Goal: Task Accomplishment & Management: Use online tool/utility

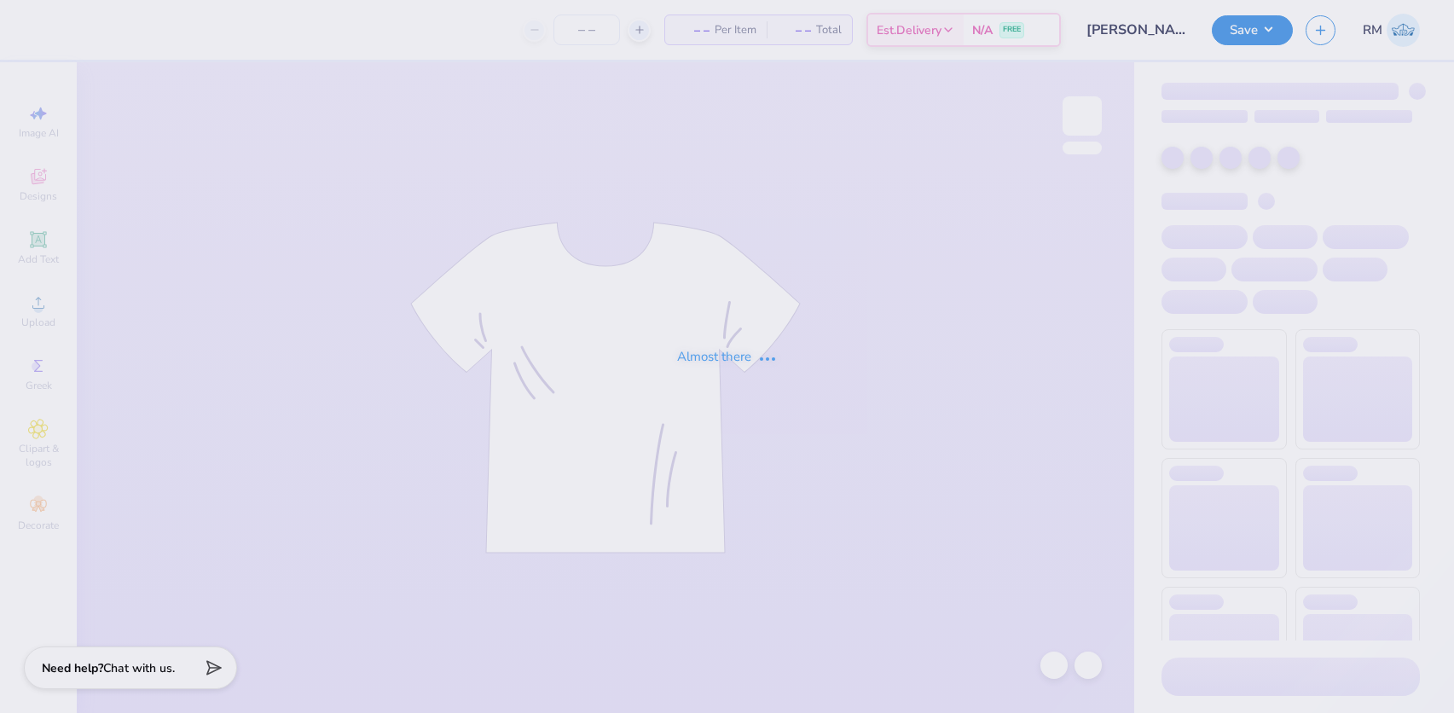
type input "24"
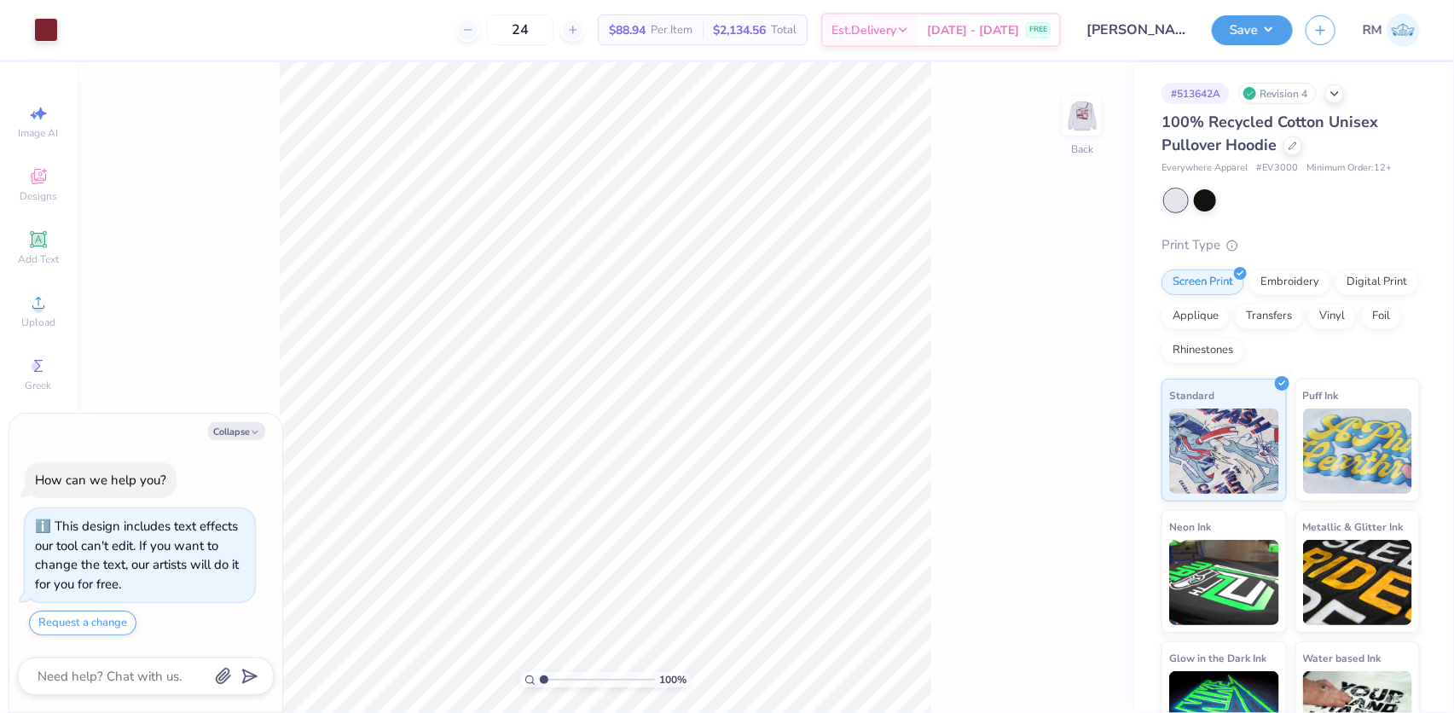
type textarea "x"
type input "4.69373084119159"
type textarea "x"
type input "4.69373084119159"
type textarea "x"
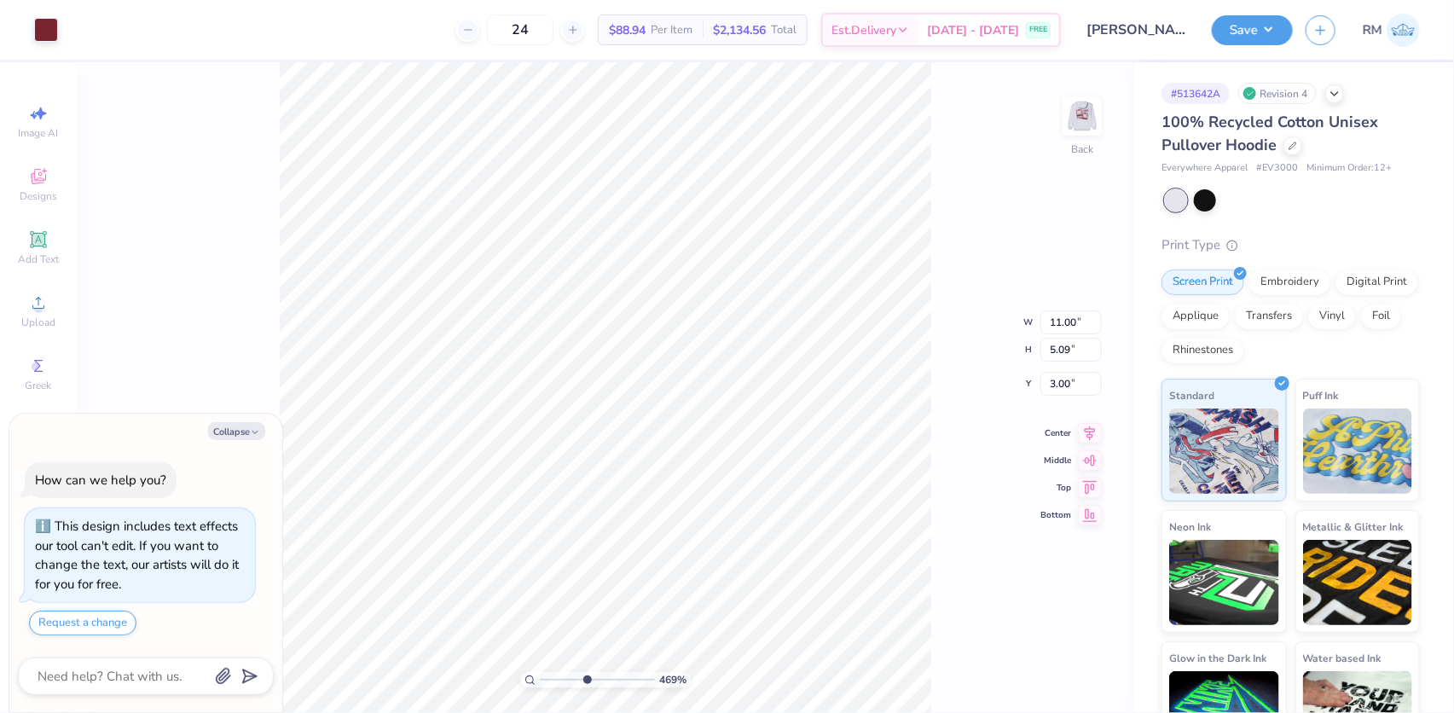
type input "4.69373084119159"
type textarea "x"
type input "4.69373084119159"
type textarea "x"
type input "4.69373084119159"
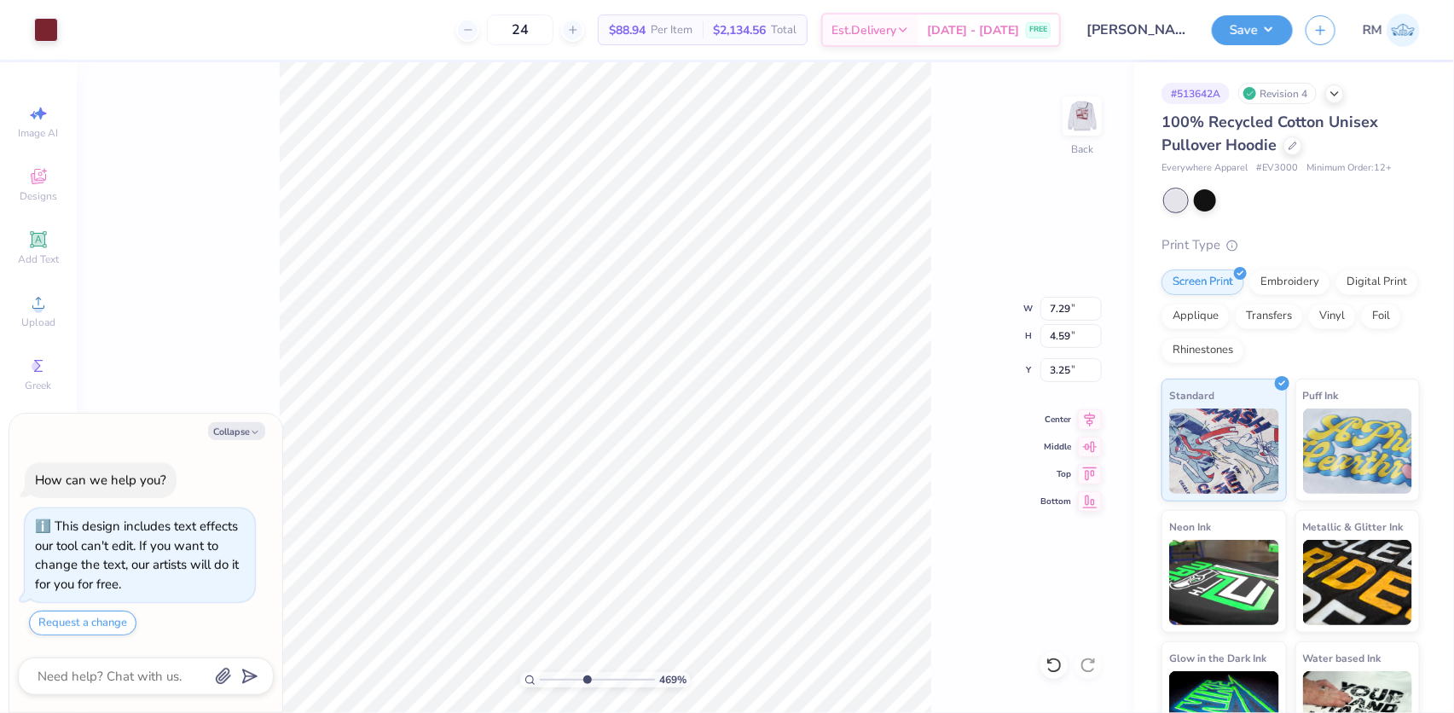
type textarea "x"
type input "4.69373084119159"
type textarea "x"
type input "4.69373084119159"
type input "2.37"
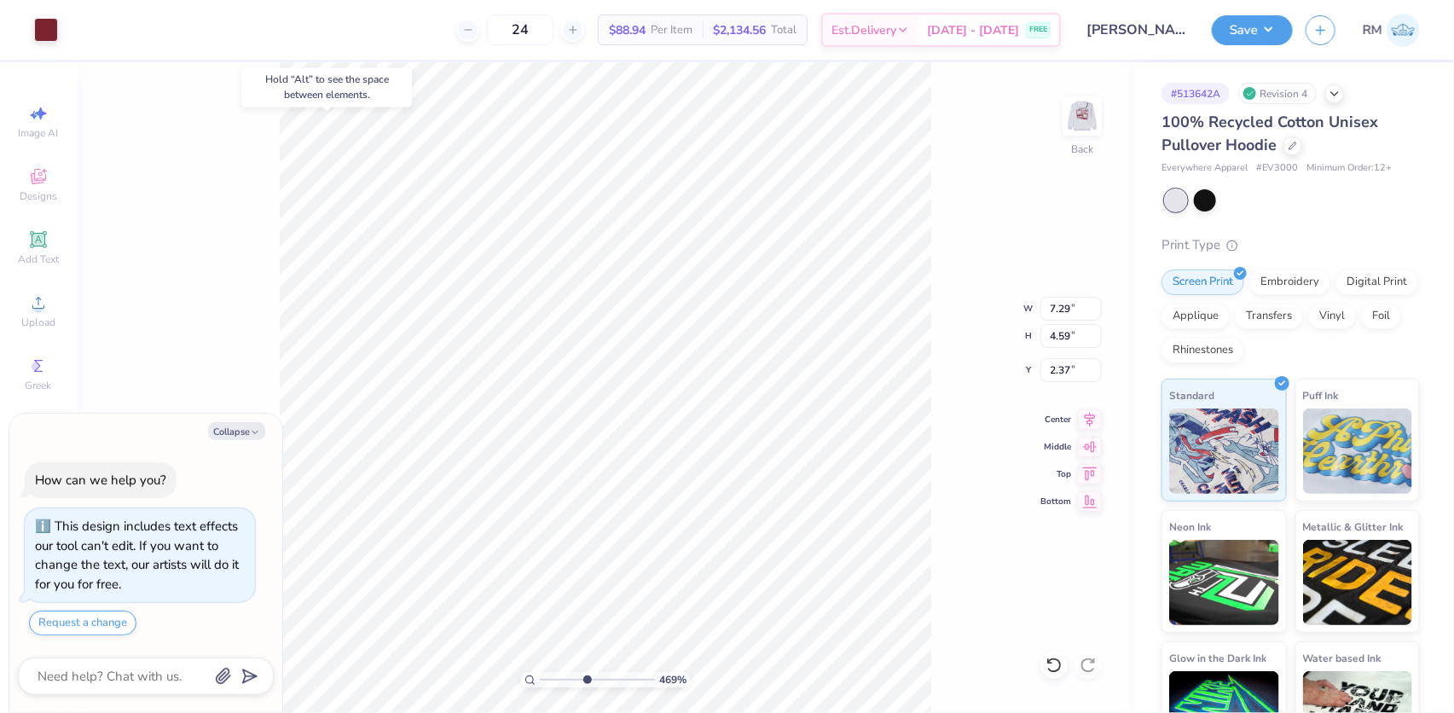
type textarea "x"
type input "4.69373084119159"
click at [1048, 658] on icon at bounding box center [1054, 665] width 17 height 17
type textarea "x"
type input "4.69373084119159"
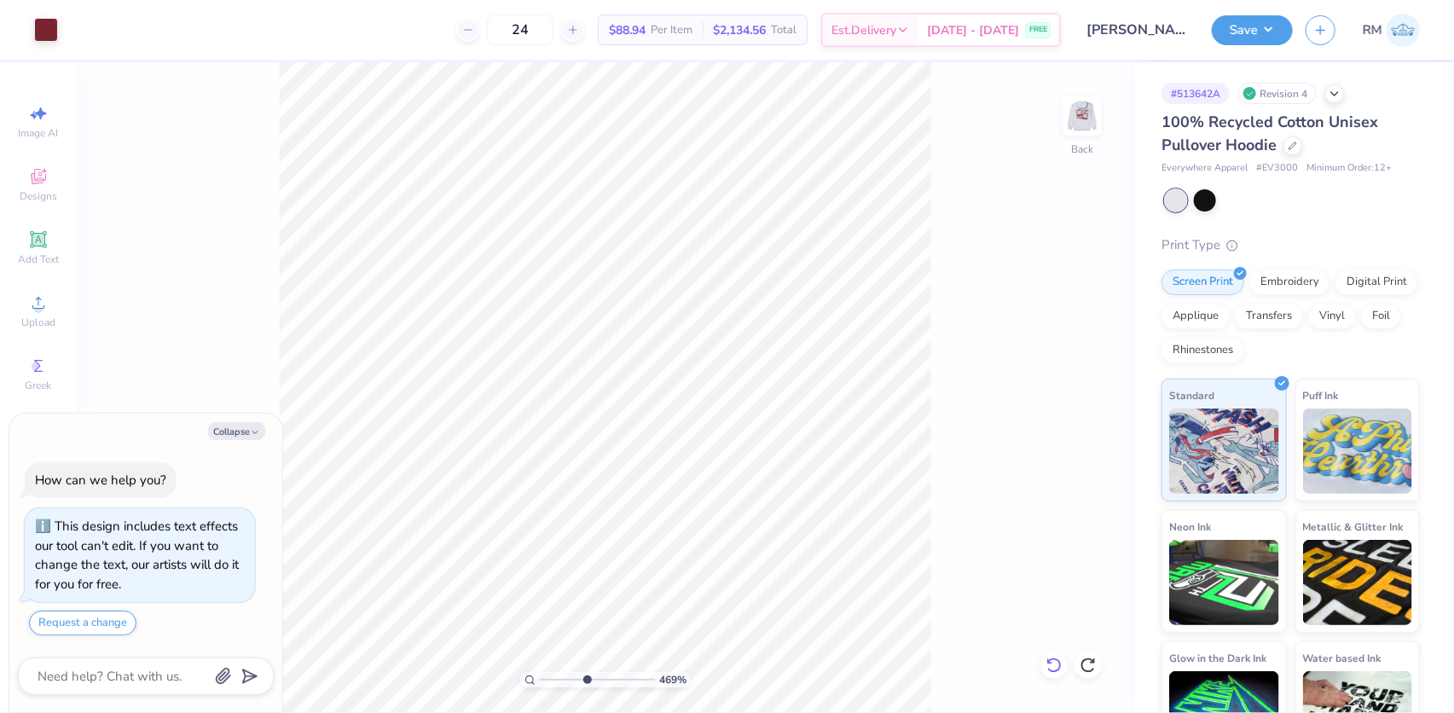
type textarea "x"
type input "4.69373084119159"
type textarea "x"
type input "4.69373084119159"
type textarea "x"
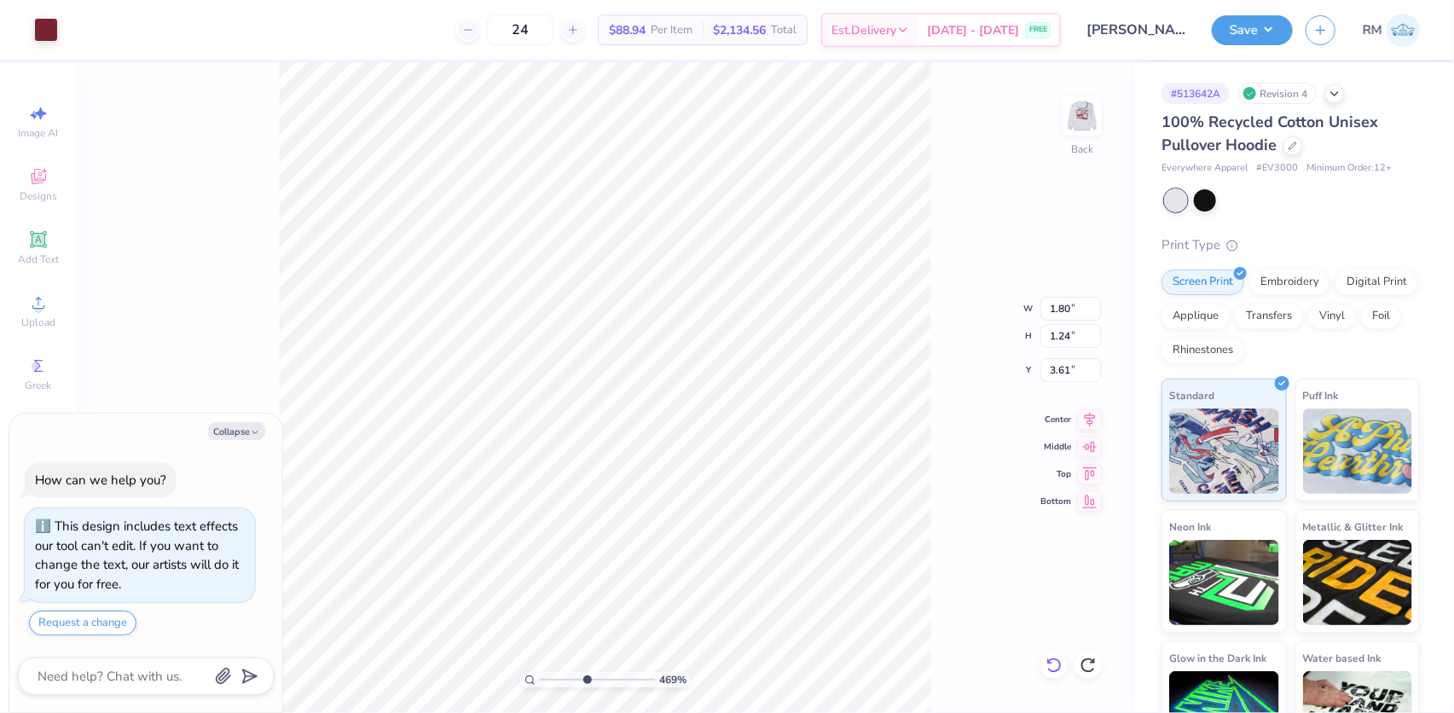
type input "4.69373084119159"
type textarea "x"
type input "4.69373084119159"
type textarea "x"
type input "4.69373084119159"
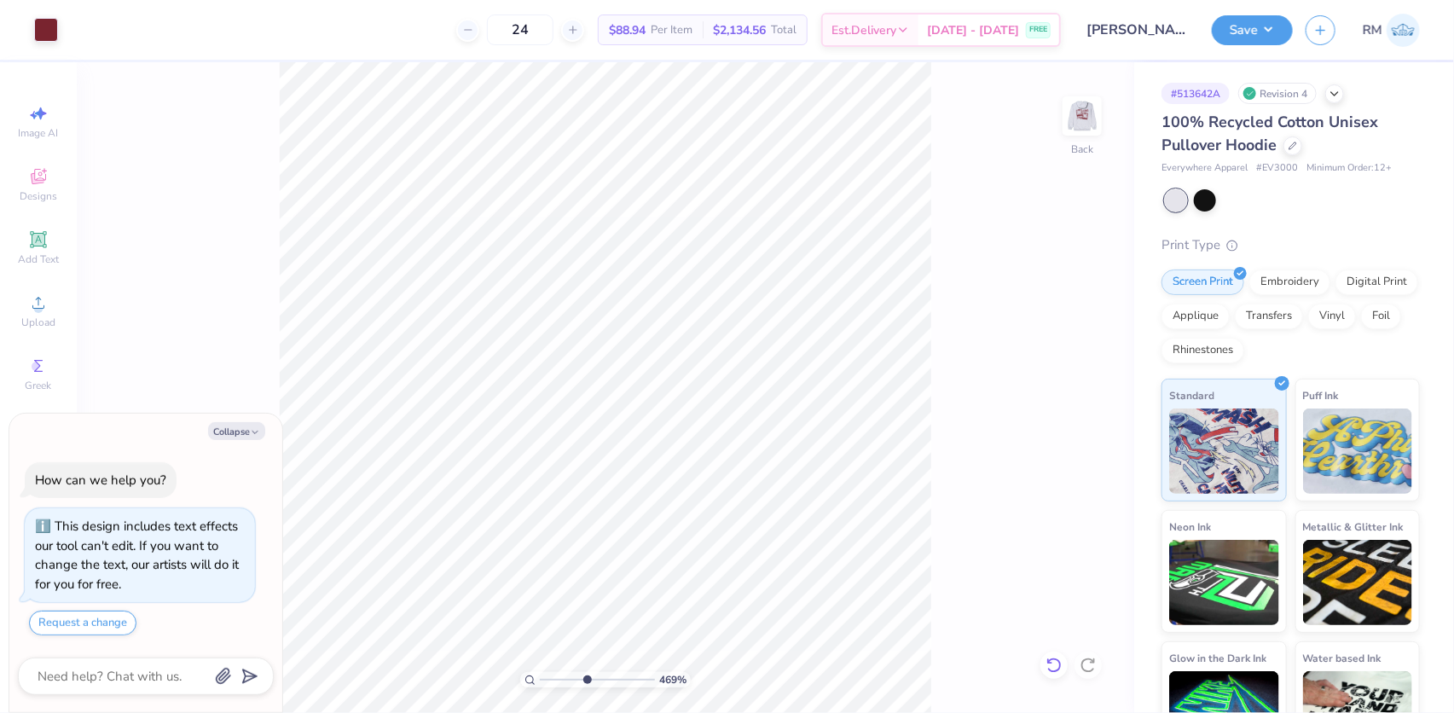
type textarea "x"
type input "4.69373084119159"
type textarea "x"
type input "4.69373084119159"
type textarea "x"
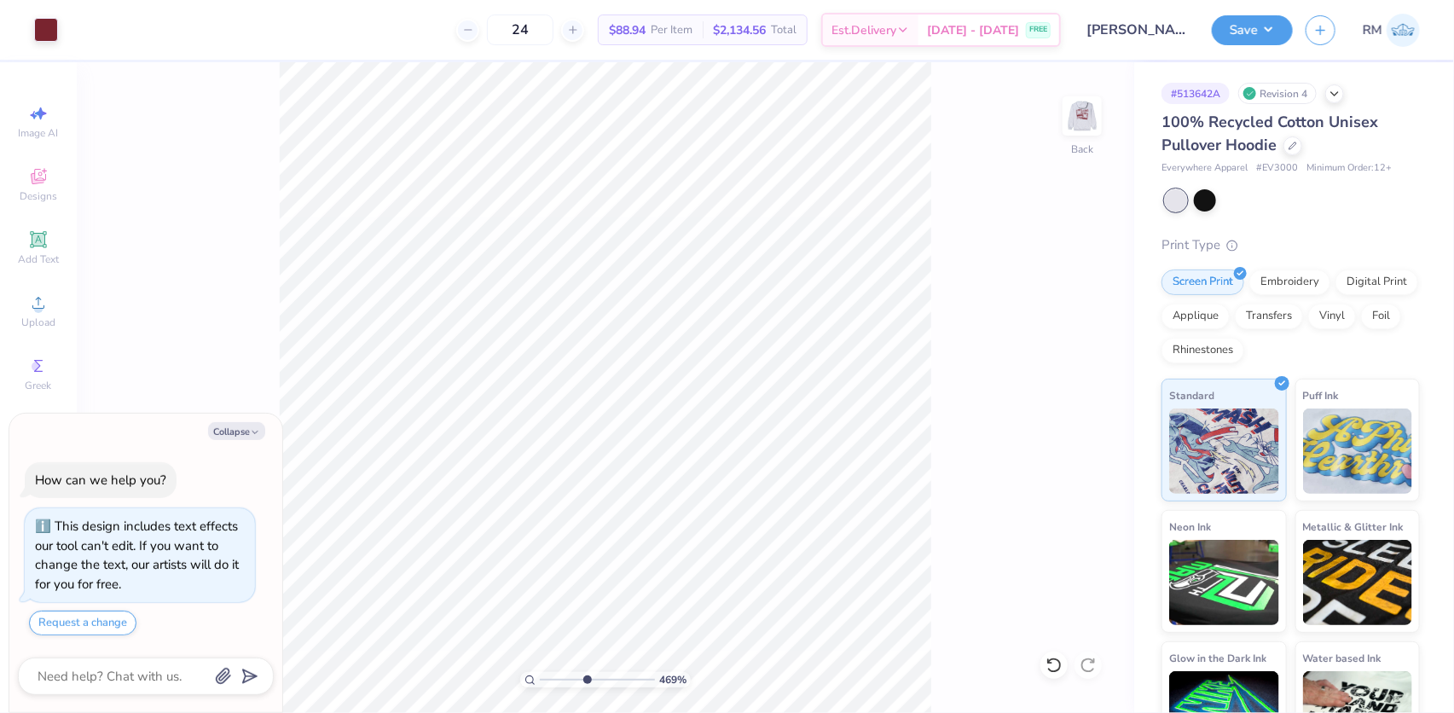
type input "4.69373084119159"
type textarea "x"
type input "4.69373084119159"
type textarea "x"
type input "4.69373084119159"
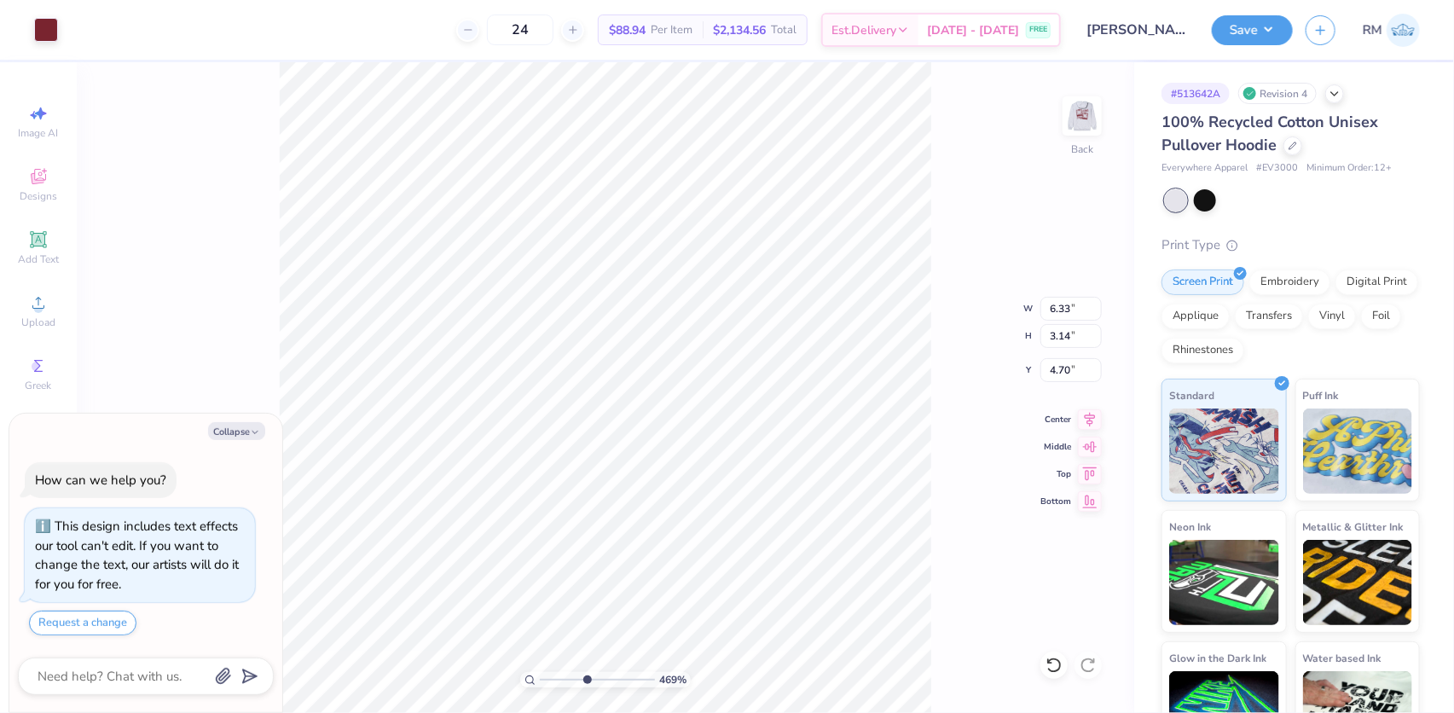
type textarea "x"
type input "4.69373084119159"
type textarea "x"
type input "4.69373084119159"
click at [1078, 119] on img at bounding box center [1082, 116] width 68 height 68
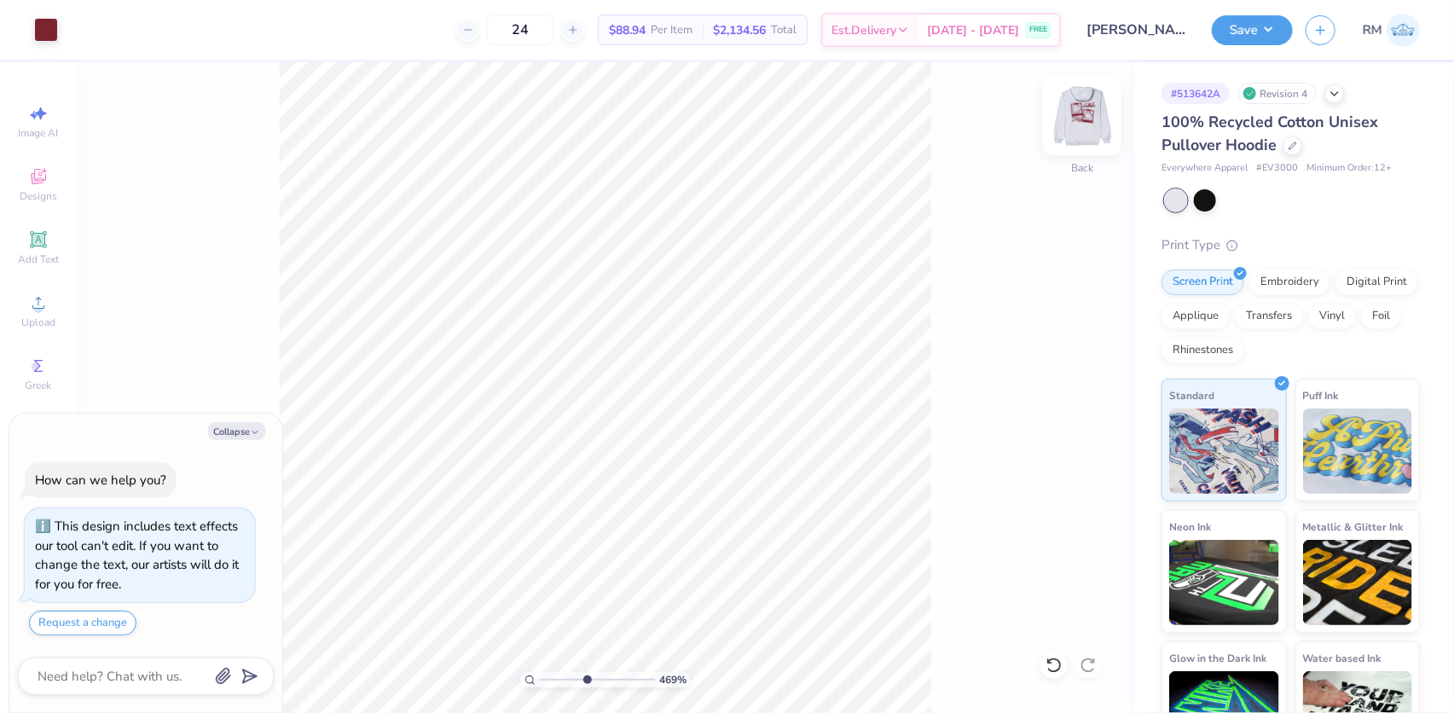
type textarea "x"
type input "4.69373084119159"
type textarea "x"
type input "4.69373084119159"
type textarea "x"
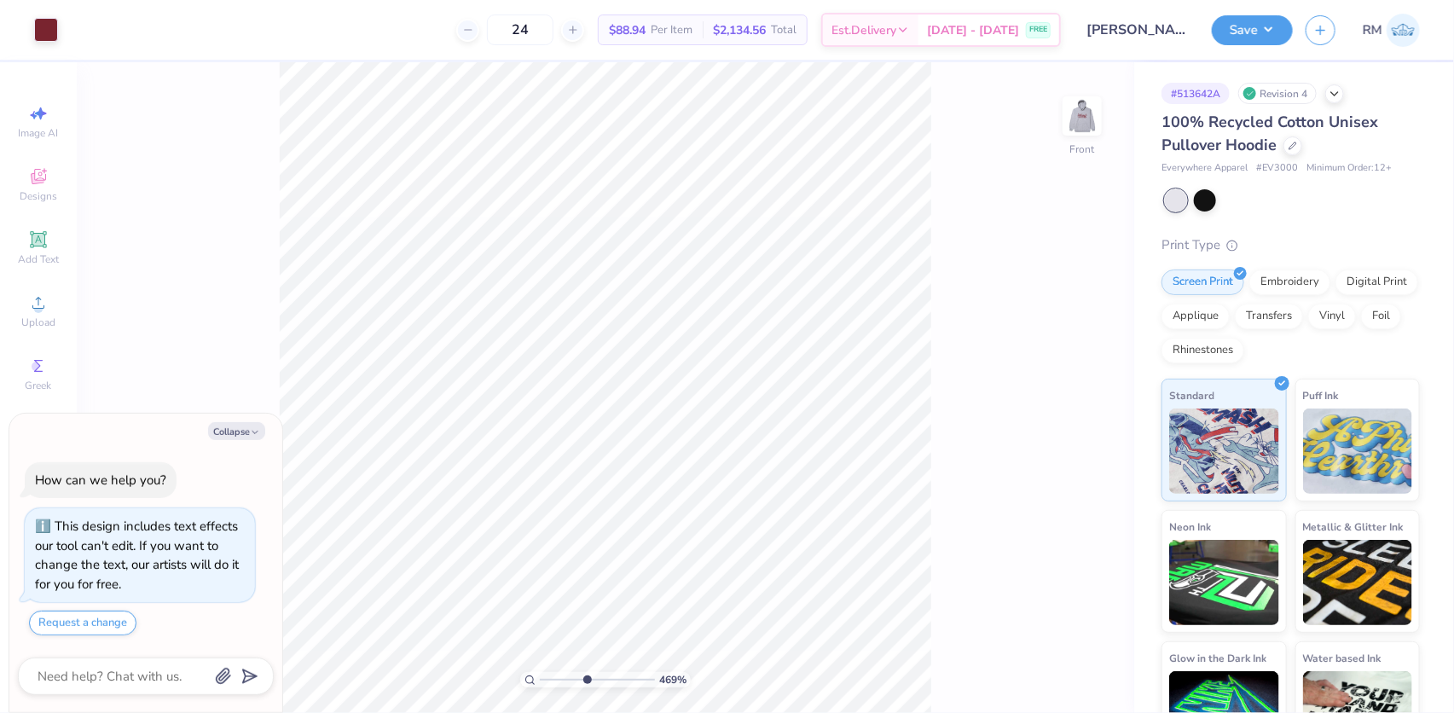
type input "4.69373084119159"
type textarea "x"
type input "4.69373084119159"
type textarea "x"
drag, startPoint x: 565, startPoint y: 675, endPoint x: 560, endPoint y: 666, distance: 9.9
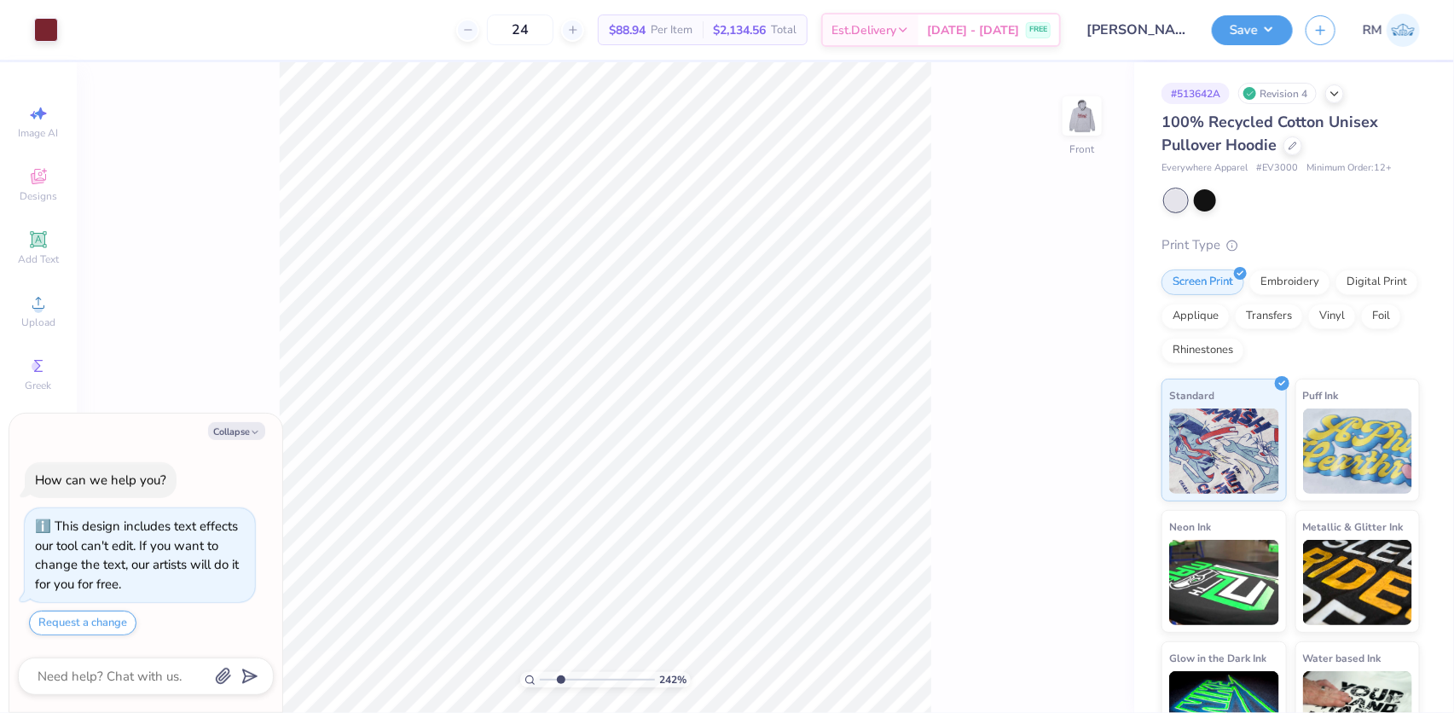
type input "2.42"
click at [560, 672] on input "range" at bounding box center [597, 679] width 115 height 15
click at [1086, 119] on img at bounding box center [1082, 116] width 68 height 68
type textarea "x"
type input "8.64630077577975"
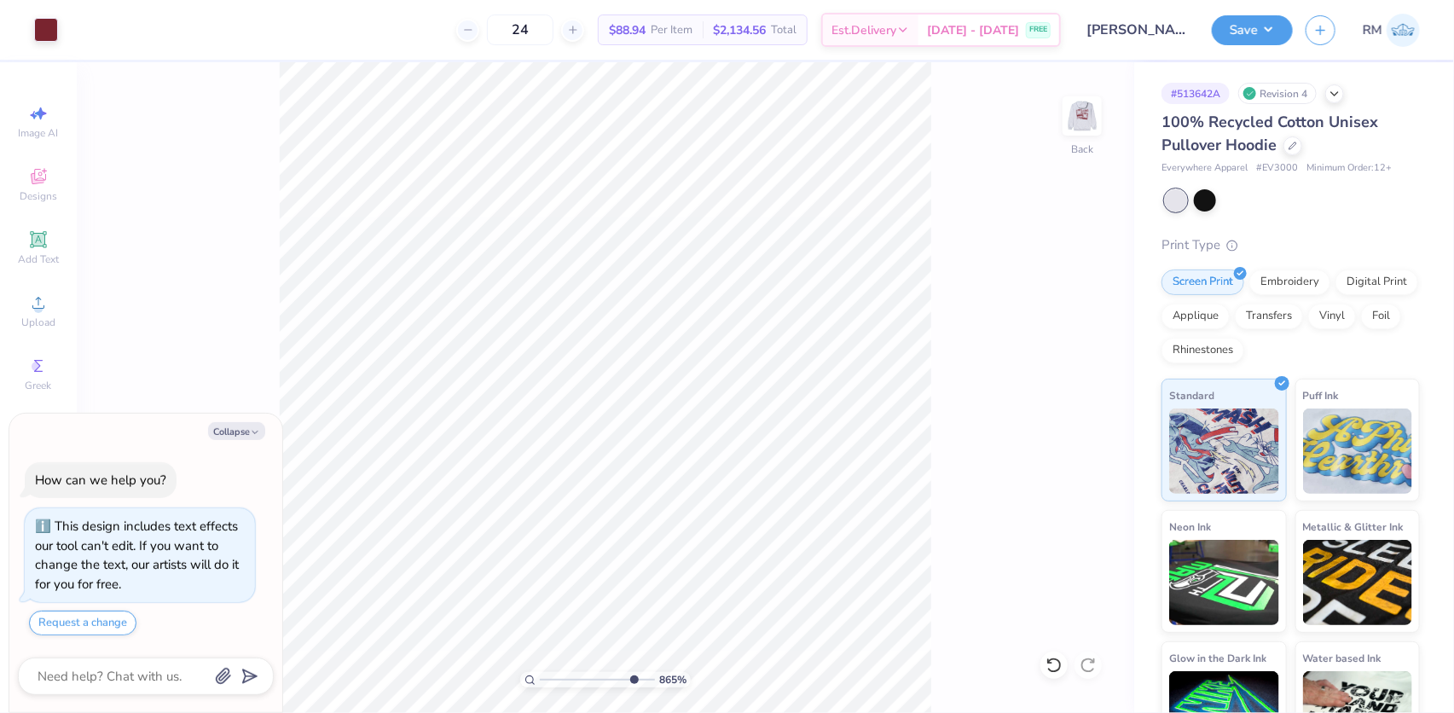
type textarea "x"
type input "10"
type textarea "x"
type input "0.04"
type input "0.07"
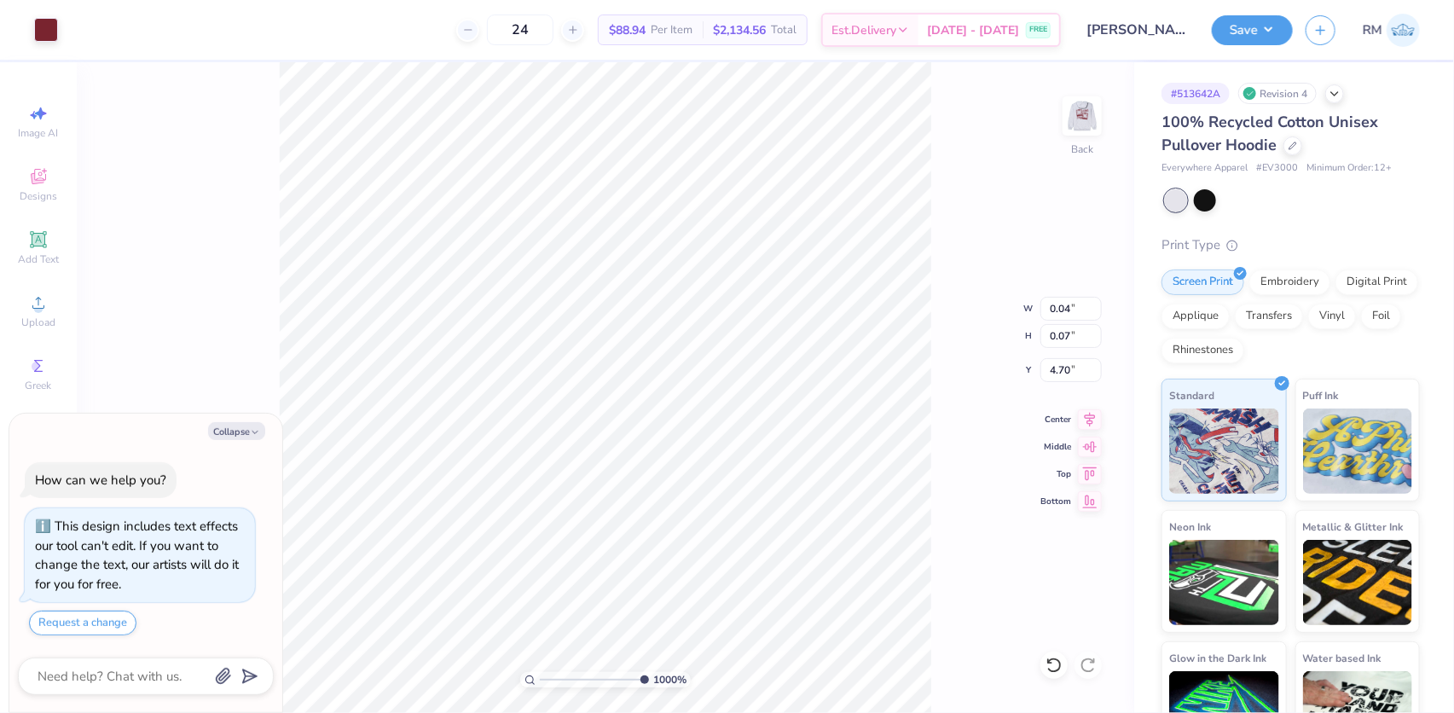
type input "5.83"
type textarea "x"
type input "2.13050137264823"
type textarea "x"
type input "2.13050137264823"
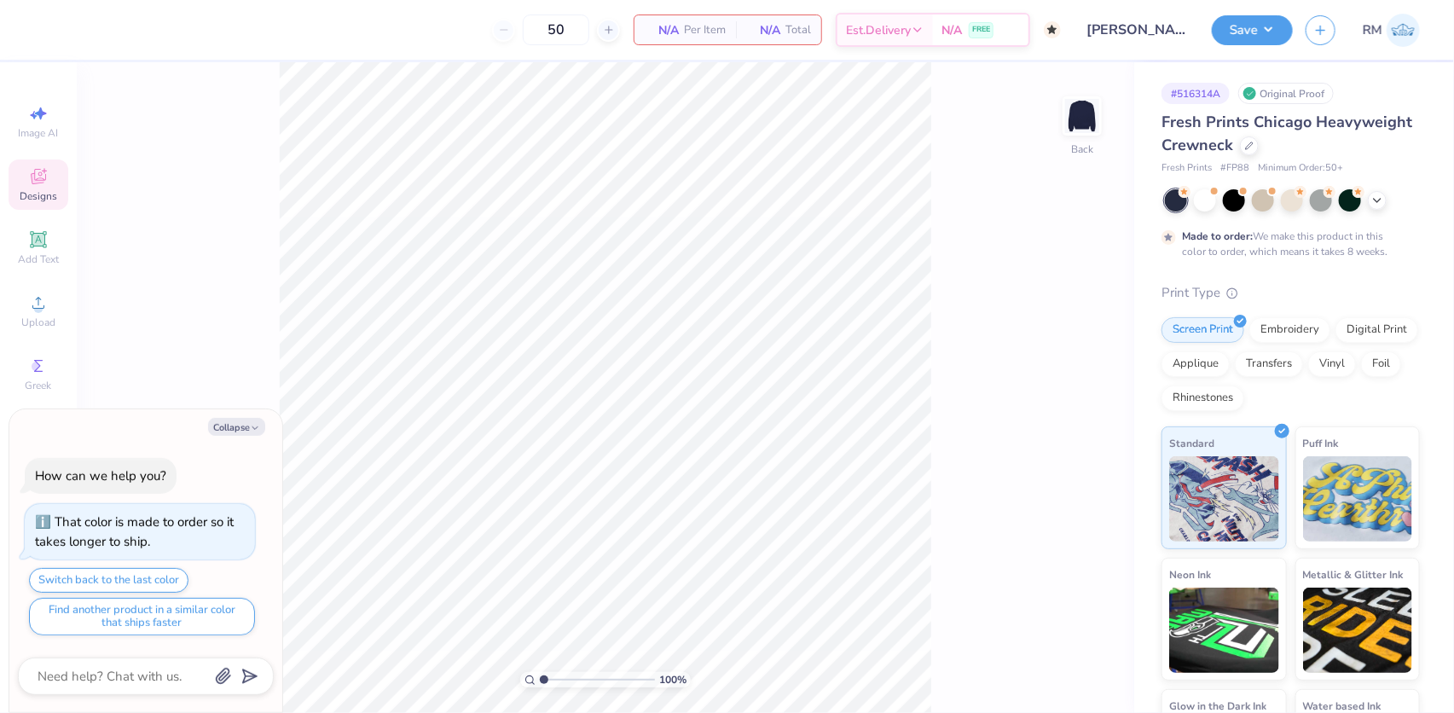
click at [50, 189] on span "Designs" at bounding box center [39, 196] width 38 height 14
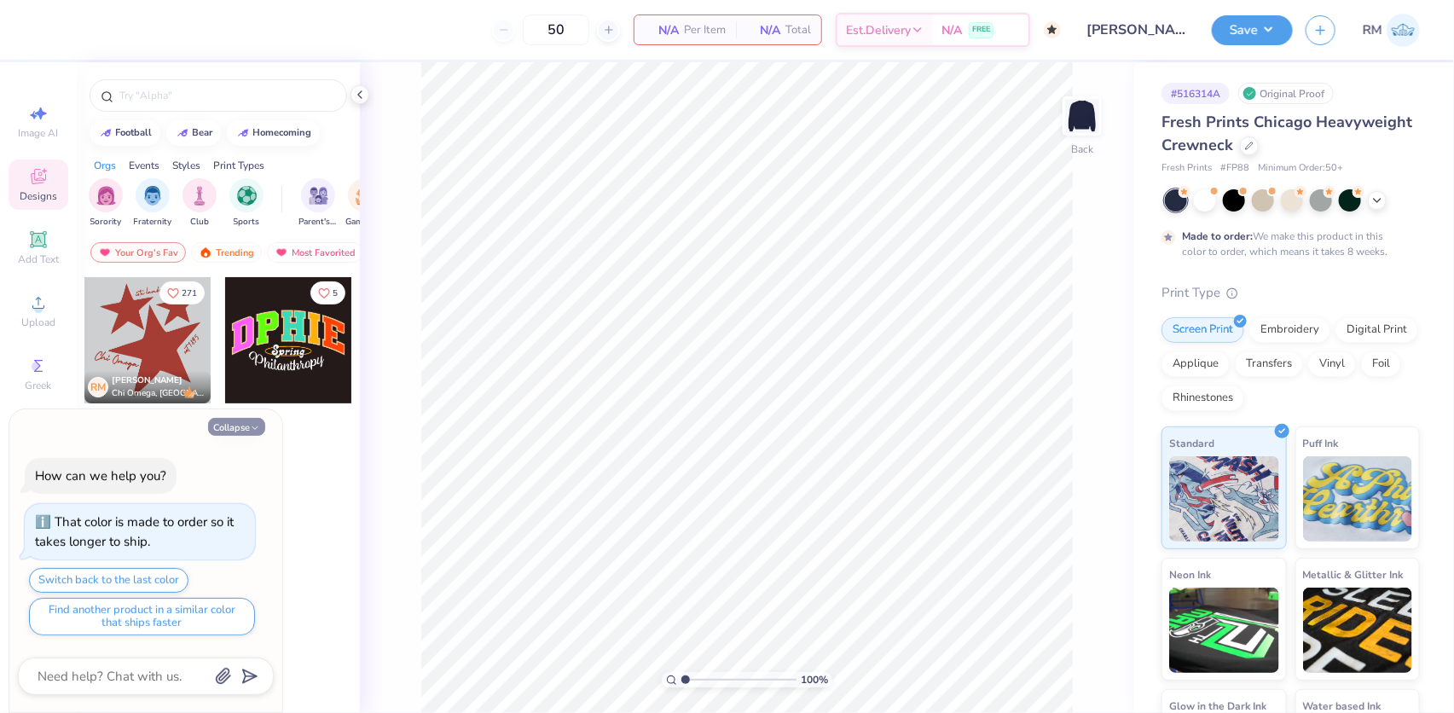
click at [240, 429] on button "Collapse" at bounding box center [236, 427] width 57 height 18
type textarea "x"
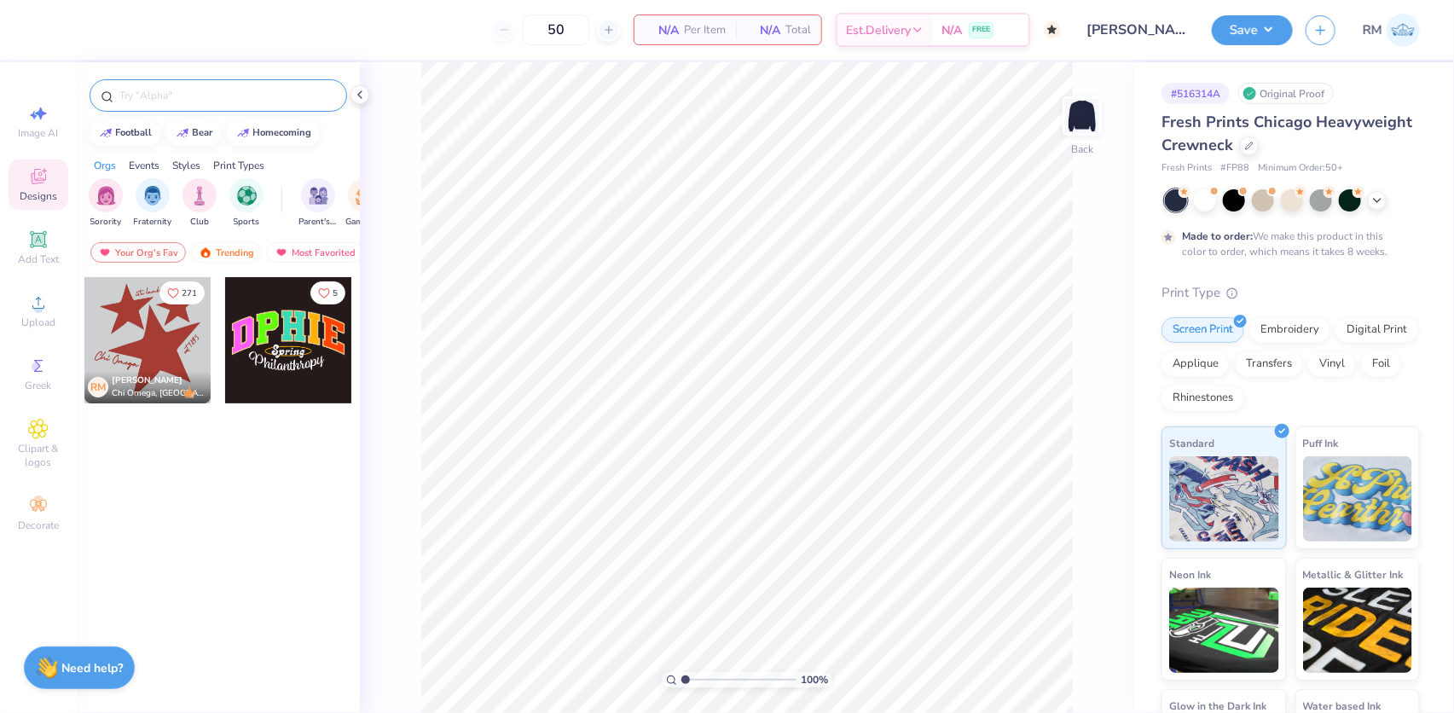
click at [212, 98] on input "text" at bounding box center [227, 95] width 218 height 17
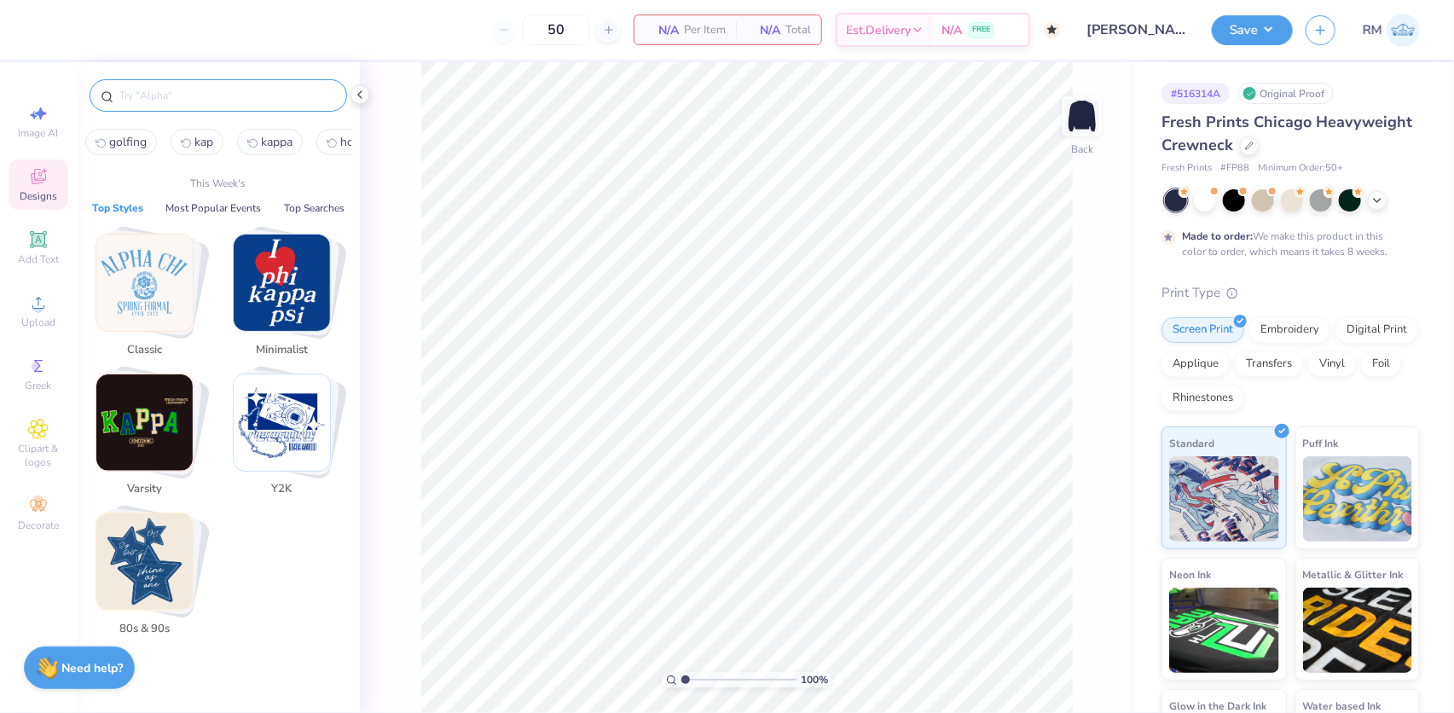
paste input "Cool White And Red"
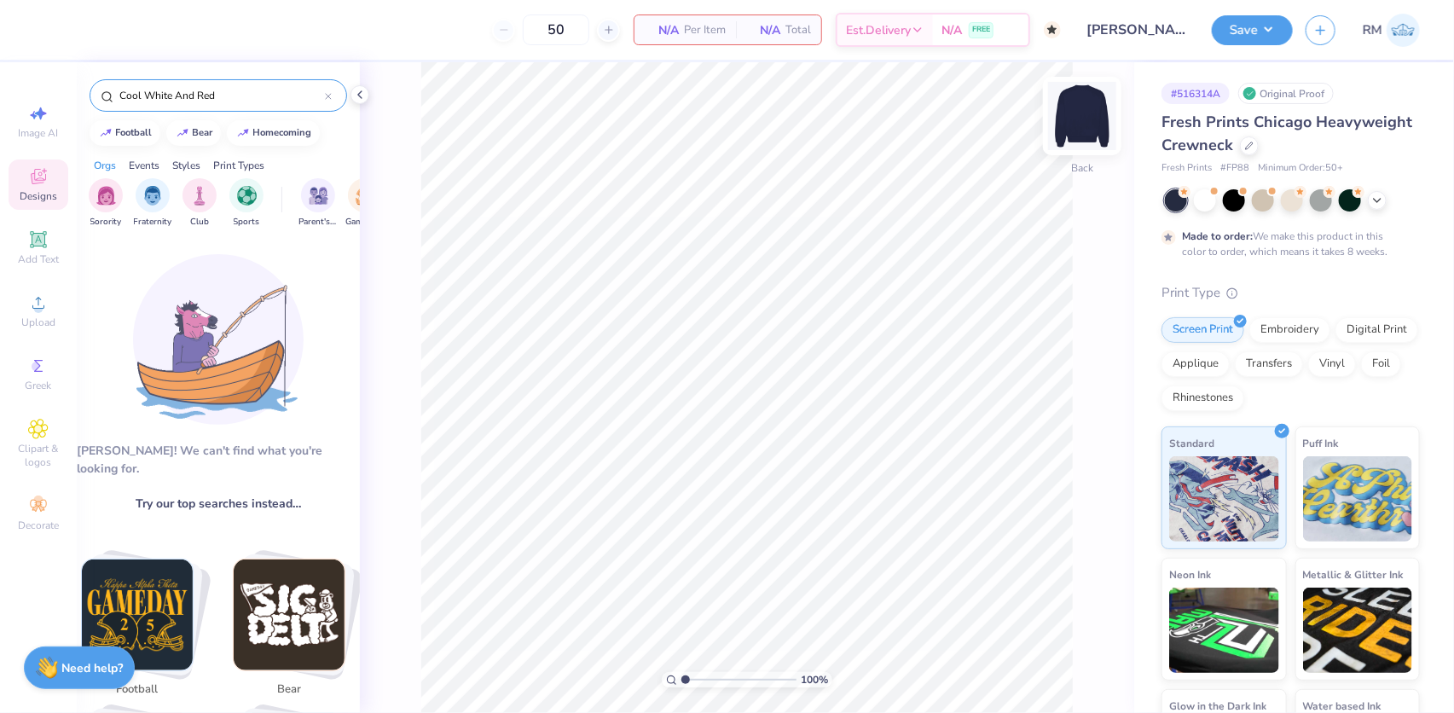
type input "Cool White And Red"
click at [1087, 119] on img at bounding box center [1082, 116] width 68 height 68
click at [261, 96] on input "Cool White And Red" at bounding box center [221, 95] width 207 height 17
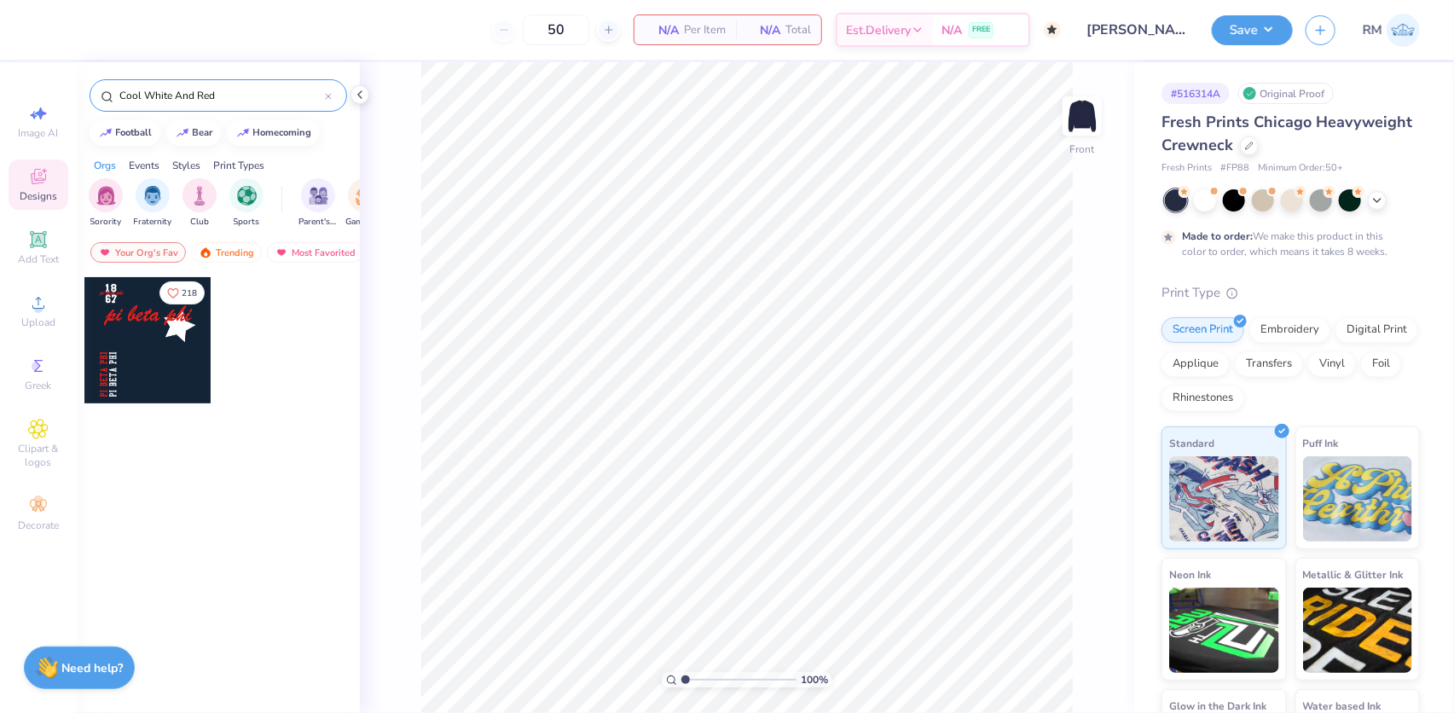
click at [139, 303] on div at bounding box center [147, 340] width 126 height 126
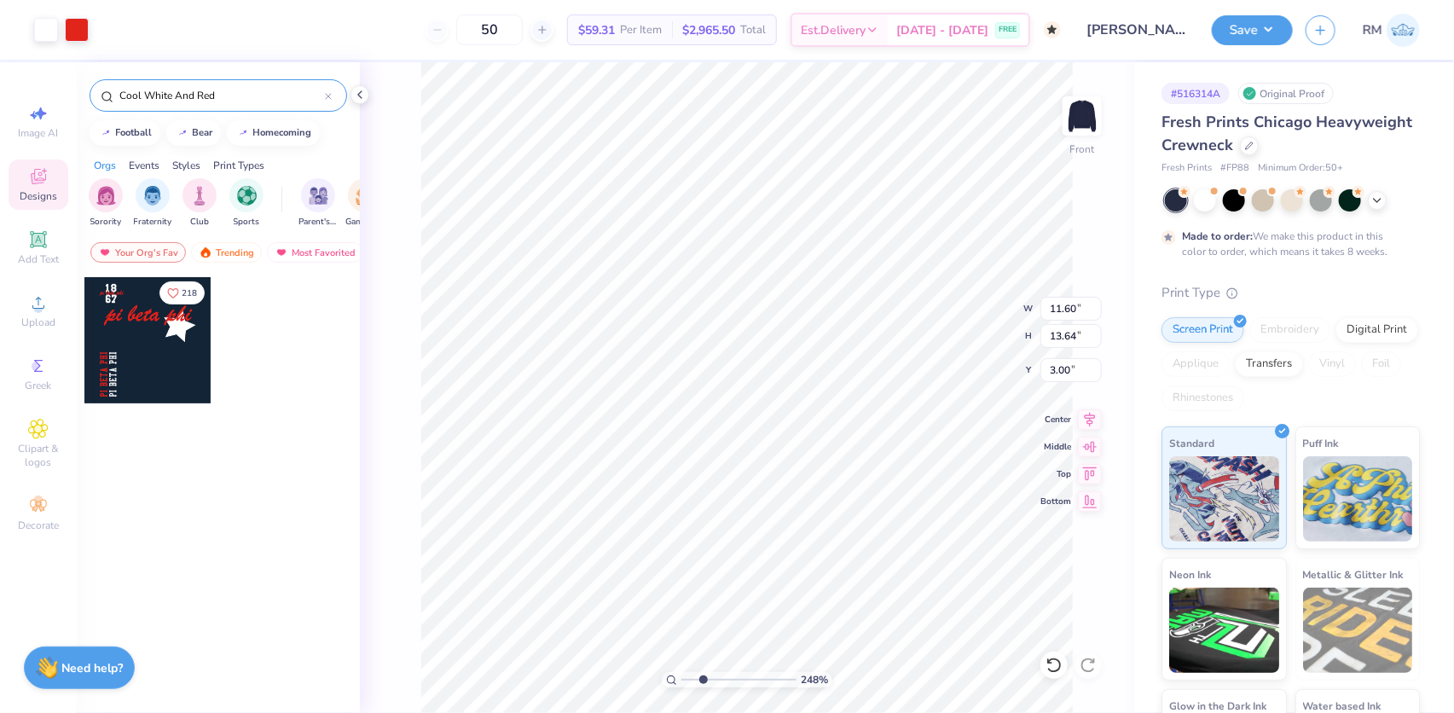
type input "2.4831942565701"
type input "1.24"
type input "1.00"
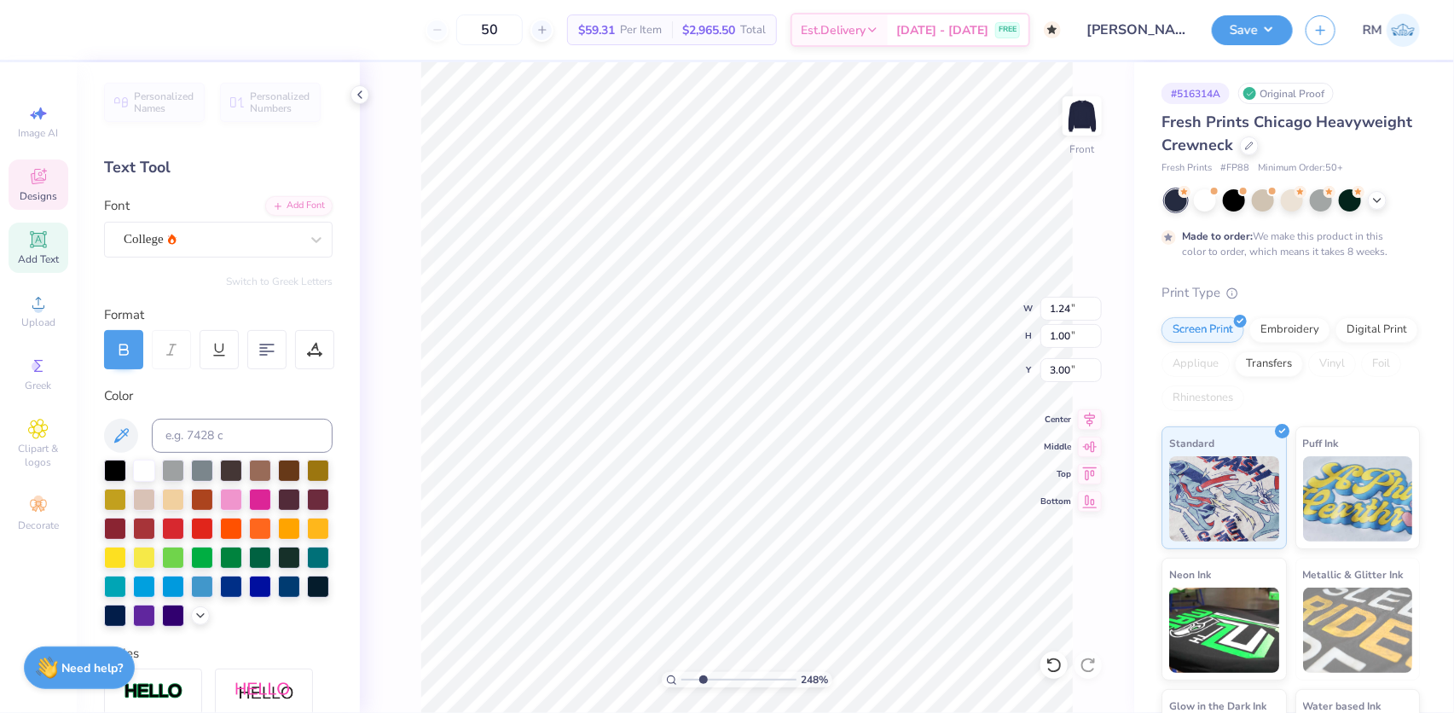
scroll to position [12, 2]
type input "2.4831942565701"
type textarea "20"
type input "2.4831942565701"
type input "1.34"
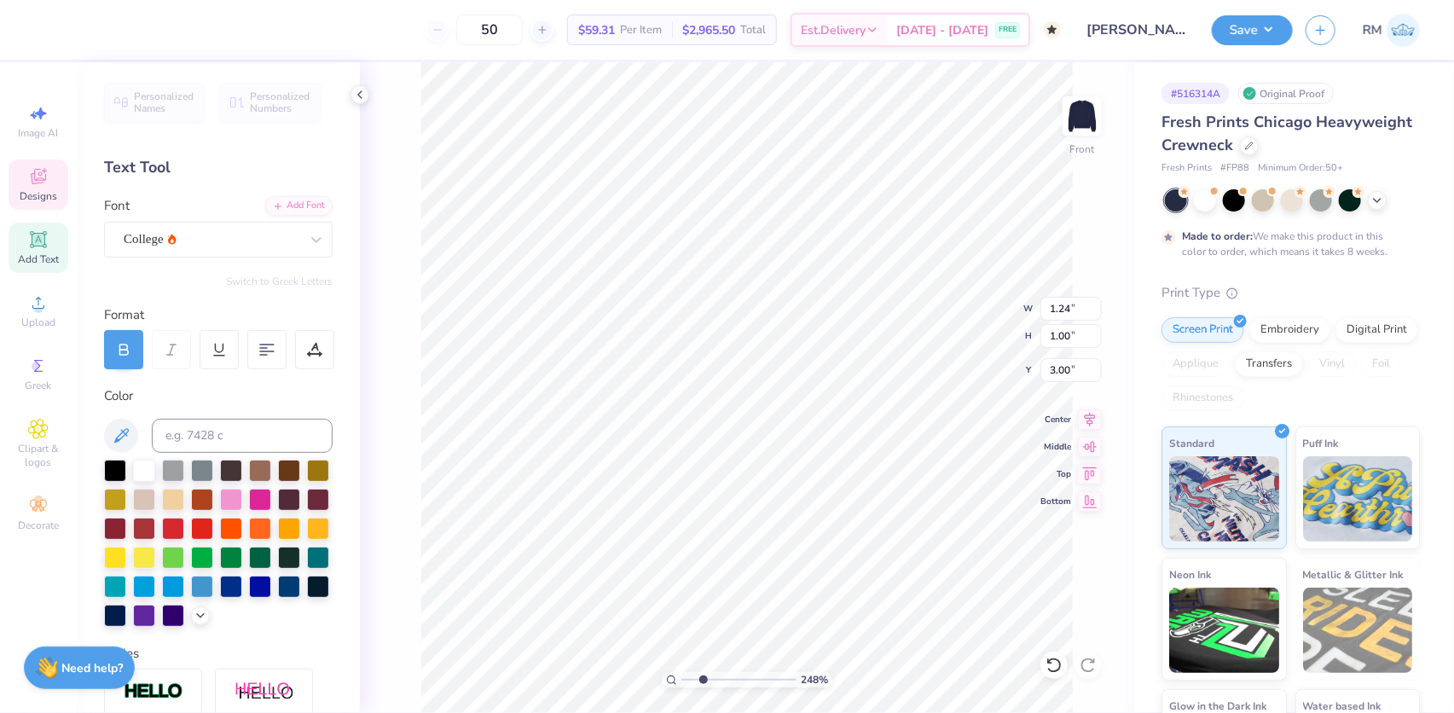
type input "4.32"
type input "2.4831942565701"
type textarea "2"
type input "2.4831942565701"
type textarea "25"
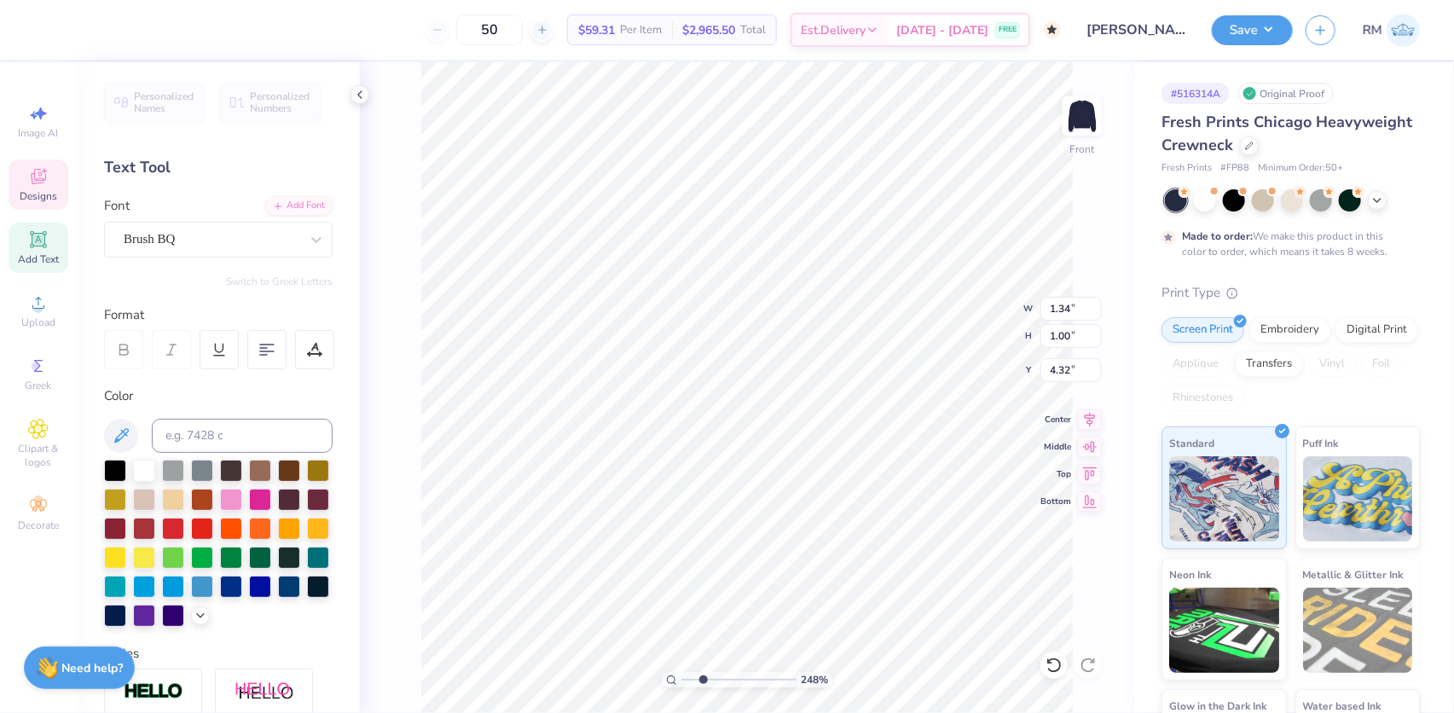
type input "2.4831942565701"
type input "2.90"
type input "0.67"
type input "3.78"
type input "2.4831942565701"
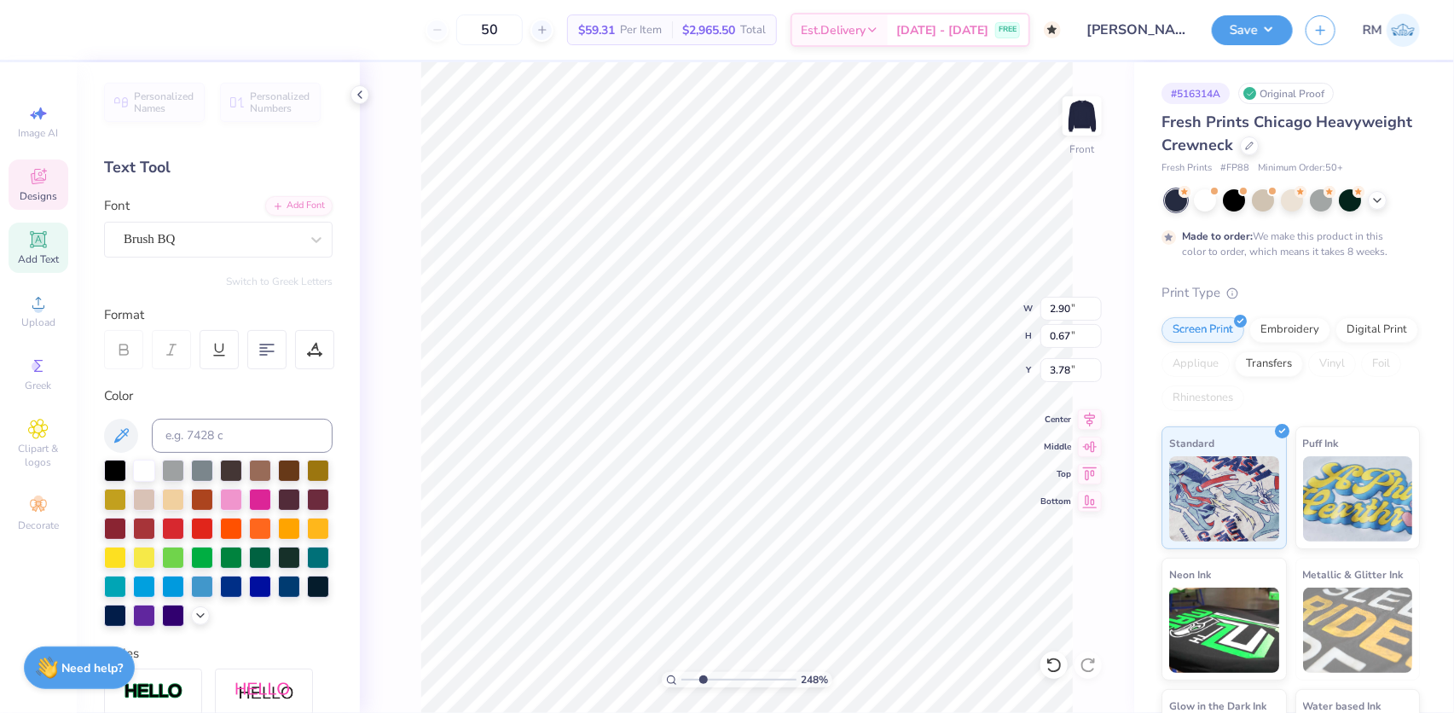
type textarea "mi"
type input "2.4831942565701"
type textarea "mia"
type input "2.4831942565701"
type textarea "miam"
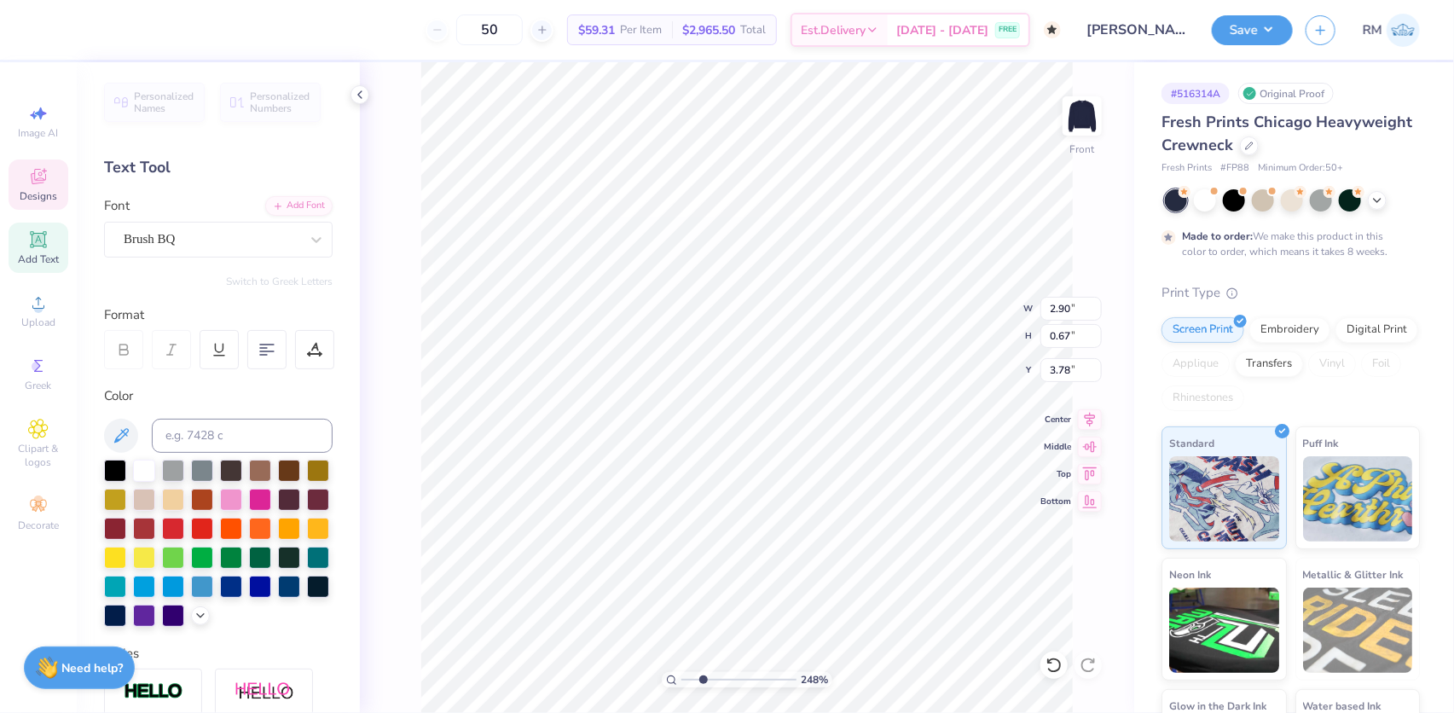
type input "2.4831942565701"
type textarea "miami"
type input "2.4831942565701"
type textarea "miami"
type input "2.4831942565701"
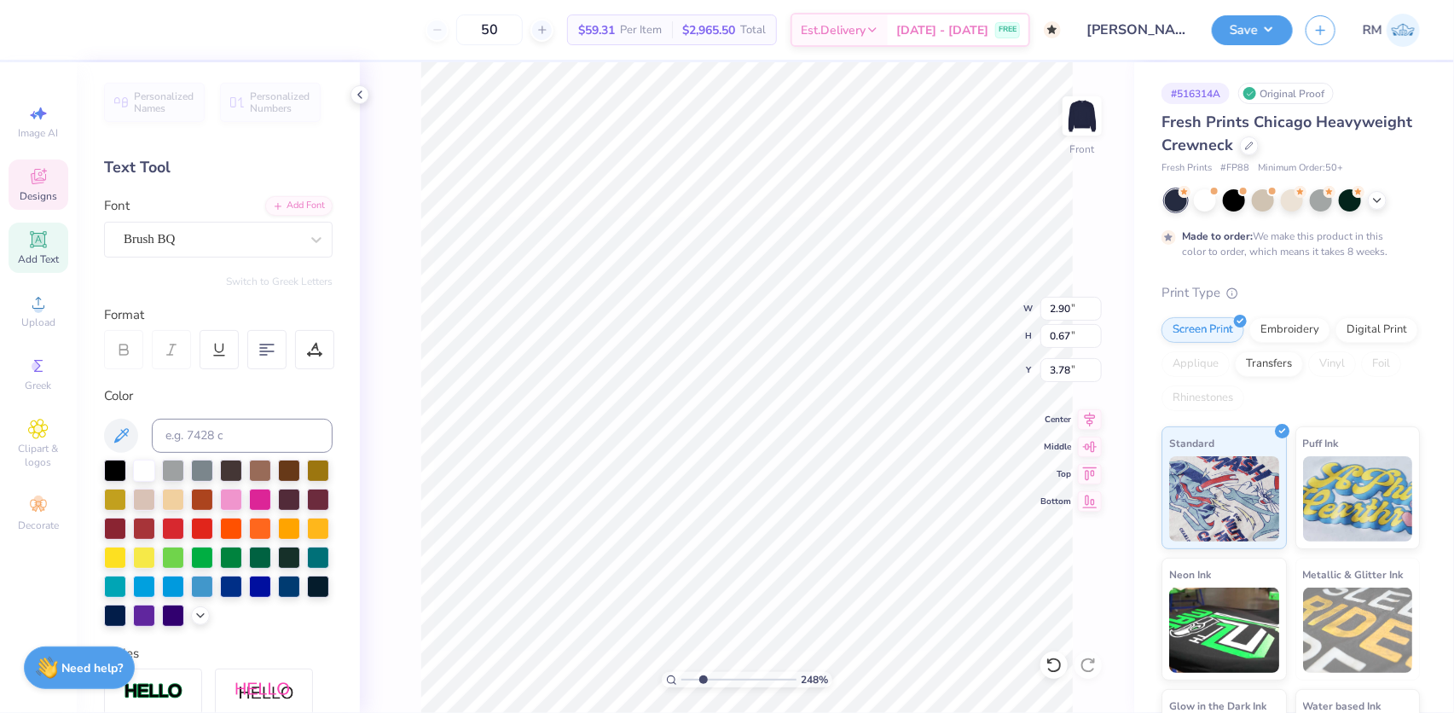
paste textarea "™"
type textarea "miami™"
type input "4.69373084119159"
type textarea "miami"
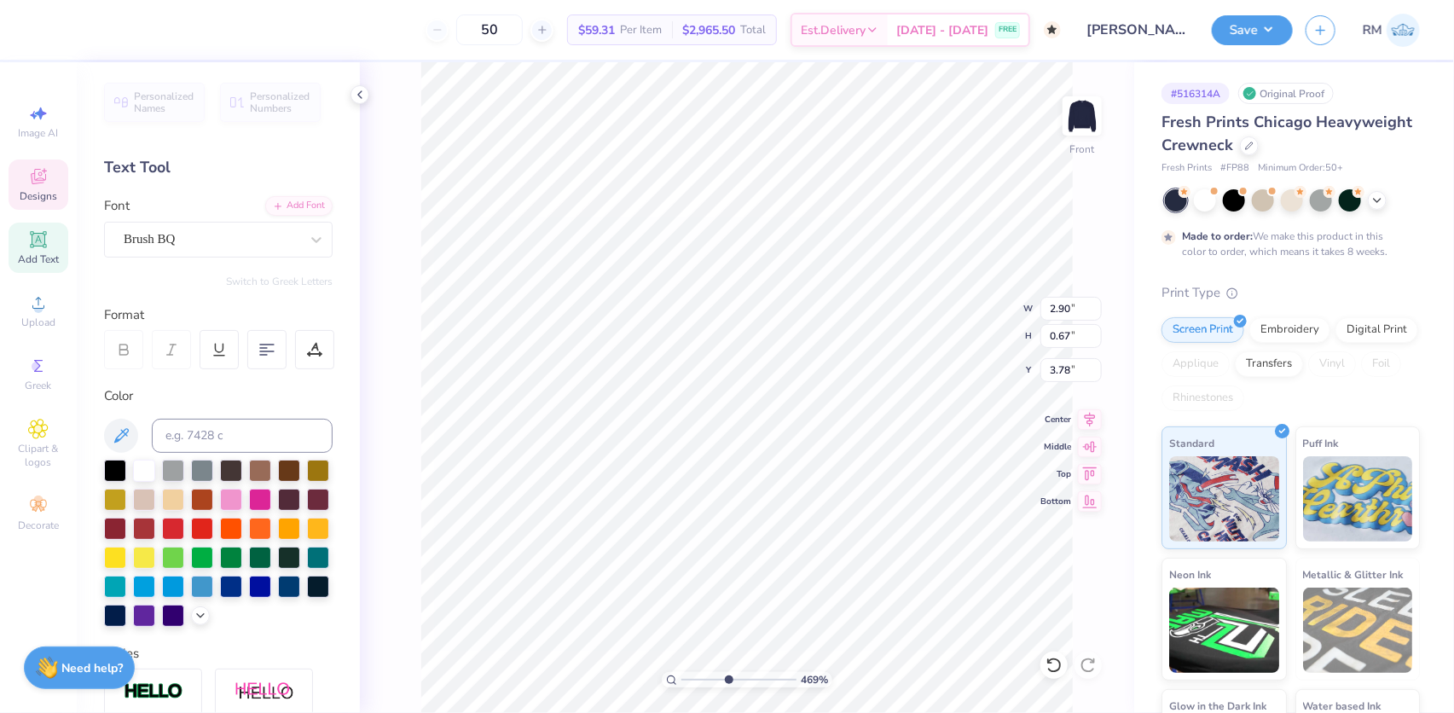
type input "1"
drag, startPoint x: 645, startPoint y: 372, endPoint x: 768, endPoint y: 683, distance: 334.6
click at [645, 371] on li "Duplicate" at bounding box center [672, 378] width 134 height 33
type input "1.63"
type input "0.40"
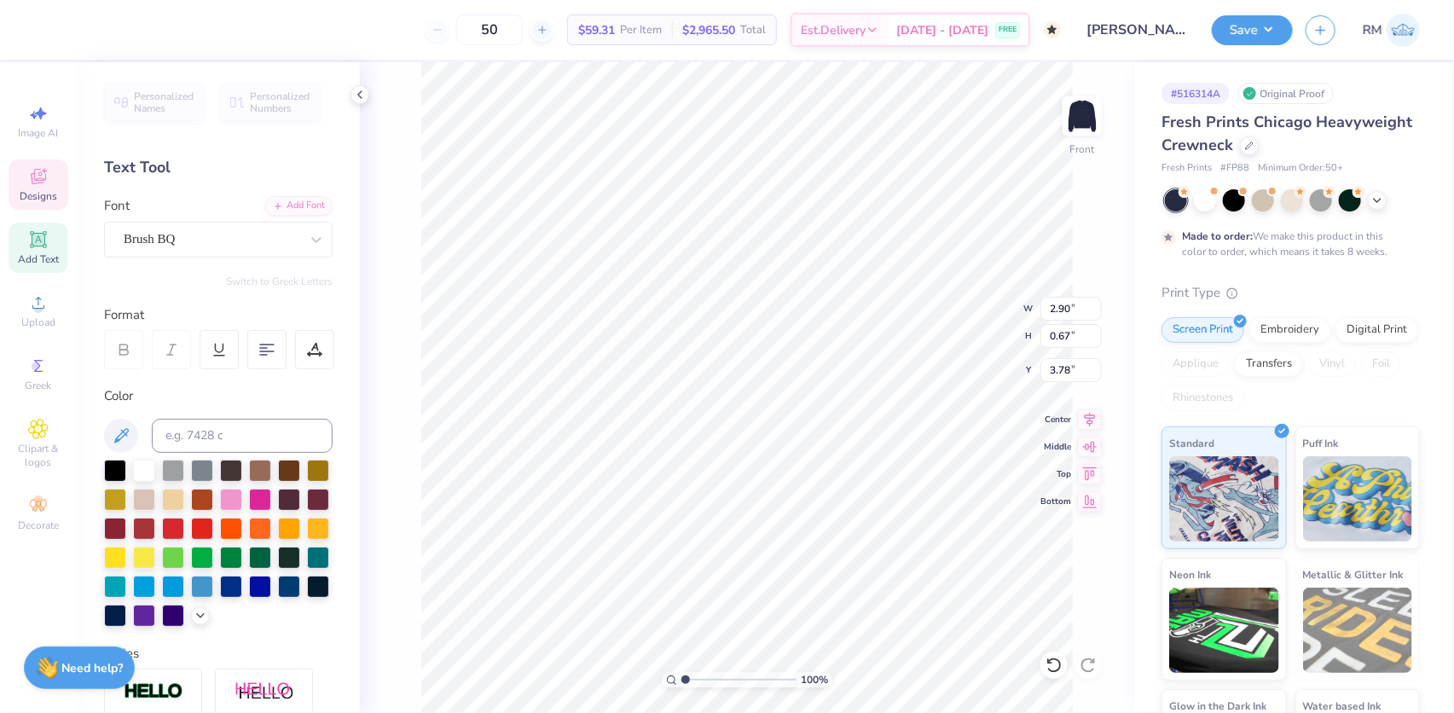
type input "4.80"
drag, startPoint x: 687, startPoint y: 680, endPoint x: 708, endPoint y: 676, distance: 21.6
type input "2.92"
click at [708, 677] on input "range" at bounding box center [738, 679] width 115 height 15
type input "3.80"
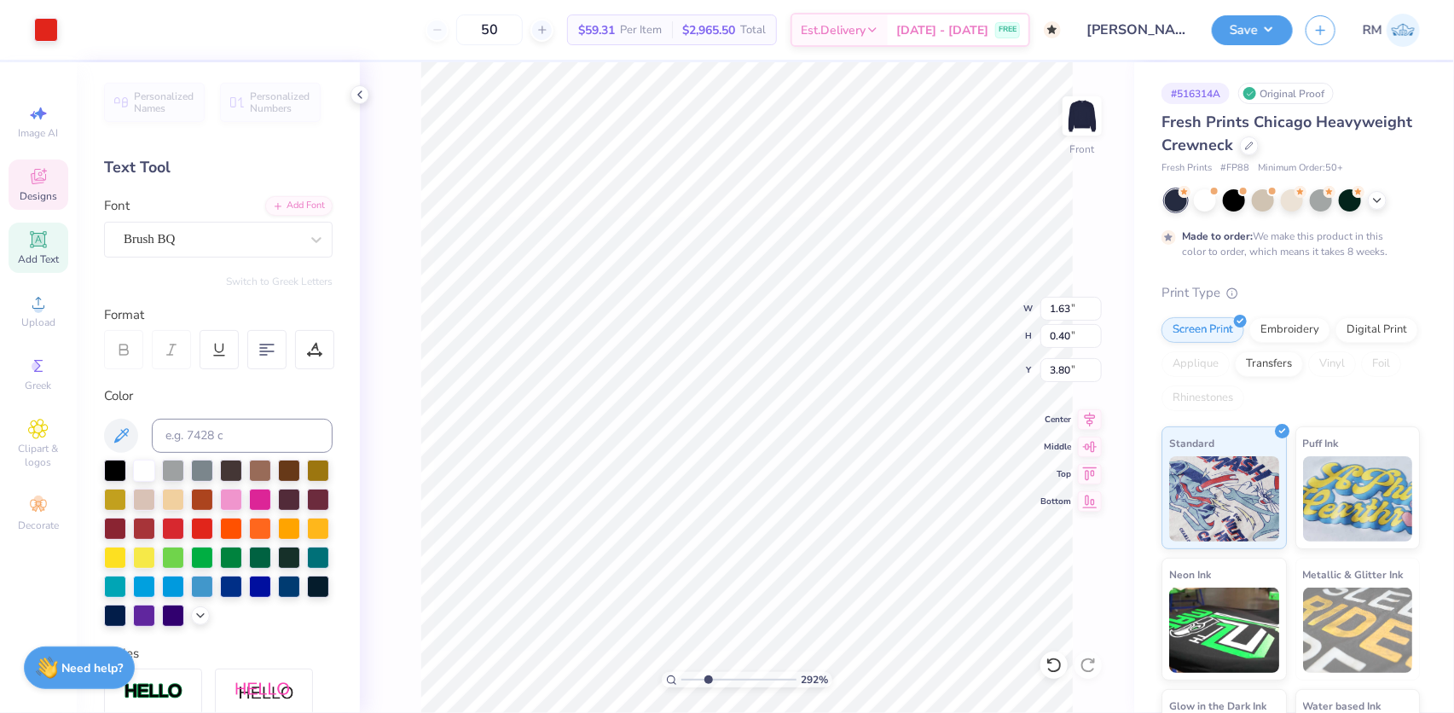
scroll to position [12, 2]
type textarea "TM"
click at [188, 263] on div "Personalized Names Personalized Numbers Text Tool Add Font Font Brush BQ Switch…" at bounding box center [218, 387] width 283 height 651
click at [192, 249] on div at bounding box center [212, 239] width 176 height 23
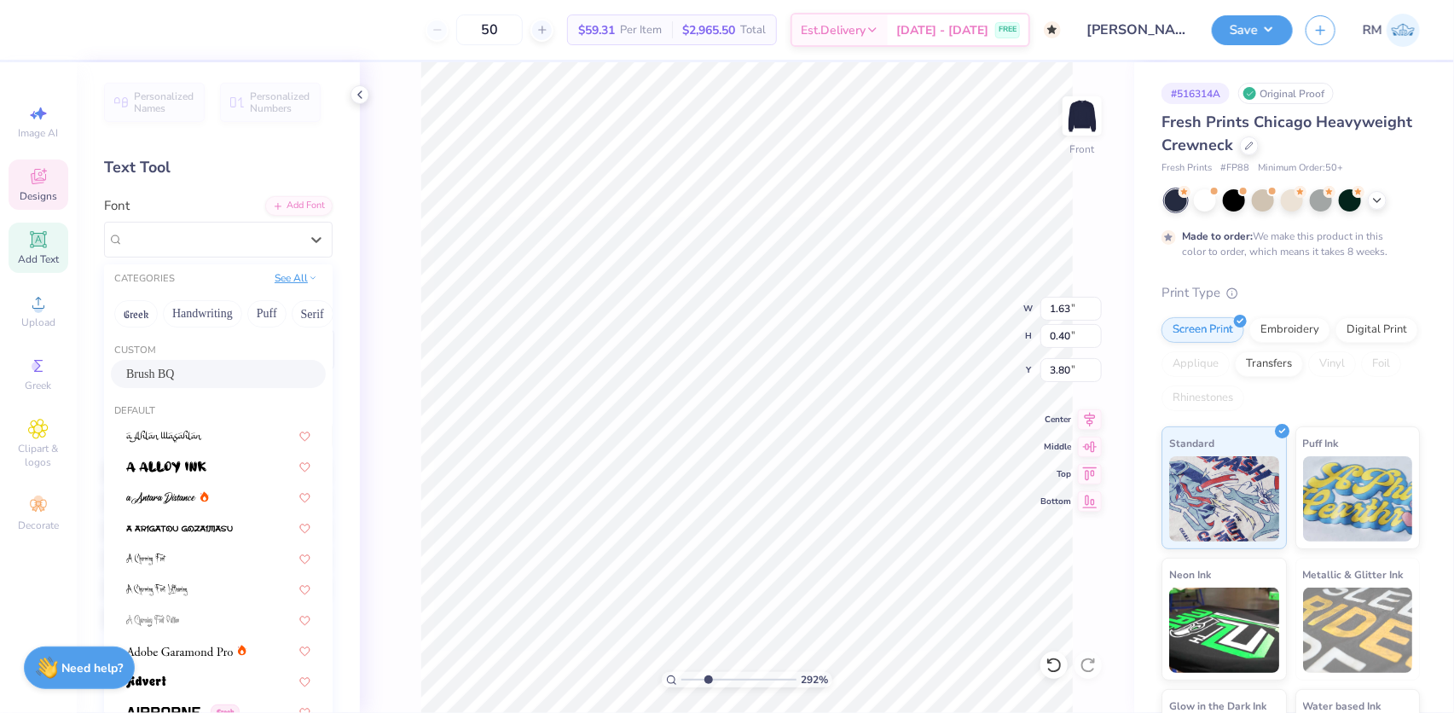
click at [286, 274] on button "See All" at bounding box center [296, 278] width 53 height 17
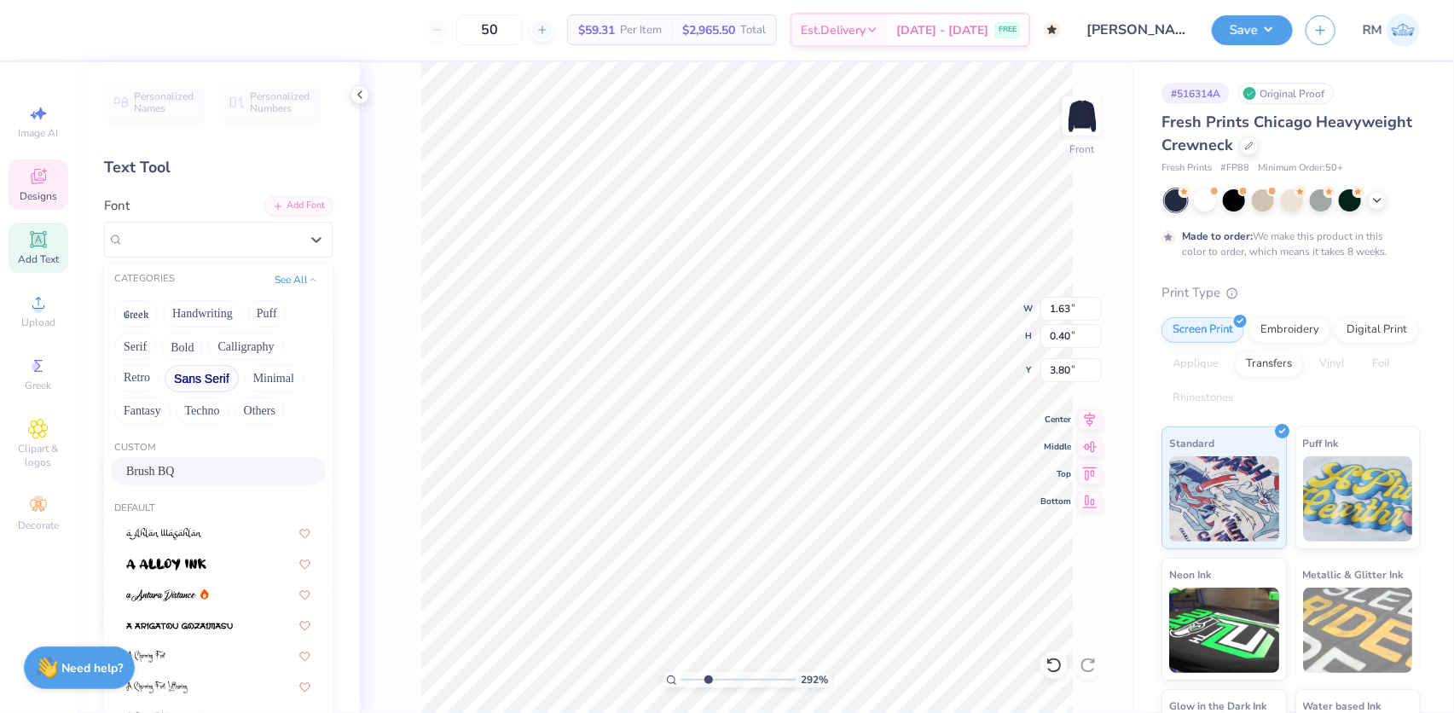
click at [206, 372] on button "Sans Serif" at bounding box center [202, 378] width 74 height 27
click at [143, 478] on span at bounding box center [146, 471] width 41 height 18
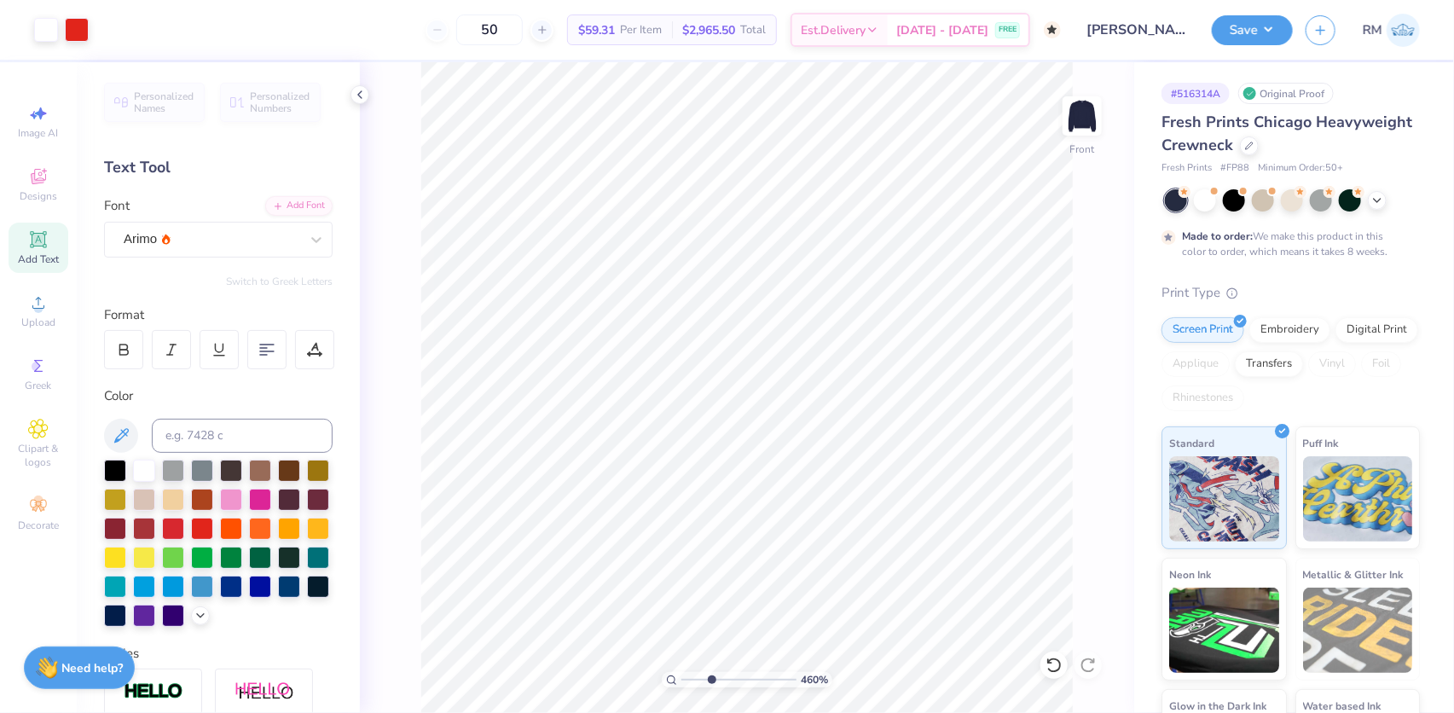
type input "4.60138104368887"
type input "3.54"
type input "0.42"
type input "0.22"
type input "3.89"
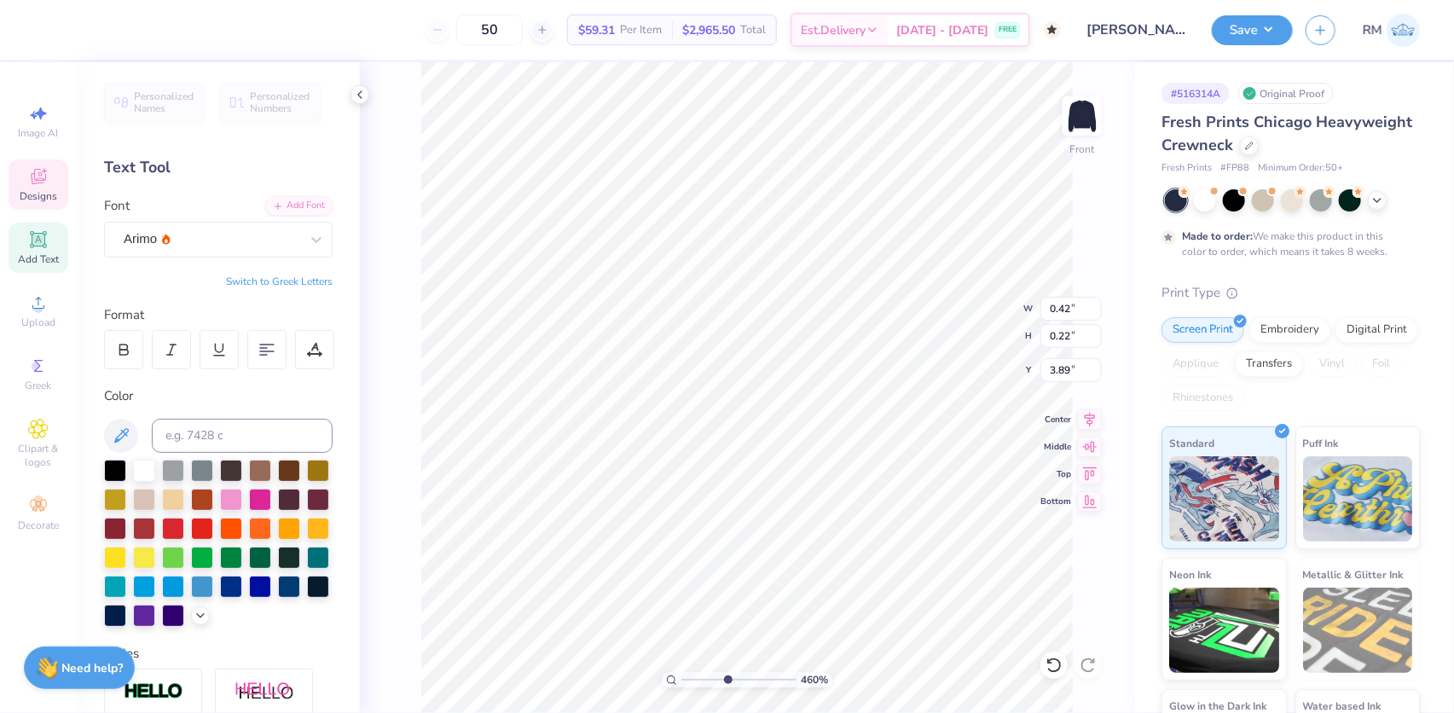
type input "0.39"
type input "0.20"
type input "3.80"
type input "1.85300889429589"
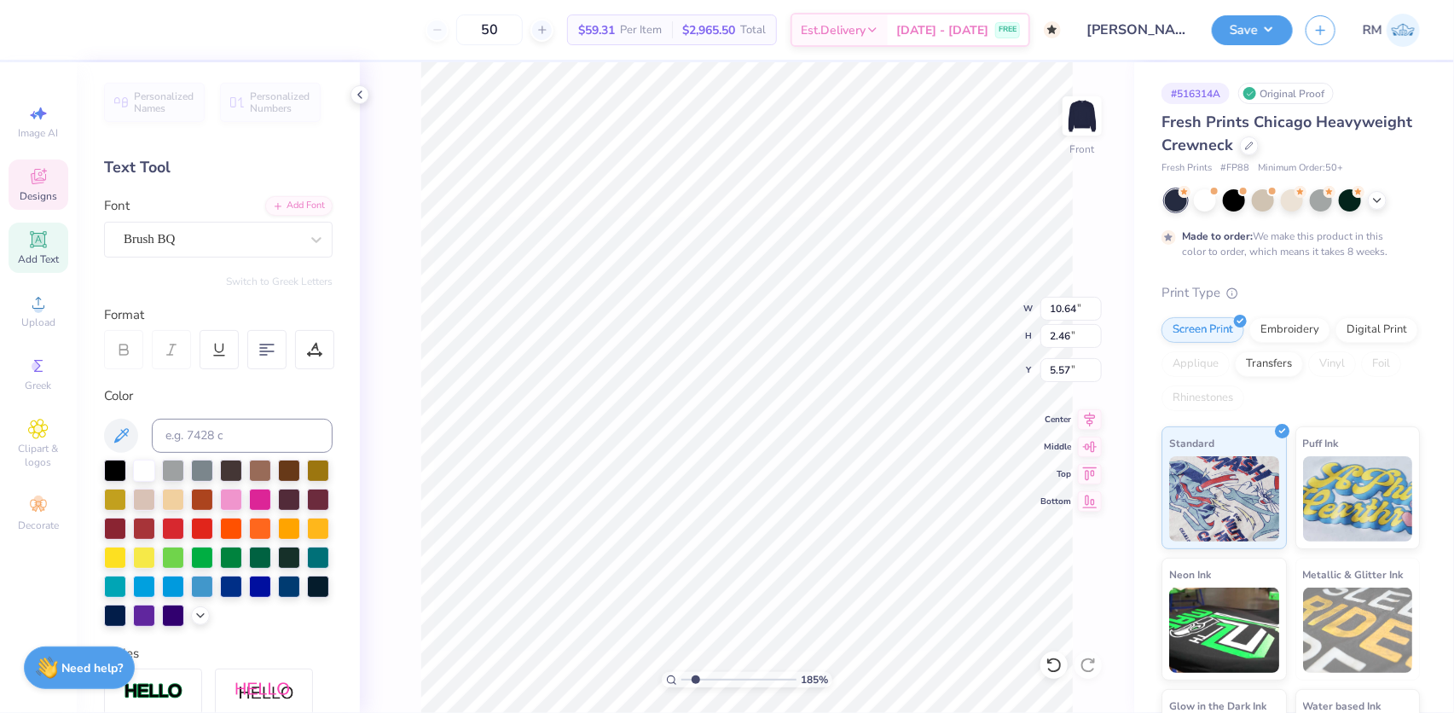
type textarea "m"
type input "1.85300889429589"
type textarea "mI"
type input "1.85300889429589"
type textarea "mIAM"
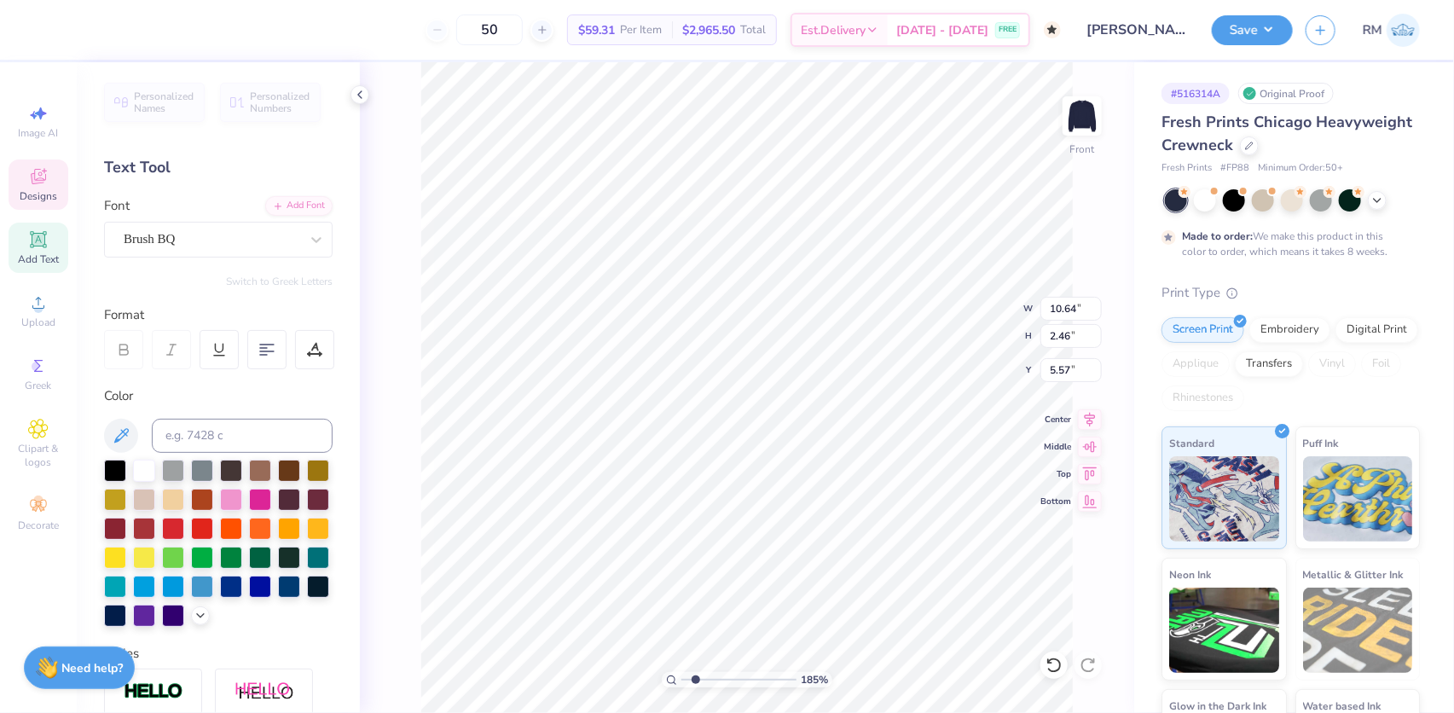
type input "1.85300889429589"
type textarea "mIAMI"
type input "1.85300889429589"
type textarea "mIAMI"
type input "1.85300889429589"
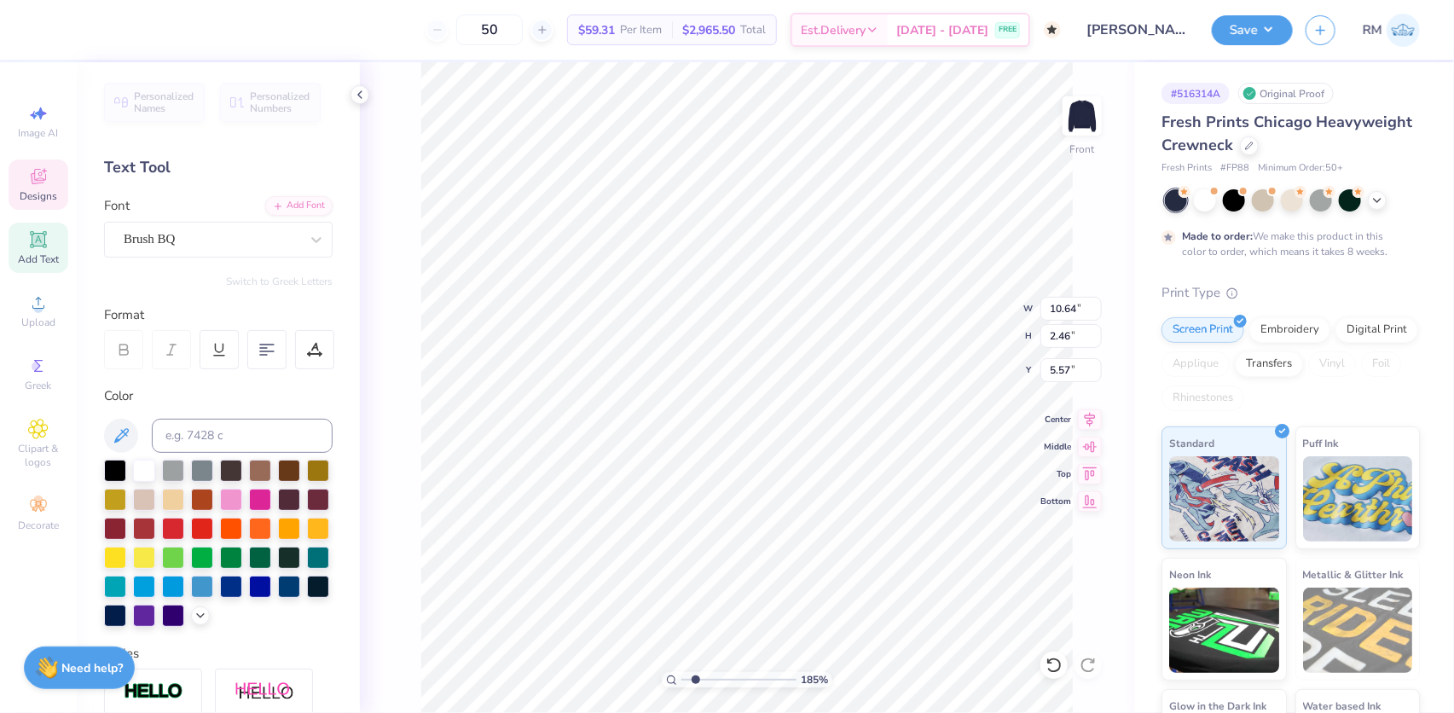
type textarea "mIAM"
type input "1.85300889429589"
type textarea "mIA"
type input "1.85300889429589"
type textarea "mI"
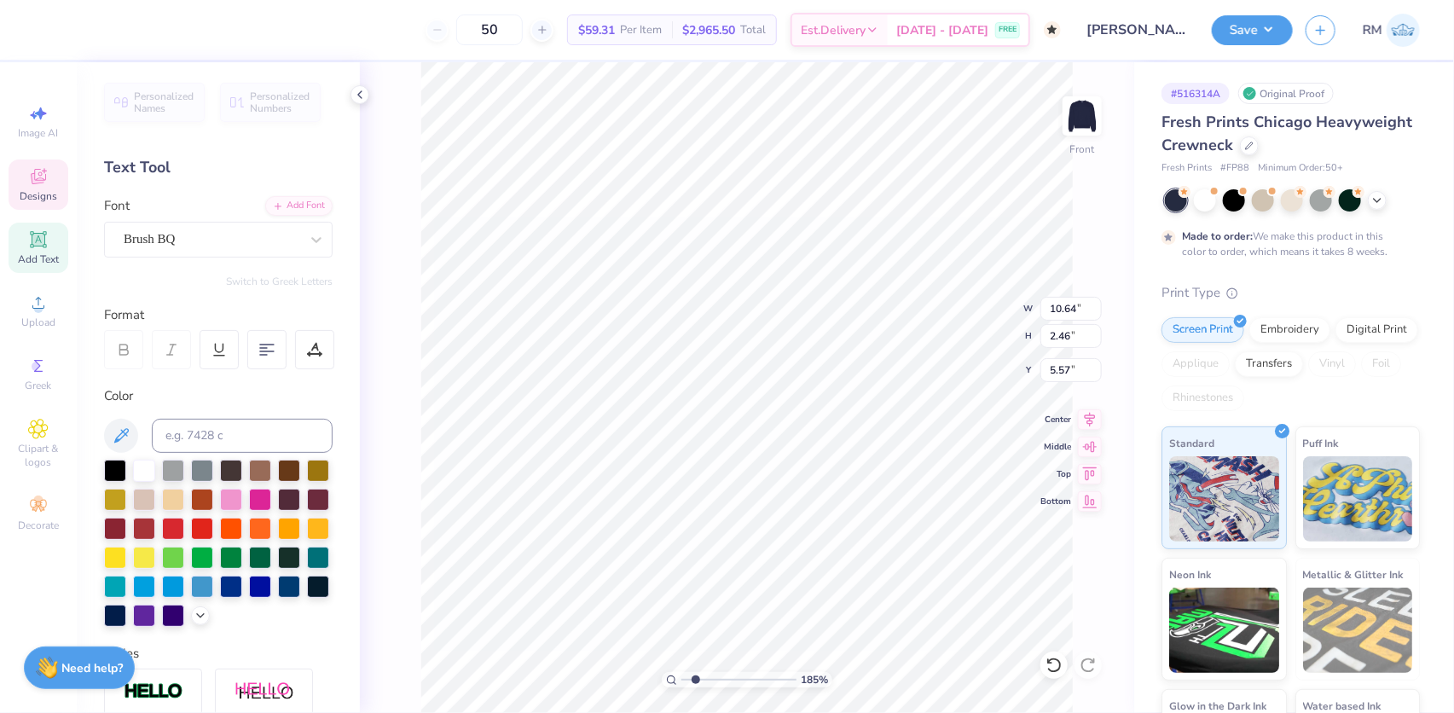
type input "1.85300889429589"
type textarea "m"
type input "1.85300889429589"
type textarea "M"
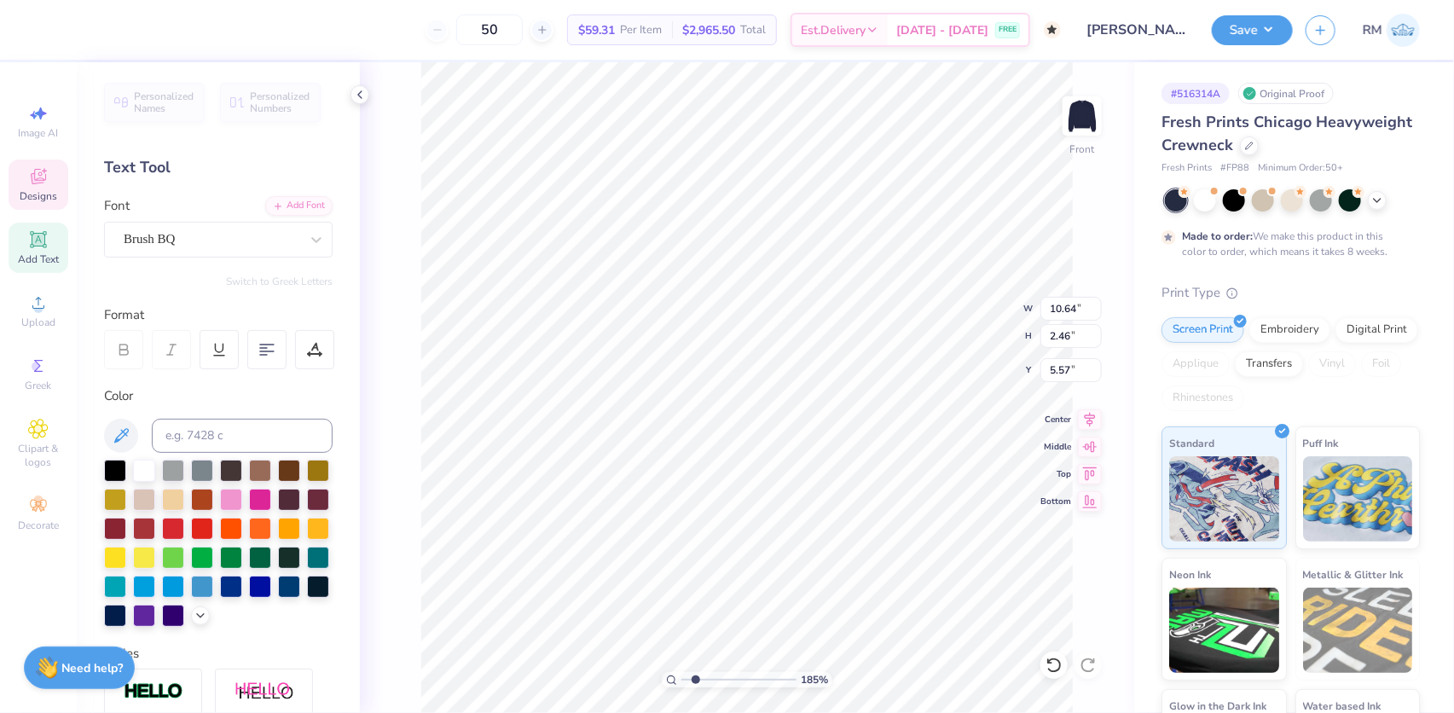
type input "1.85300889429589"
type textarea "Mi"
type input "1.85300889429589"
type textarea "Miam"
type input "1.85300889429589"
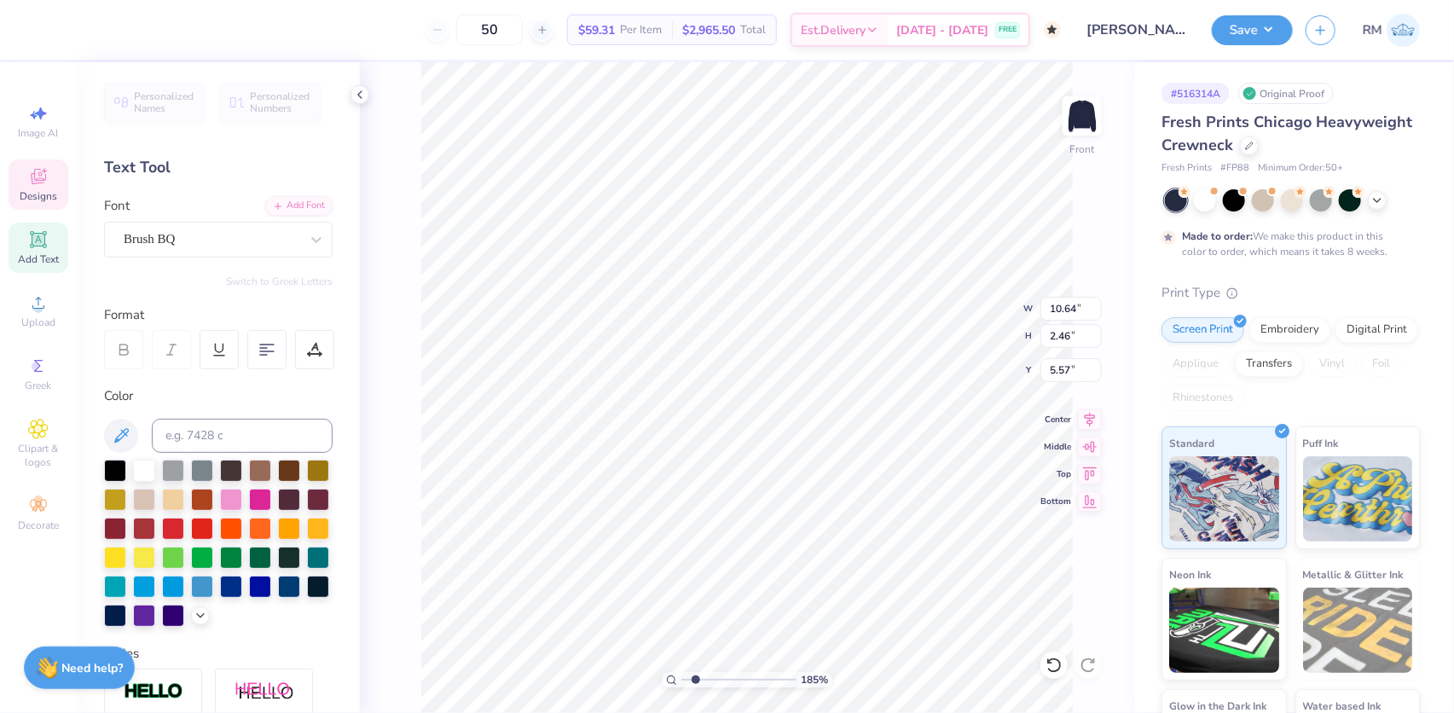
type textarea "Miami"
type input "1.85300889429589"
type textarea "Miami"
type input "1.85300889429589"
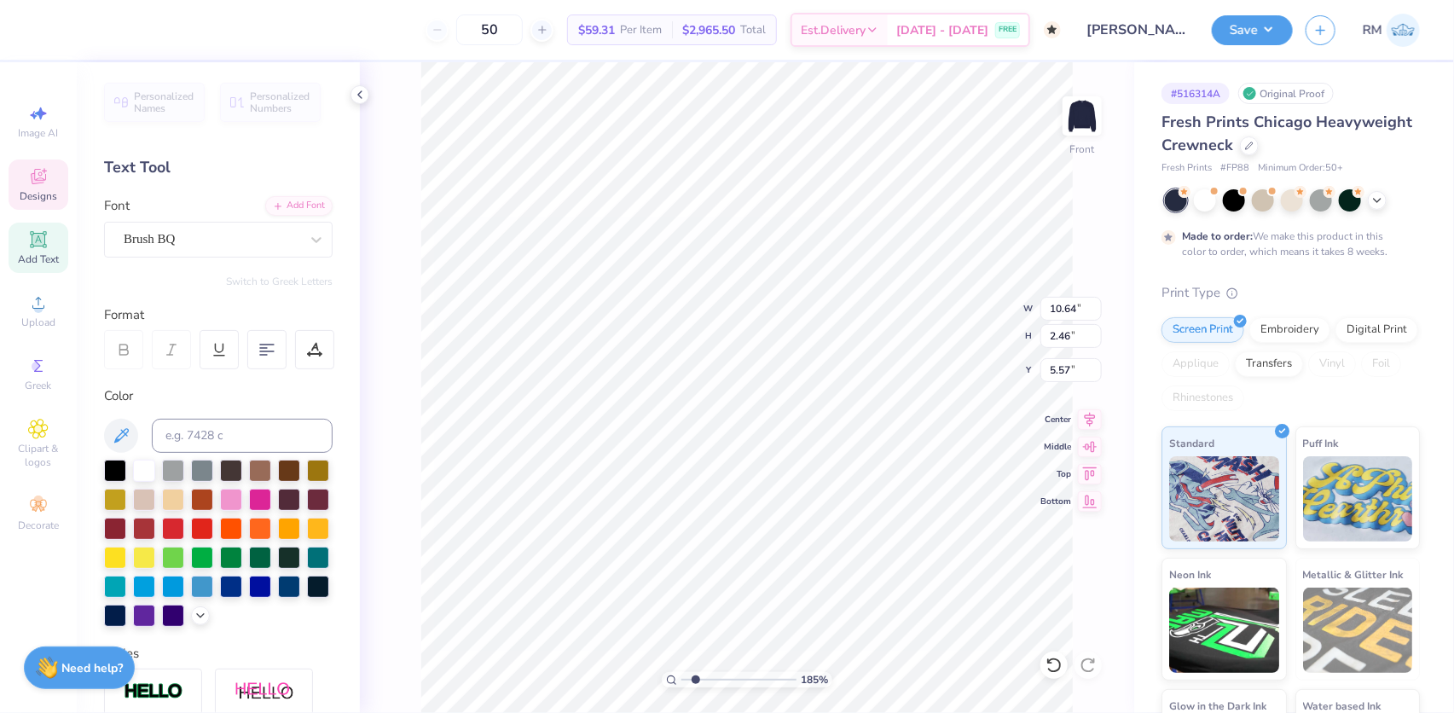
type textarea "Miami Y"
type input "1.85300889429589"
type textarea "Miami"
type input "1.85300889429589"
type textarea "Miami U"
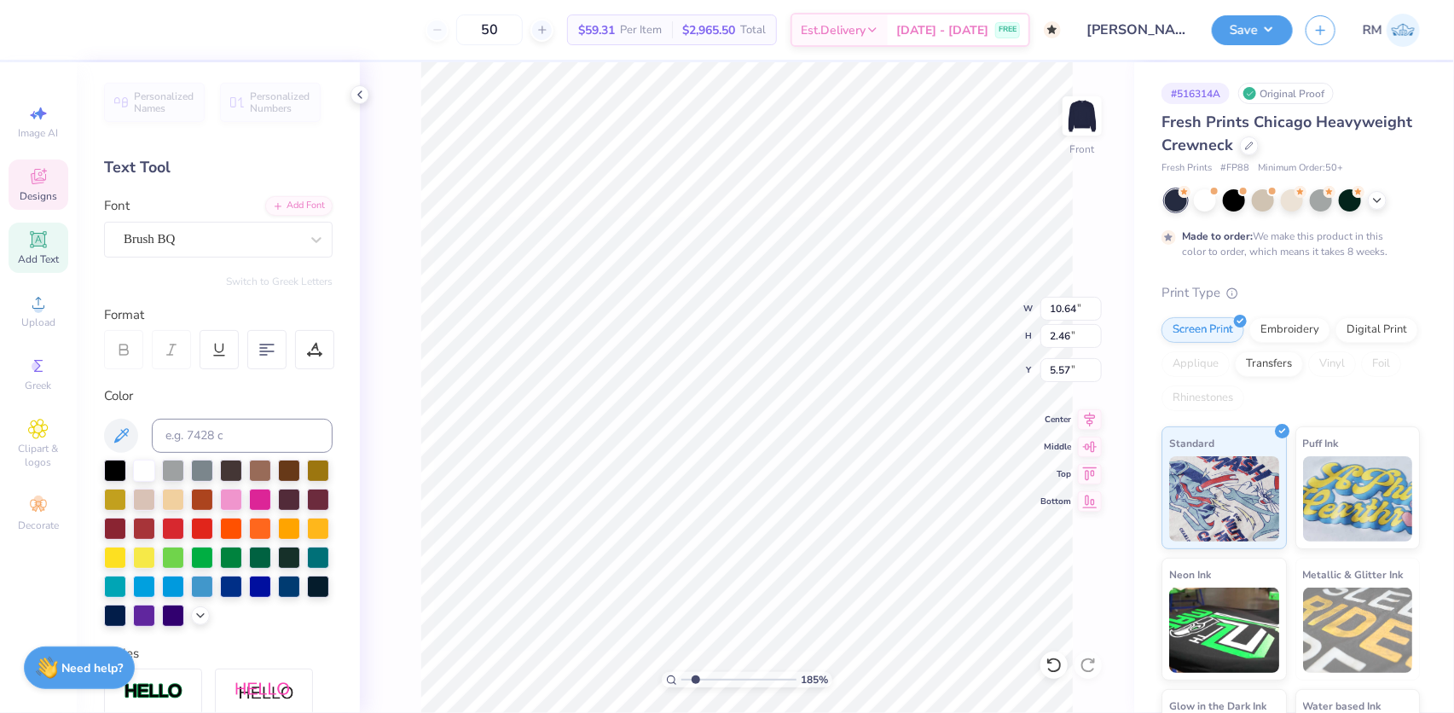
type input "1.85300889429589"
type textarea "Miami Uni"
type input "1.85300889429589"
type textarea "Miami Unive"
type input "1.85300889429589"
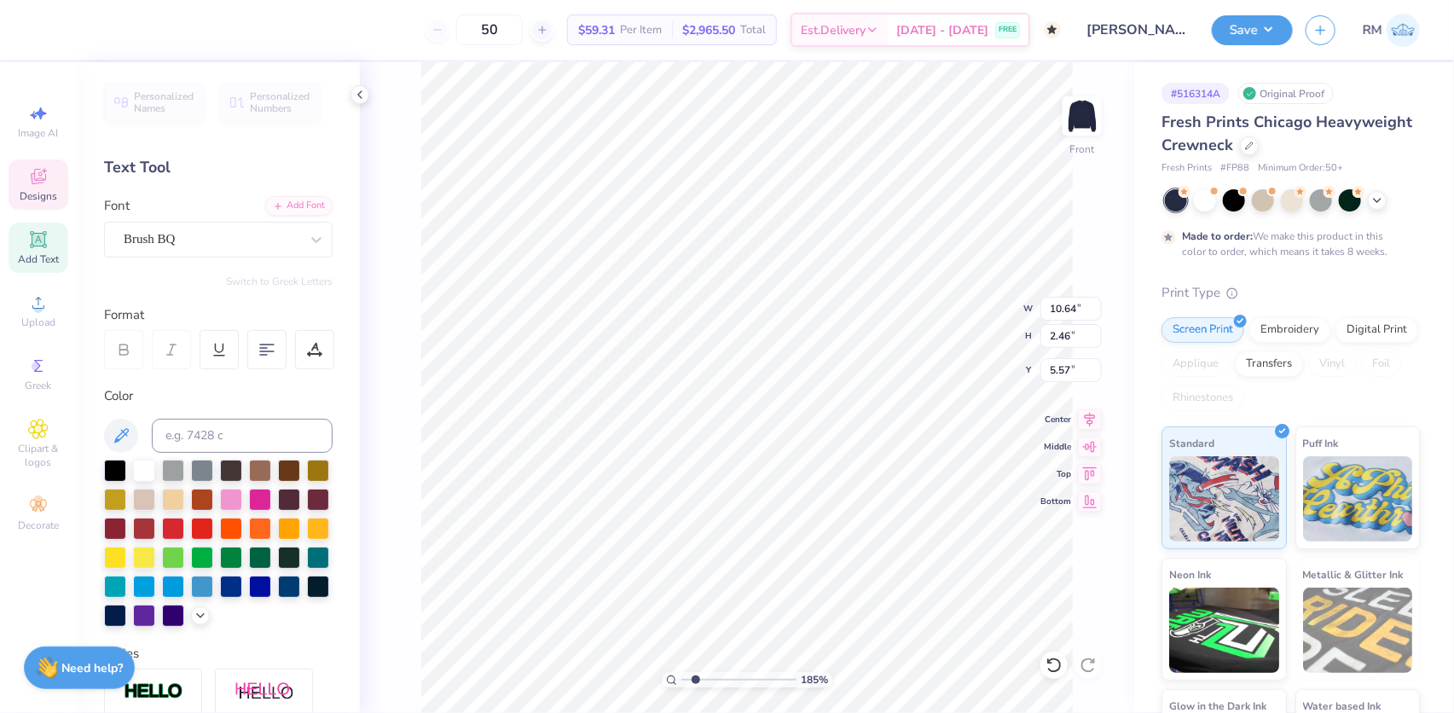
type textarea "Miami Univers"
type input "1.85300889429589"
type textarea "Miami Universi"
type input "1.85300889429589"
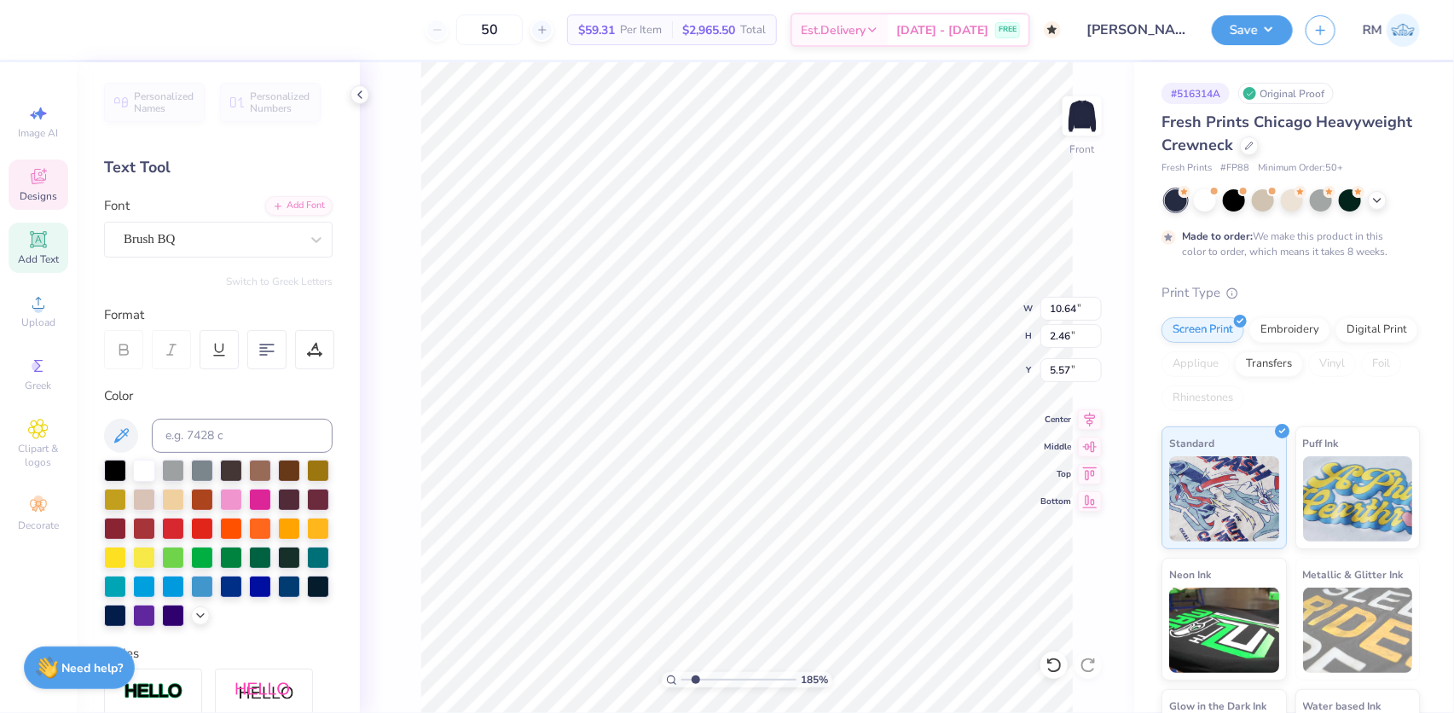
type textarea "Miami University"
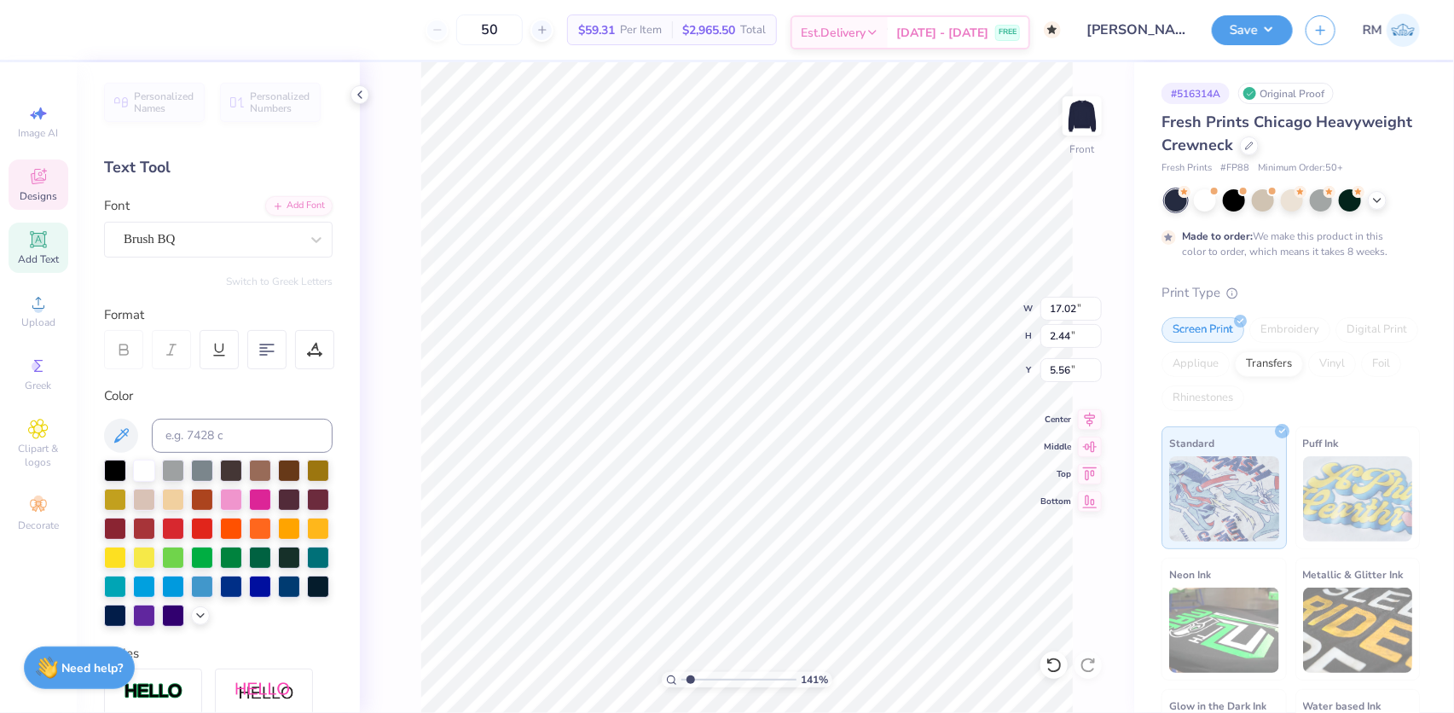
scroll to position [12, 4]
type input "1.41050391322442"
type textarea "MiamiUniversity"
type input "1.41050391322442"
type textarea "Miami University"
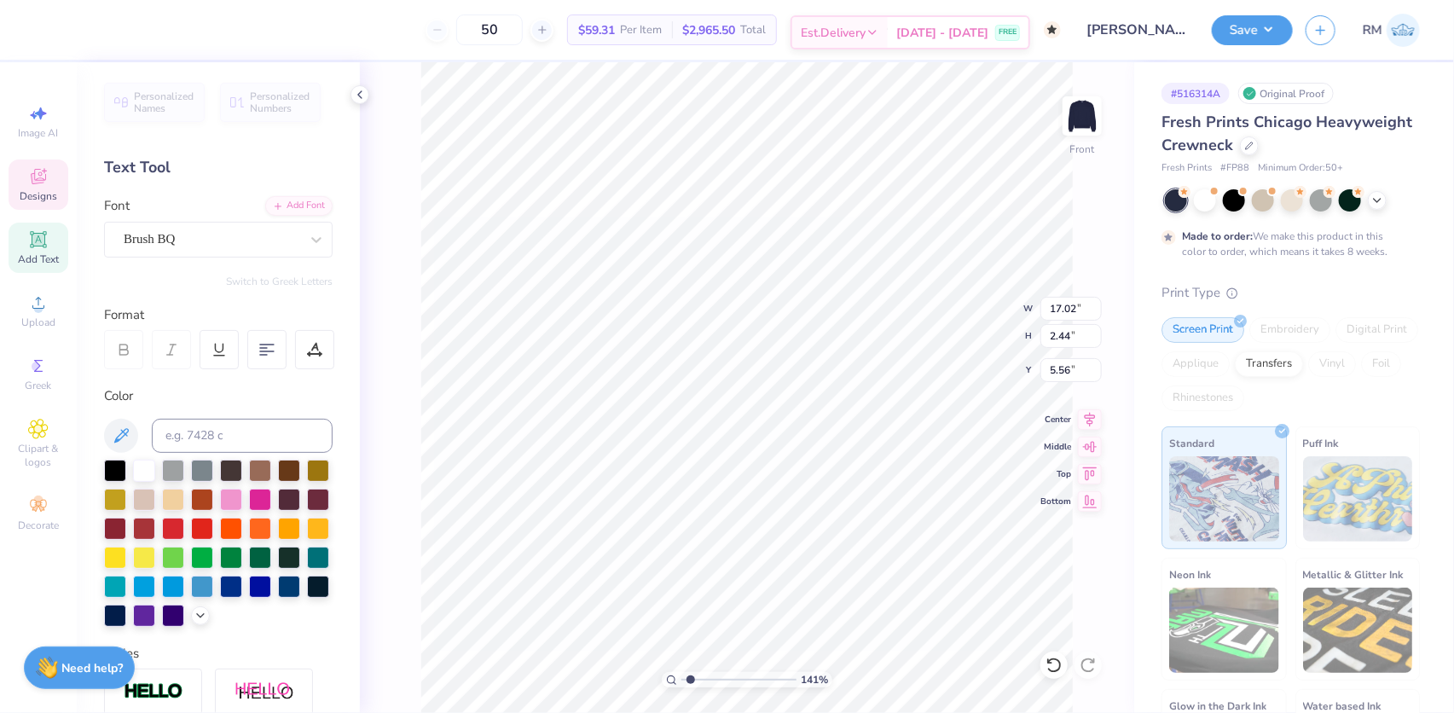
scroll to position [12, 2]
type input "1.41050391322442"
type textarea "MiamiUniversity"
type input "1.41050391322442"
type textarea "Miami University"
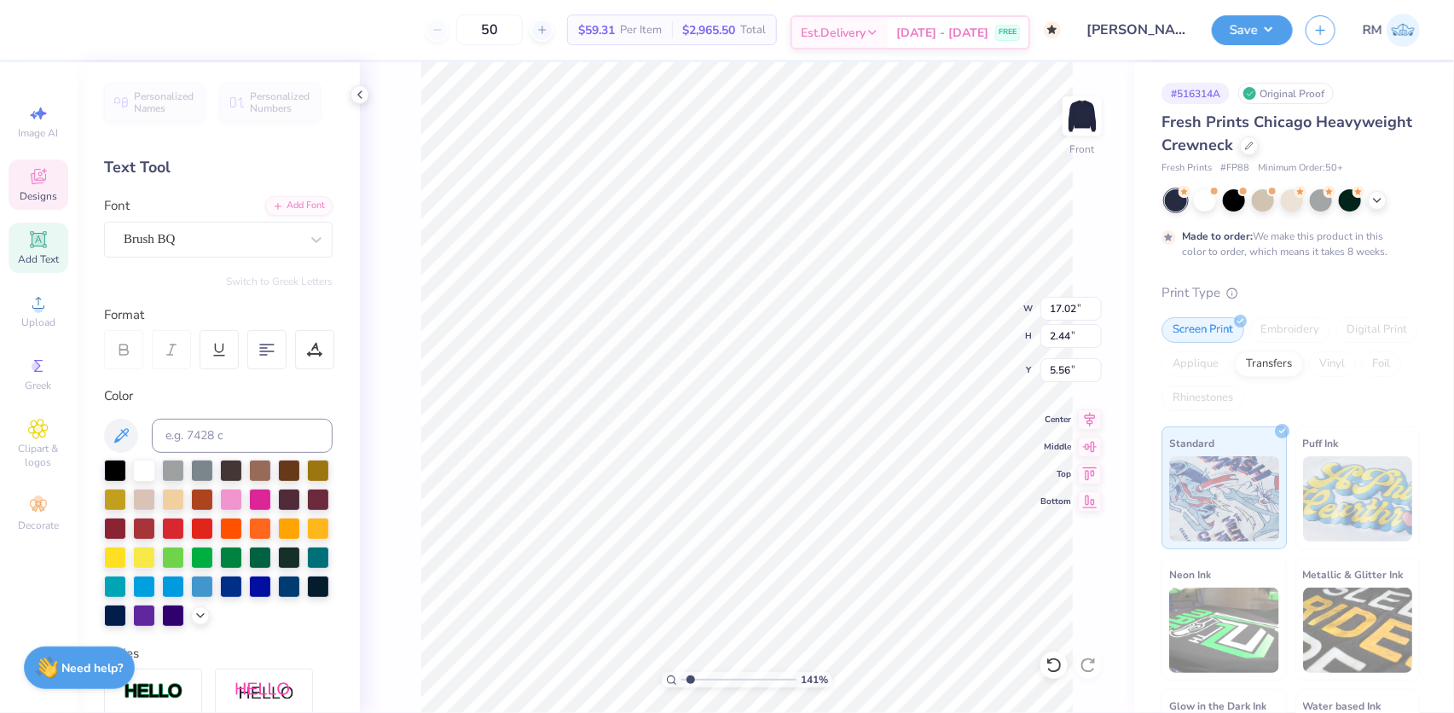
scroll to position [12, 3]
type input "1.41050391322442"
click at [1052, 310] on input "17.02" at bounding box center [1070, 309] width 61 height 24
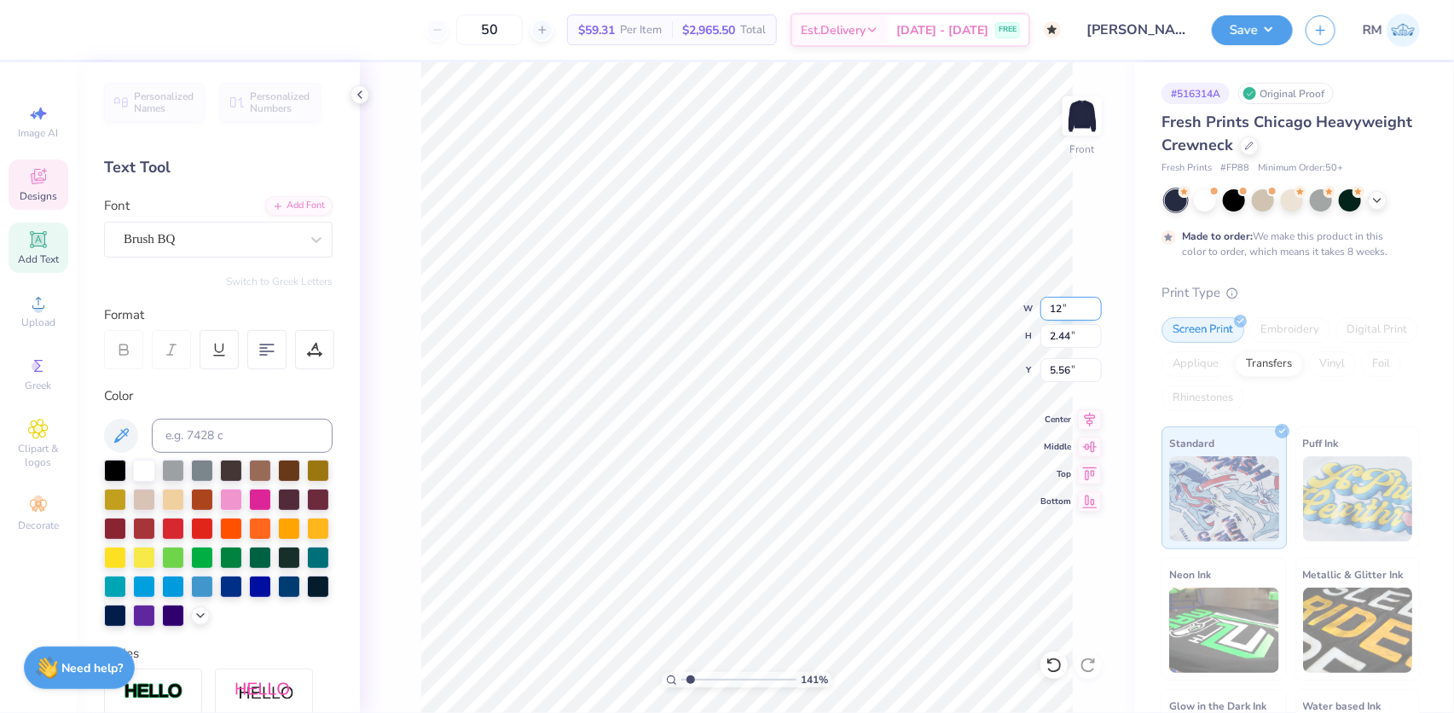
type input "12"
type input "1.41050391322442"
type input "12.00"
type input "1.72"
type input "5.92"
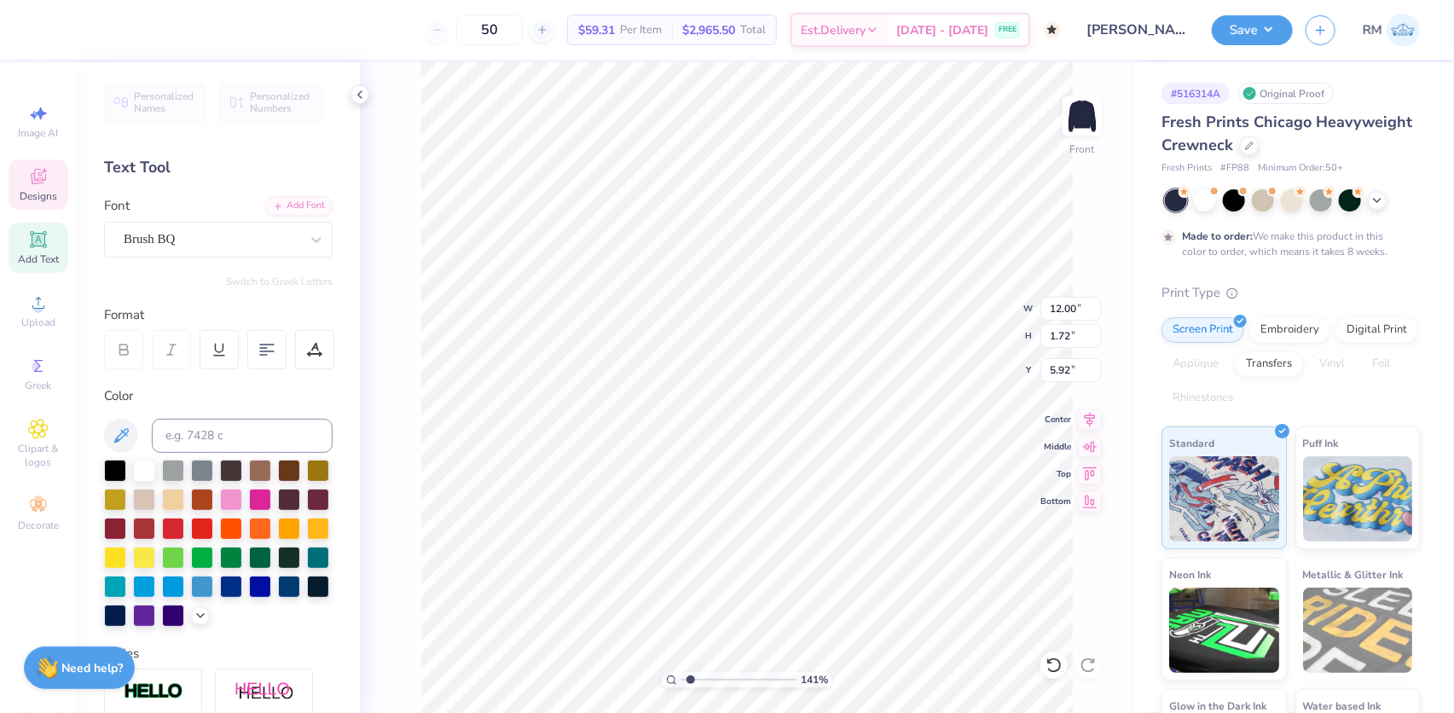
type input "1.41050391322442"
type input "6.11"
type input "2.92"
type input "0.39"
type input "0.20"
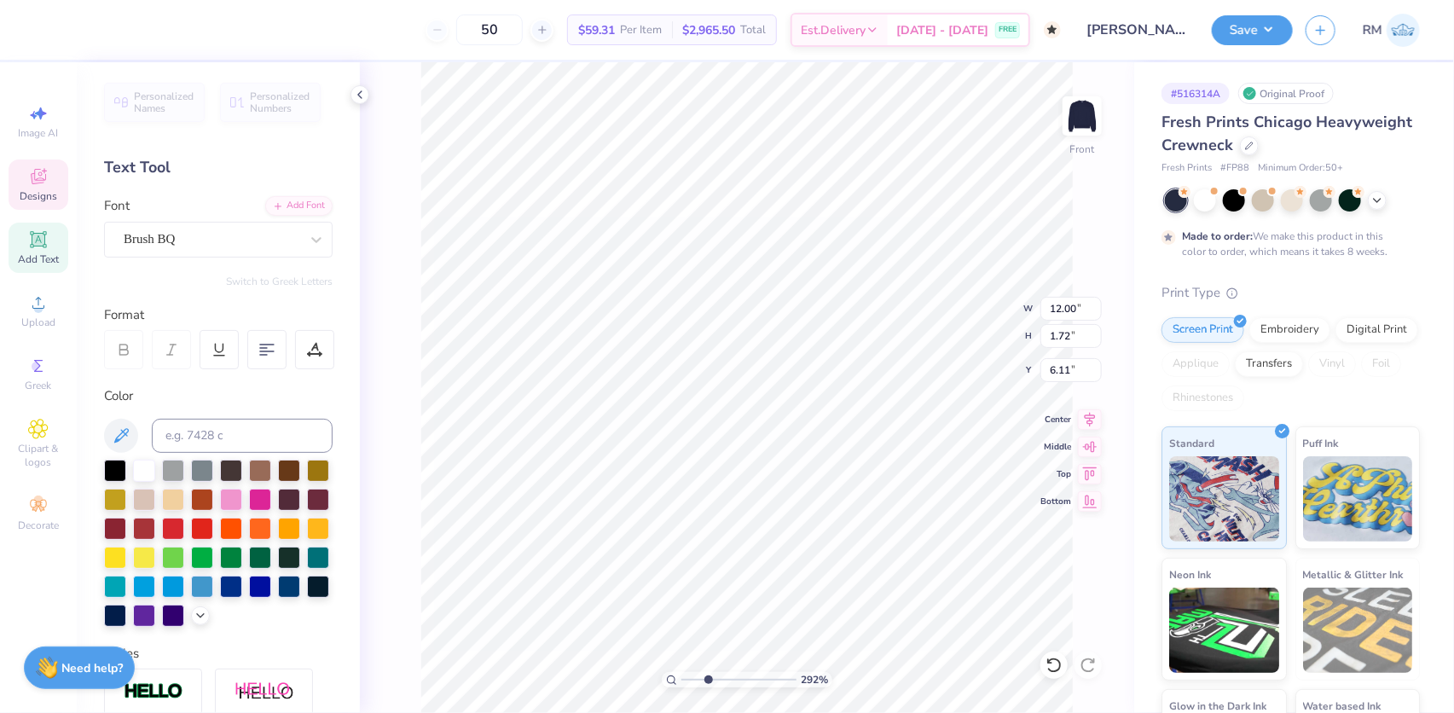
type input "3.80"
type input "1"
drag, startPoint x: 607, startPoint y: 375, endPoint x: 606, endPoint y: 331, distance: 44.4
click at [606, 331] on ul "Cut Copy Paste Remove Background Duplicate Download vector Select All Delete Gr…" at bounding box center [622, 425] width 134 height 467
click at [606, 331] on li "Duplicate" at bounding box center [622, 342] width 134 height 33
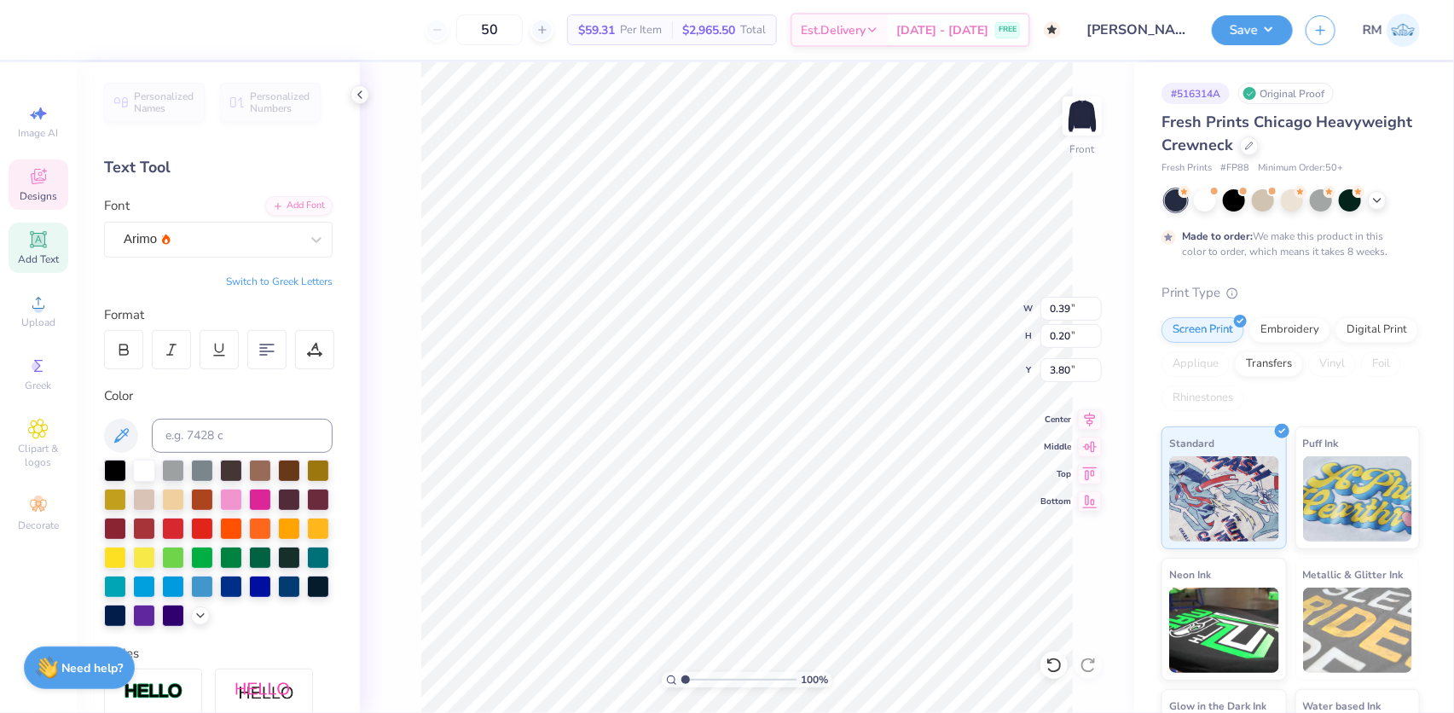
type input "4.80"
drag, startPoint x: 686, startPoint y: 675, endPoint x: 698, endPoint y: 671, distance: 13.5
click at [698, 672] on input "range" at bounding box center [738, 679] width 115 height 15
type input "3.32497054869299"
type input "5.50"
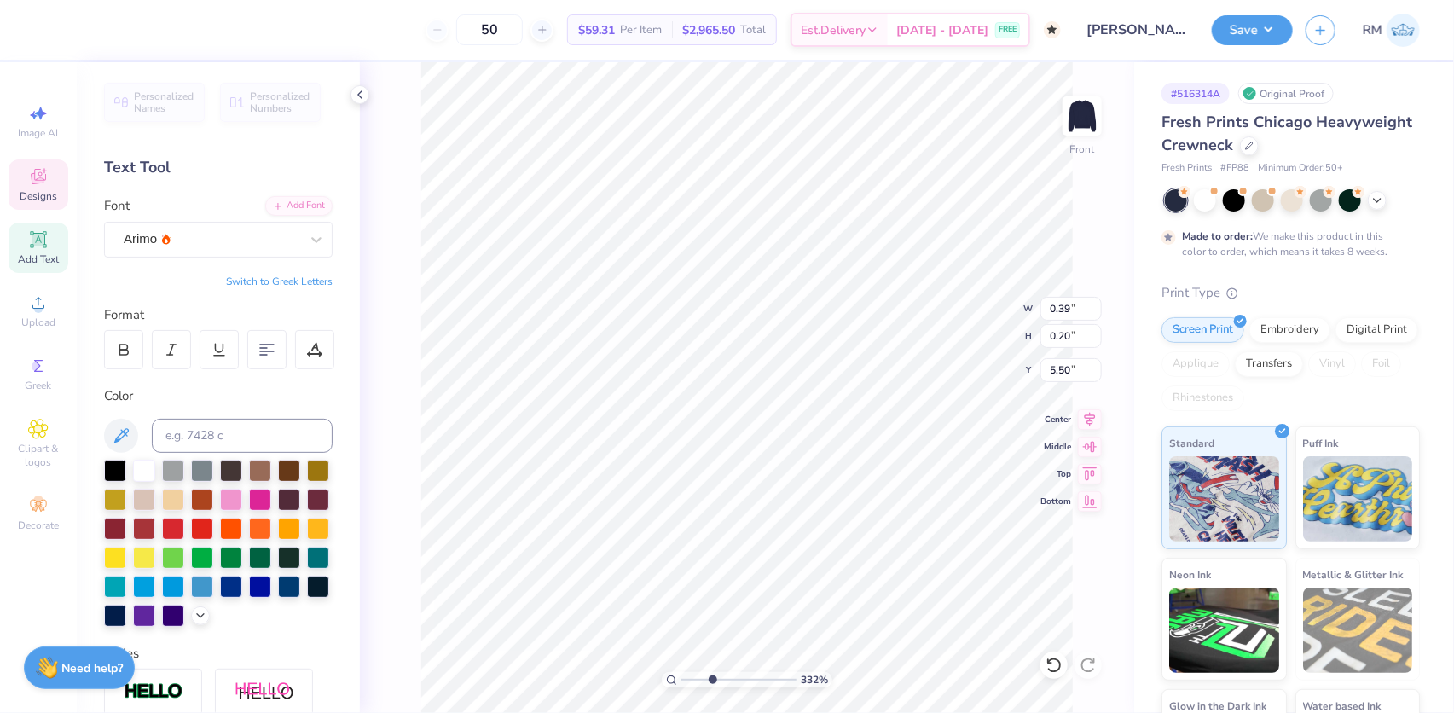
scroll to position [12, 2]
type input "3.32497054869299"
type textarea "®"
type input "4"
click at [720, 674] on input "range" at bounding box center [738, 679] width 115 height 15
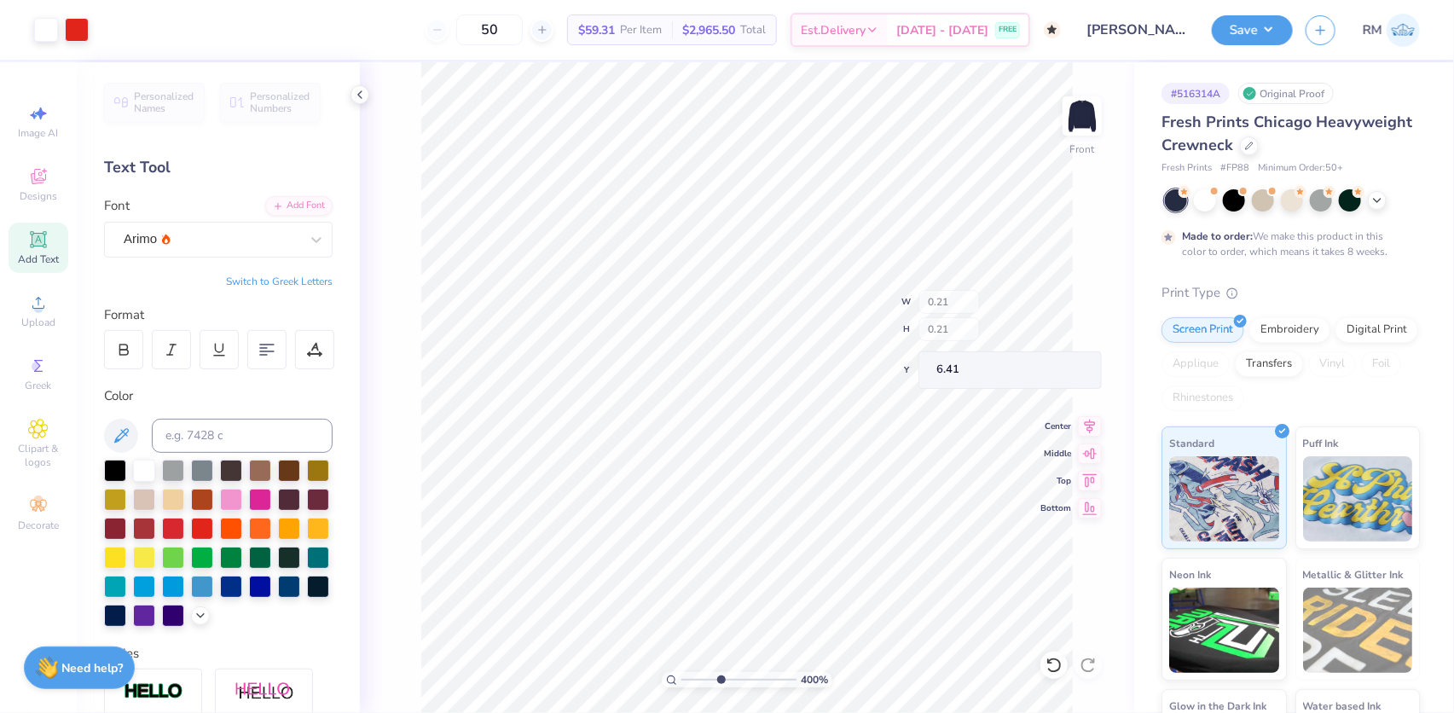
type input "6.41"
type input "4.38087700995765"
type input "6.38"
type input "4.38087700995765"
type input "0.30"
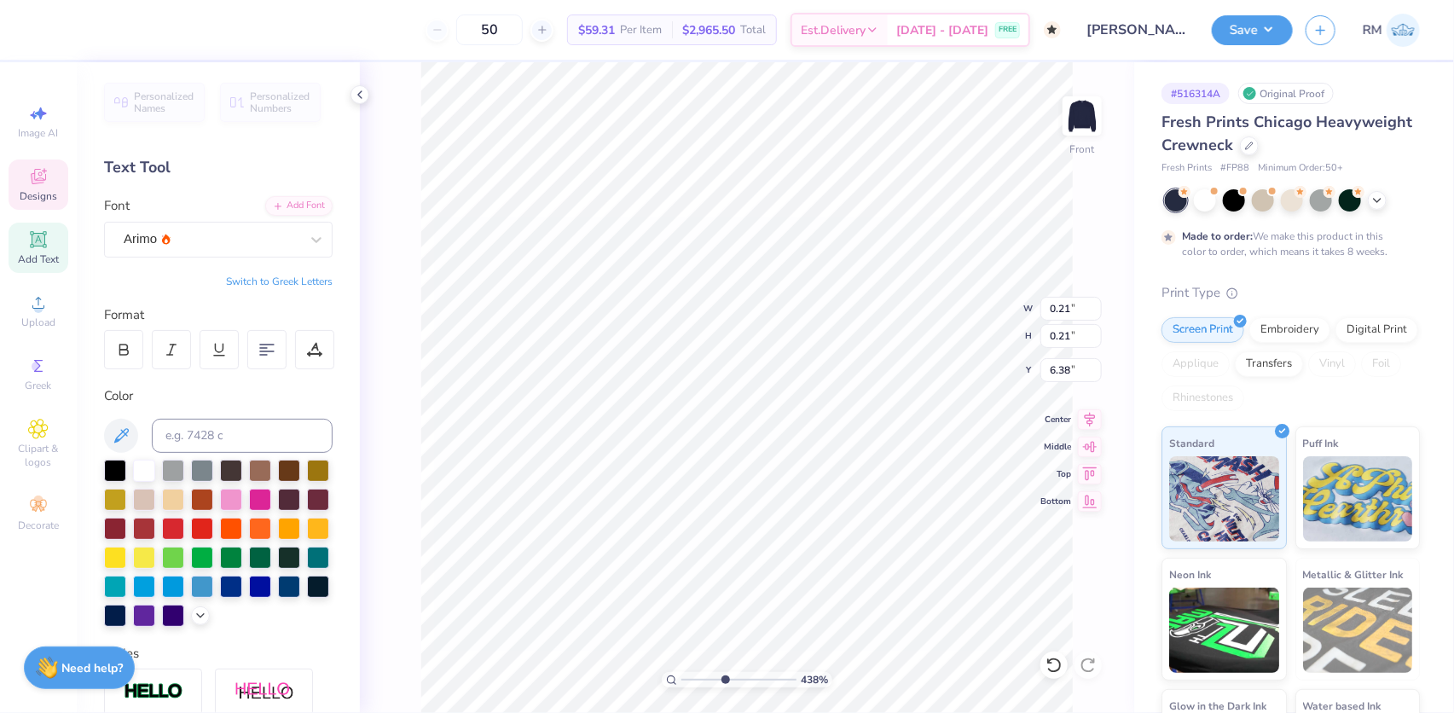
type input "0.30"
type input "6.42"
type input "4.38087700995765"
type input "6.44"
type input "4.38087700995765"
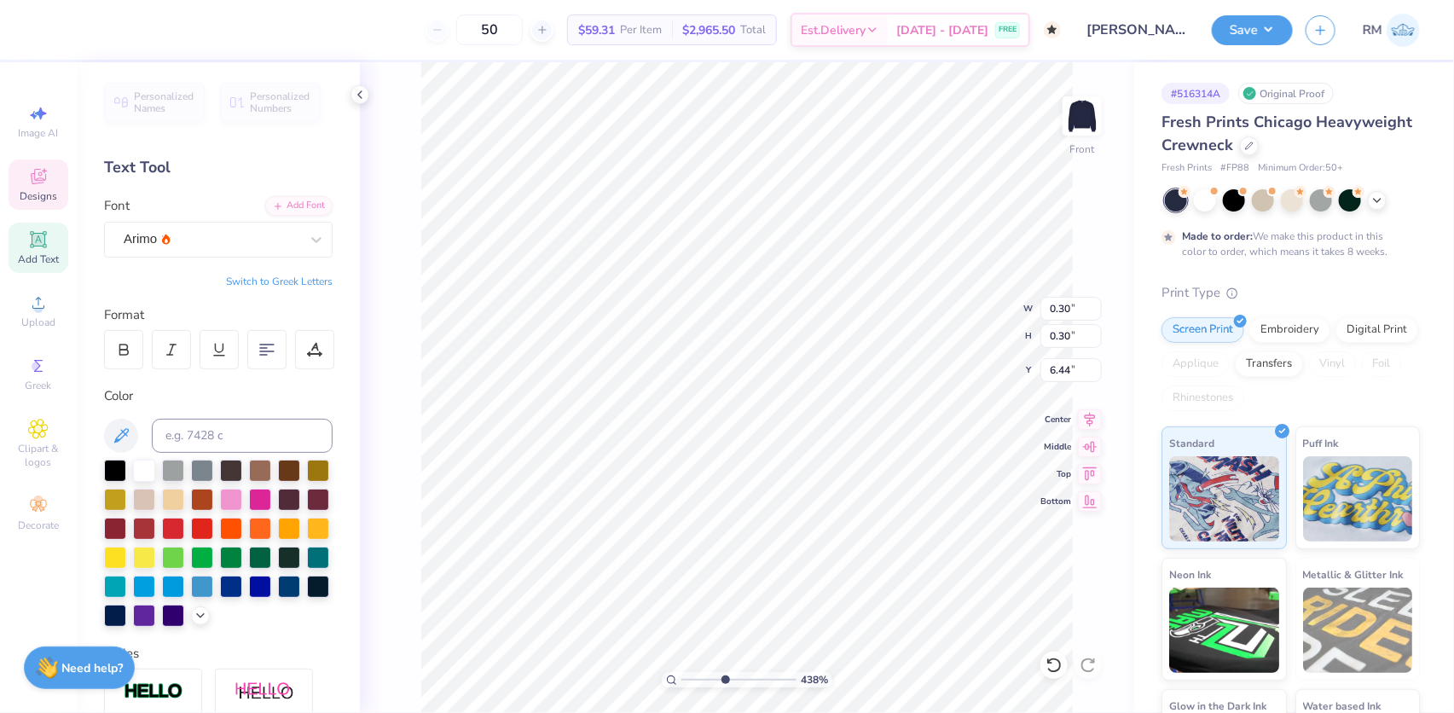
type input "6.41"
type input "4.38087700995765"
type input "6.37"
type input "1.61082846797696"
type textarea "D"
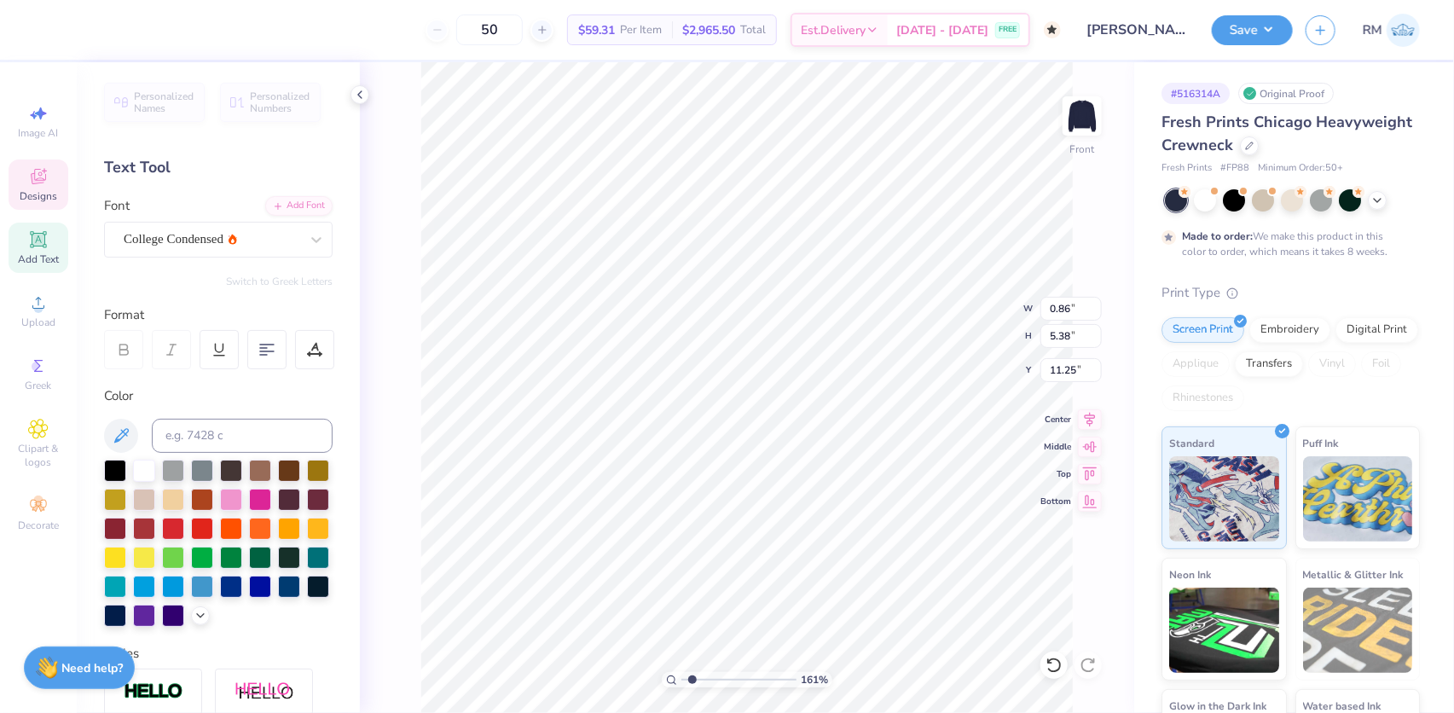
type input "1.61082846797696"
type textarea "DI"
type input "1.61082846797696"
type textarea "DIF"
type input "1.61082846797696"
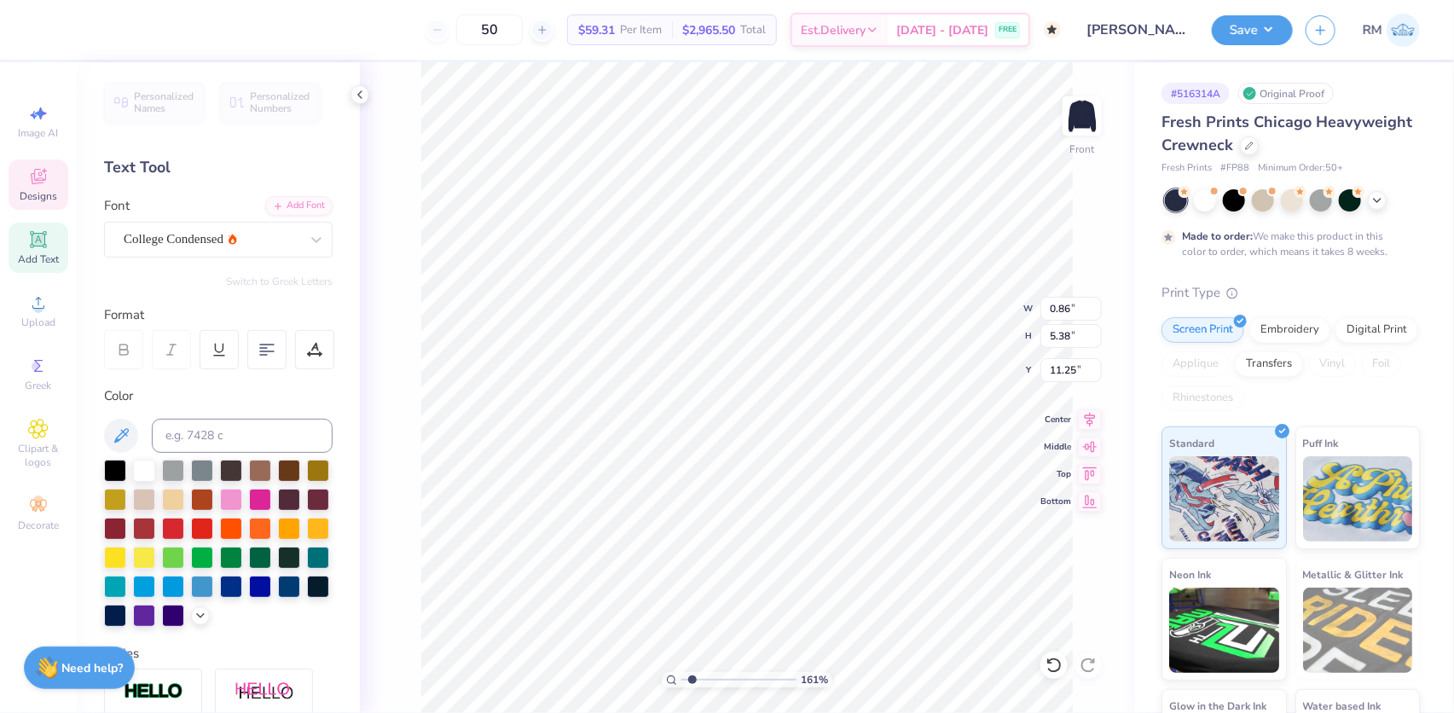
type textarea "DIFF"
type input "1.61082846797696"
type textarea "DIFFE"
type input "1.61082846797696"
type textarea "DIFFER"
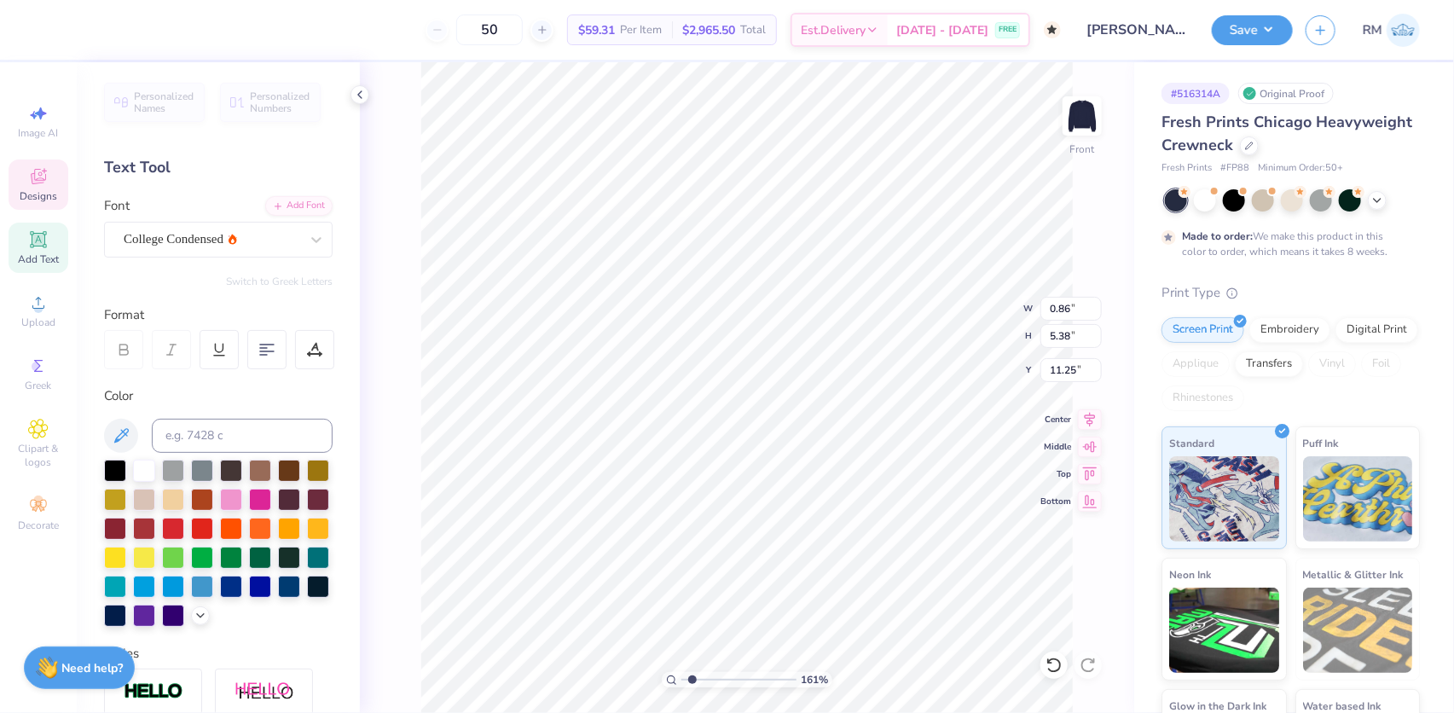
scroll to position [12, 3]
type input "1.61082846797696"
type textarea "DIFFERDA"
type input "1.61082846797696"
type textarea "DIFFERDAN"
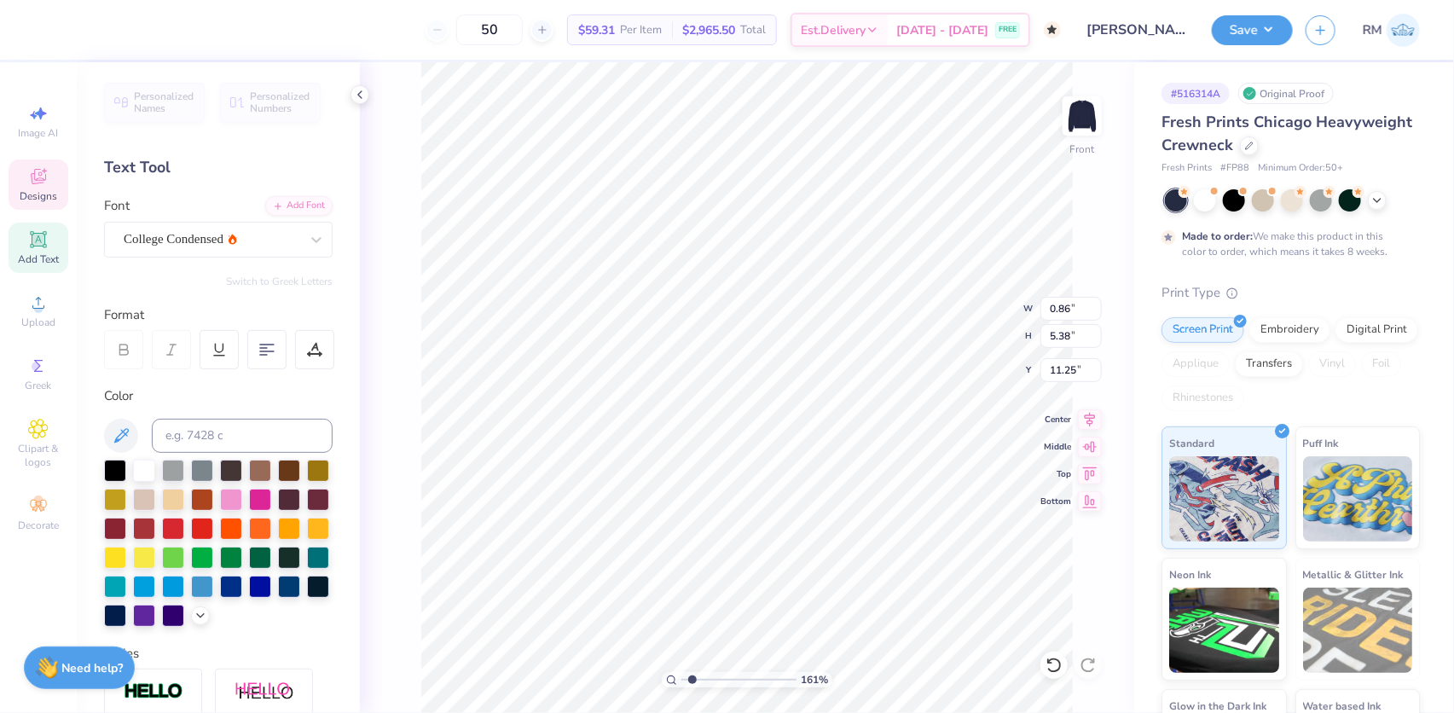
type input "1.61082846797696"
type textarea "DIFFERDANG"
type input "1.61082846797696"
type textarea "DIFFERDANGE"
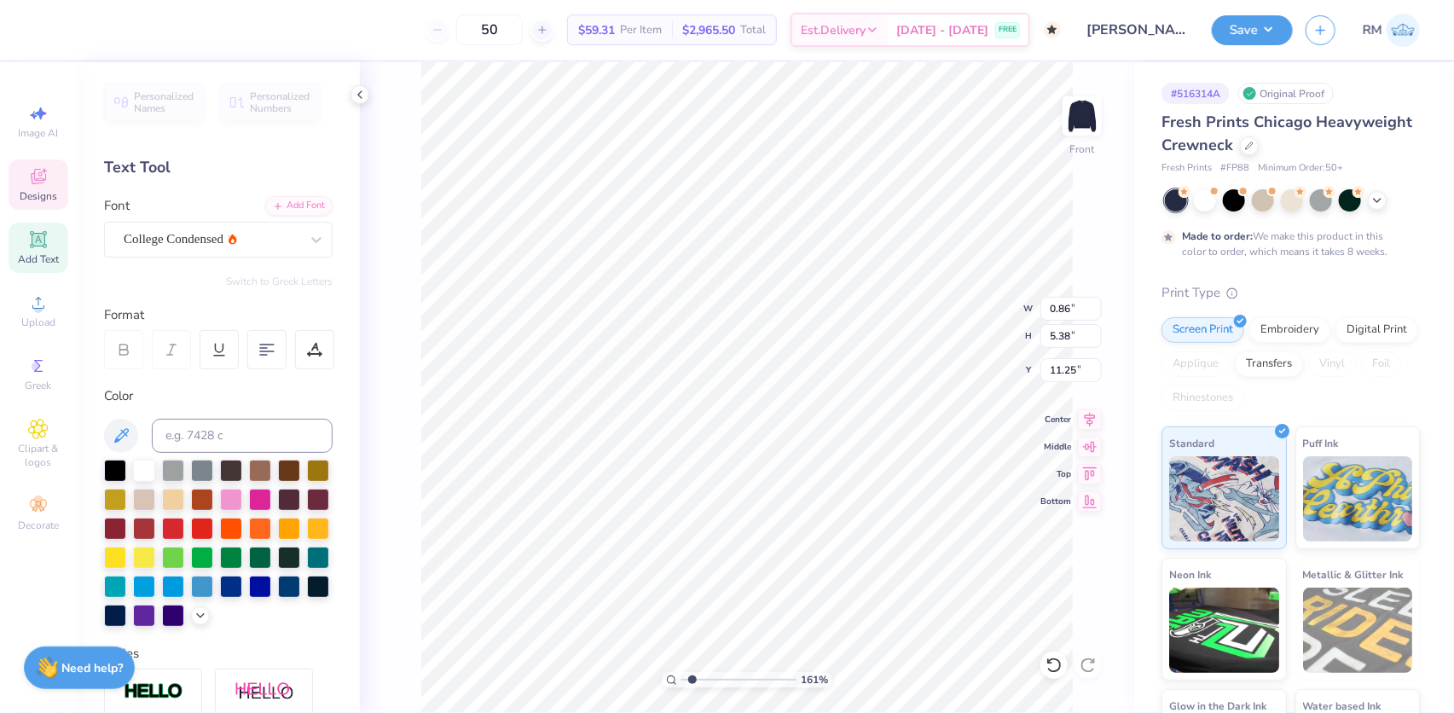
type input "1.61082846797696"
type textarea "L"
type input "1.61082846797696"
type textarea "LU"
type input "1.61082846797696"
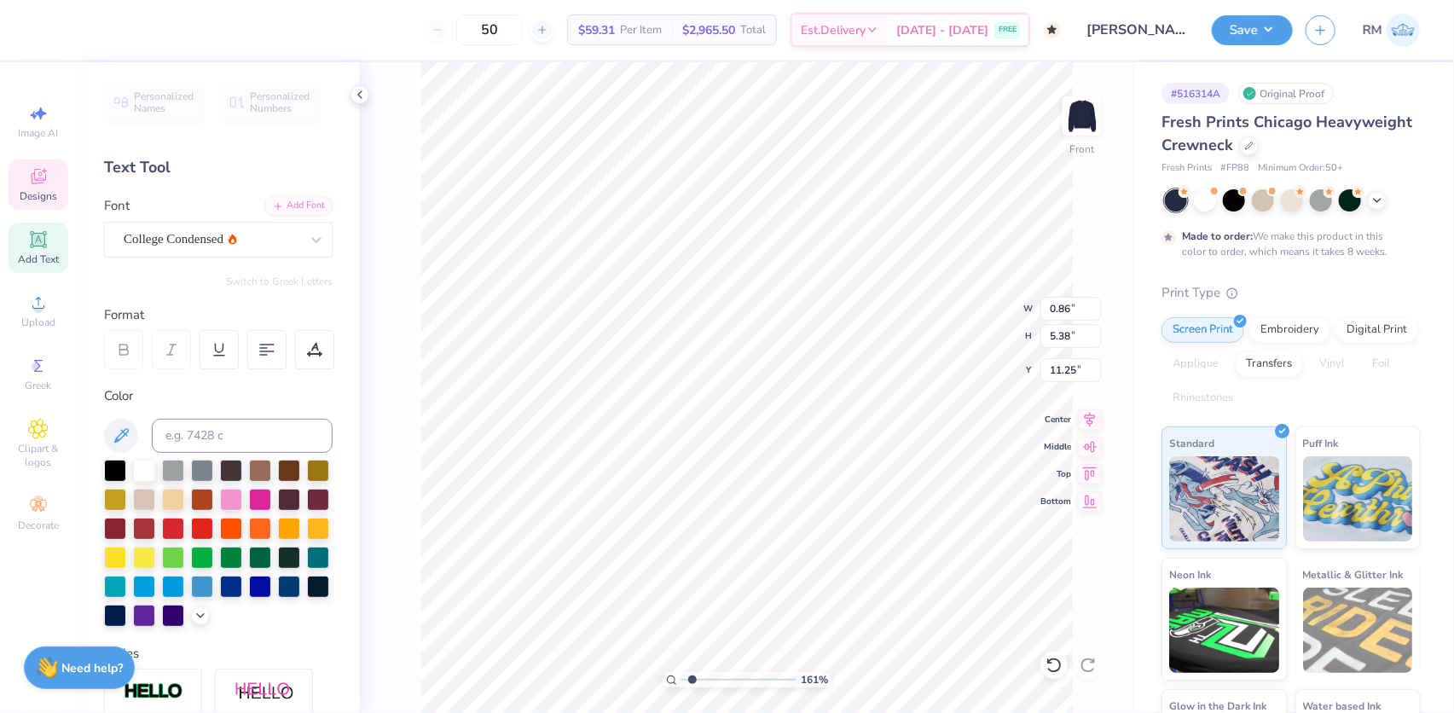
type textarea "LUX"
type input "1.61082846797696"
type textarea "LUXE"
type input "1.61082846797696"
type textarea "LUXEM"
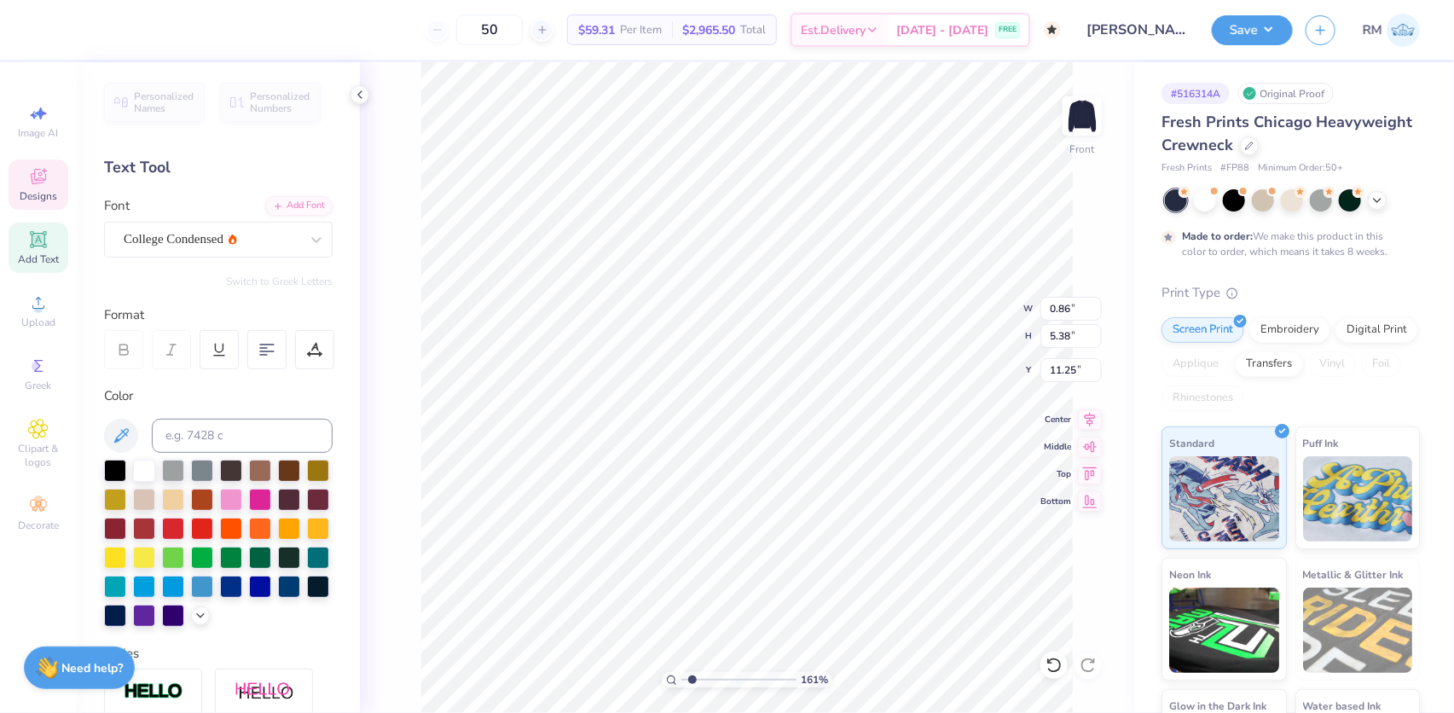
scroll to position [12, 3]
type input "1.61082846797696"
type textarea "LUXEMB"
type input "1.61082846797696"
type textarea "LUXEMBOU"
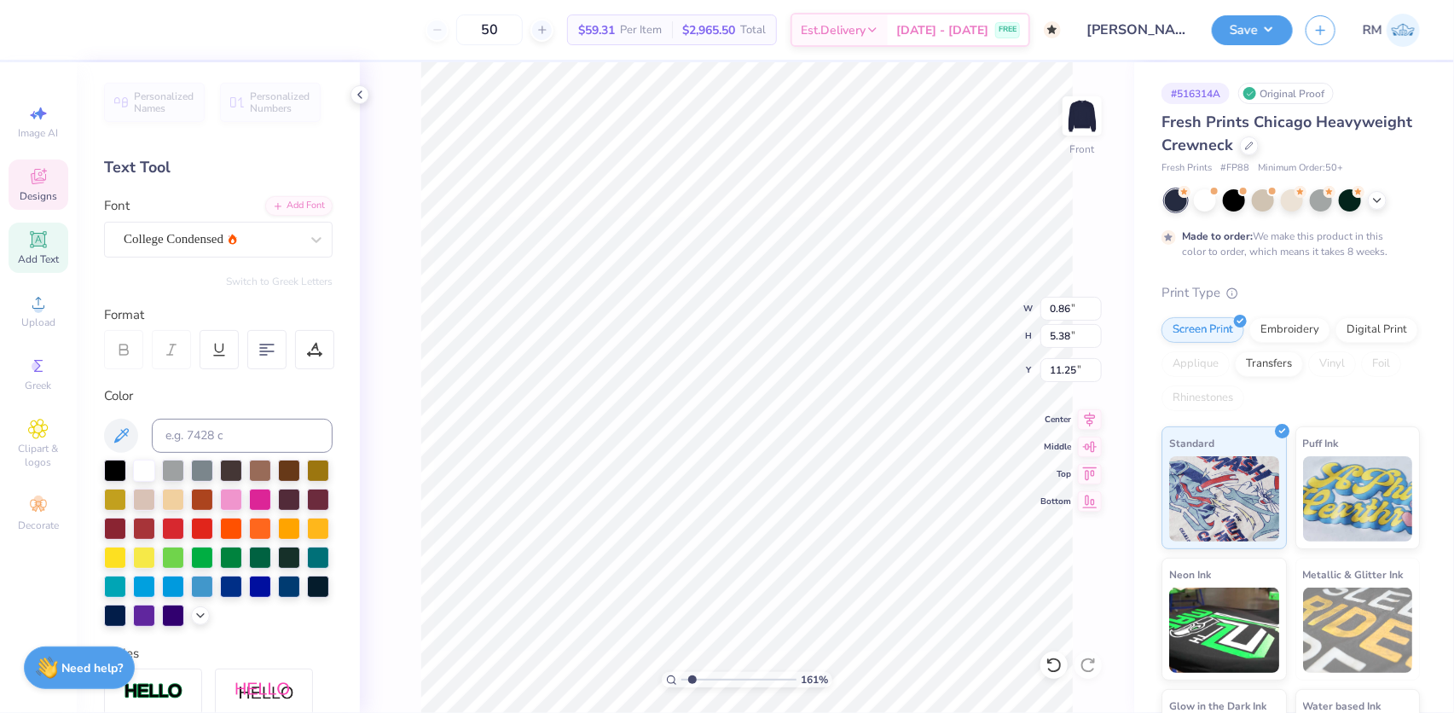
type input "1.61082846797696"
type textarea "LUXEMBOUR"
type input "1.61082846797696"
type textarea "LUXEMBOURG"
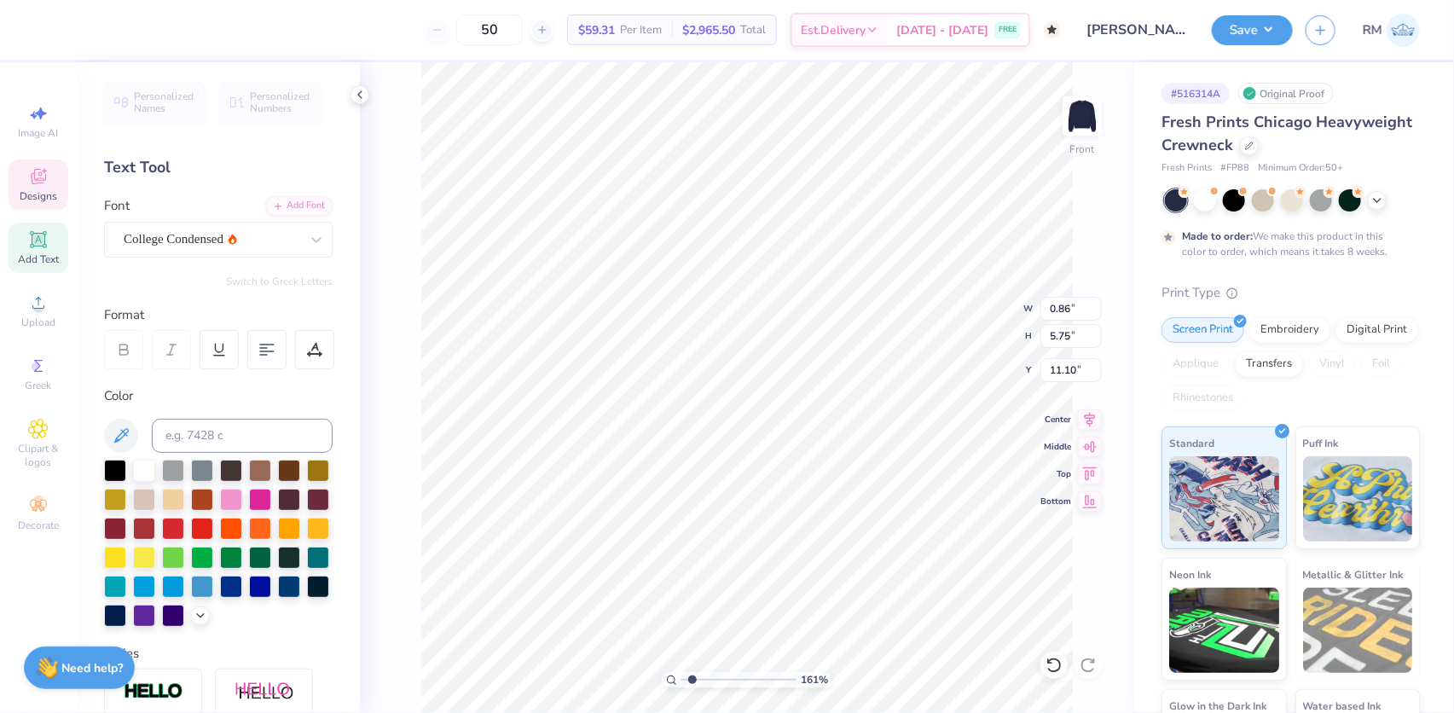
type input "1.61082846797696"
type input "5.94"
type input "11.01"
click at [1049, 339] on input "5.94" at bounding box center [1070, 336] width 61 height 24
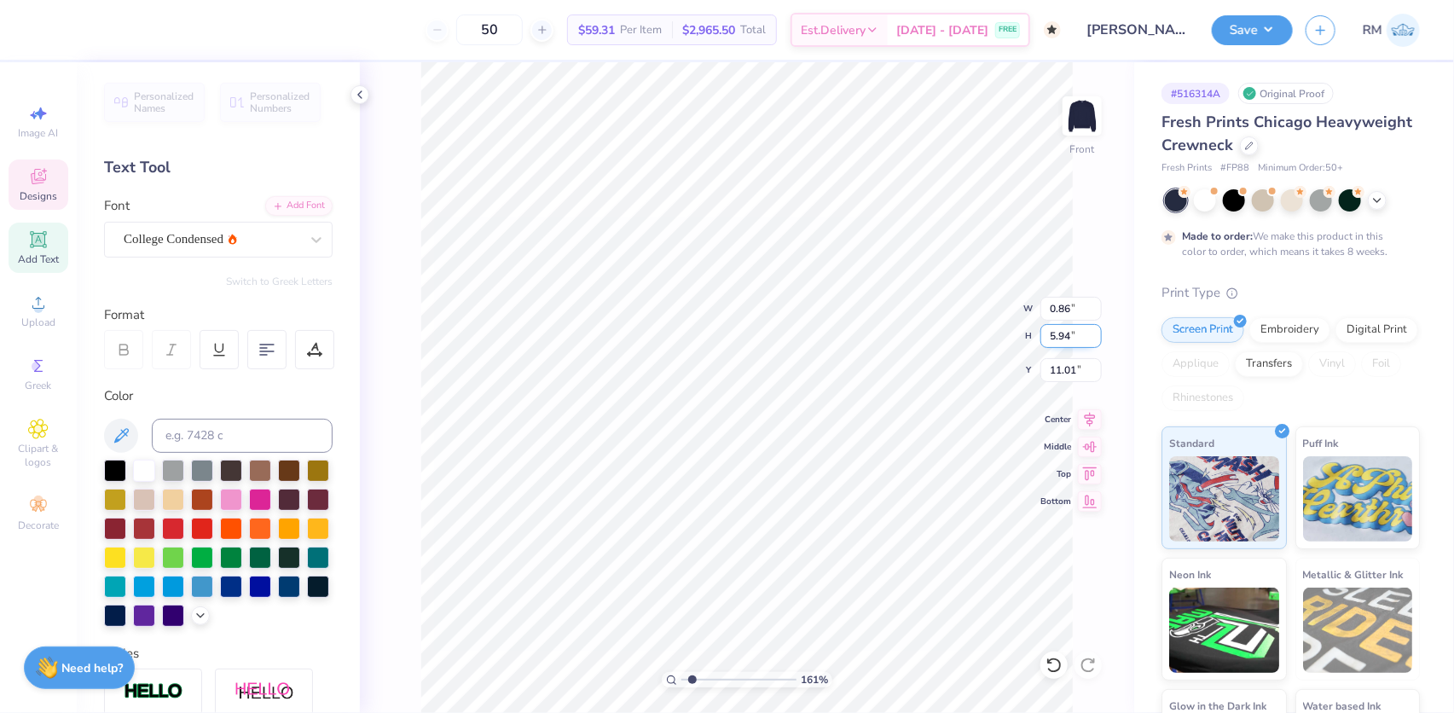
click at [1049, 339] on input "5.94" at bounding box center [1070, 336] width 61 height 24
type input "1.61082846797696"
type input "5.75"
type input "11.10"
click at [1049, 336] on input "5.75" at bounding box center [1070, 336] width 61 height 24
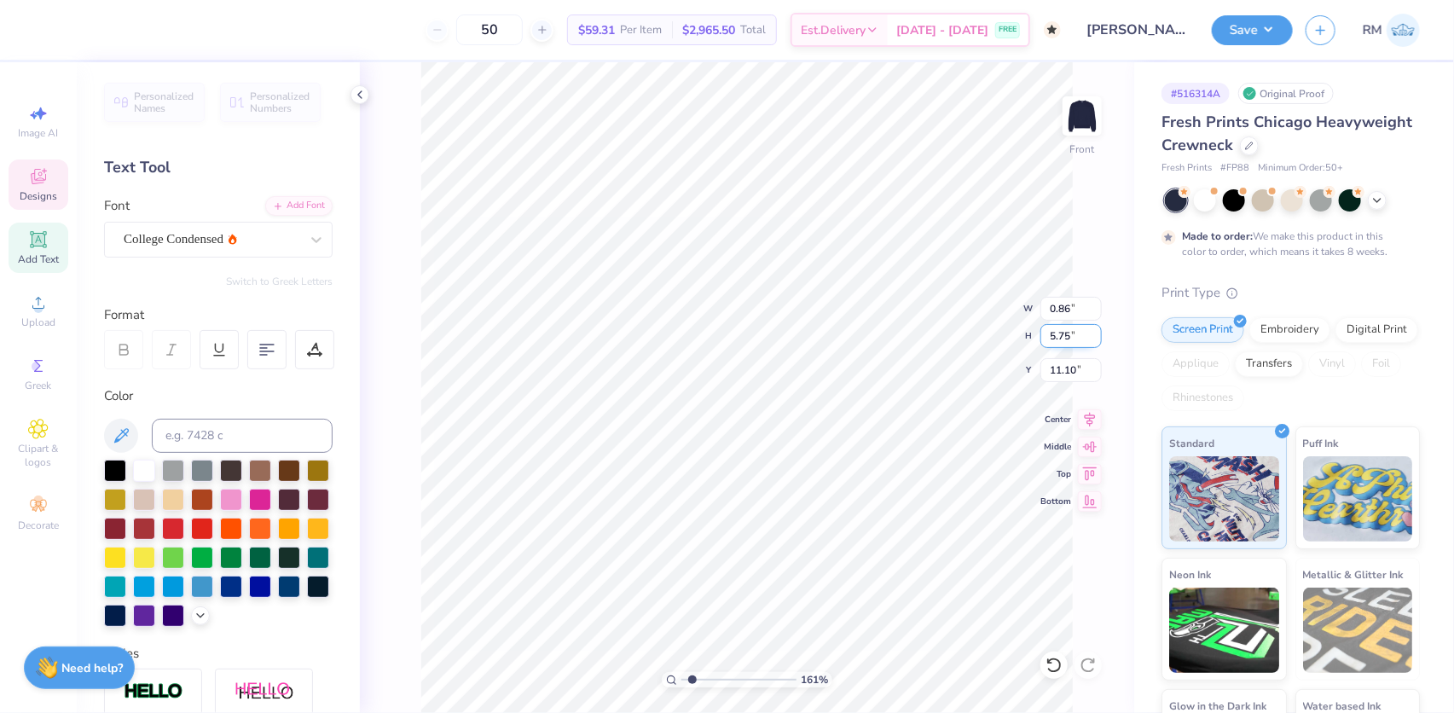
click at [1049, 336] on input "5.75" at bounding box center [1070, 336] width 61 height 24
click at [1057, 339] on input "5.75" at bounding box center [1070, 336] width 61 height 24
type input "1.61082846797696"
type input "5.94"
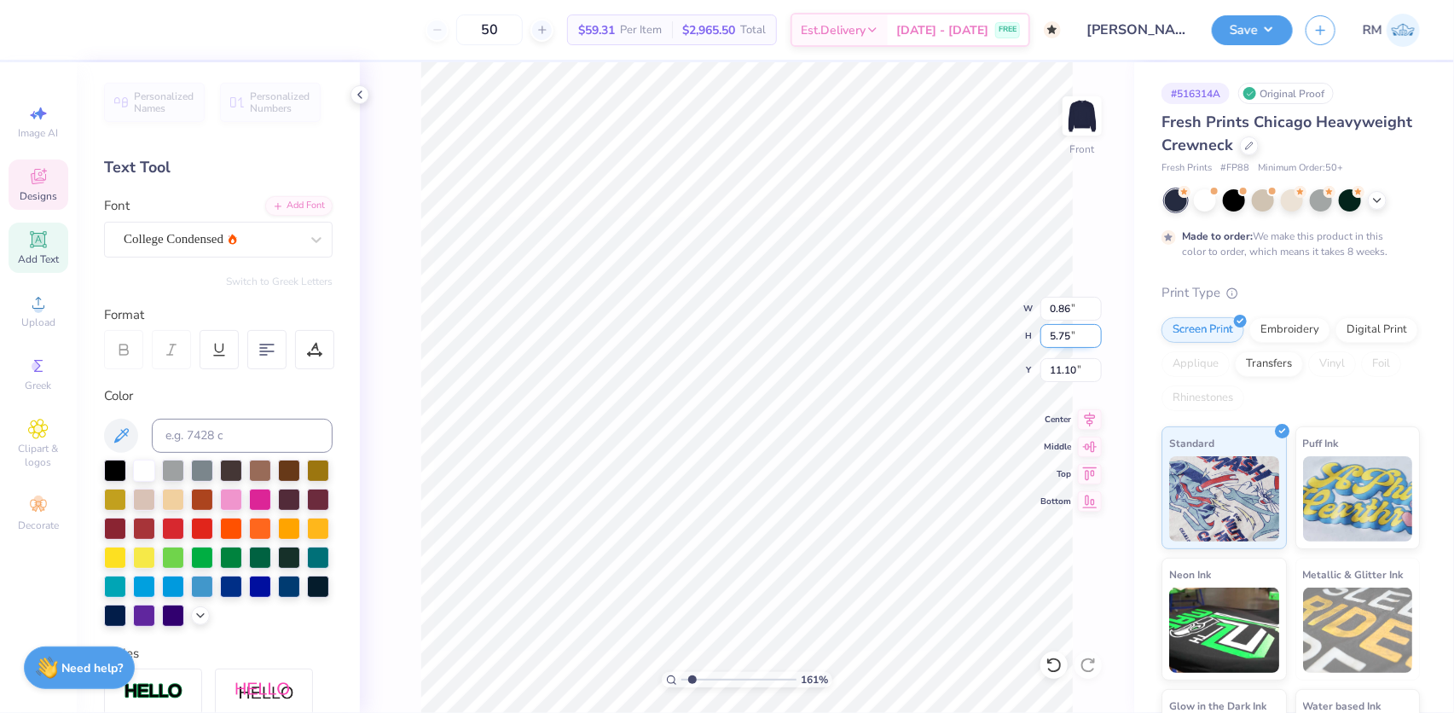
type input "11.01"
type input "1.61082846797696"
type input "5.75"
type input "11.10"
click at [1049, 333] on input "5.75" at bounding box center [1070, 336] width 61 height 24
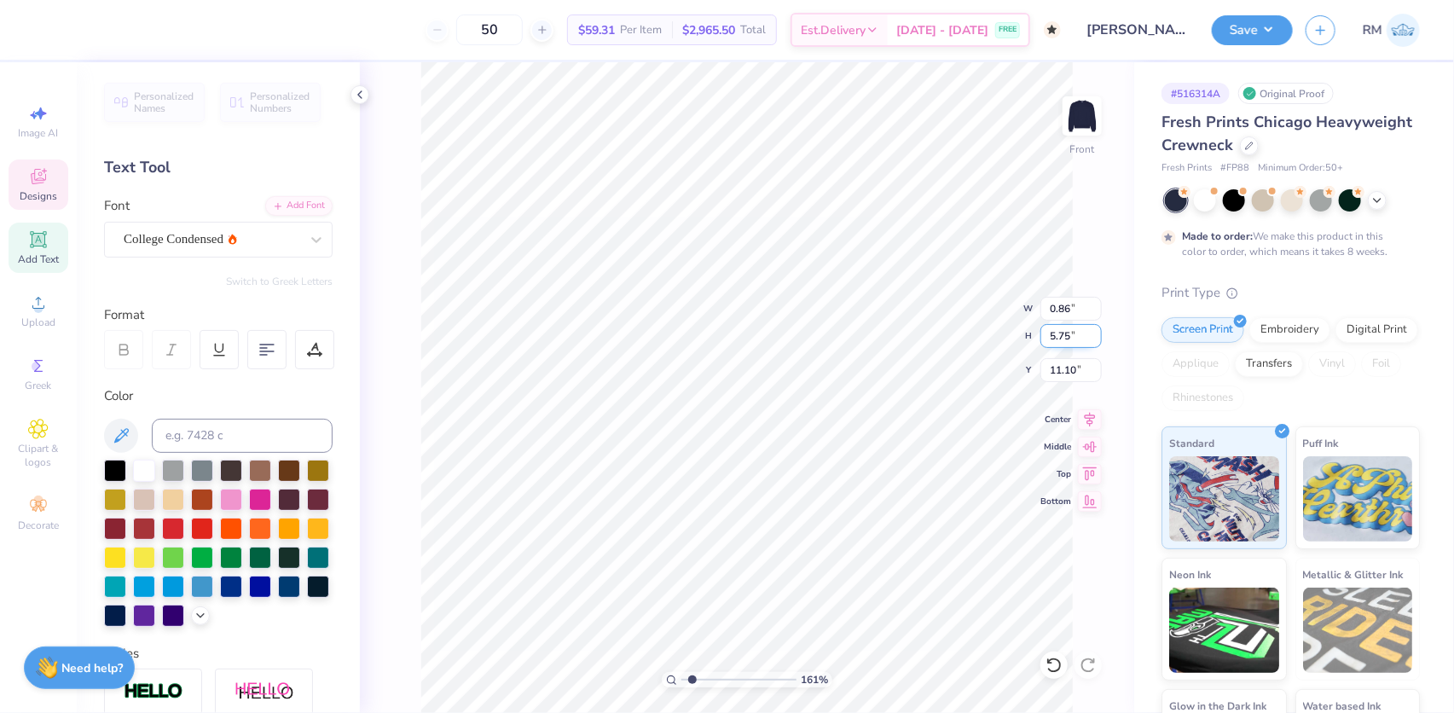
click at [1049, 333] on input "5.75" at bounding box center [1070, 336] width 61 height 24
type input "5.94"
type input "1.61082846797696"
type input "0.89"
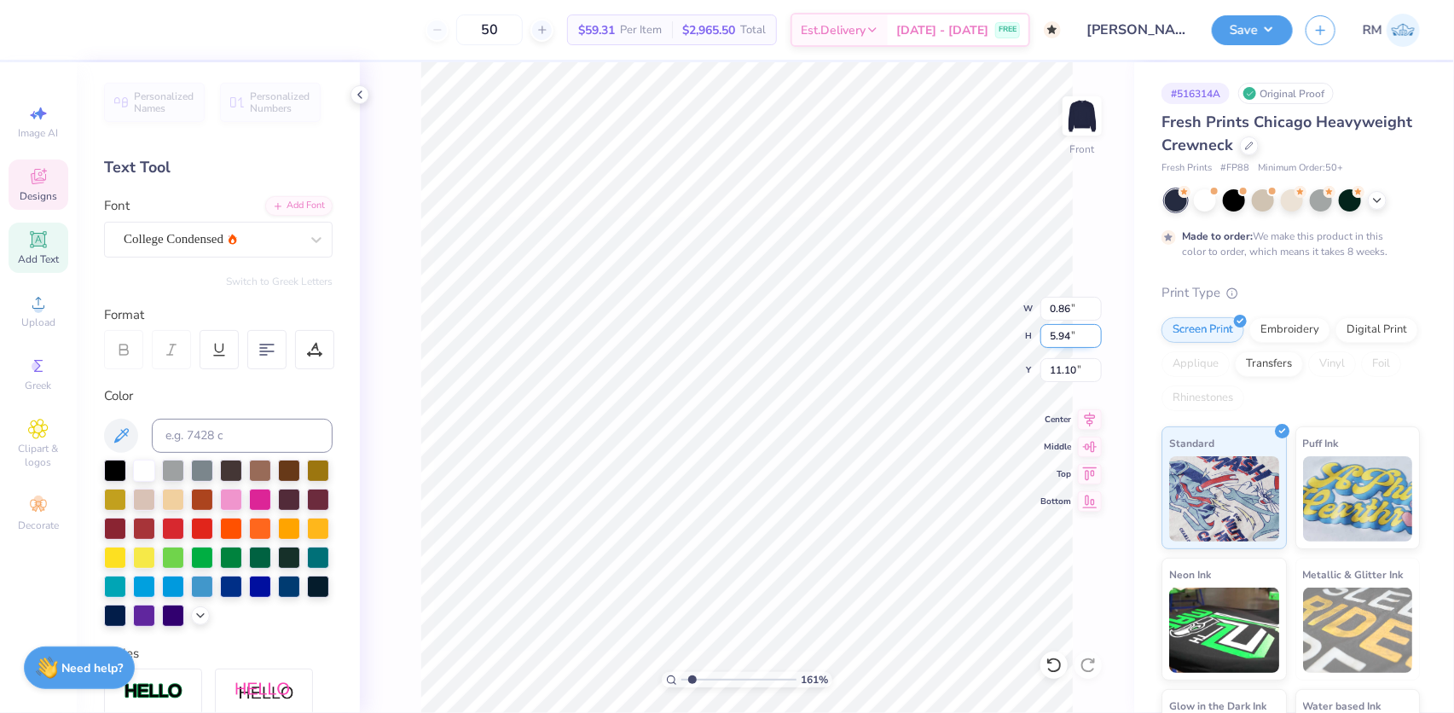
type input "11.00"
type input "4"
type input "11.01"
type input "1"
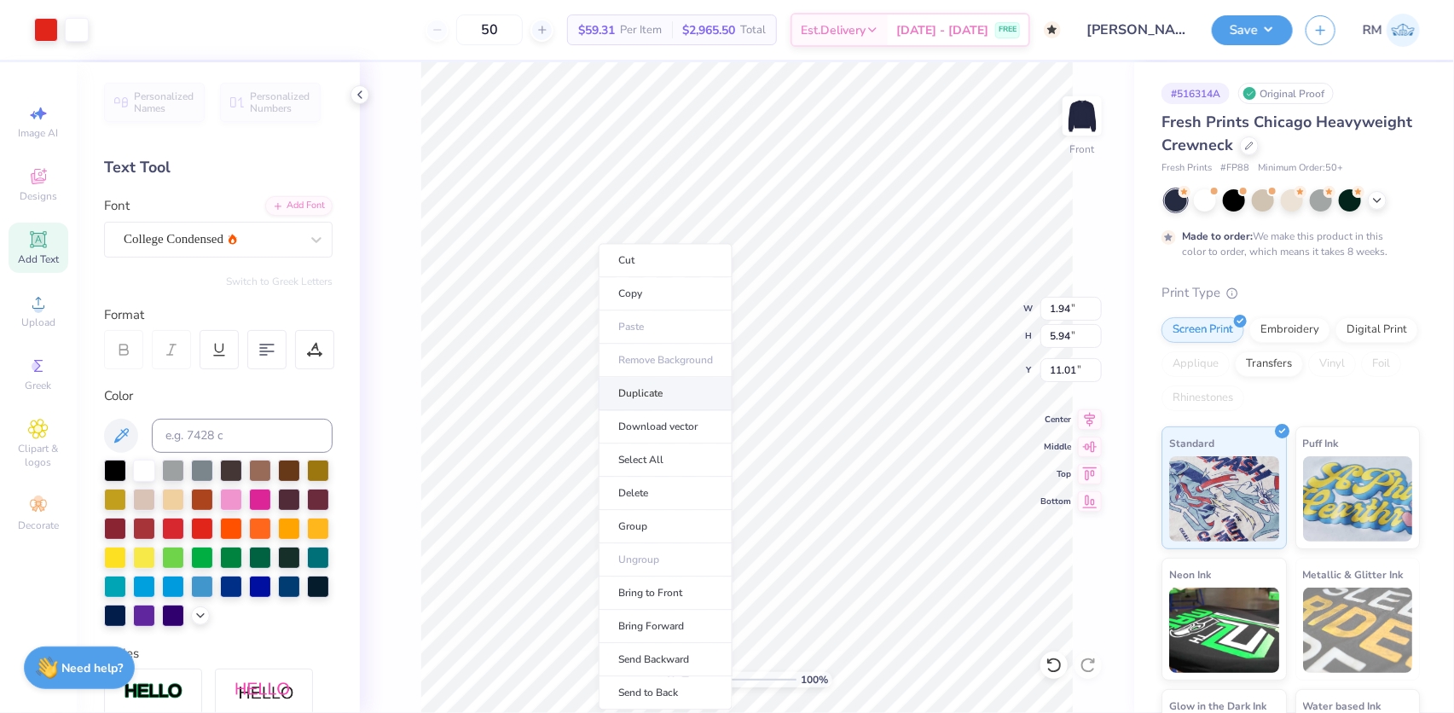
click at [640, 389] on li "Duplicate" at bounding box center [666, 393] width 134 height 33
type input "11.78"
click at [601, 264] on li "Cut" at bounding box center [638, 260] width 134 height 34
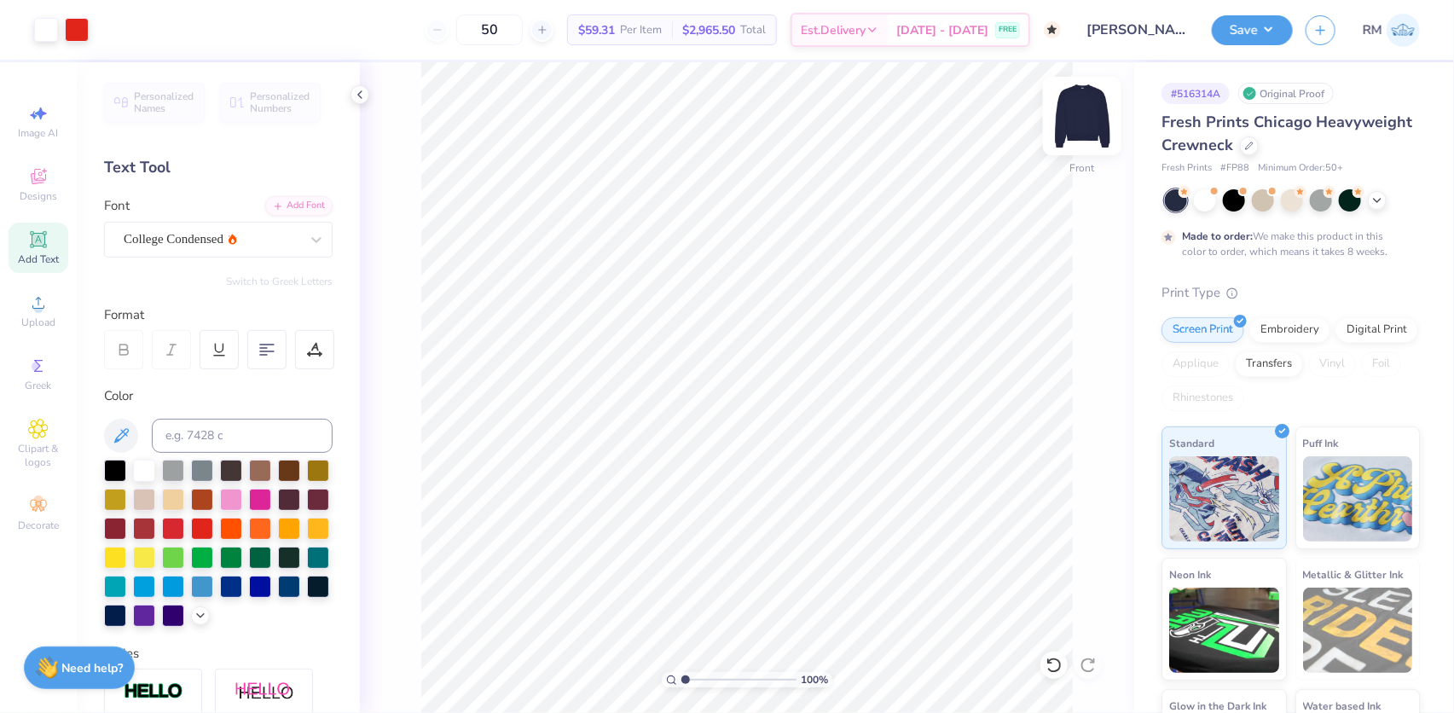
click at [1077, 136] on img at bounding box center [1082, 116] width 68 height 68
click at [738, 317] on li "Paste" at bounding box center [759, 326] width 134 height 33
type input "1.19950521102347"
type input "12.14"
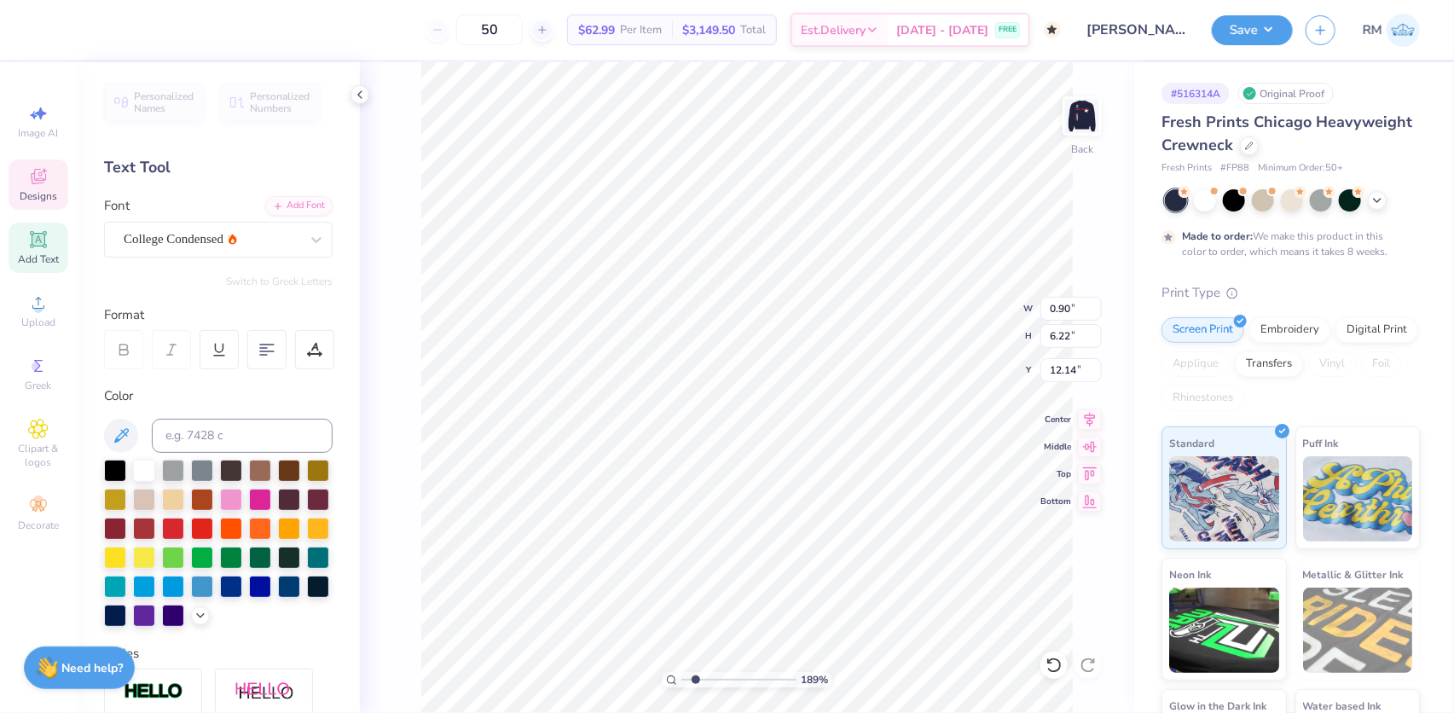
scroll to position [12, 4]
type input "1.89019881500322"
type textarea "P"
type input "1.89019881500322"
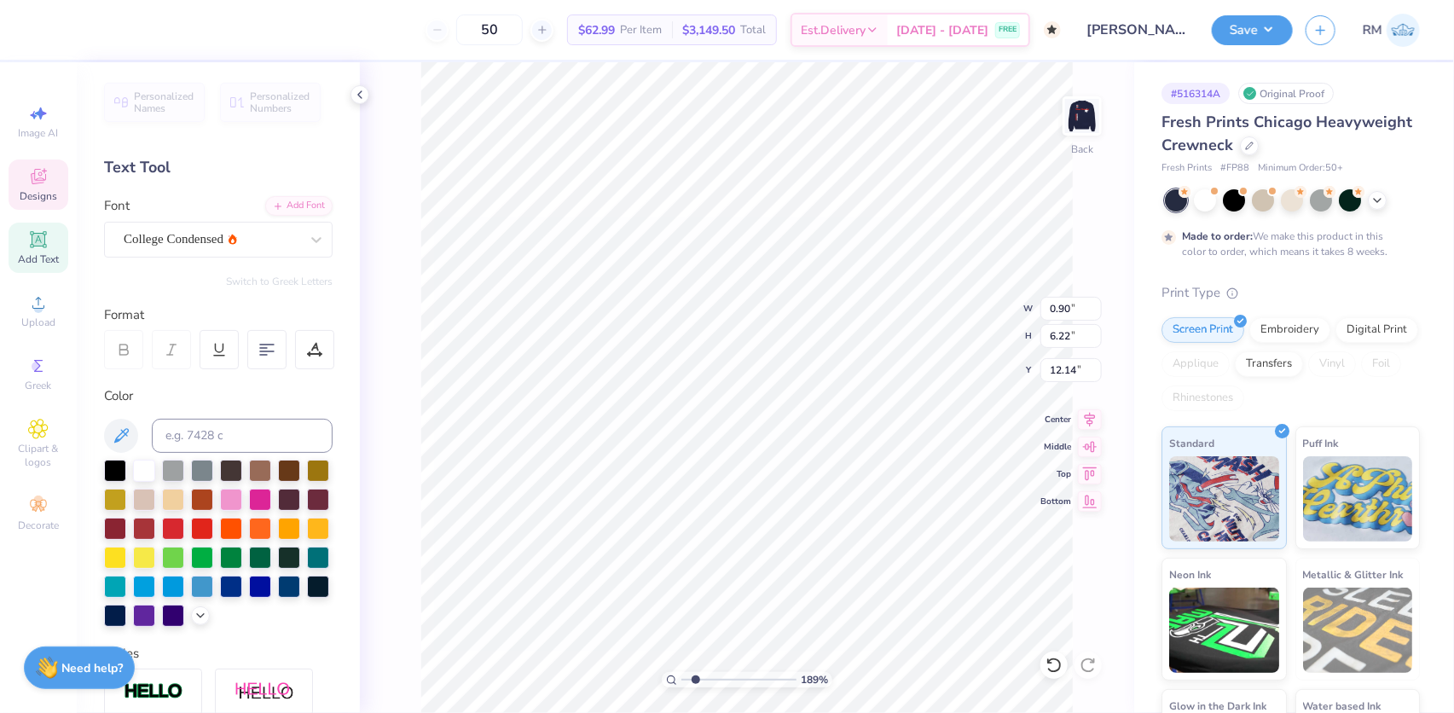
type textarea "PI"
type input "1.89019881500322"
type textarea "PI"
type input "1.89019881500322"
drag, startPoint x: 712, startPoint y: 678, endPoint x: 676, endPoint y: 681, distance: 36.0
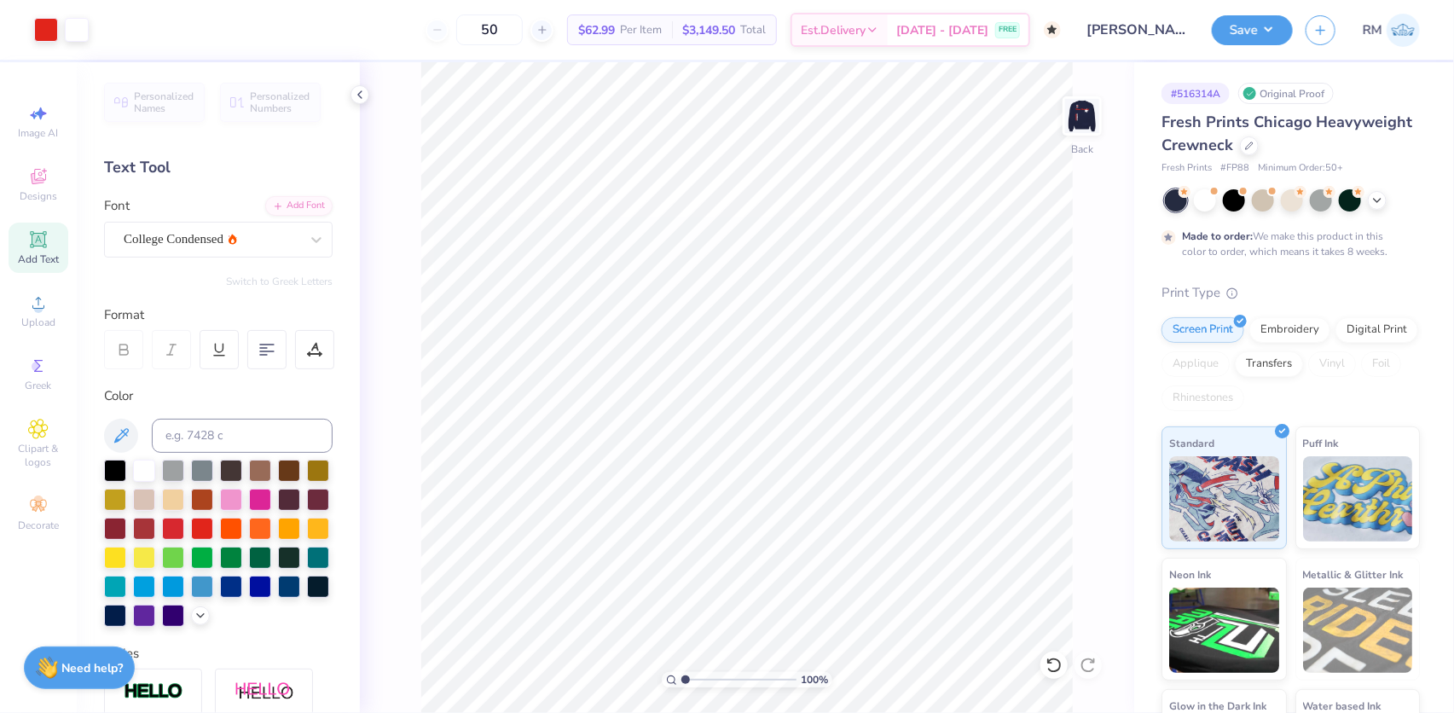
click at [681, 681] on input "range" at bounding box center [738, 679] width 115 height 15
click at [863, 517] on li "Group" at bounding box center [880, 526] width 134 height 33
click at [1057, 306] on input "5.64" at bounding box center [1070, 309] width 61 height 24
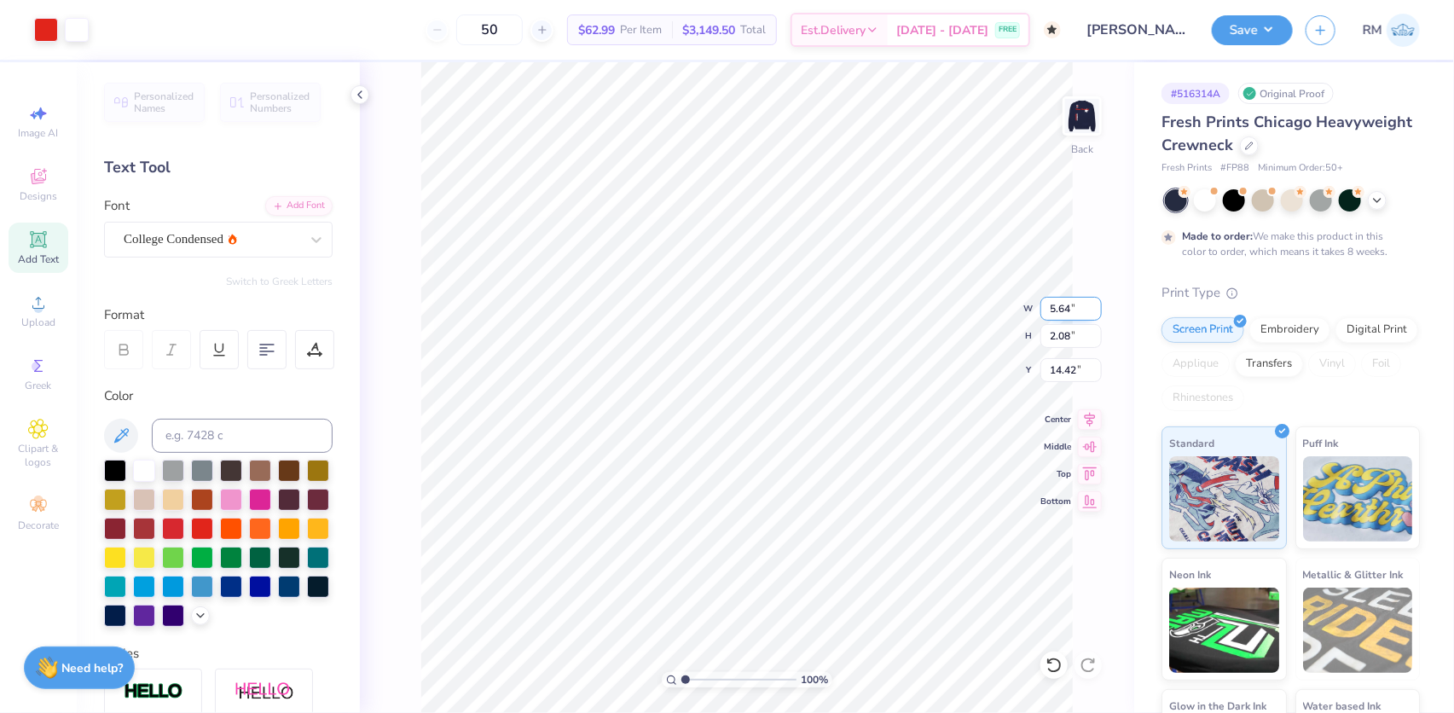
click at [1062, 307] on input "5.64" at bounding box center [1070, 309] width 61 height 24
click at [1060, 342] on input "1.47" at bounding box center [1070, 336] width 61 height 24
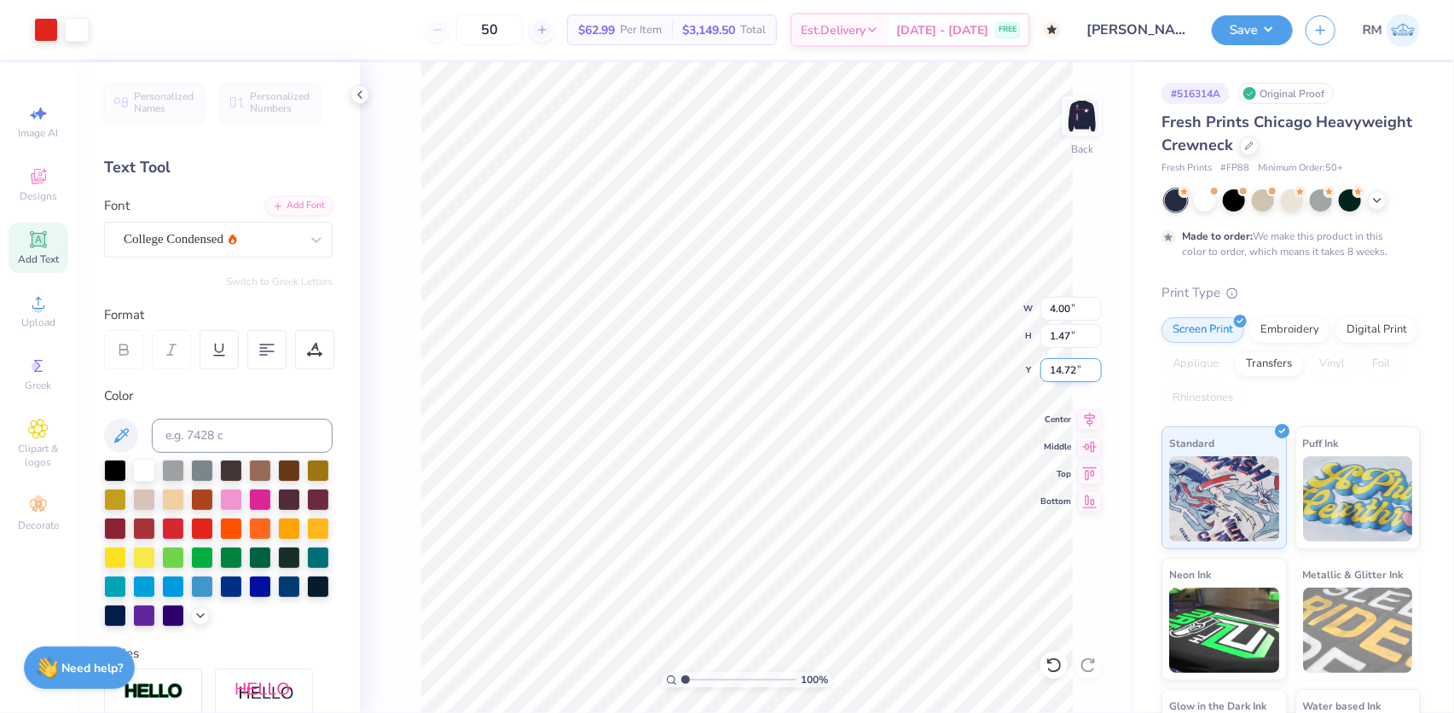
click at [1059, 367] on input "14.72" at bounding box center [1070, 370] width 61 height 24
click at [1086, 415] on icon at bounding box center [1090, 417] width 11 height 14
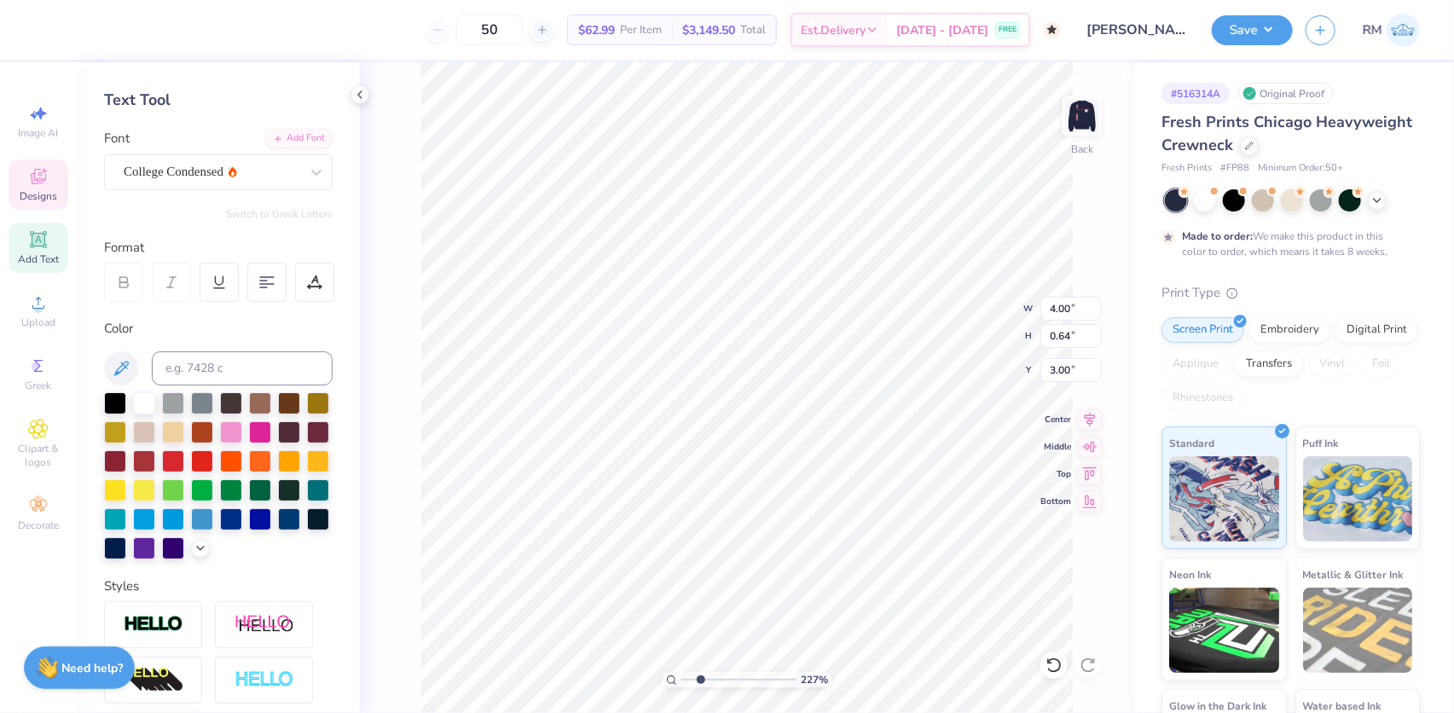
scroll to position [154, 0]
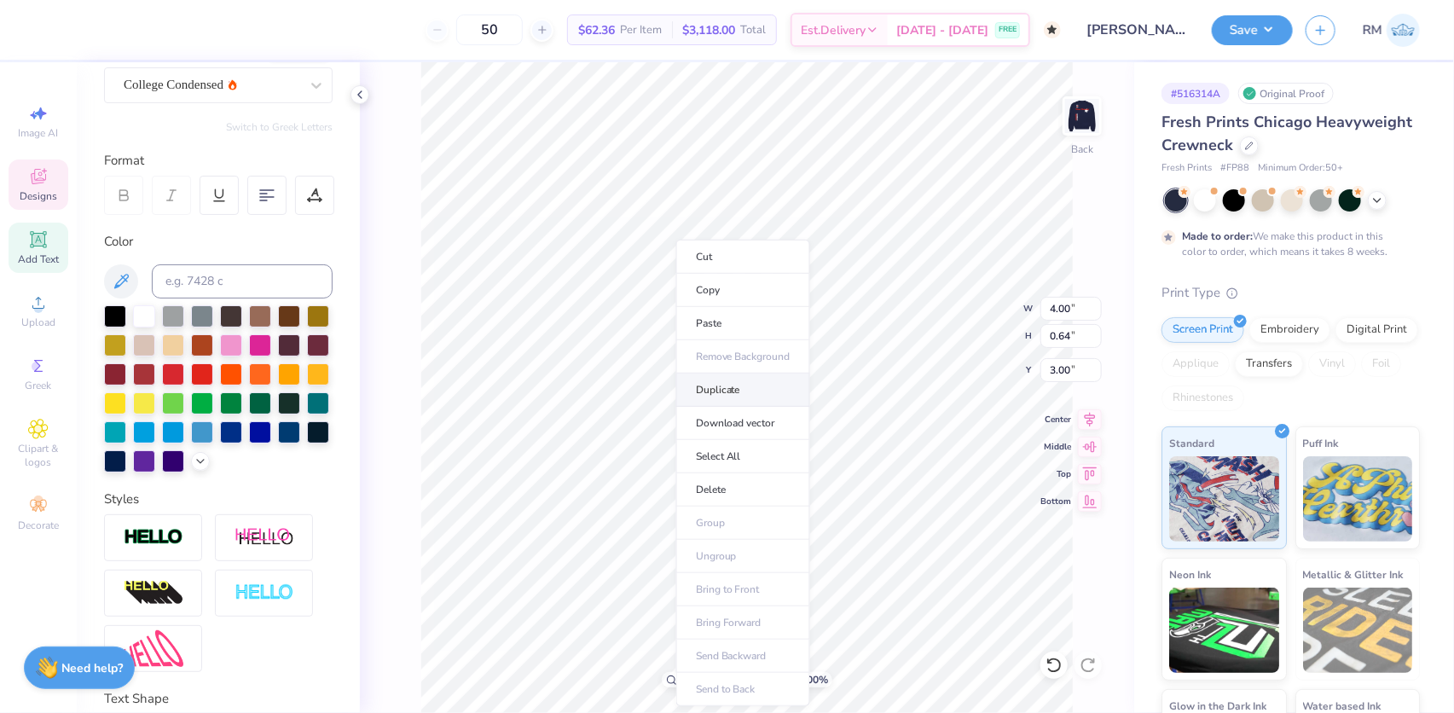
click at [717, 387] on li "Duplicate" at bounding box center [743, 390] width 134 height 33
drag, startPoint x: 687, startPoint y: 683, endPoint x: 702, endPoint y: 675, distance: 16.8
click at [702, 675] on input "range" at bounding box center [738, 679] width 115 height 15
click at [1093, 417] on icon at bounding box center [1090, 417] width 24 height 20
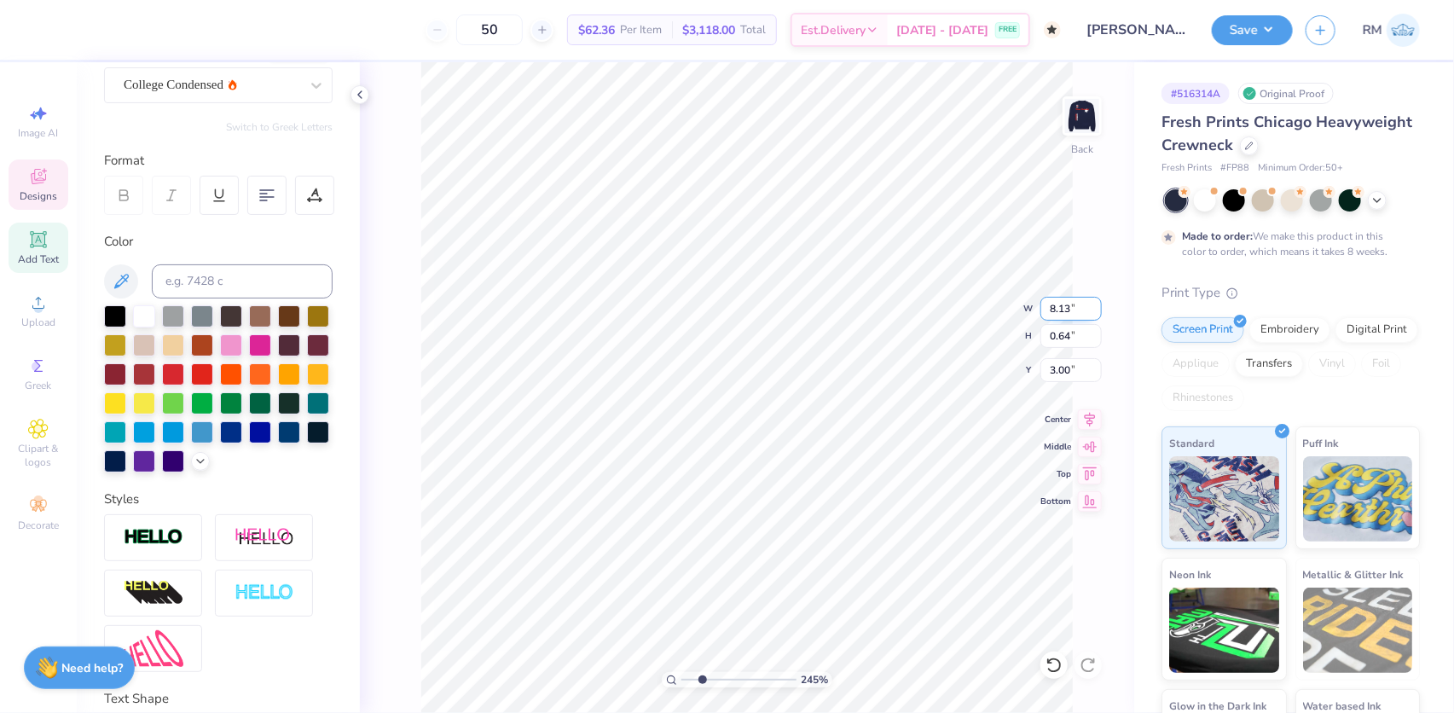
click at [1069, 310] on input "8.13" at bounding box center [1070, 309] width 61 height 24
click at [1064, 312] on input "4.00" at bounding box center [1070, 309] width 61 height 24
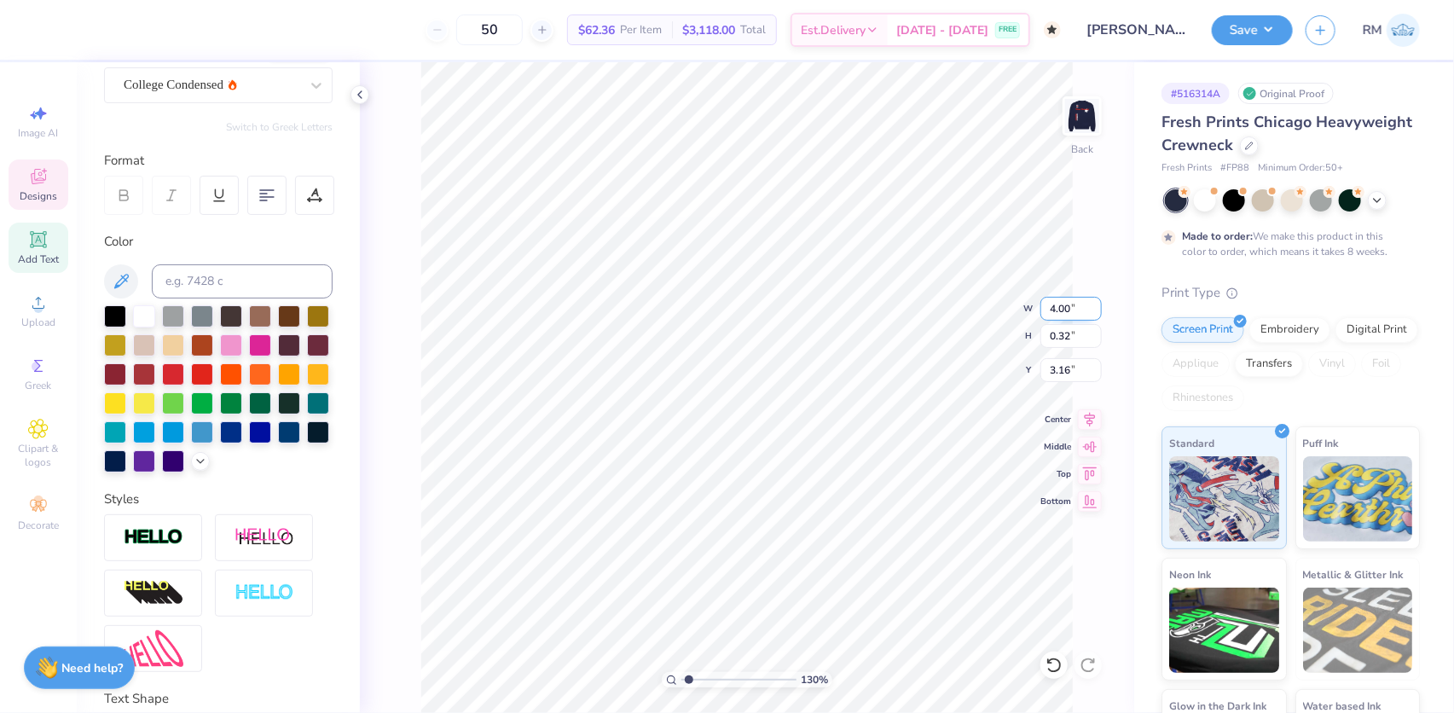
click at [1064, 312] on input "4.00" at bounding box center [1070, 309] width 61 height 24
click at [1068, 305] on input "8.00" at bounding box center [1070, 309] width 61 height 24
click at [1087, 403] on div "130 % Back W 7.00 7.00 " H 0.55 0.55 " Y 3.04 3.04 " Center Middle Top Bottom" at bounding box center [747, 387] width 774 height 651
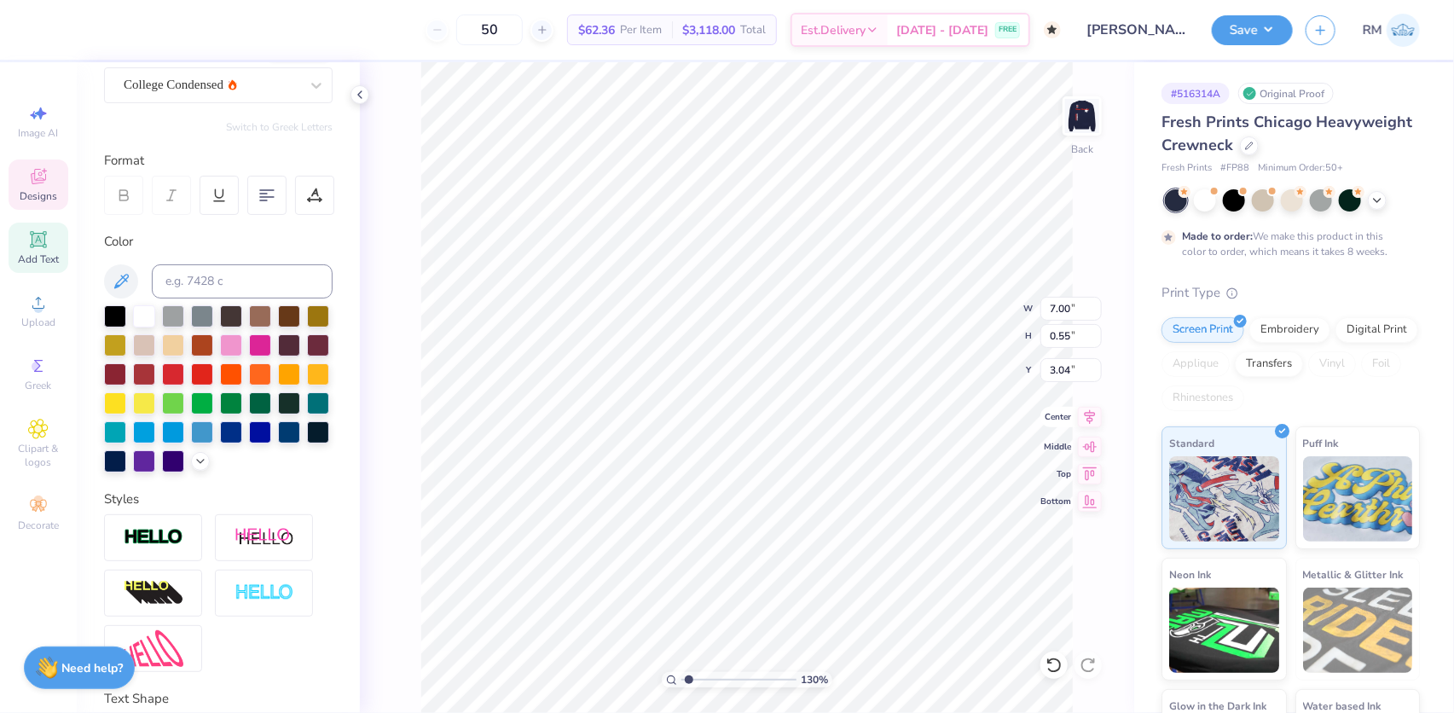
click at [1092, 414] on icon at bounding box center [1090, 417] width 24 height 20
click at [925, 356] on div "130 % Back W 7.00 7.00 " H 0.55 0.55 " Y 3.04 3.04 " Center Middle Top Bottom" at bounding box center [747, 387] width 774 height 651
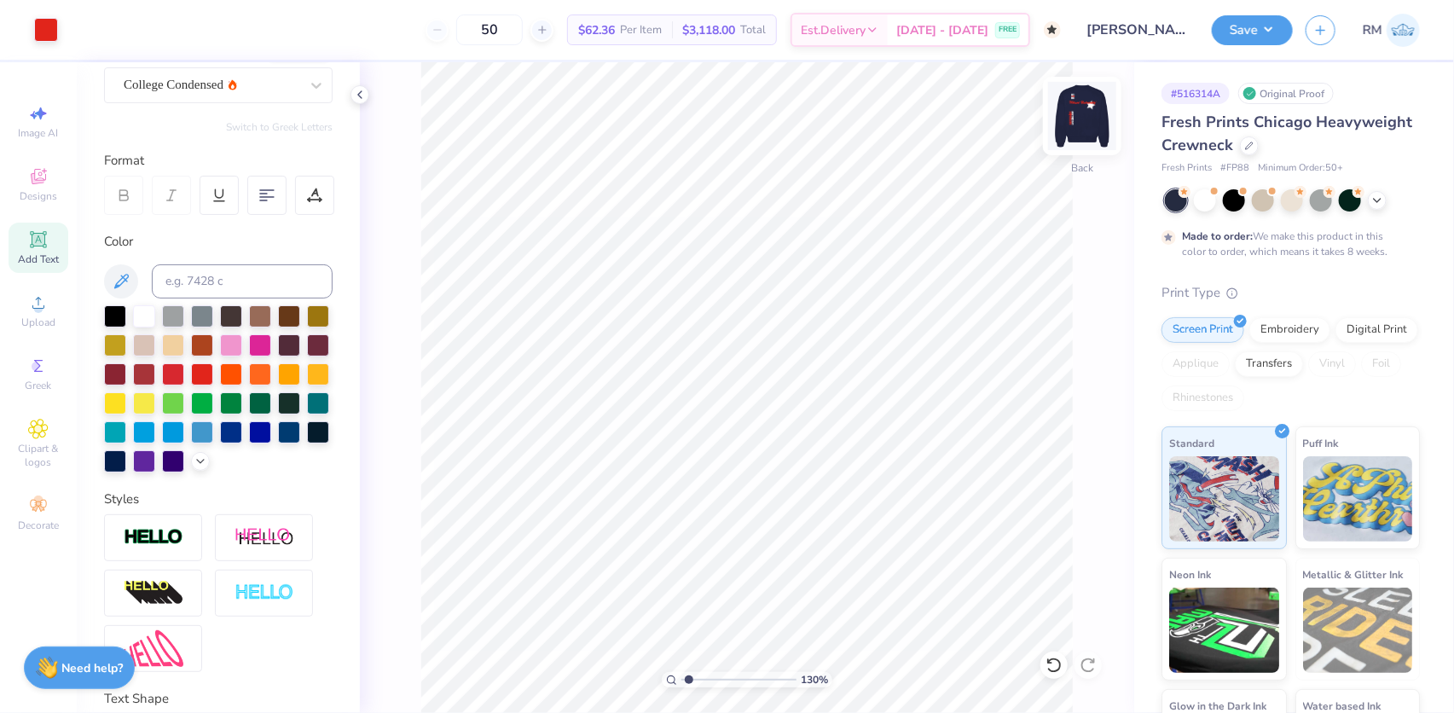
click at [1079, 102] on img at bounding box center [1082, 116] width 68 height 68
click at [1073, 120] on img at bounding box center [1082, 116] width 68 height 68
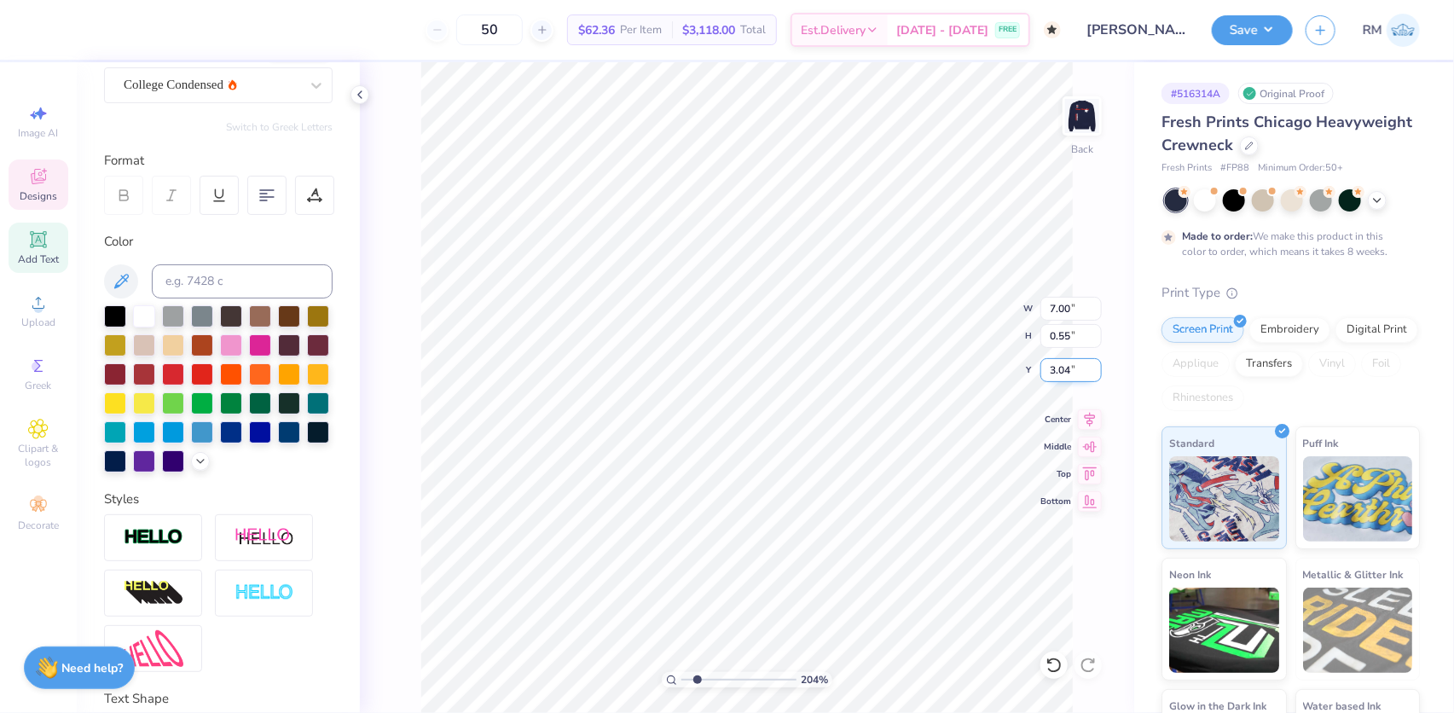
click at [1051, 368] on input "3.04" at bounding box center [1070, 370] width 61 height 24
click at [1081, 416] on icon at bounding box center [1090, 417] width 24 height 20
click at [1226, 28] on button "Save" at bounding box center [1252, 28] width 81 height 30
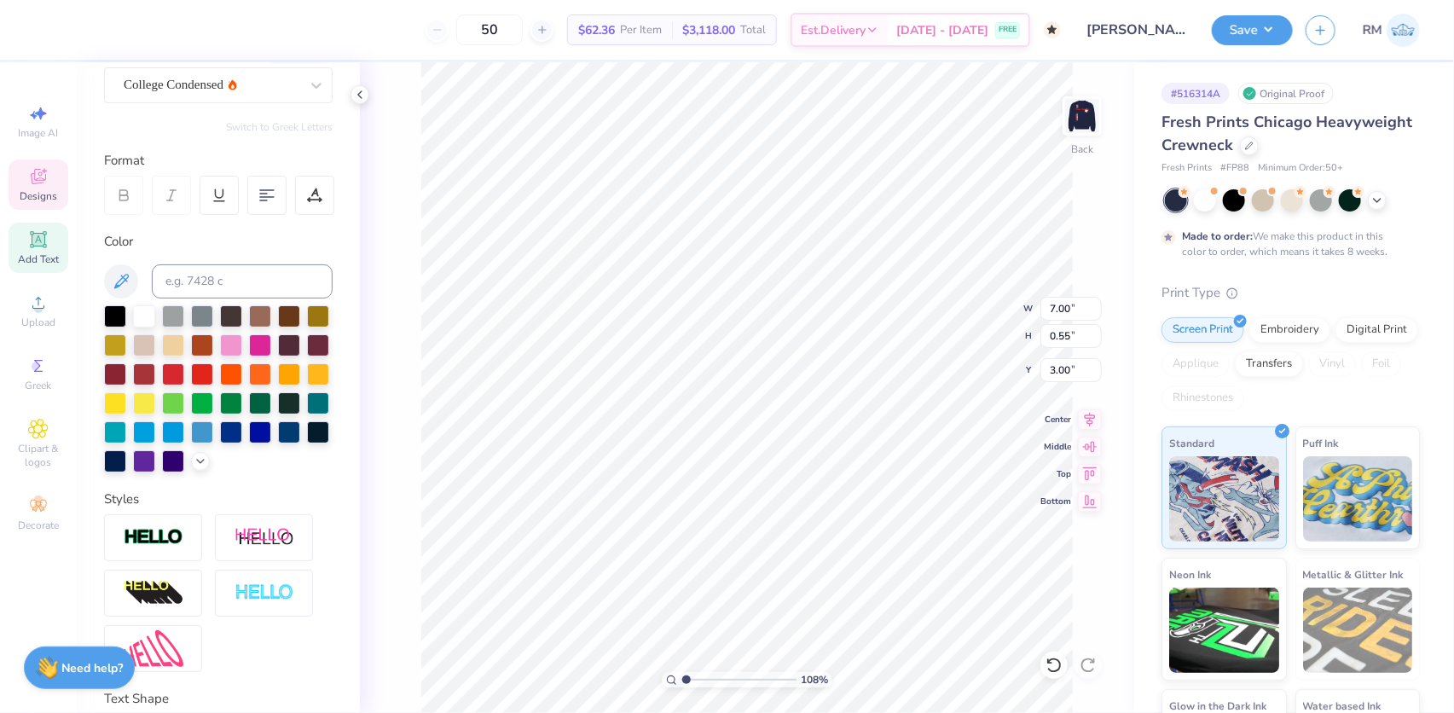
scroll to position [12, 2]
click at [1056, 310] on input "1.60" at bounding box center [1070, 309] width 61 height 24
click at [1069, 379] on input "2.47" at bounding box center [1070, 370] width 61 height 24
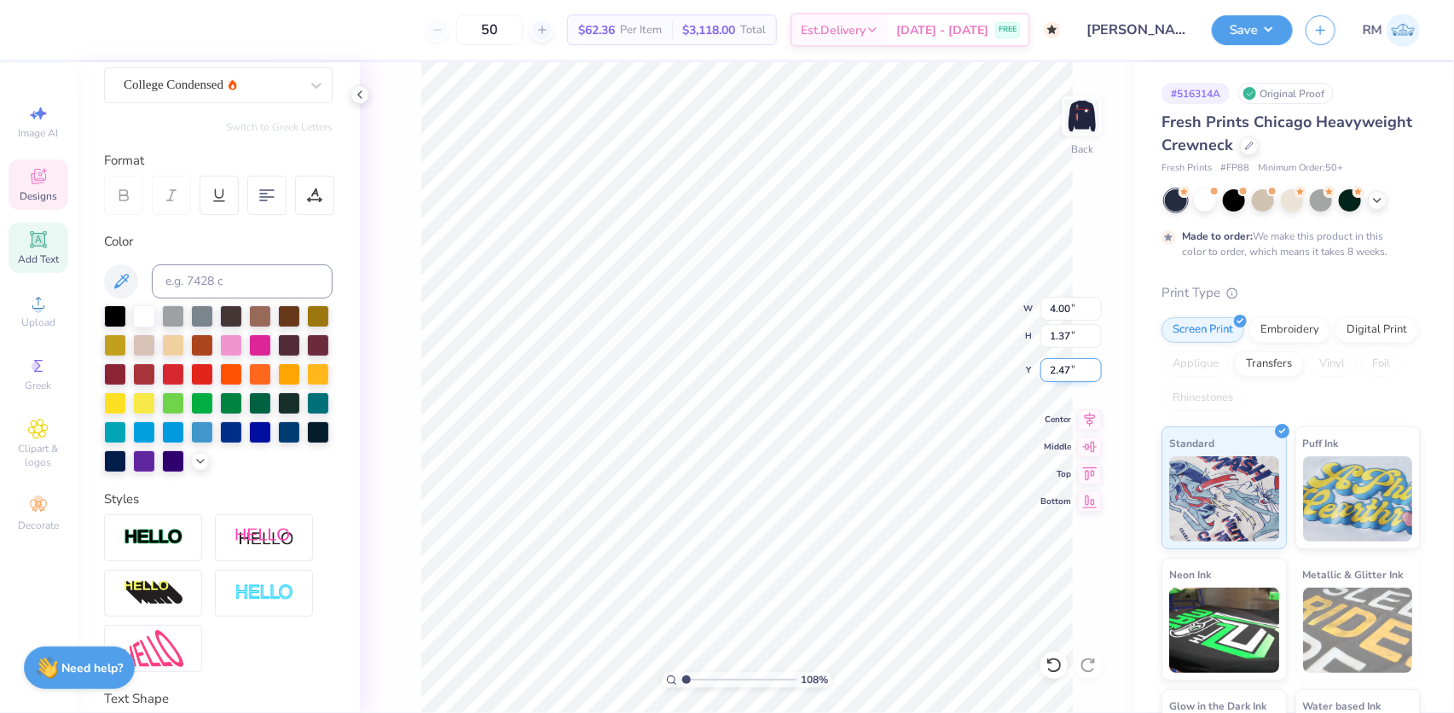
click at [1069, 379] on input "2.47" at bounding box center [1070, 370] width 61 height 24
click at [1064, 333] on input "1.37" at bounding box center [1070, 336] width 61 height 24
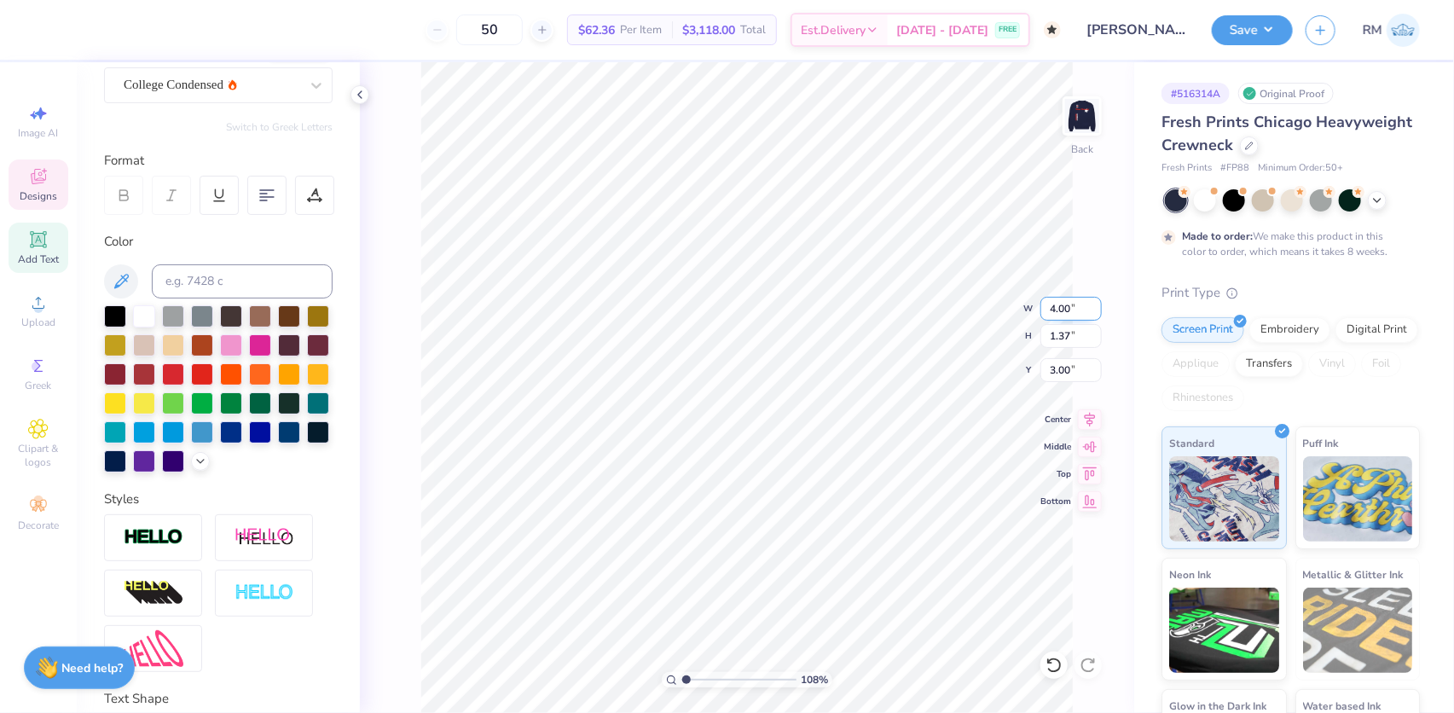
click at [1061, 312] on input "4.00" at bounding box center [1070, 309] width 61 height 24
click at [1057, 339] on input "1.03" at bounding box center [1070, 336] width 61 height 24
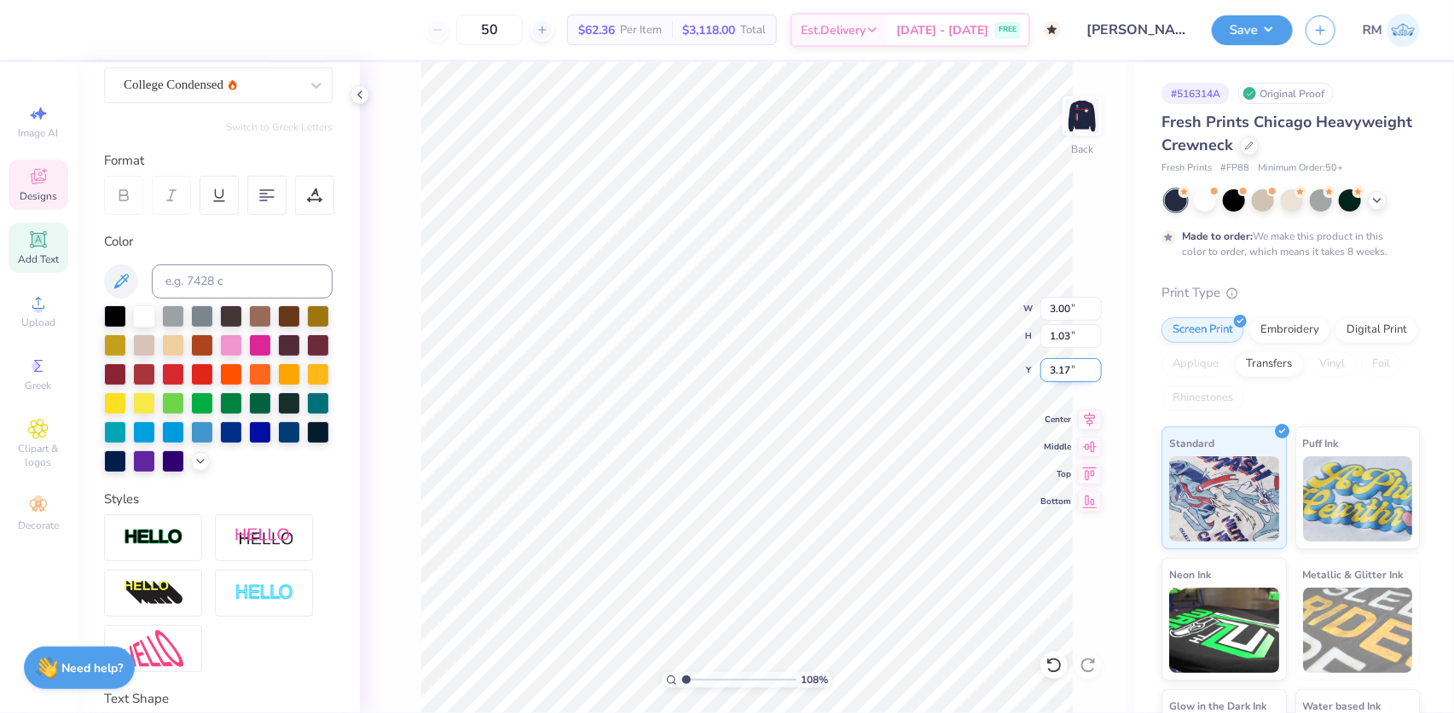
click at [1056, 370] on input "3.17" at bounding box center [1070, 370] width 61 height 24
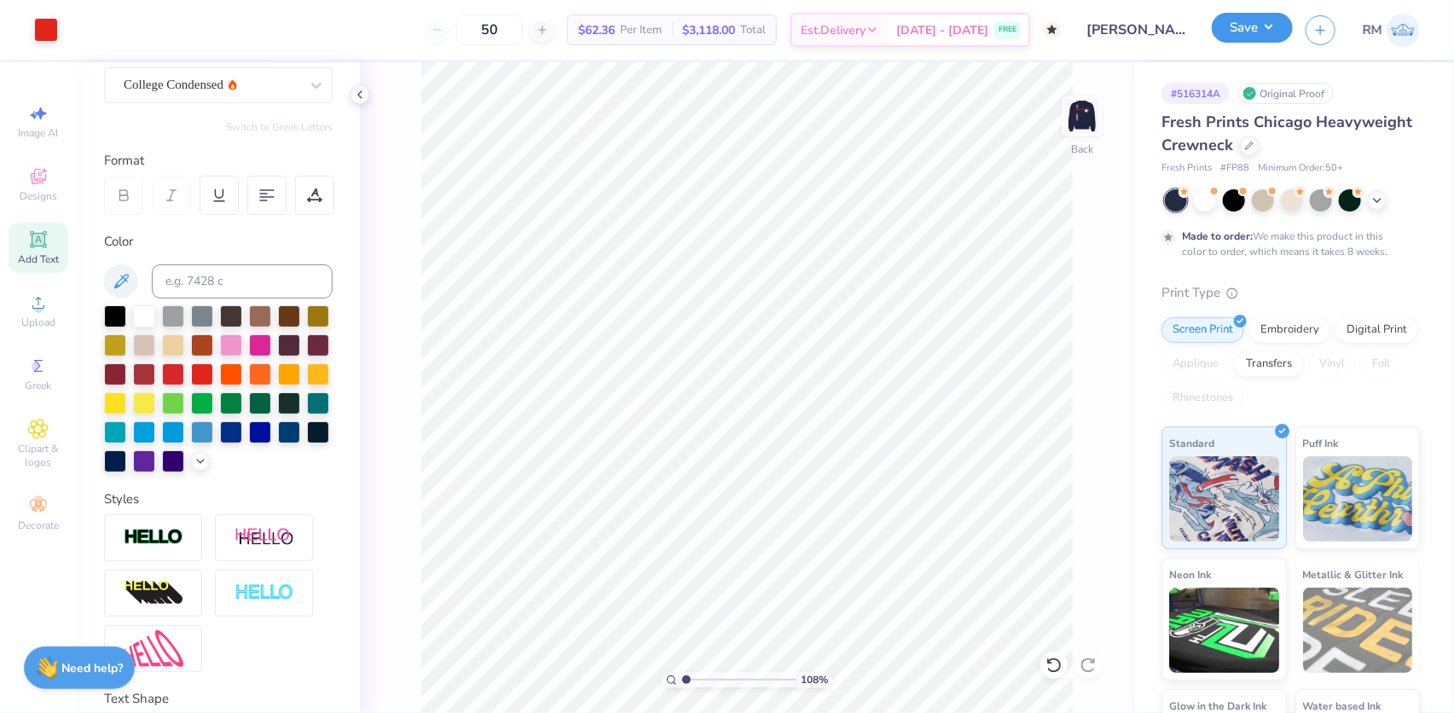
click at [1254, 30] on button "Save" at bounding box center [1252, 28] width 81 height 30
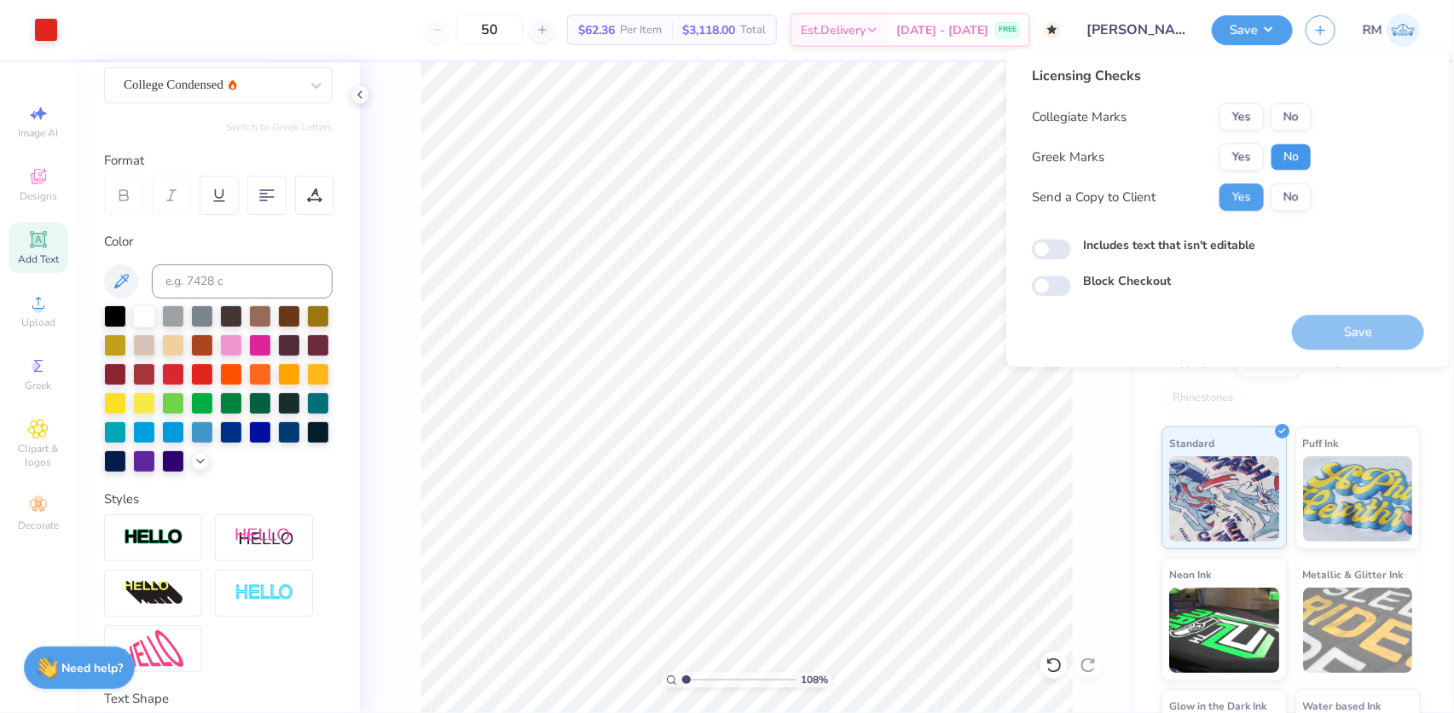
click at [1282, 156] on button "No" at bounding box center [1291, 156] width 41 height 27
click at [1245, 119] on button "Yes" at bounding box center [1242, 116] width 44 height 27
click at [1328, 322] on button "Save" at bounding box center [1358, 332] width 132 height 35
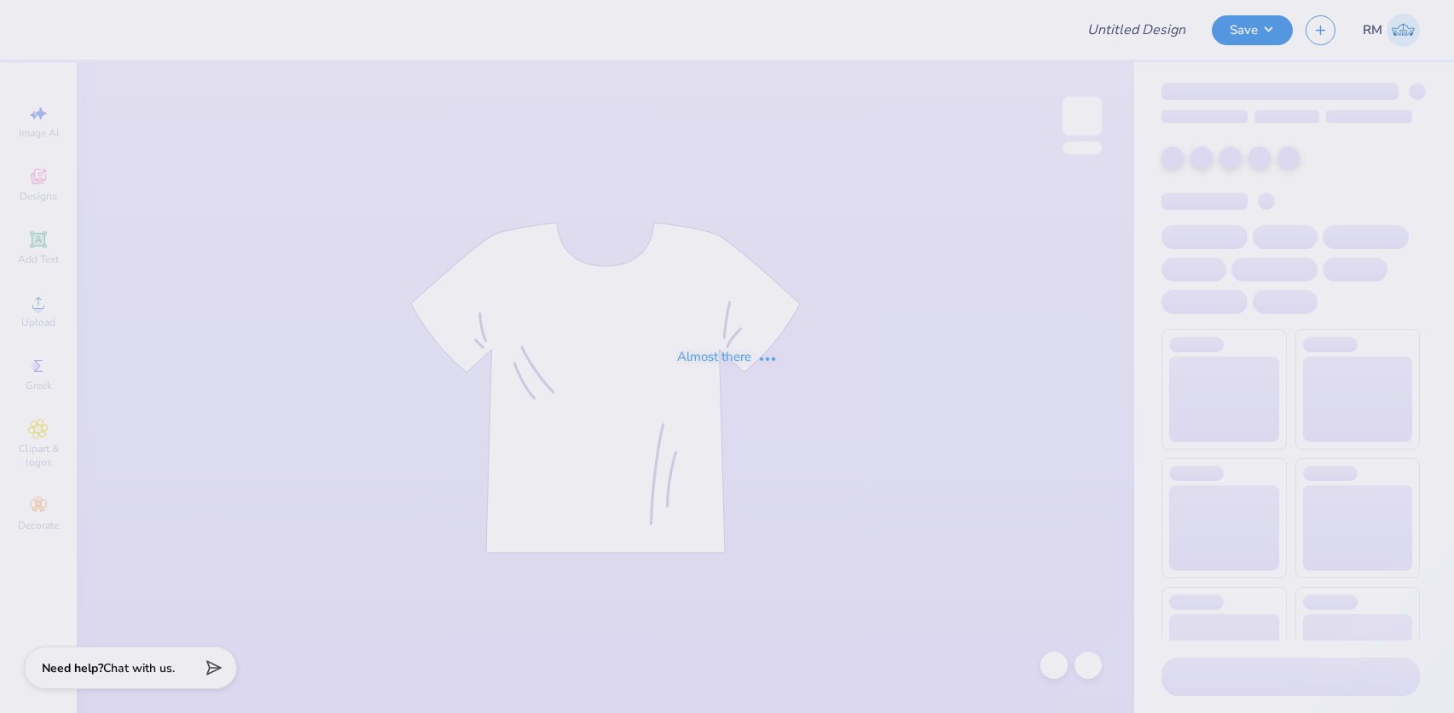
type input "Retreat merch"
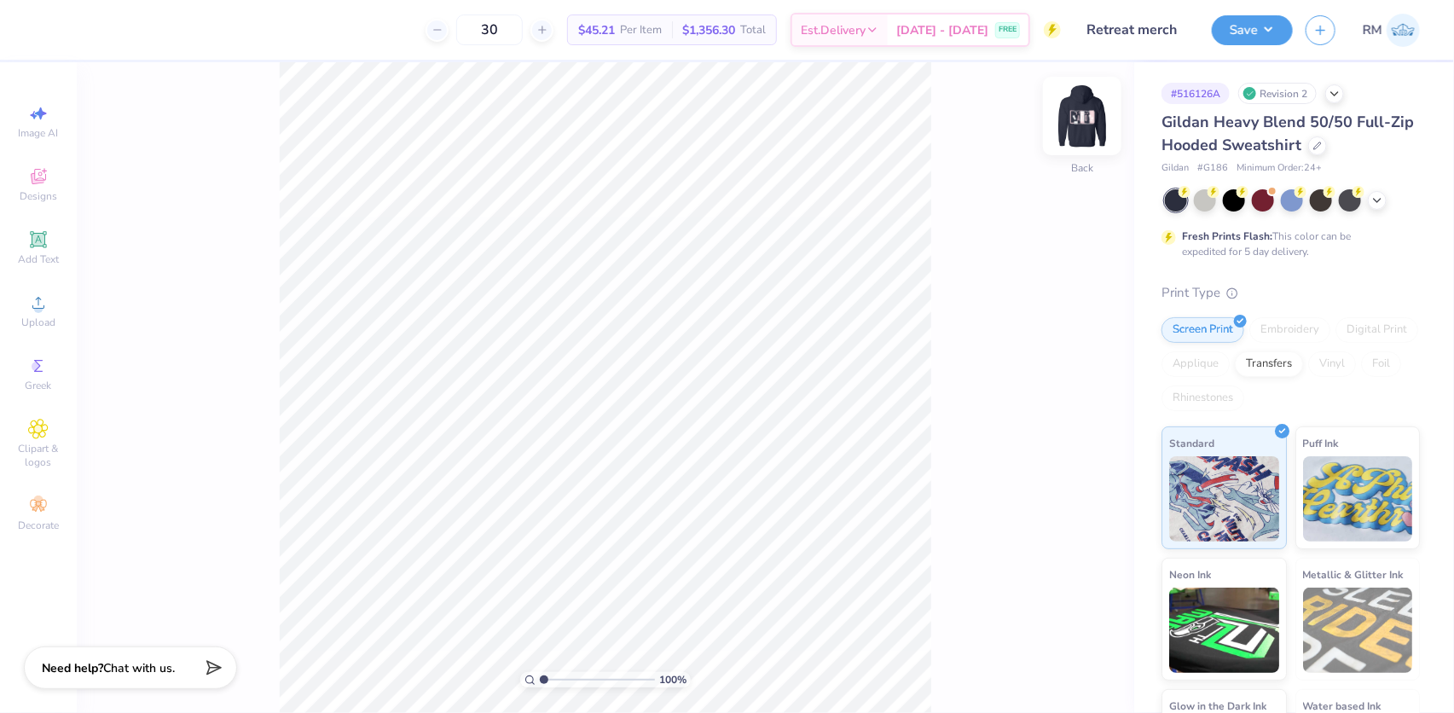
click at [1072, 121] on img at bounding box center [1082, 116] width 68 height 68
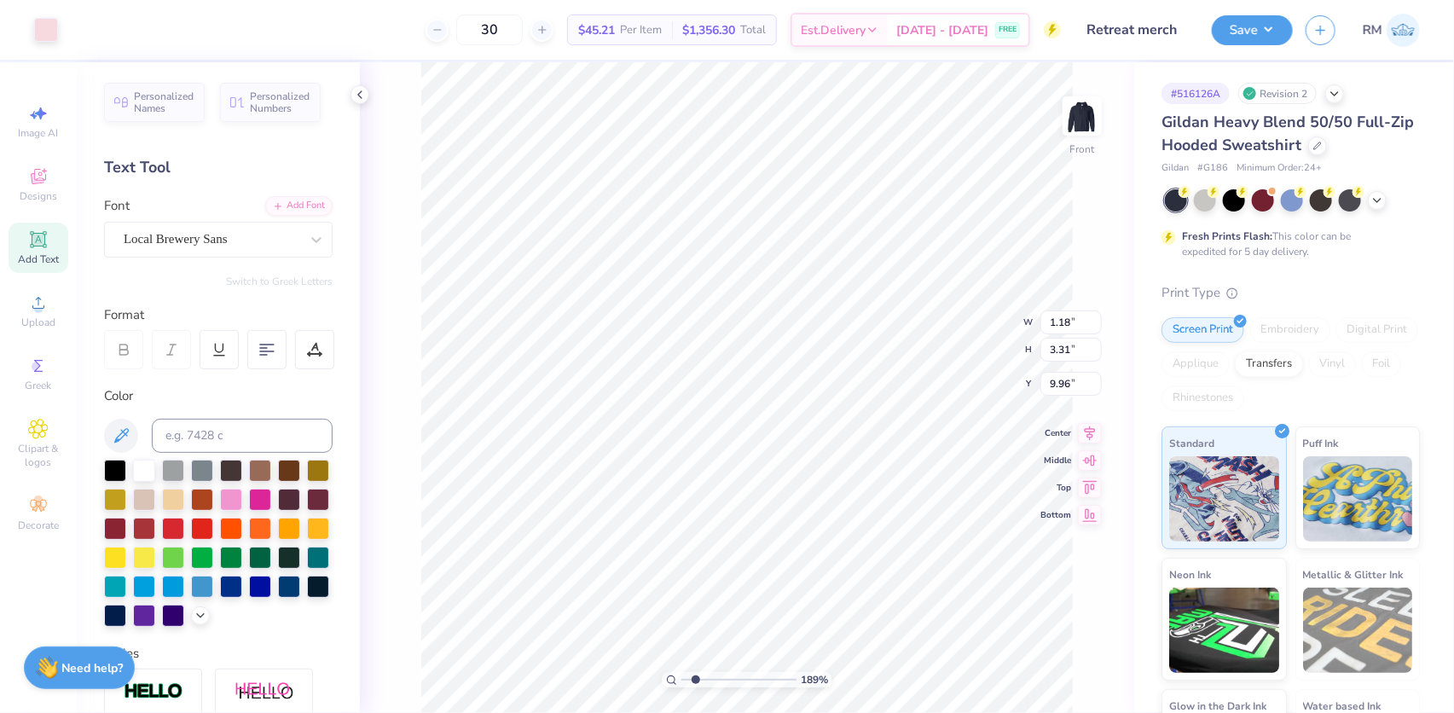
scroll to position [12, 1]
click at [32, 302] on icon at bounding box center [38, 303] width 20 height 20
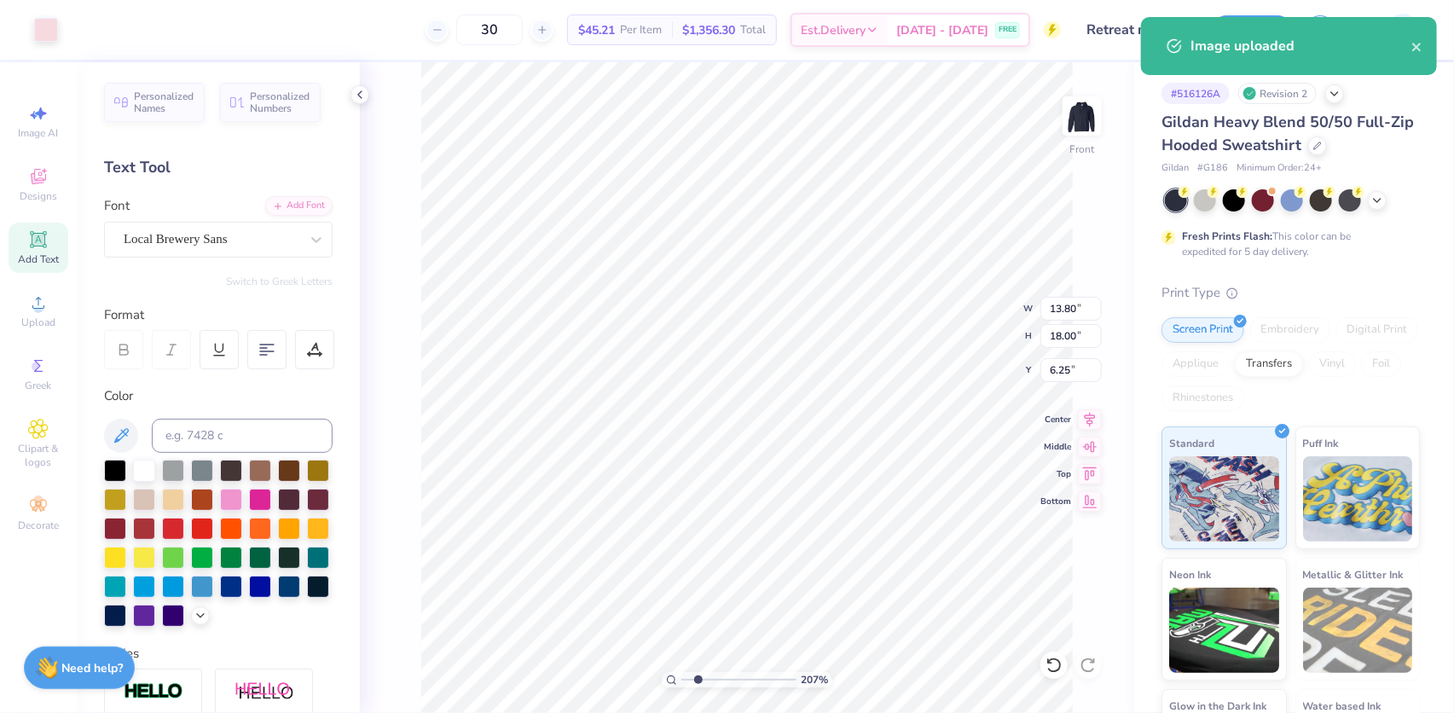
type input "2.0701821332242"
type input "4.14"
type input "5.40"
type input "18.85"
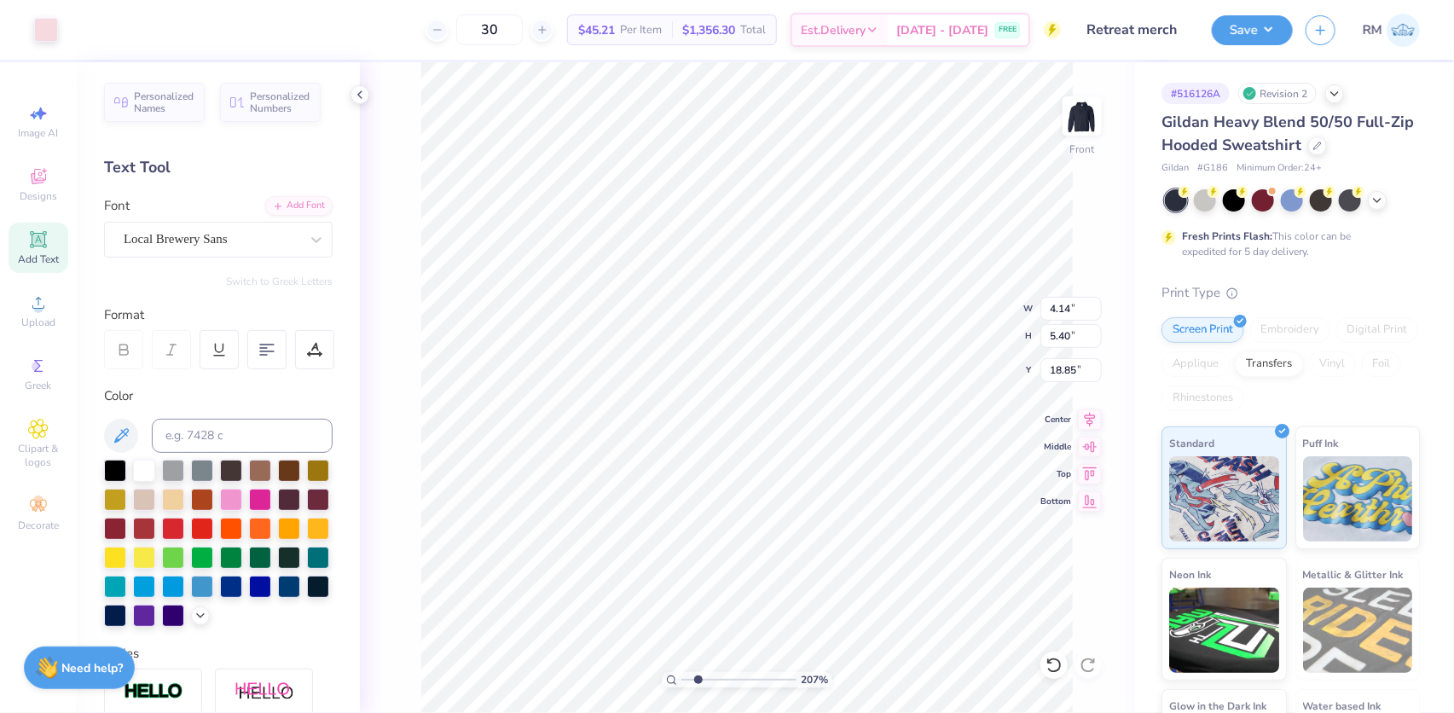
type input "2.0701821332242"
type input "11.62"
type input "2.0701821332242"
type input "1.18"
type input "3.31"
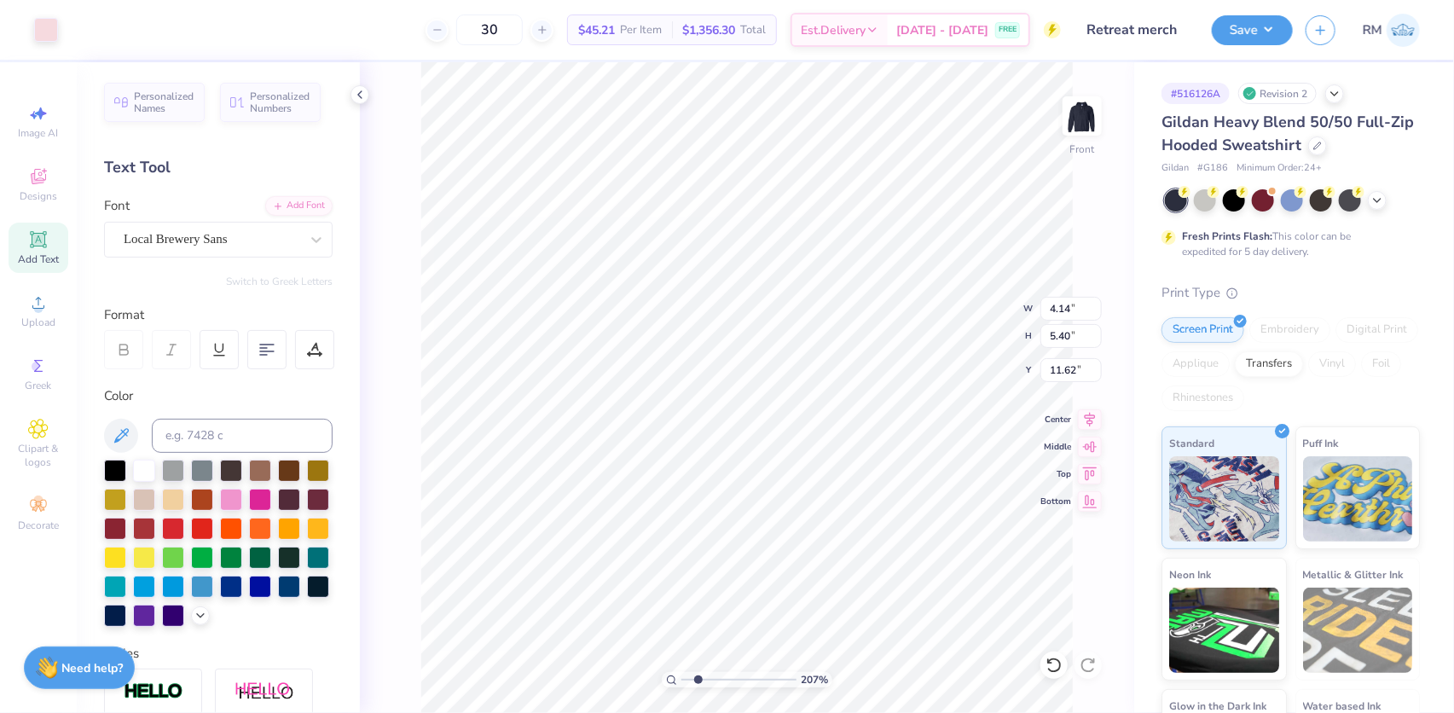
type input "9.96"
click at [1066, 369] on input "9.96" at bounding box center [1070, 370] width 61 height 24
type input "2.0701821332242"
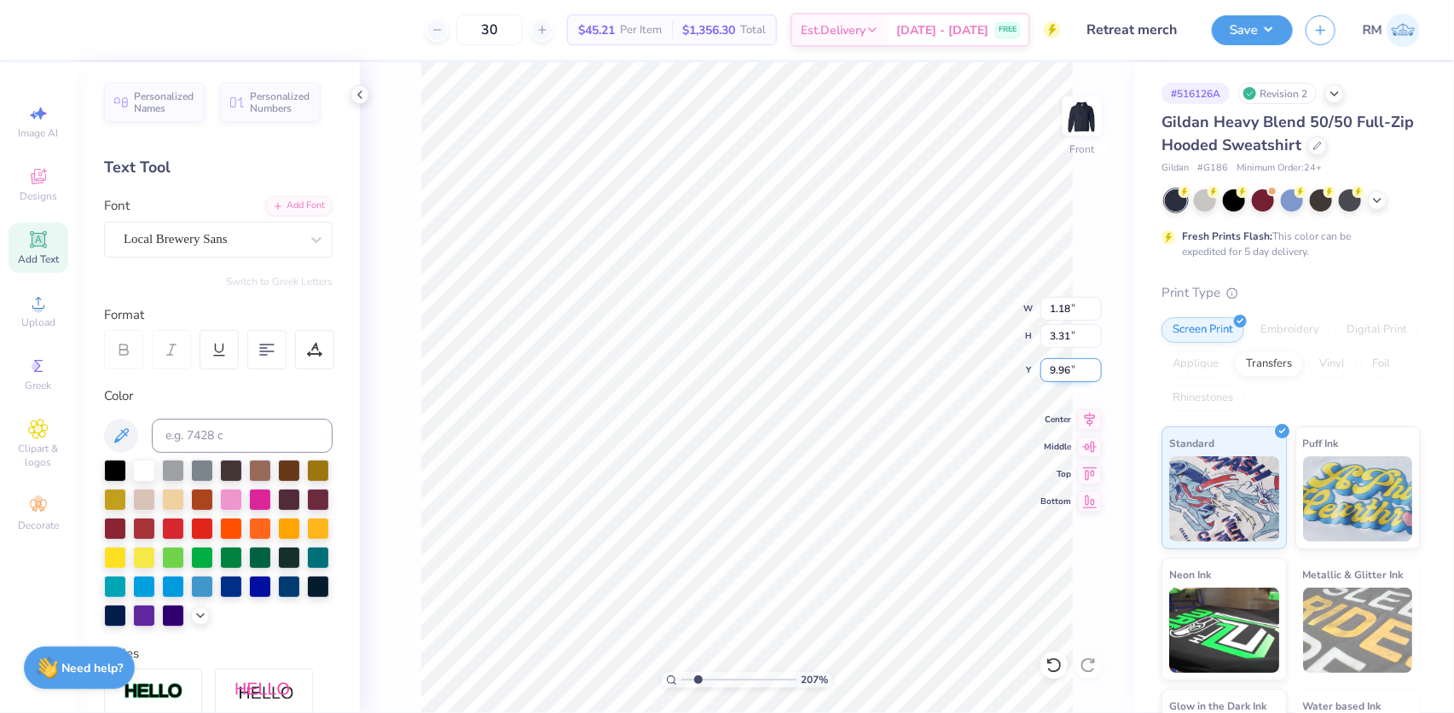
type input "4.14"
type input "5.40"
click at [1062, 369] on input "11.62" at bounding box center [1070, 370] width 61 height 24
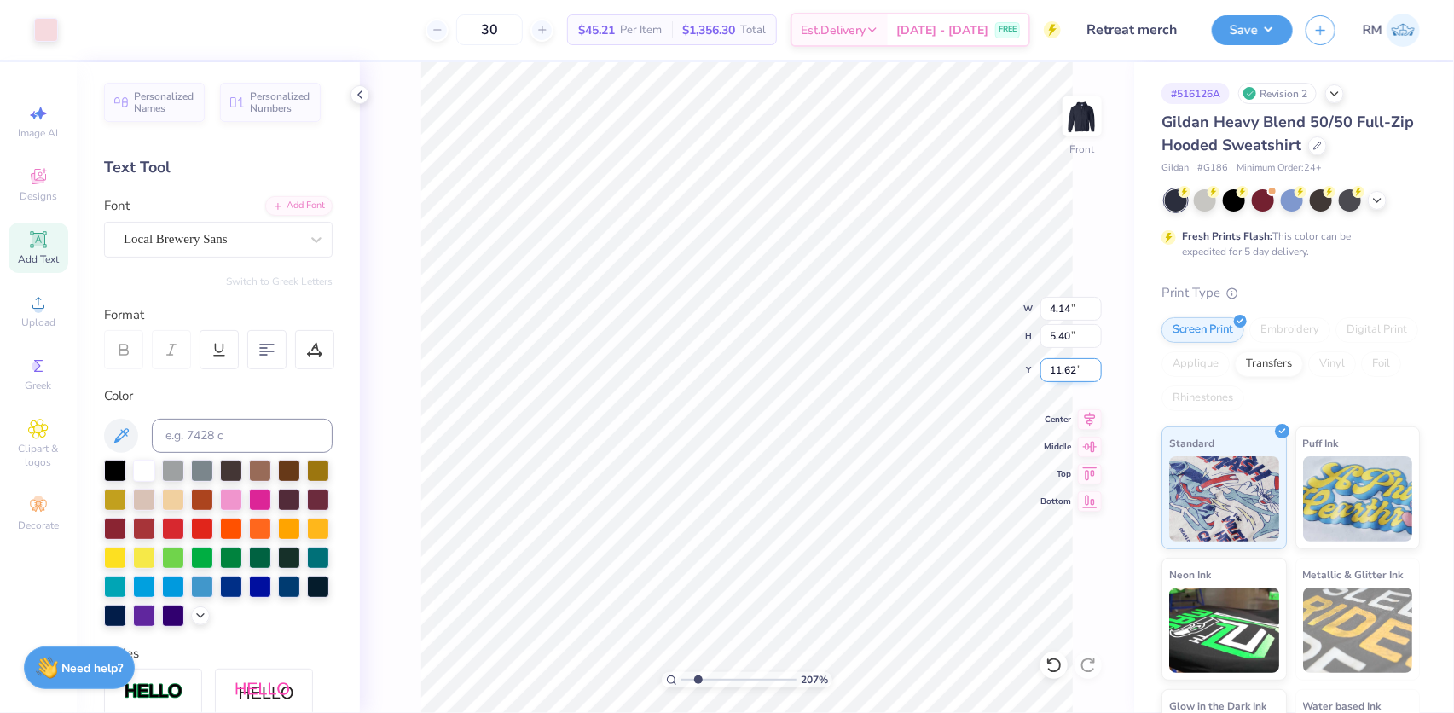
paste input "9.96"
type input "9.96"
type input "2.0701821332242"
type input "12.87"
type input "7.32"
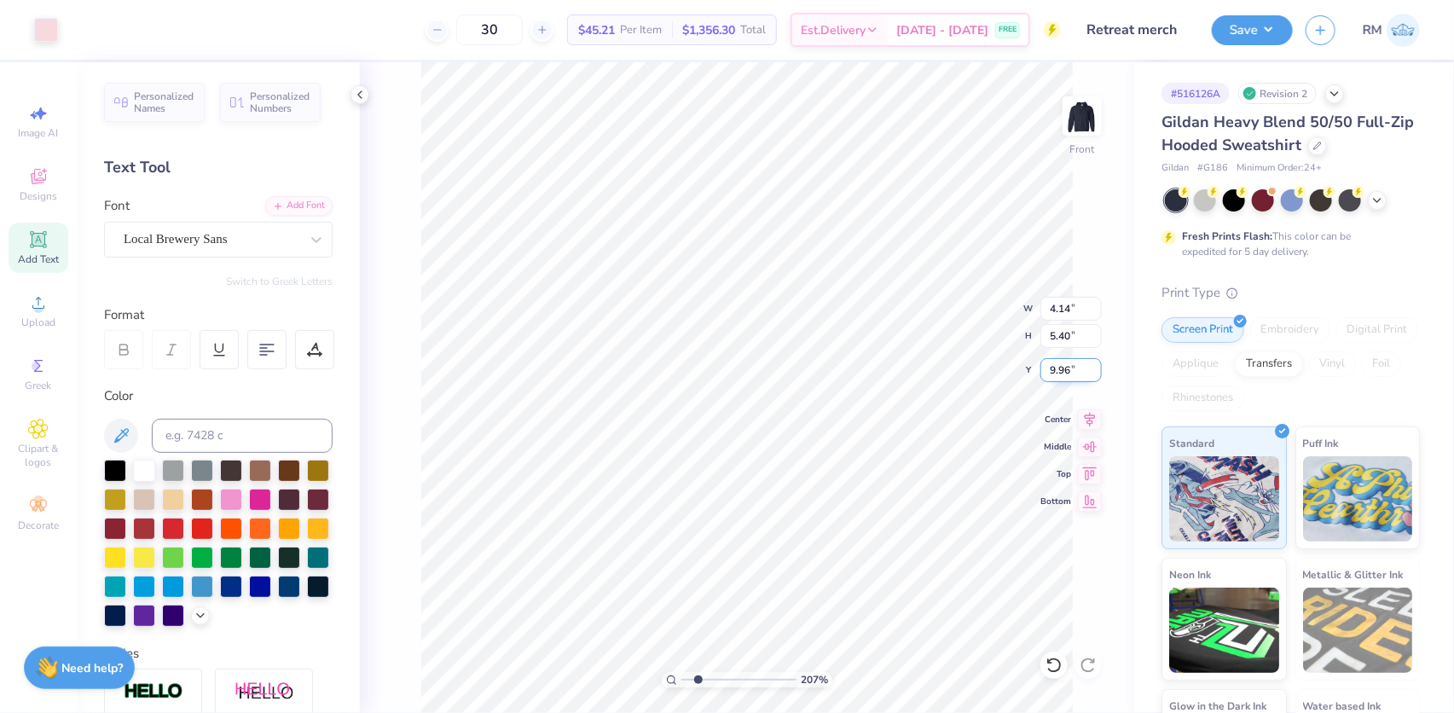
type input "7.50"
type input "2.0701821332242"
type input "1.18"
type input "3.31"
type input "9.96"
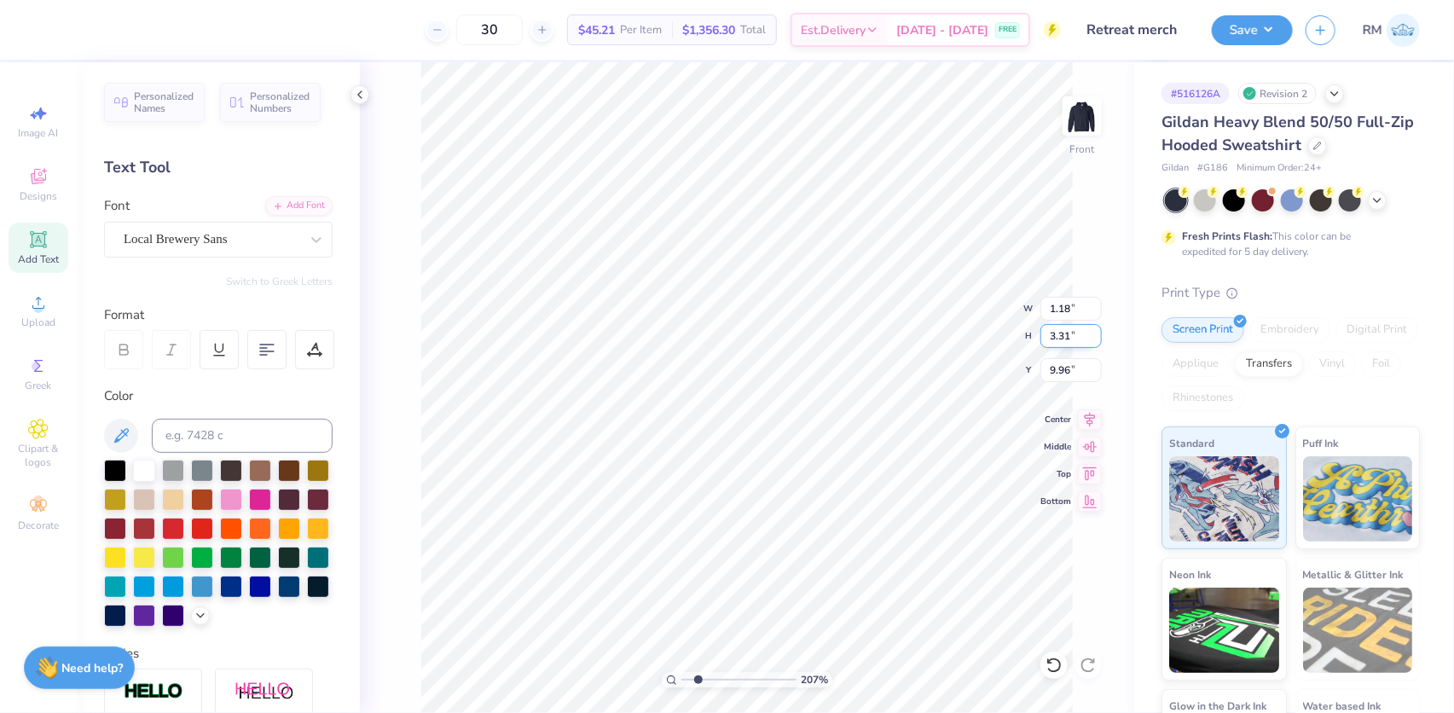
click at [1064, 337] on input "3.31" at bounding box center [1070, 336] width 61 height 24
type input "2.0701821332242"
type input "4.14"
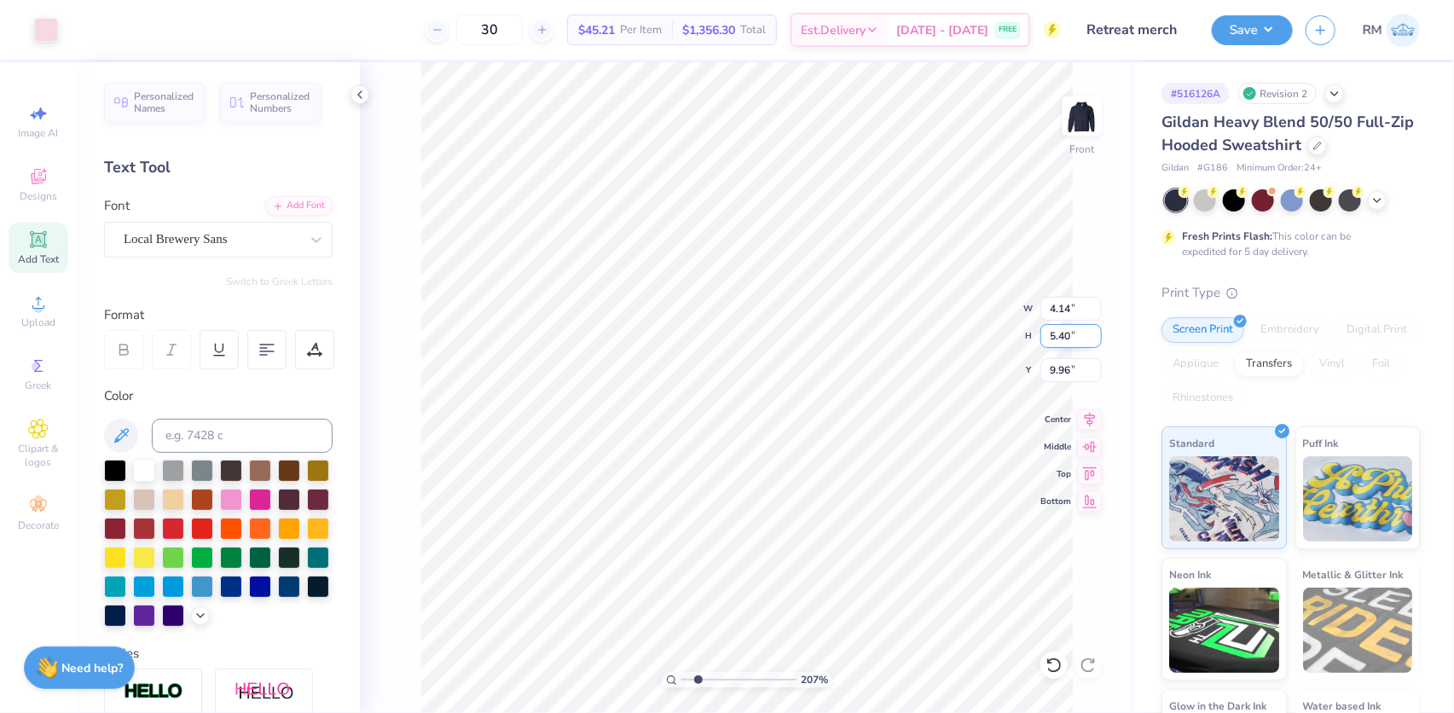
click at [1058, 340] on input "5.40" at bounding box center [1070, 336] width 61 height 24
paste input "3.31"
type input "3.31"
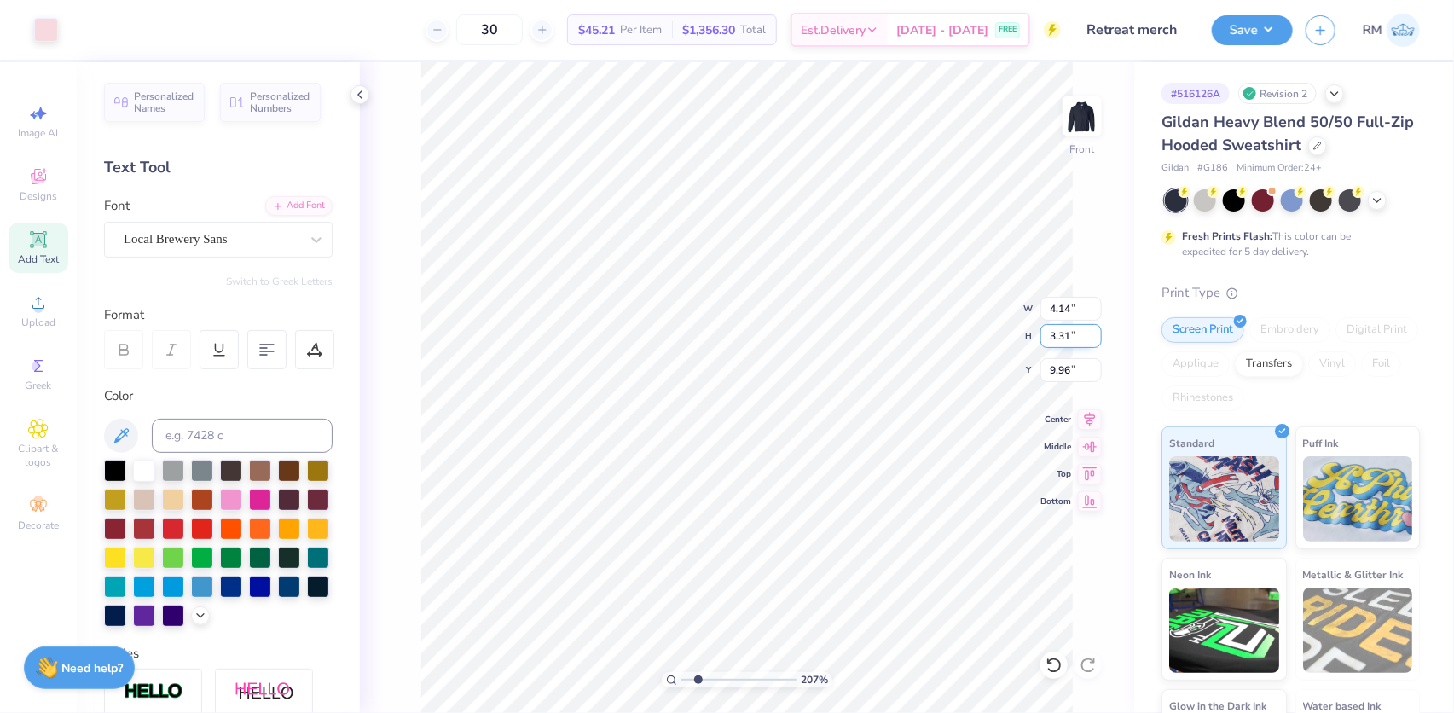
type input "2.0701821332242"
type input "2.54"
type input "11.00"
type input "2.0701821332242"
type input "9.88"
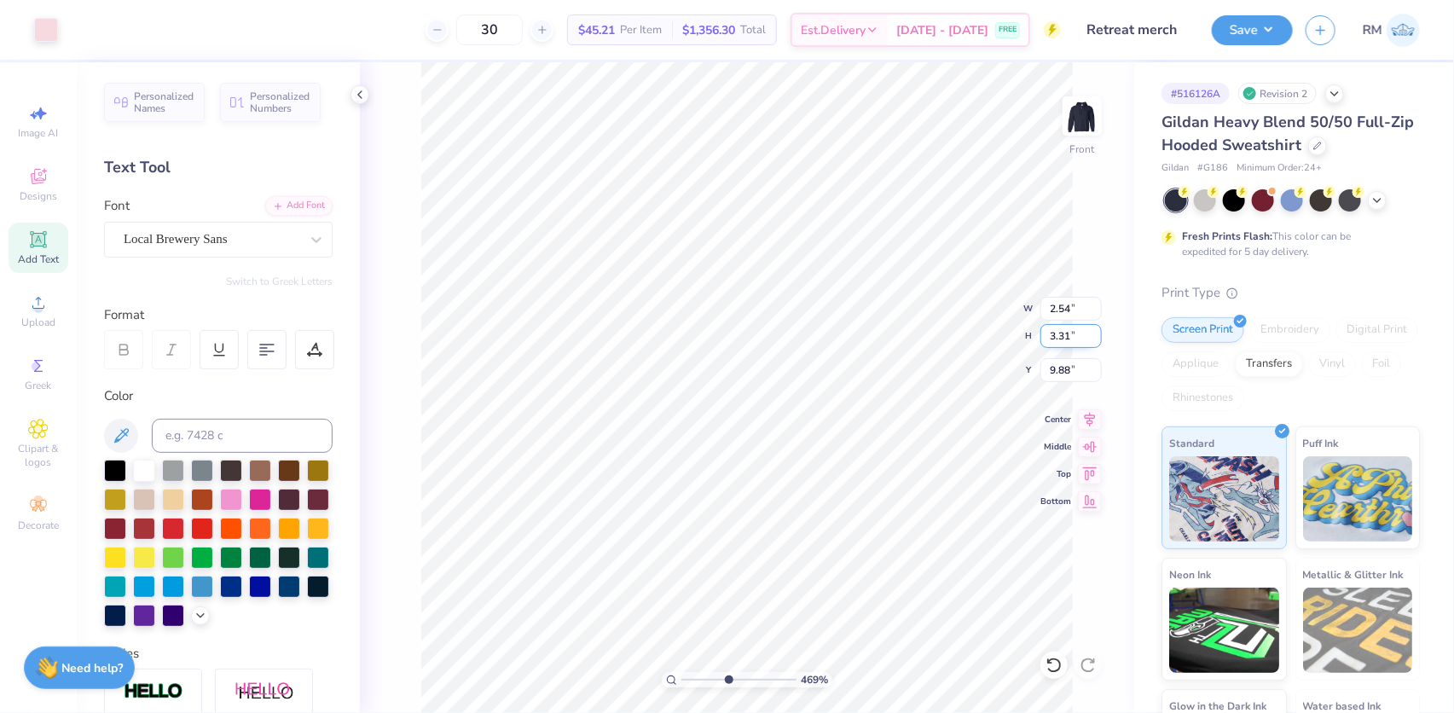
type input "4.6937308411916"
type input "2.28"
type input "2.97"
type input "10.22"
type input "4.6937308411916"
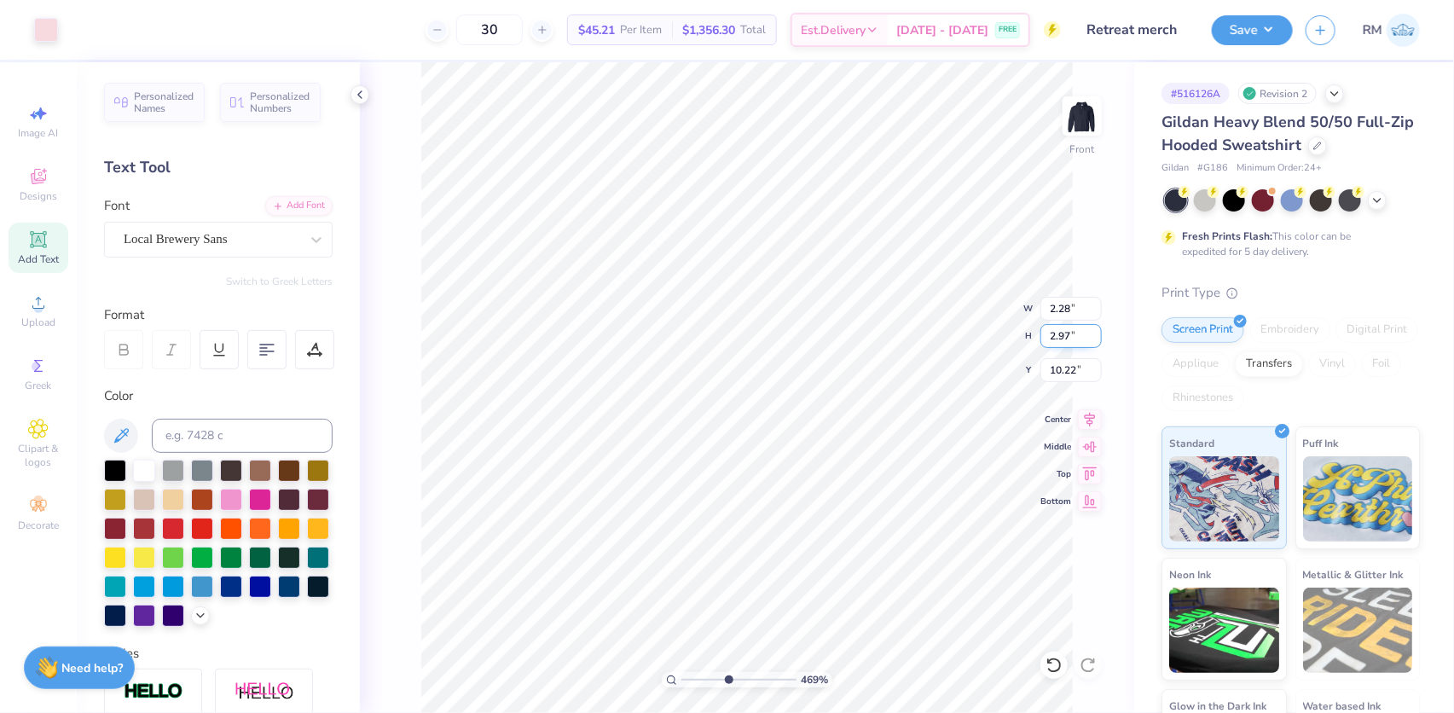
type input "9.96"
type input "4.6937308411916"
type input "12.87"
type input "7.32"
type input "7.50"
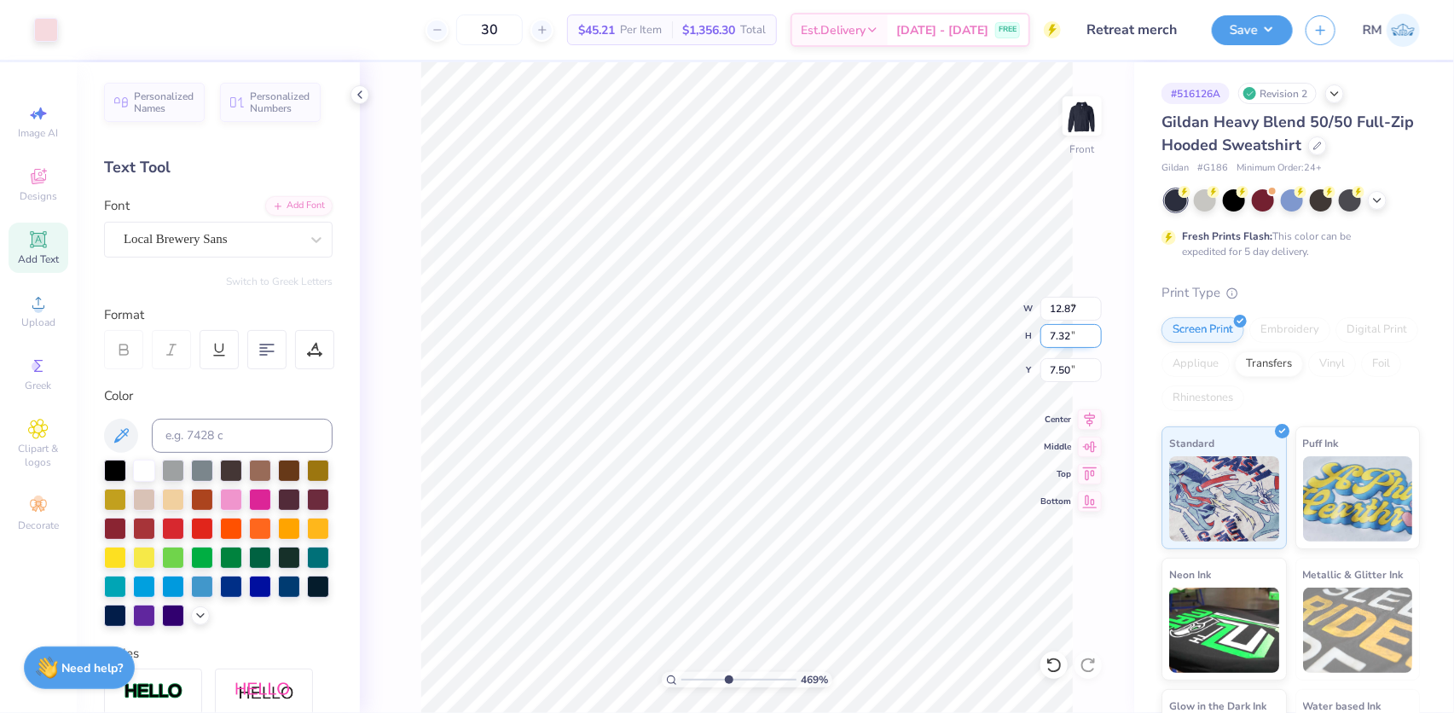
type input "4.6937308411916"
type input "7.51"
type input "4.6937308411916"
type input "1.18"
type input "3.31"
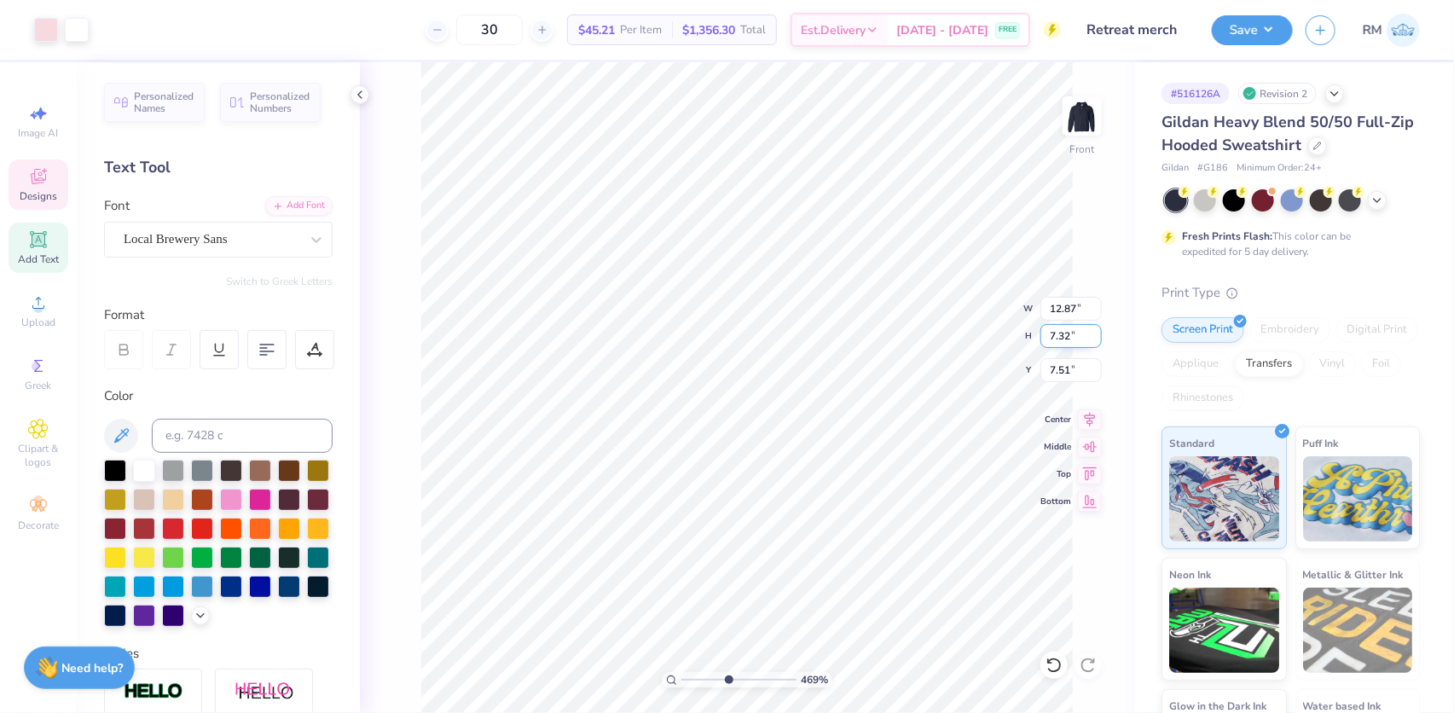
type input "9.96"
type input "2.97860445073938"
type input "10.22"
type input "2.97860445073938"
type input "2.42"
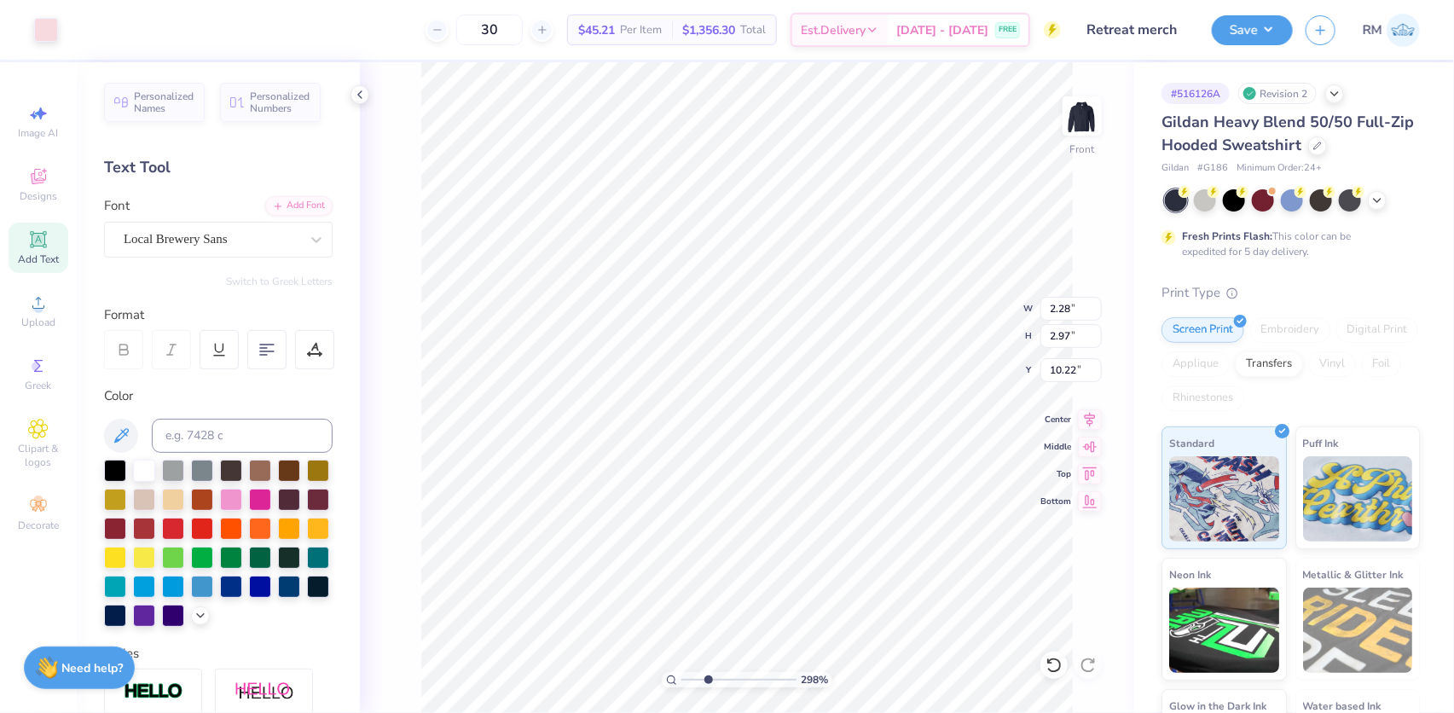
type input "3.15"
type input "10.04"
click at [850, 520] on li "Group" at bounding box center [876, 526] width 134 height 33
type input "1"
drag, startPoint x: 697, startPoint y: 674, endPoint x: 680, endPoint y: 680, distance: 18.1
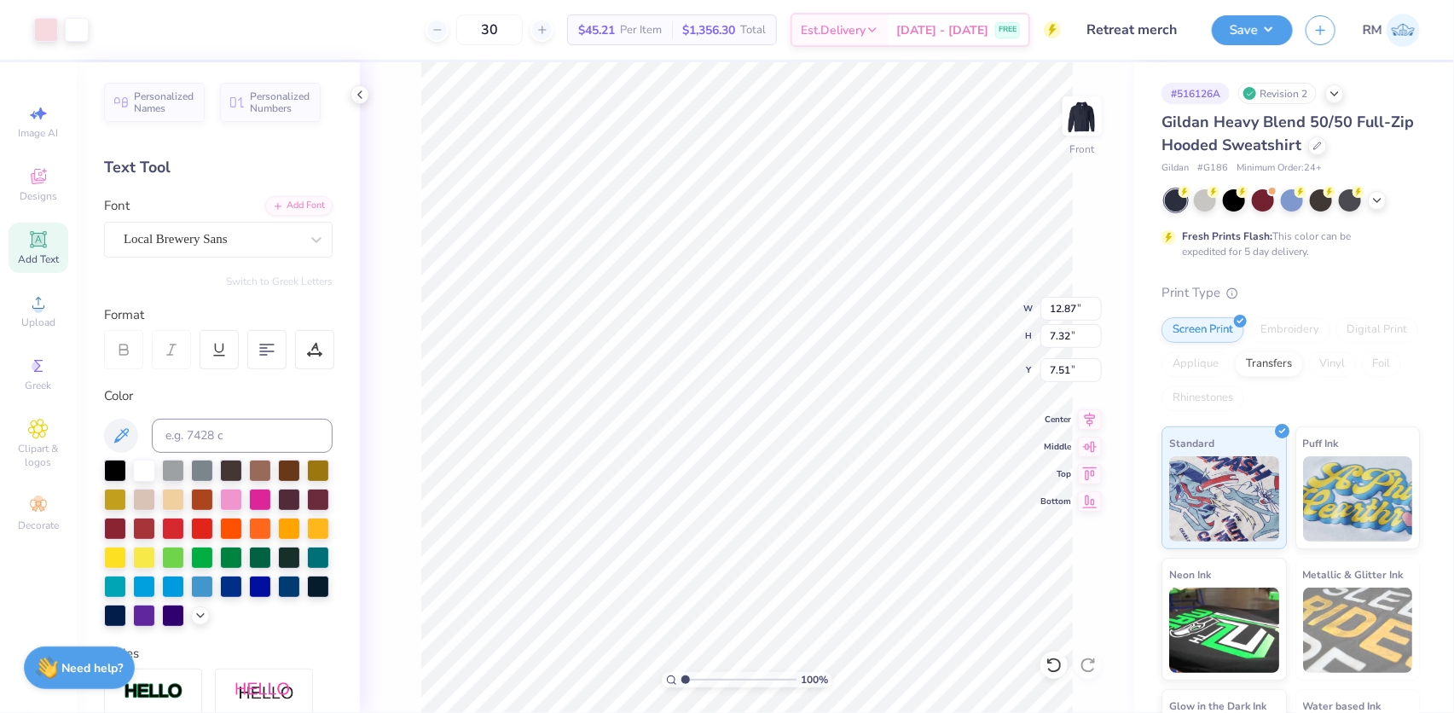
click at [681, 680] on input "range" at bounding box center [738, 679] width 115 height 15
click at [1058, 320] on input "12.87" at bounding box center [1070, 309] width 61 height 24
type input "12.50"
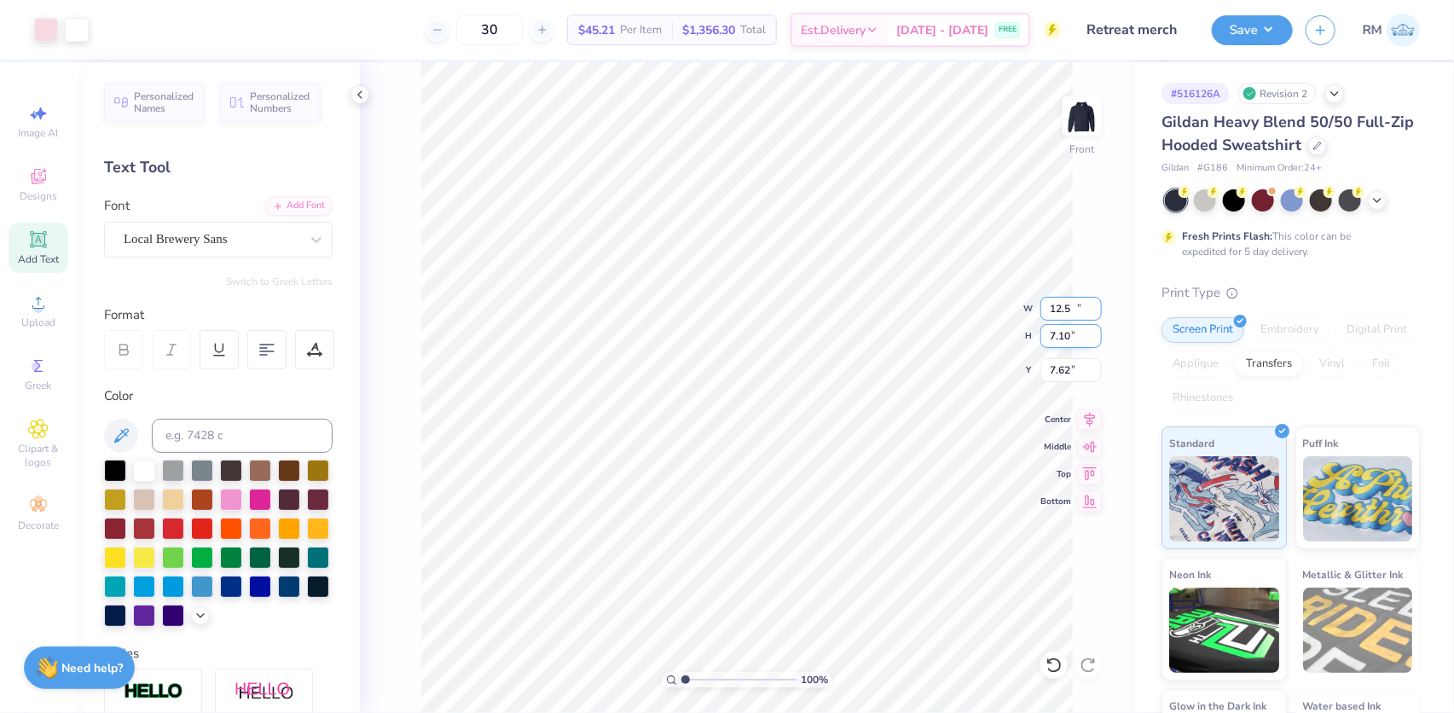
type input "7.10"
click at [1063, 359] on input "7.62" at bounding box center [1070, 370] width 61 height 24
type input "6.00"
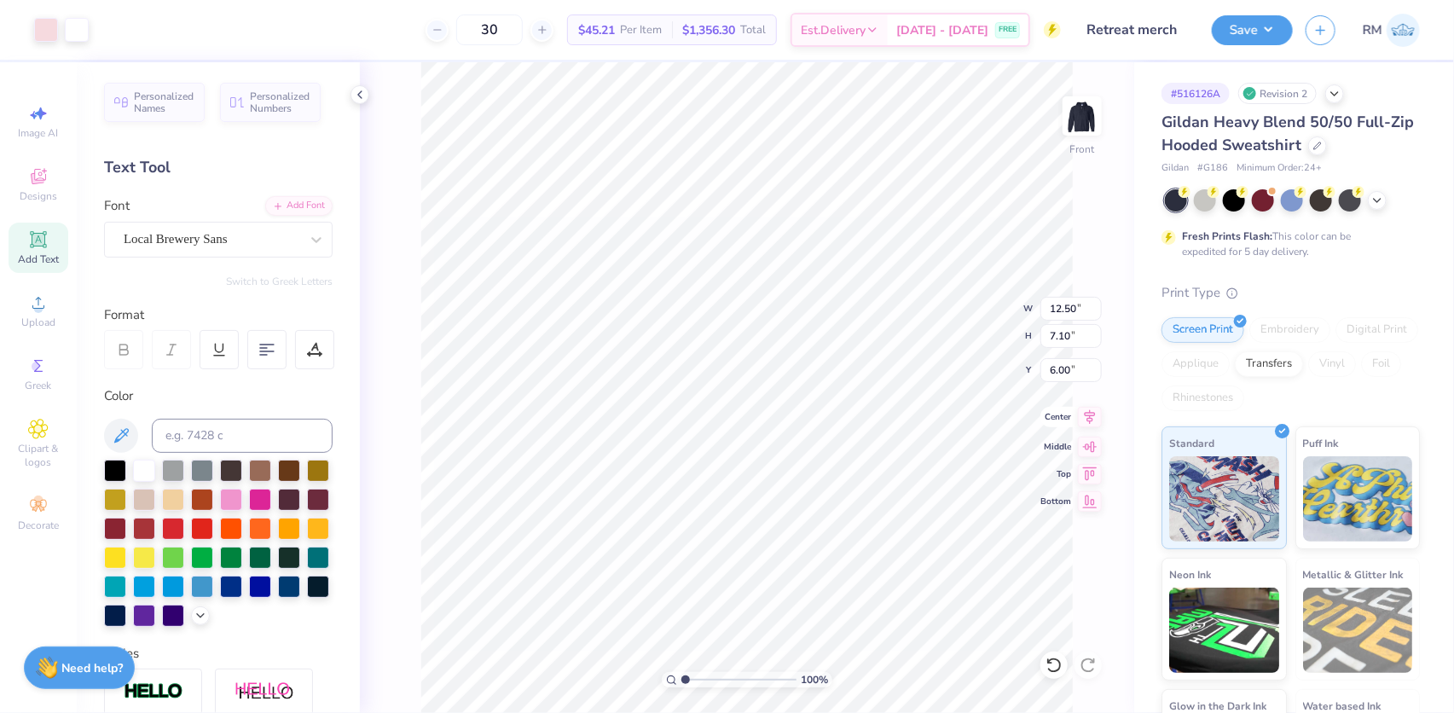
click at [1086, 412] on icon at bounding box center [1090, 417] width 24 height 20
click at [1274, 37] on button "Save" at bounding box center [1252, 28] width 81 height 30
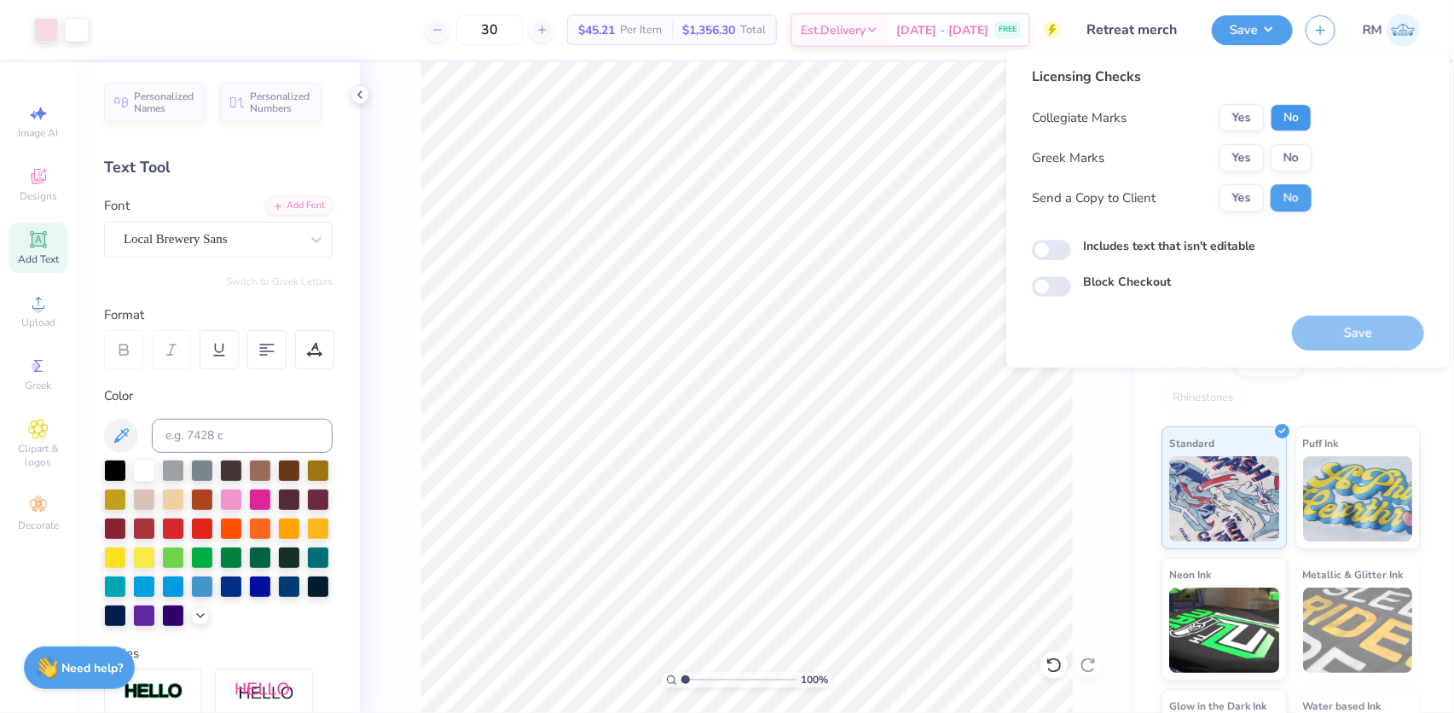
click at [1286, 113] on button "No" at bounding box center [1291, 117] width 41 height 27
click at [1250, 168] on button "Yes" at bounding box center [1242, 157] width 44 height 27
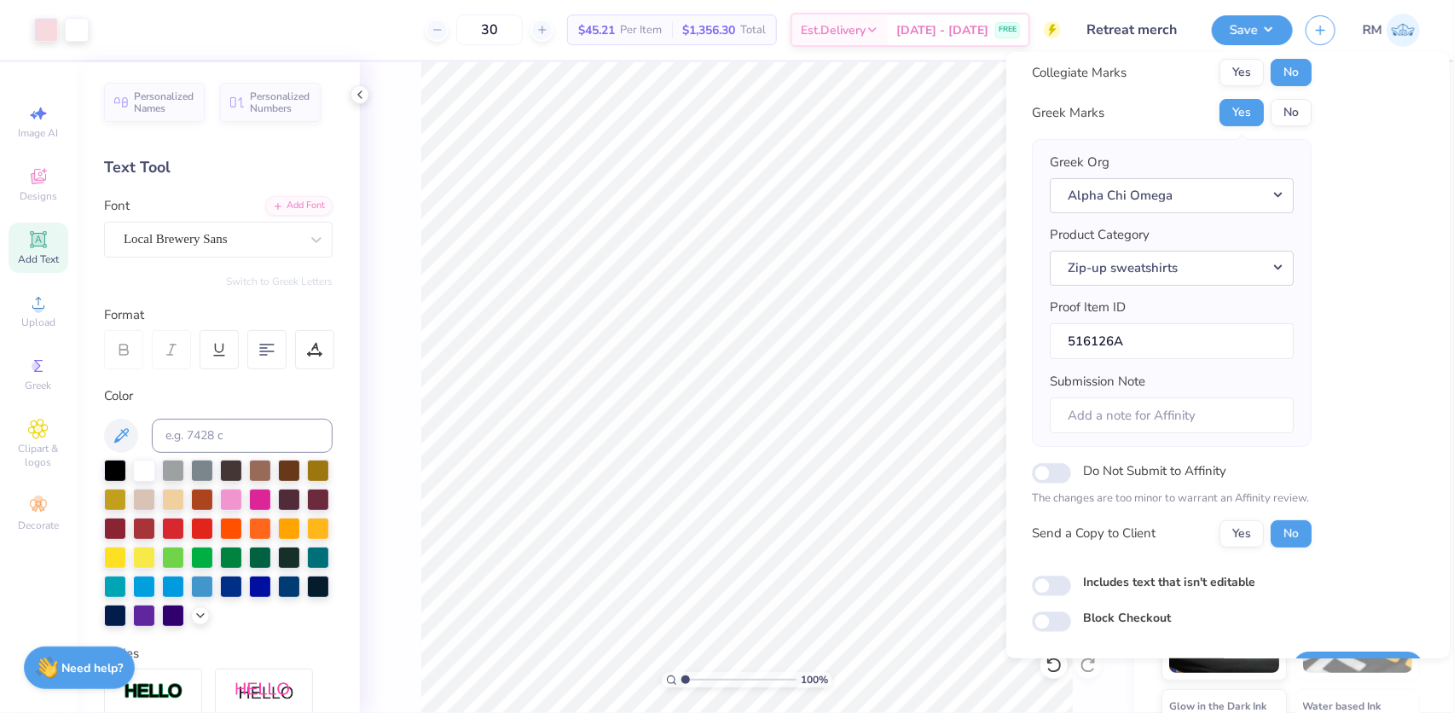
scroll to position [91, 0]
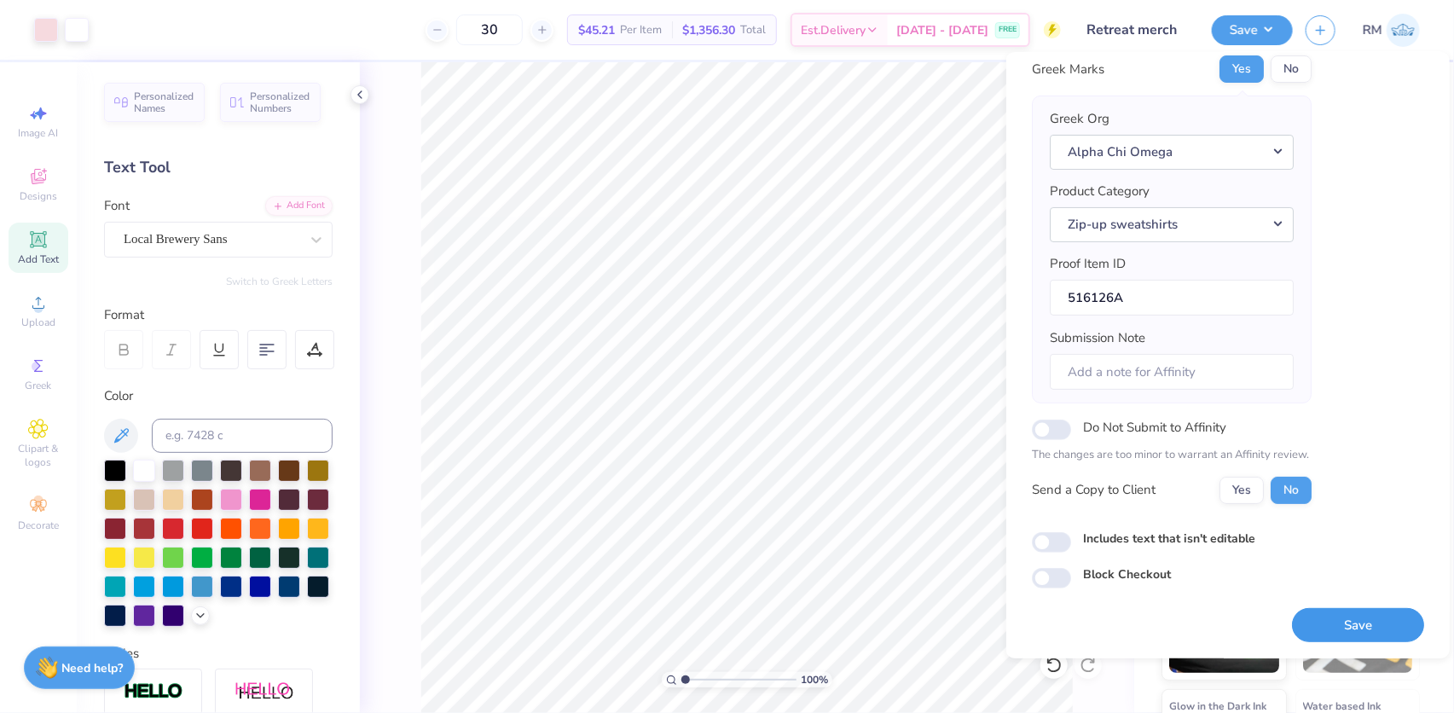
click at [1326, 628] on button "Save" at bounding box center [1358, 624] width 132 height 35
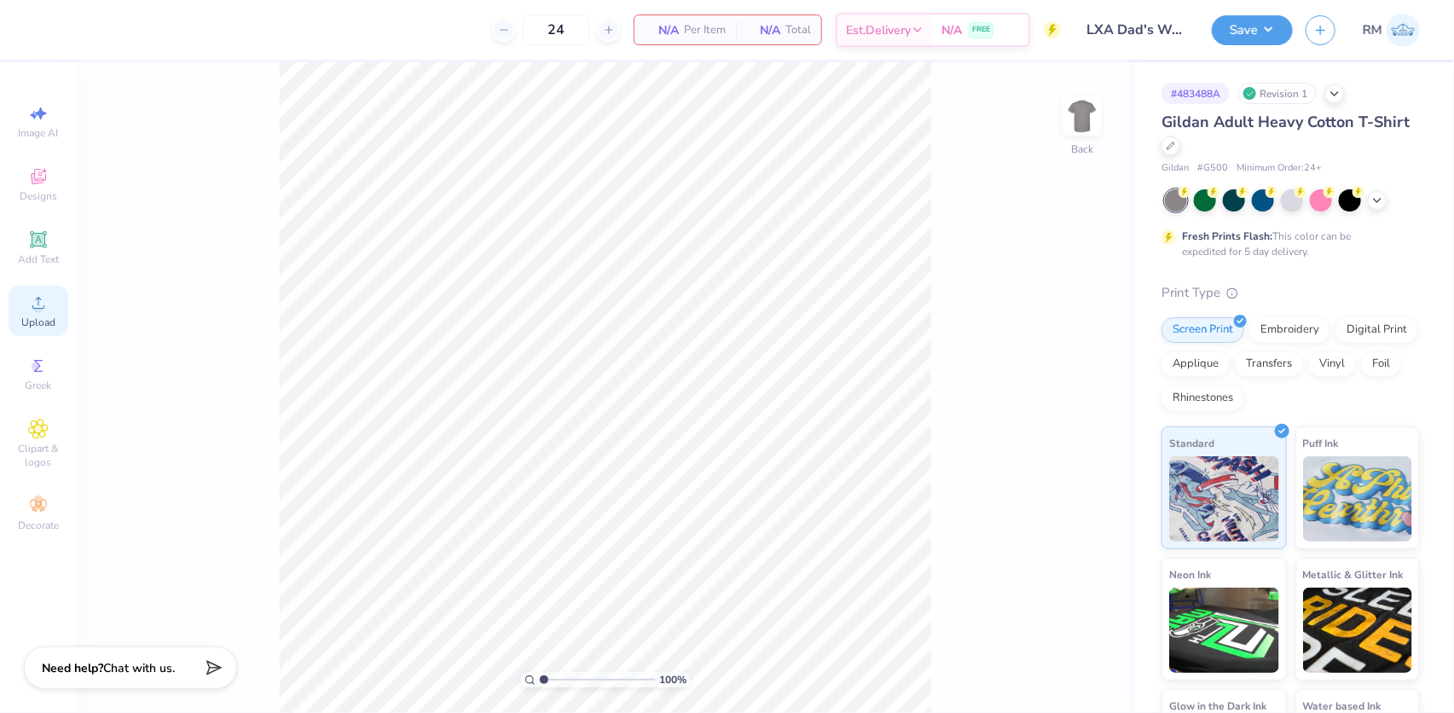
click at [47, 308] on icon at bounding box center [38, 303] width 20 height 20
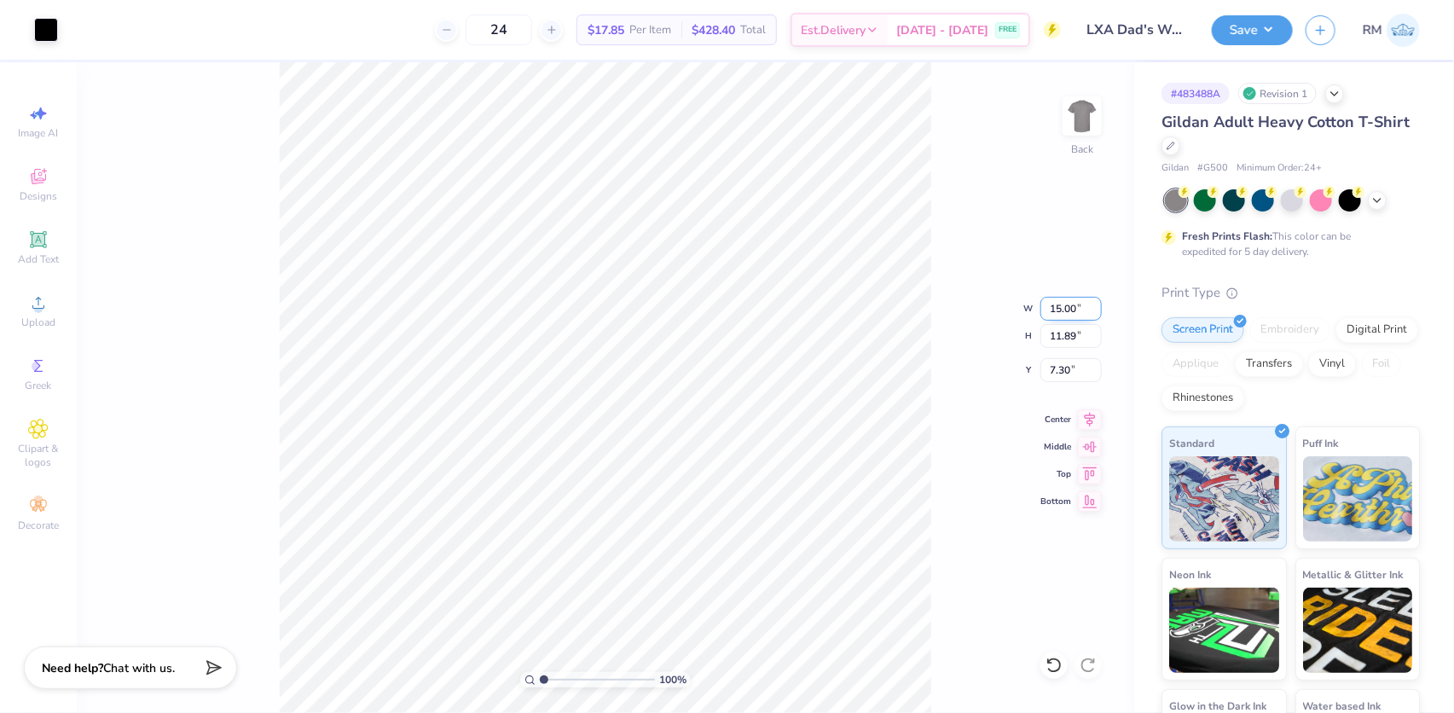
click at [1066, 315] on input "15.00" at bounding box center [1070, 309] width 61 height 24
type input "3.50"
type input "2.77"
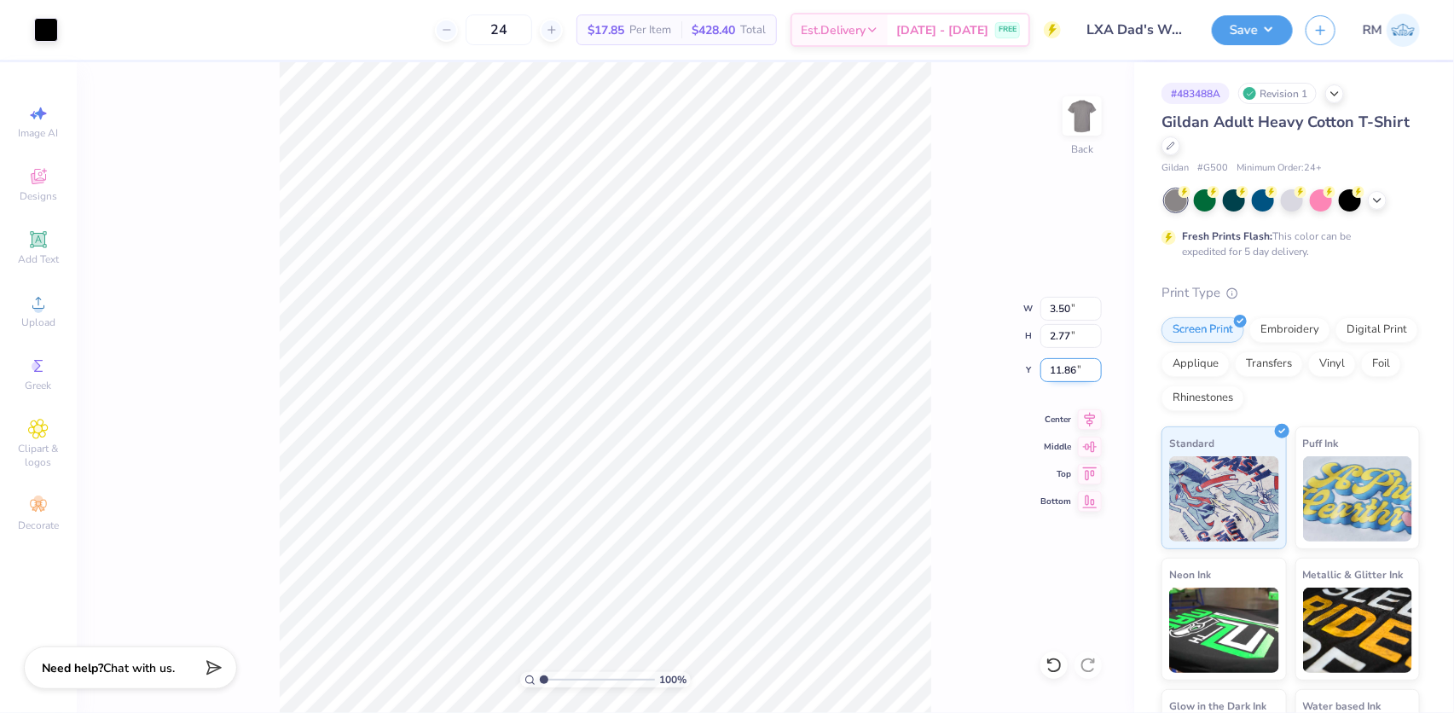
click at [1077, 374] on input "11.86" at bounding box center [1070, 370] width 61 height 24
type input "3.00"
click at [1092, 426] on icon at bounding box center [1090, 417] width 24 height 20
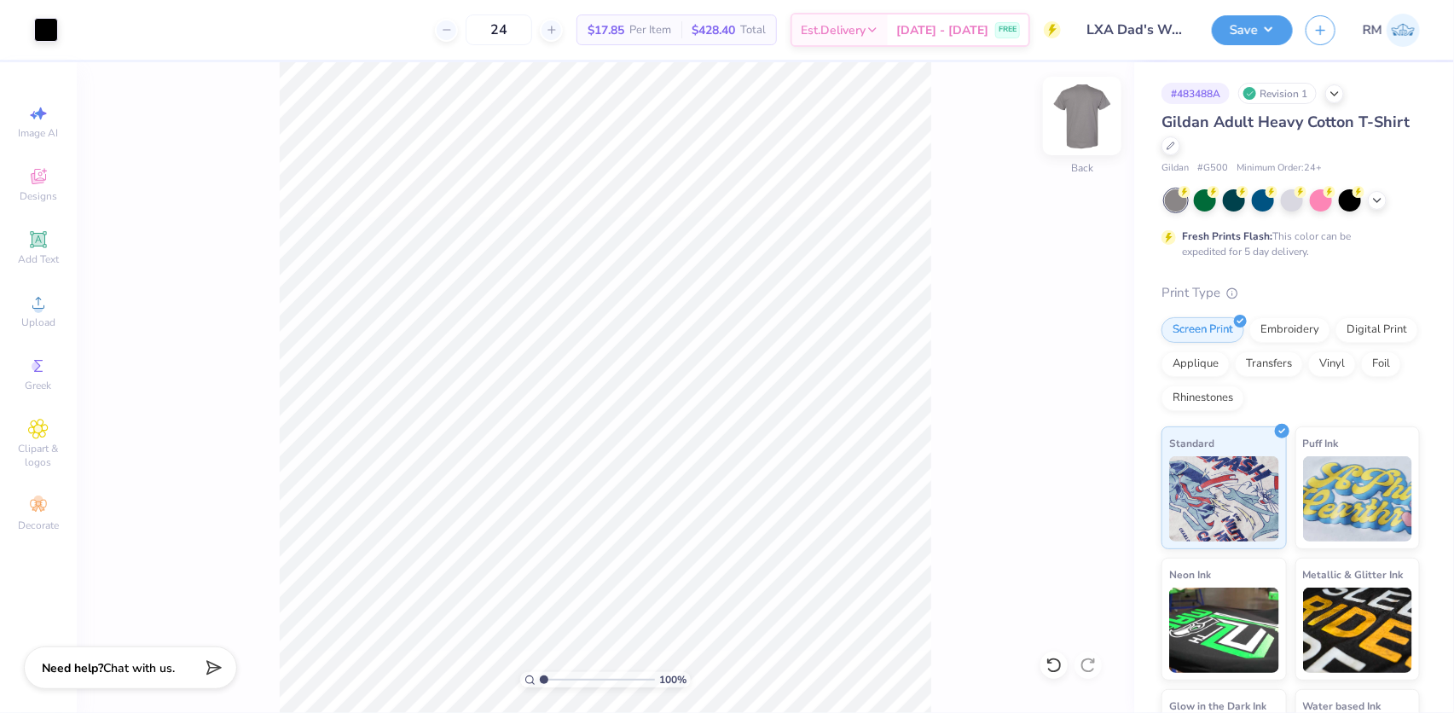
click at [1079, 113] on img at bounding box center [1082, 116] width 68 height 68
click at [27, 316] on div "Upload" at bounding box center [39, 311] width 60 height 50
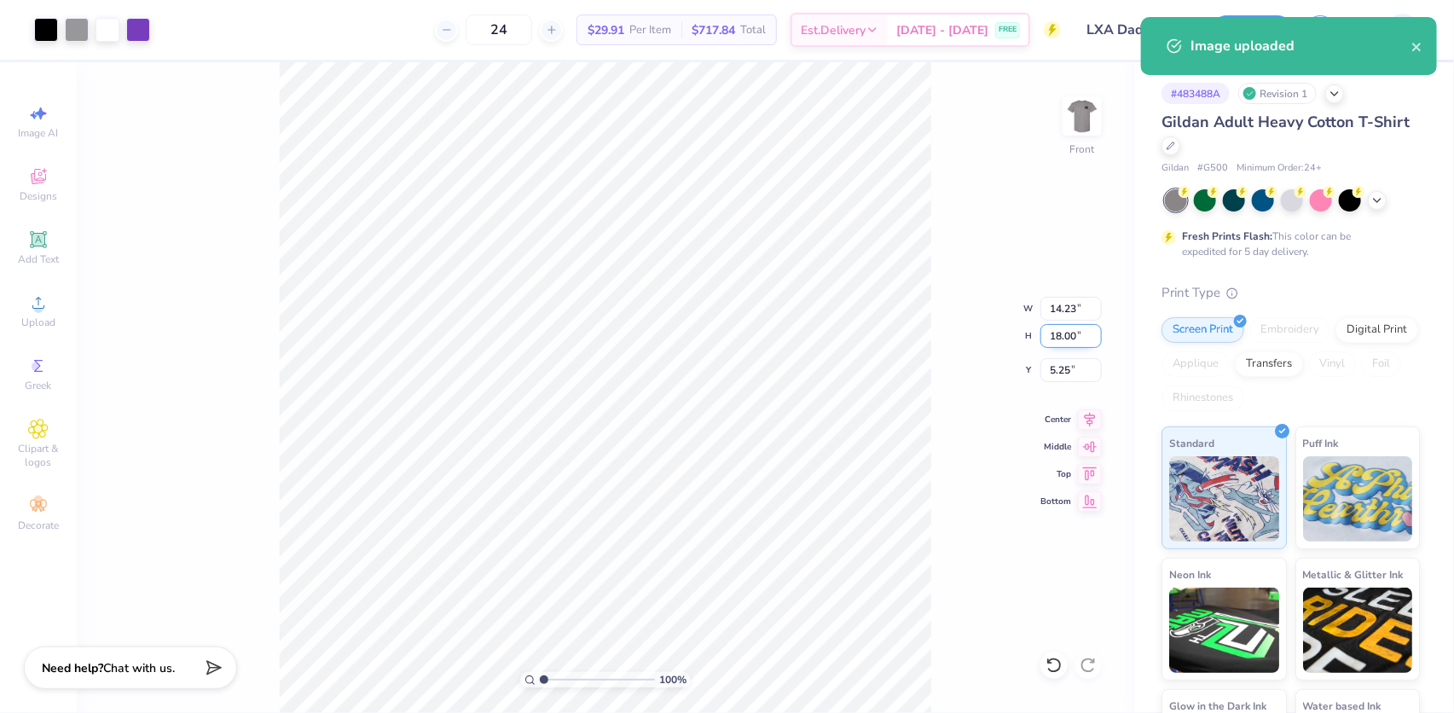
click at [1077, 337] on input "18.00" at bounding box center [1070, 336] width 61 height 24
type input "15"
type input "11.86"
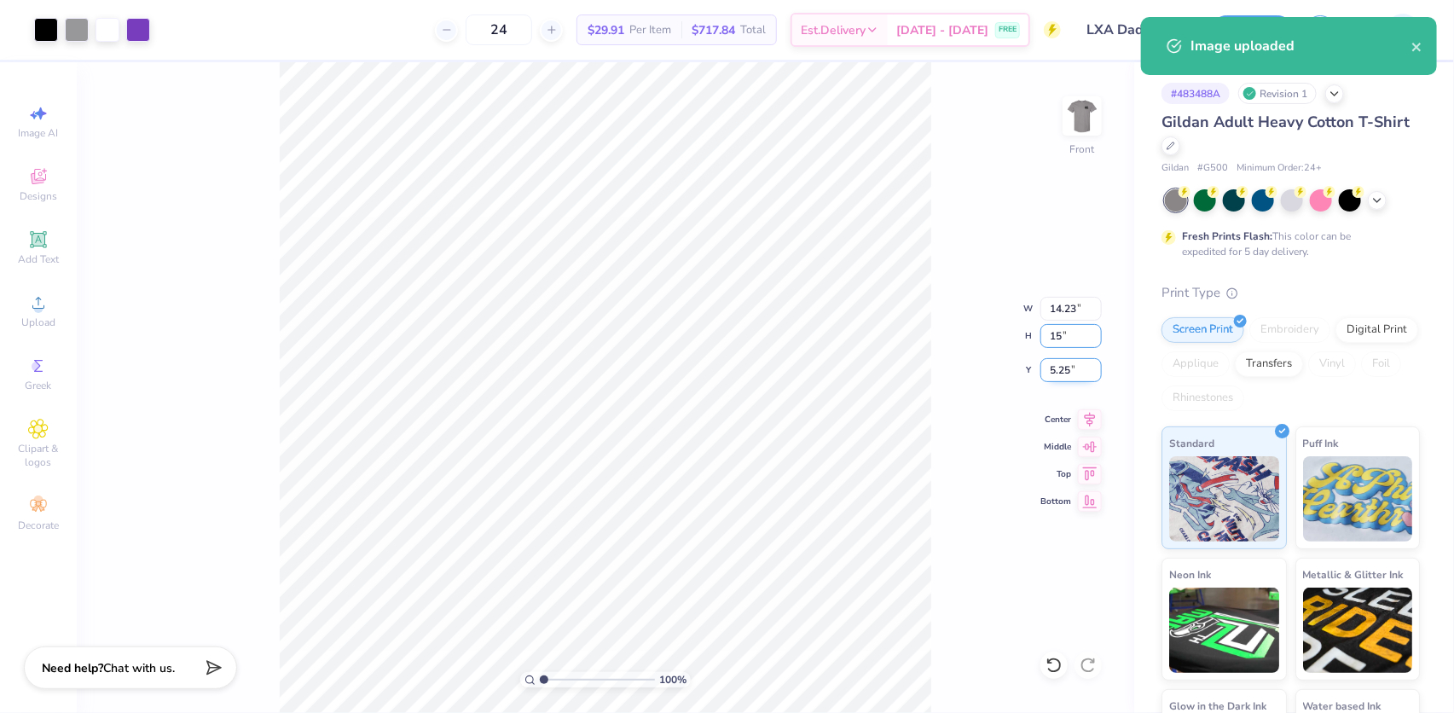
type input "15.00"
click at [1060, 368] on input "6.75" at bounding box center [1070, 370] width 61 height 24
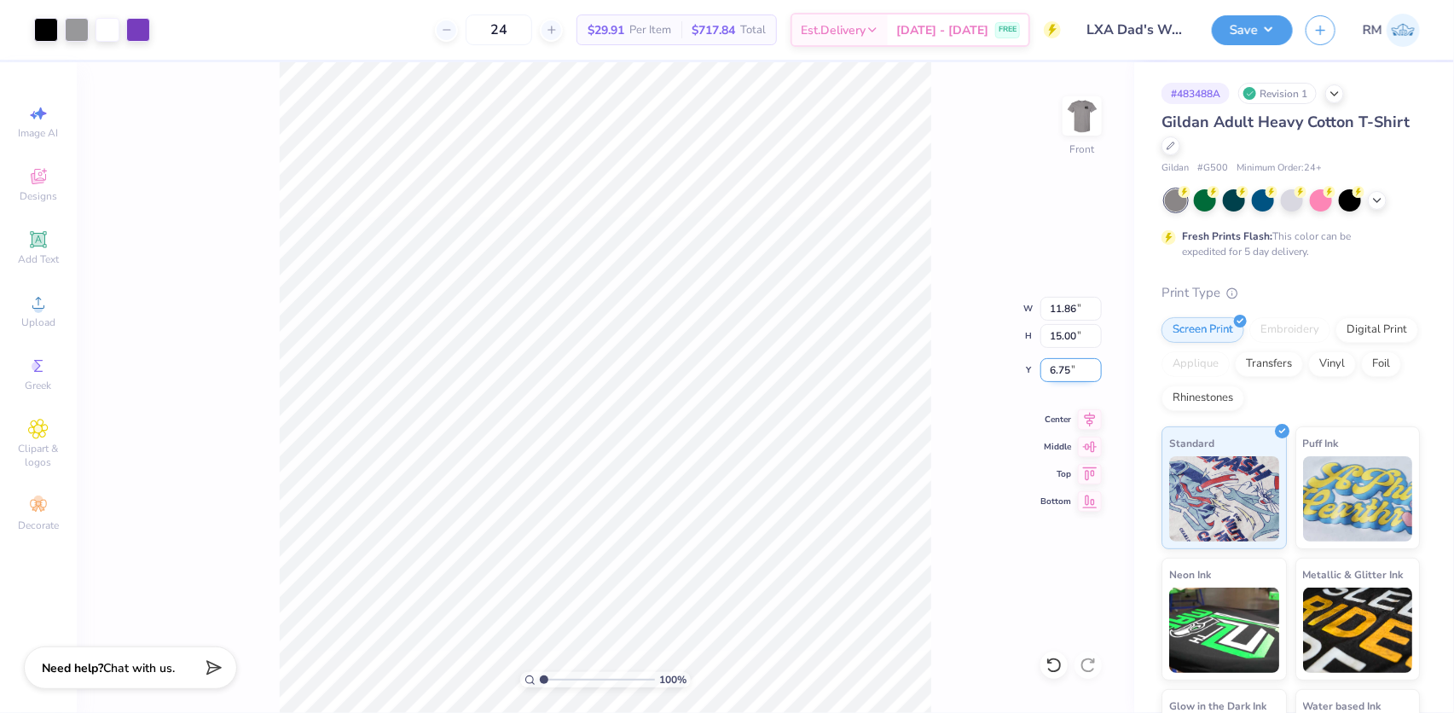
click at [1060, 368] on input "6.75" at bounding box center [1070, 370] width 61 height 24
type input "3.00"
click at [1084, 415] on icon at bounding box center [1090, 417] width 24 height 20
click at [1265, 33] on button "Save" at bounding box center [1252, 28] width 81 height 30
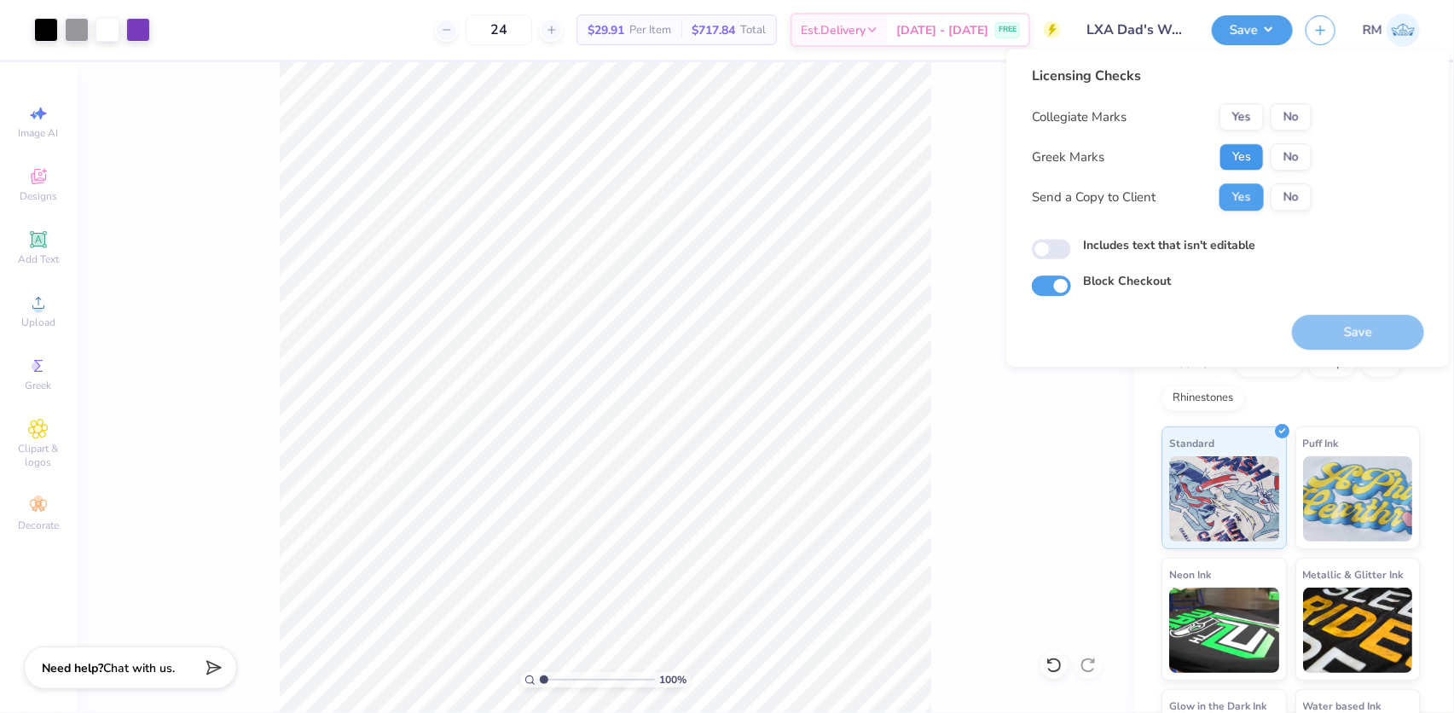
click at [1220, 149] on button "Yes" at bounding box center [1242, 156] width 44 height 27
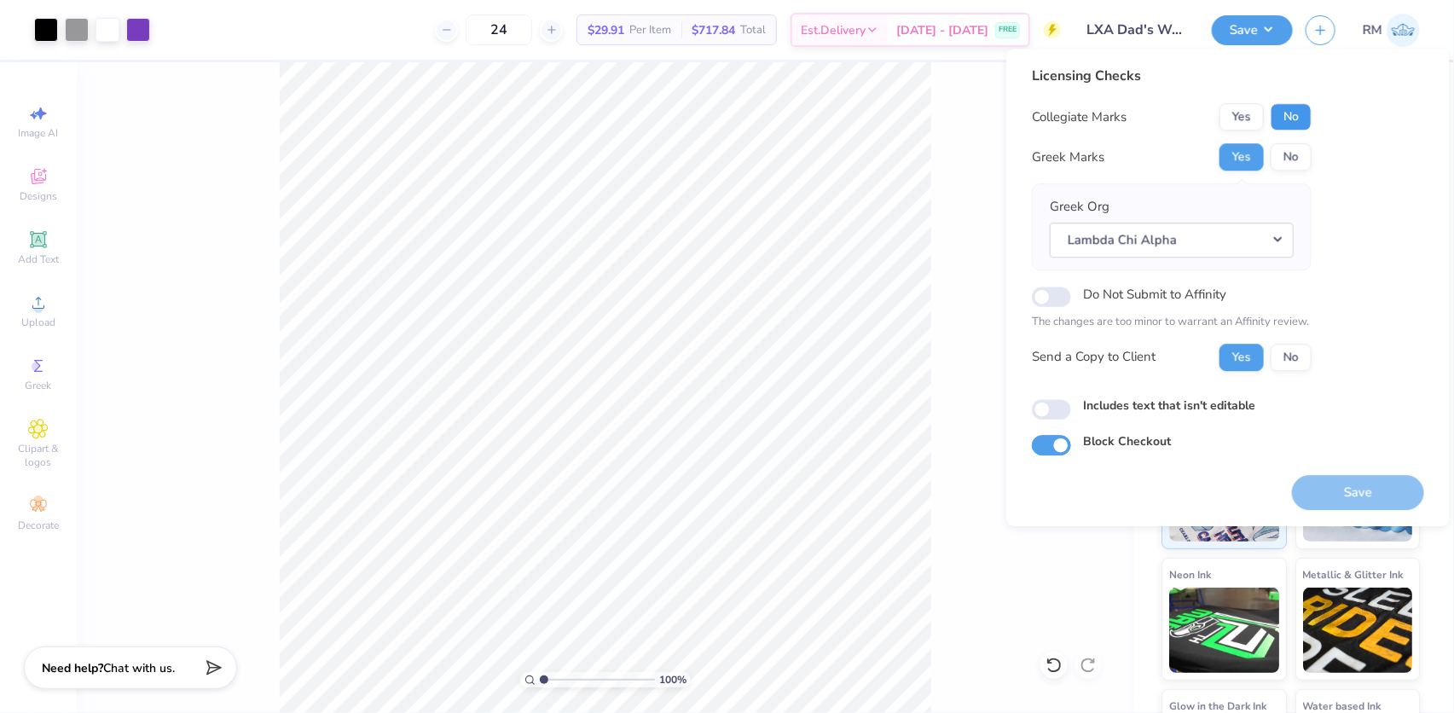
click at [1275, 114] on button "No" at bounding box center [1291, 116] width 41 height 27
click at [1055, 310] on div "Do Not Submit to Affinity The changes are too minor to warrant an Affinity revi…" at bounding box center [1172, 307] width 280 height 48
click at [1057, 304] on input "Do Not Submit to Affinity" at bounding box center [1051, 297] width 39 height 20
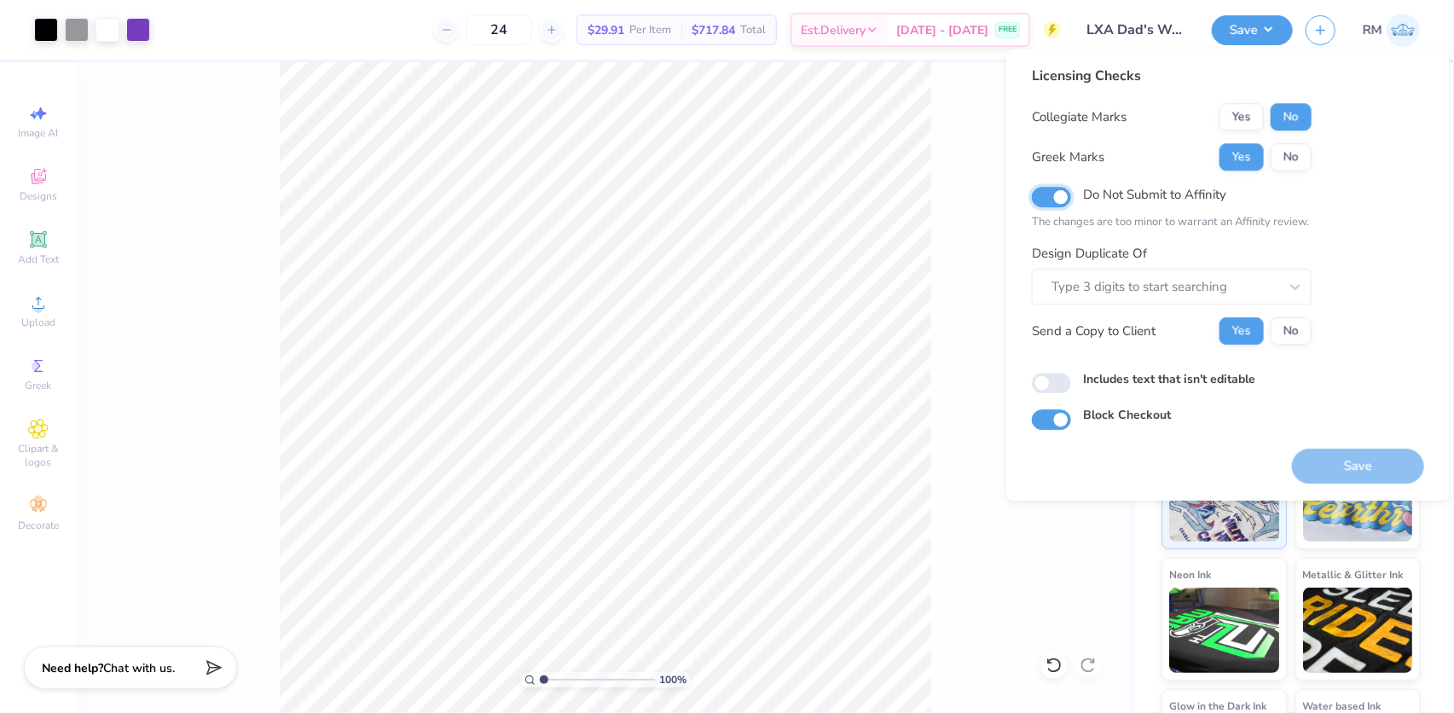
click at [1046, 206] on input "Do Not Submit to Affinity" at bounding box center [1051, 197] width 39 height 20
checkbox input "false"
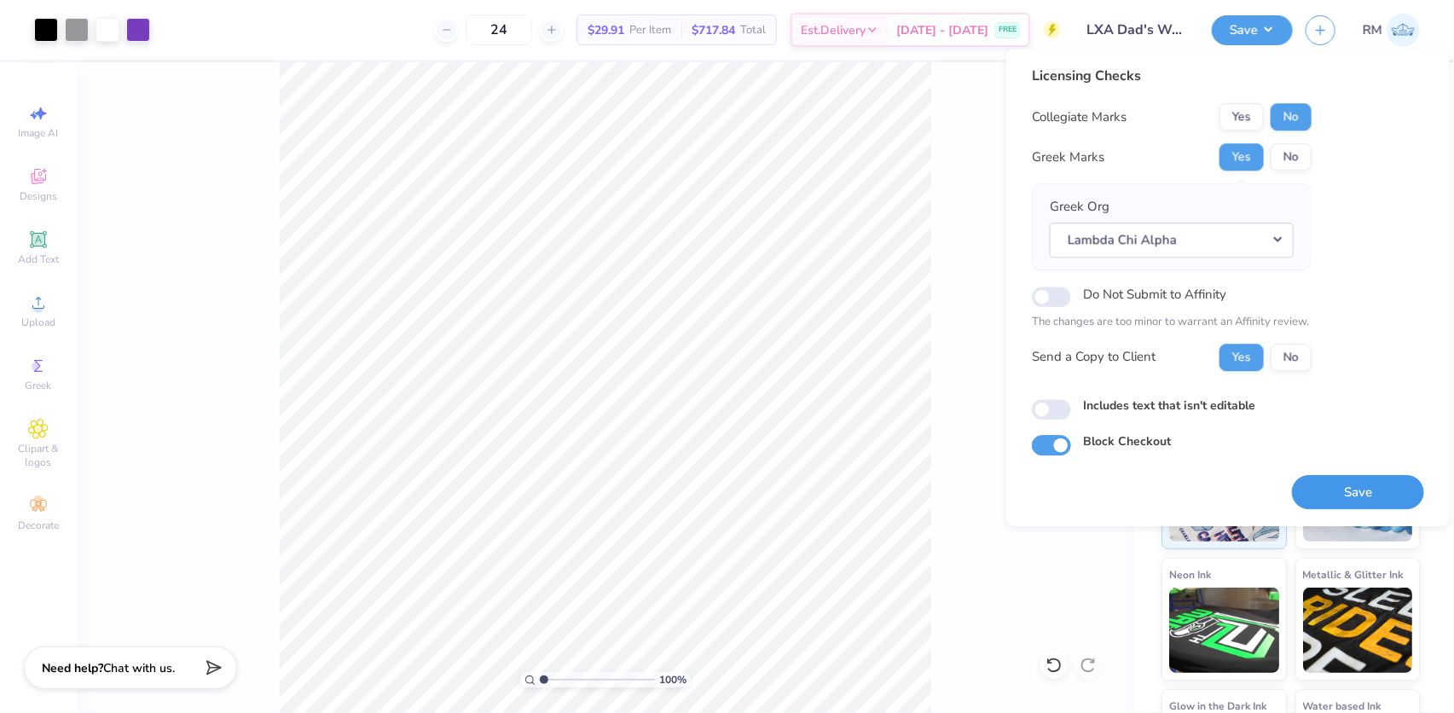
click at [1356, 503] on button "Save" at bounding box center [1358, 492] width 132 height 35
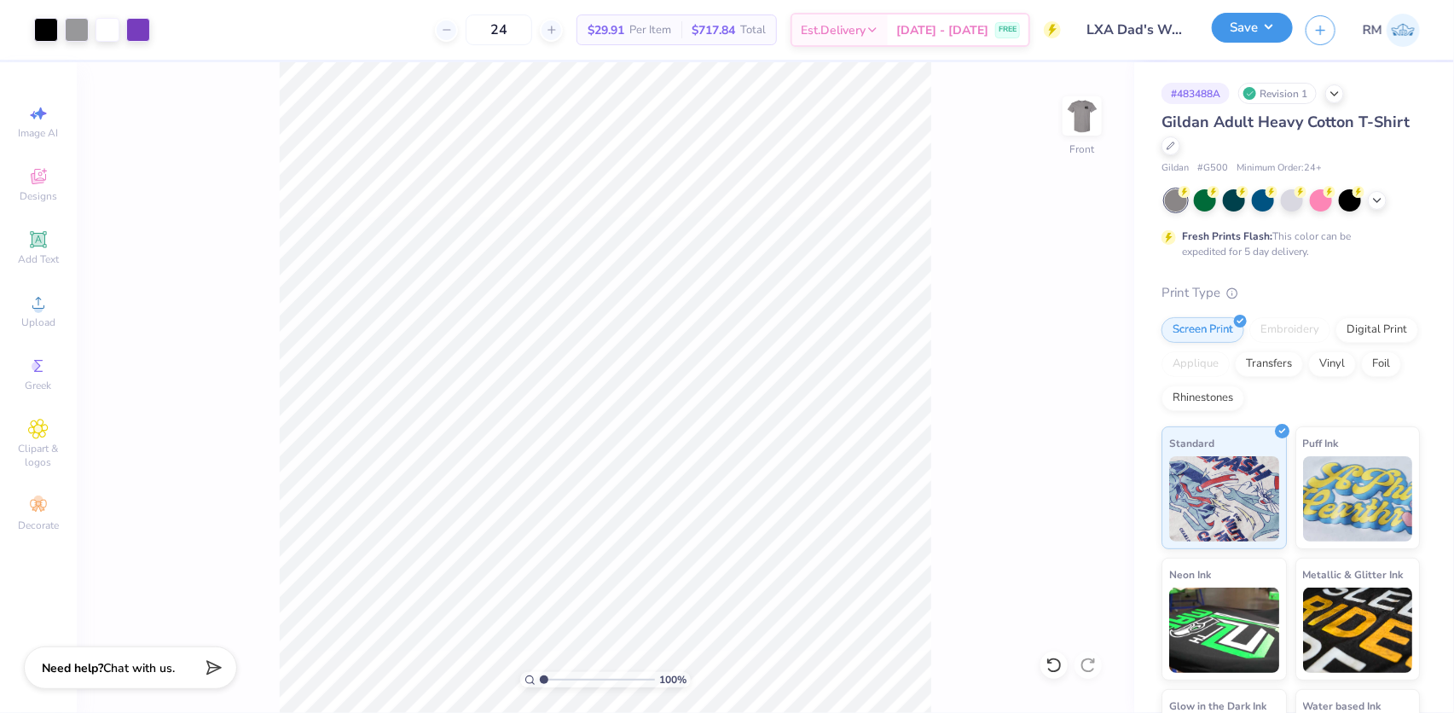
click at [1272, 23] on button "Save" at bounding box center [1252, 28] width 81 height 30
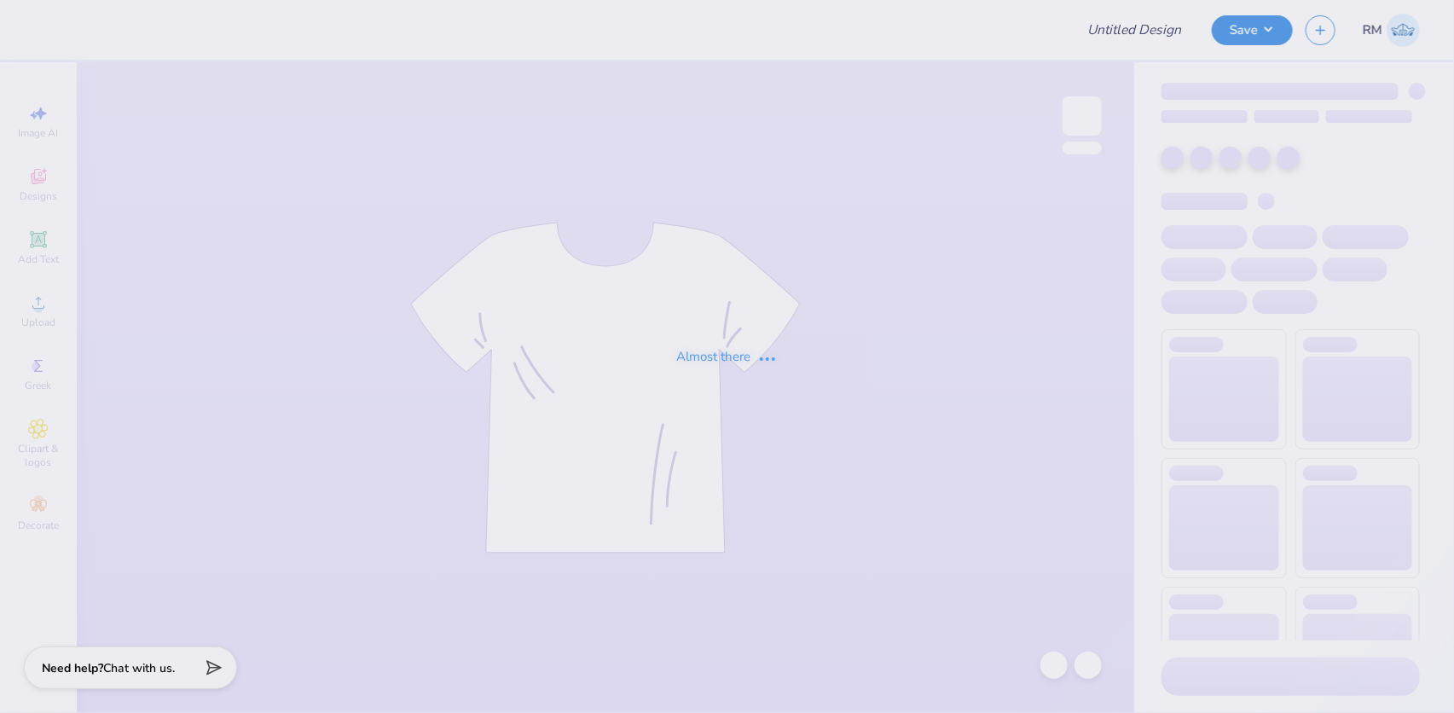
type input "LXA Dad's Weekend Shirts"
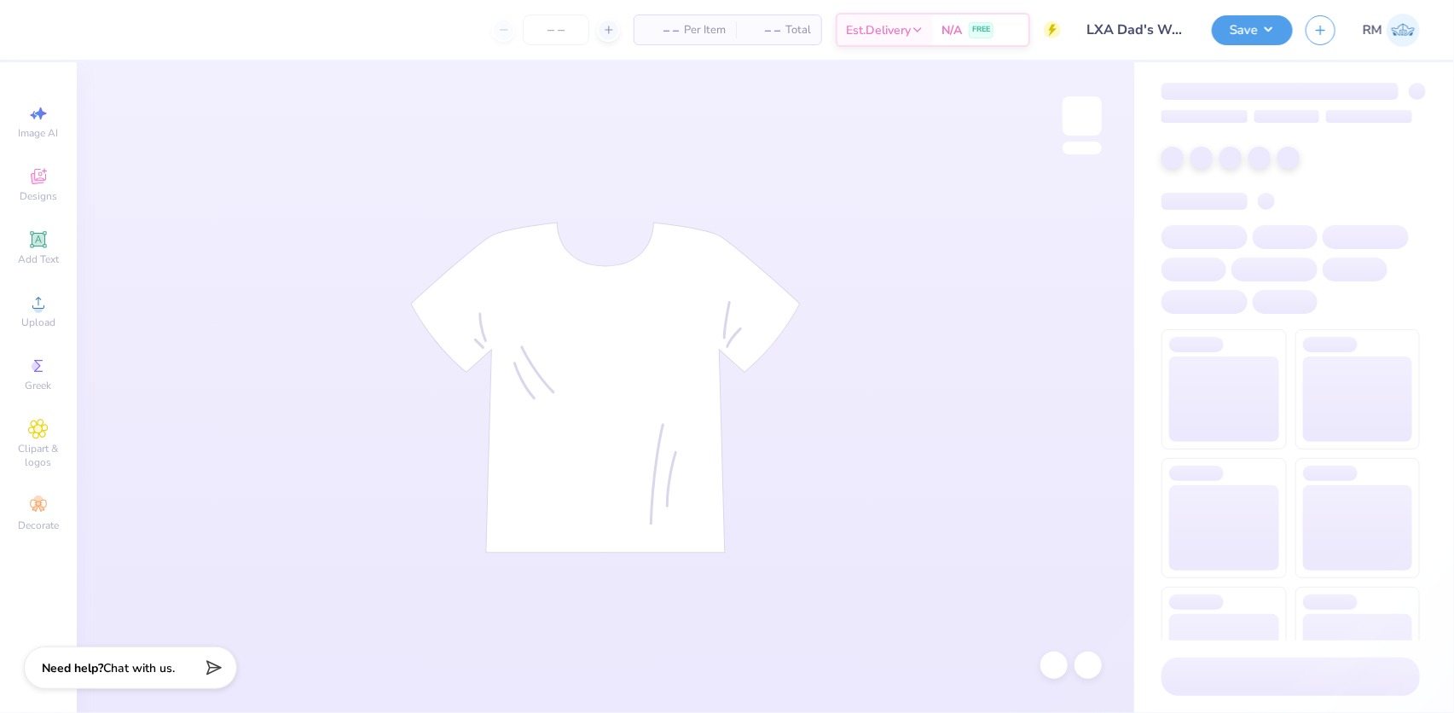
type input "24"
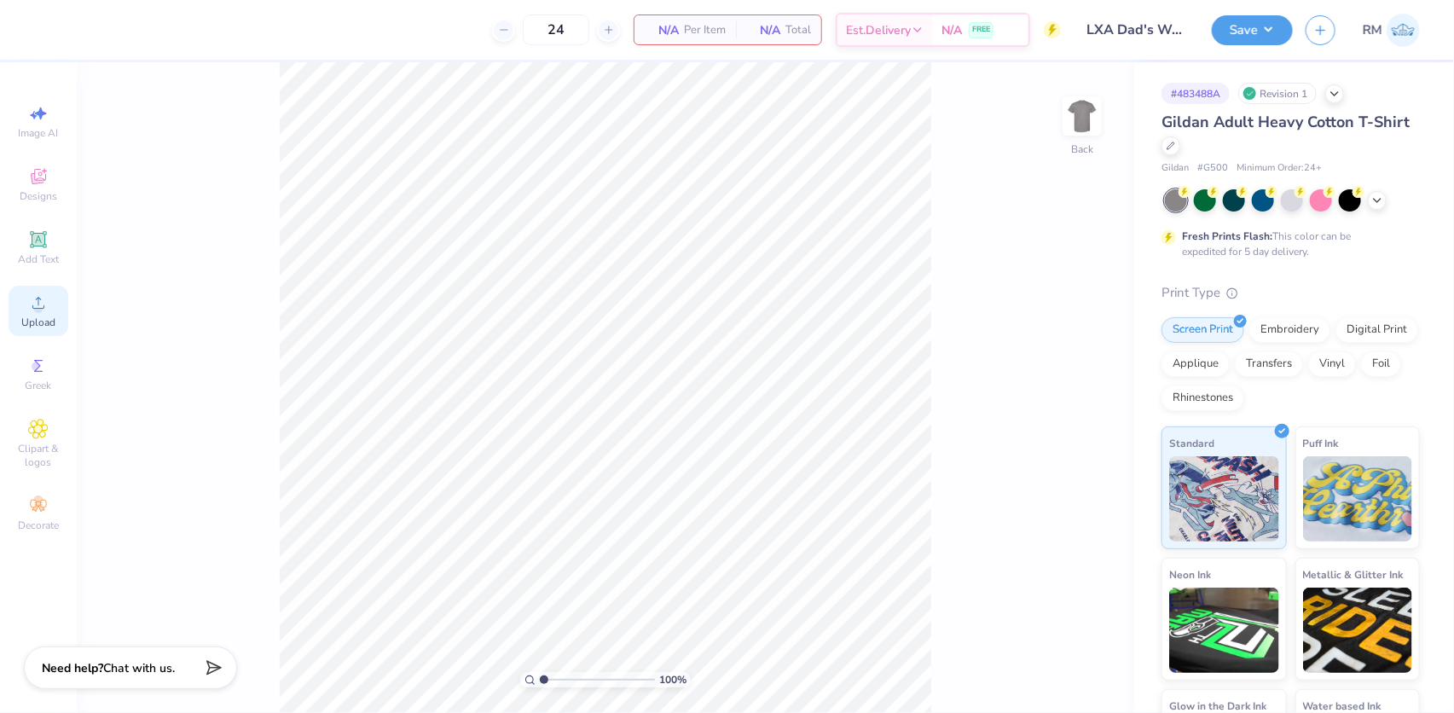
click at [38, 313] on circle at bounding box center [37, 308] width 9 height 9
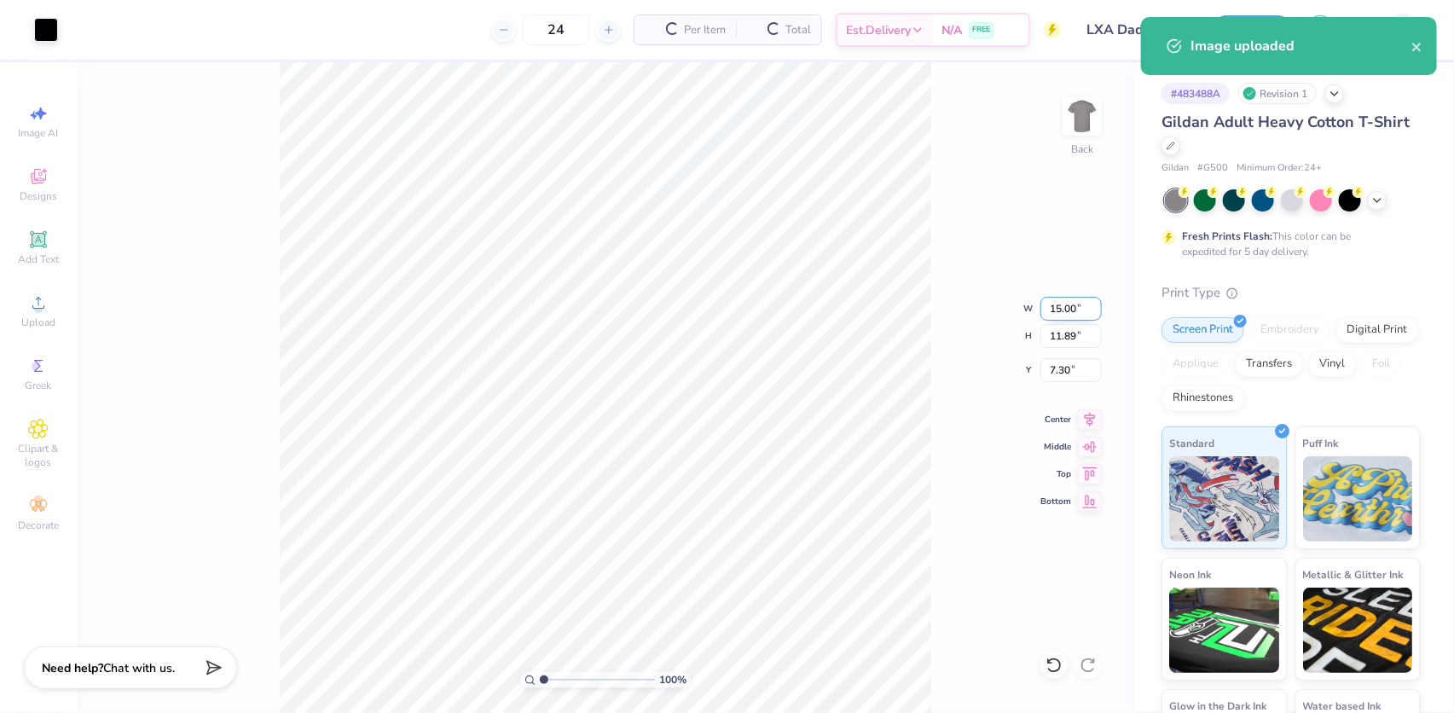
click at [1058, 307] on input "15.00" at bounding box center [1070, 309] width 61 height 24
type input "3.50"
type input "2.77"
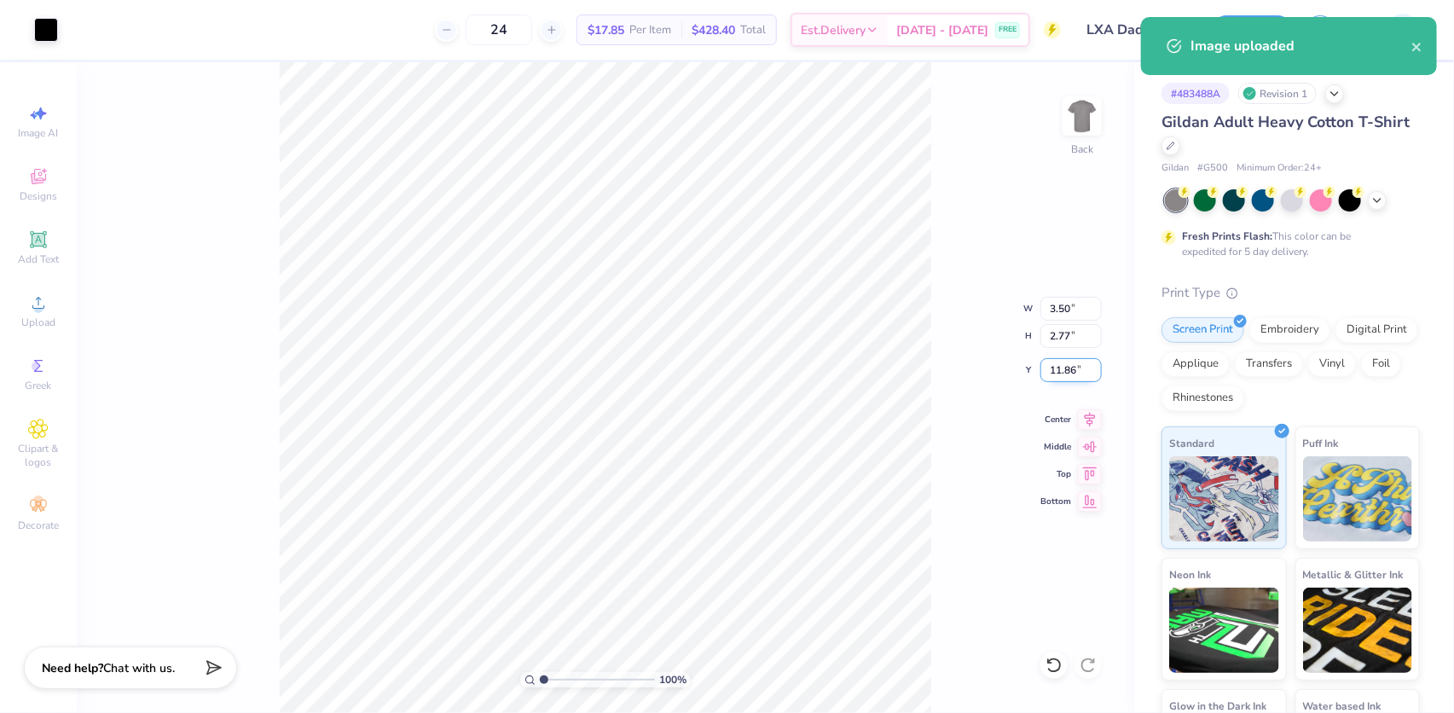
click at [1052, 367] on input "11.86" at bounding box center [1070, 370] width 61 height 24
click at [1052, 368] on input "11.86" at bounding box center [1070, 370] width 61 height 24
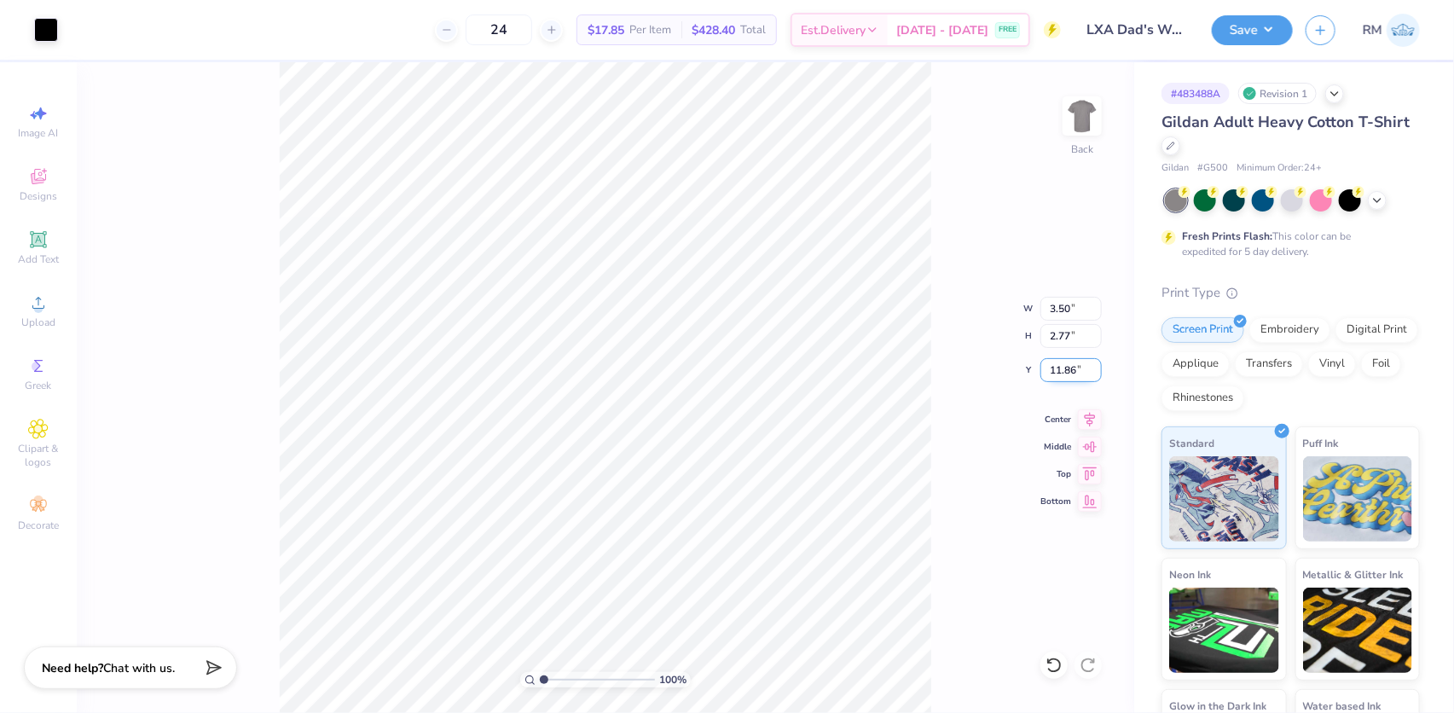
click at [1052, 368] on input "11.86" at bounding box center [1070, 370] width 61 height 24
type input "3.00"
click at [1100, 107] on img at bounding box center [1082, 116] width 68 height 68
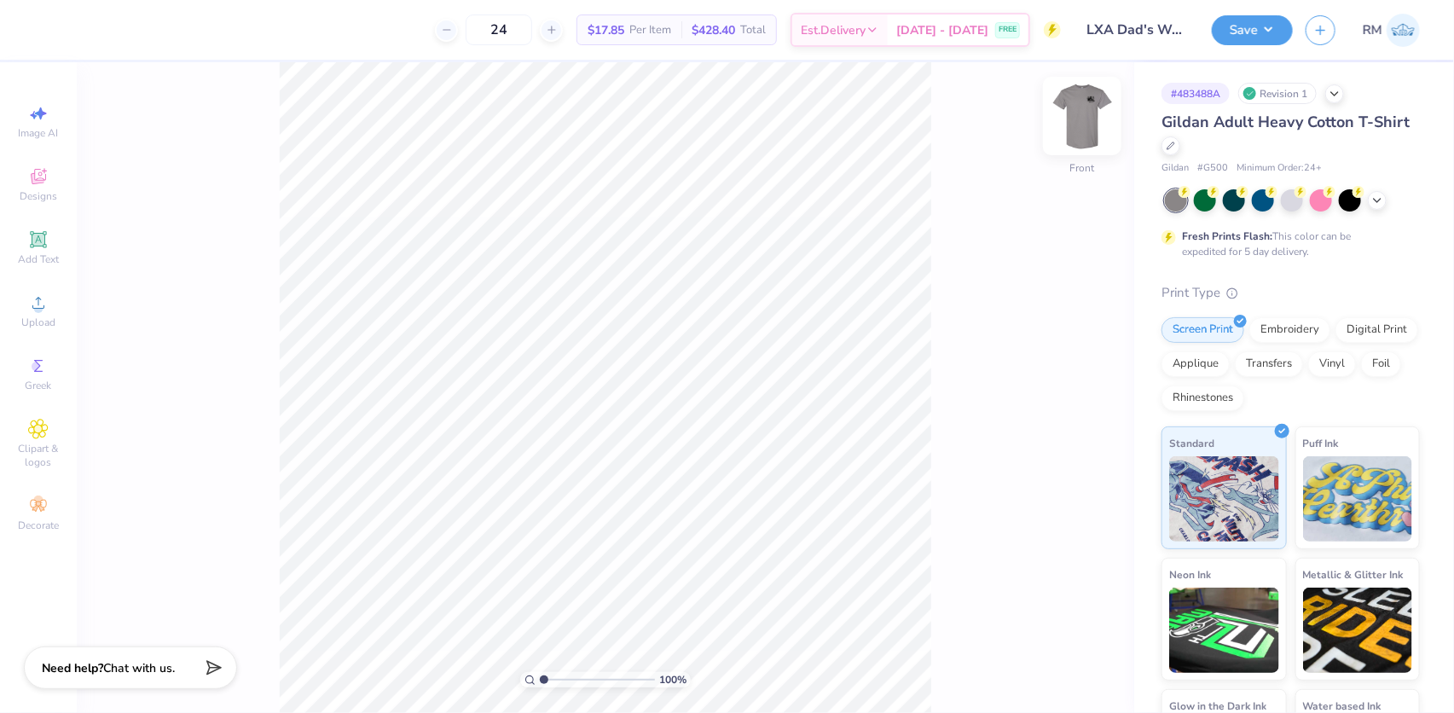
click at [1070, 121] on img at bounding box center [1082, 116] width 68 height 68
click at [1089, 108] on img at bounding box center [1082, 116] width 68 height 68
click at [46, 308] on icon at bounding box center [38, 303] width 20 height 20
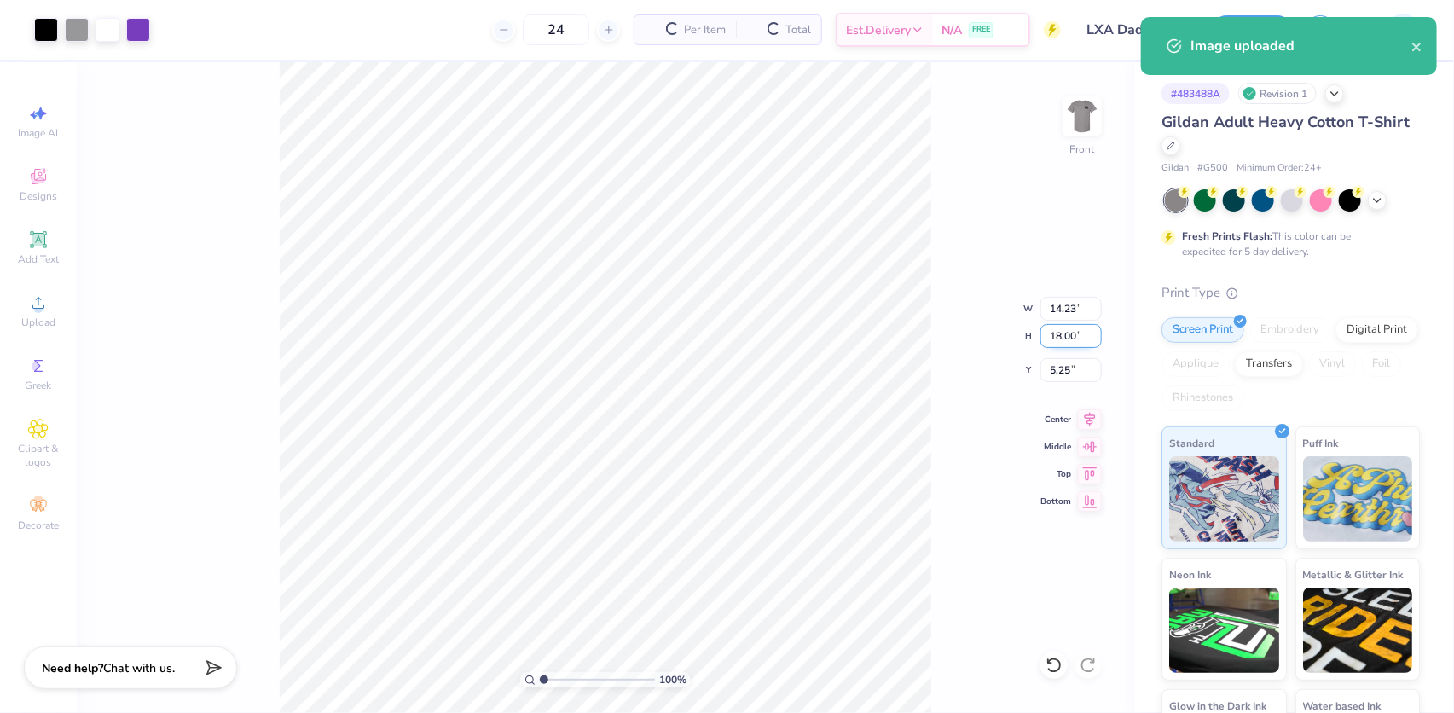
click at [1065, 332] on input "18.00" at bounding box center [1070, 336] width 61 height 24
type input "15"
click at [1064, 366] on input "5.25" at bounding box center [1070, 370] width 61 height 24
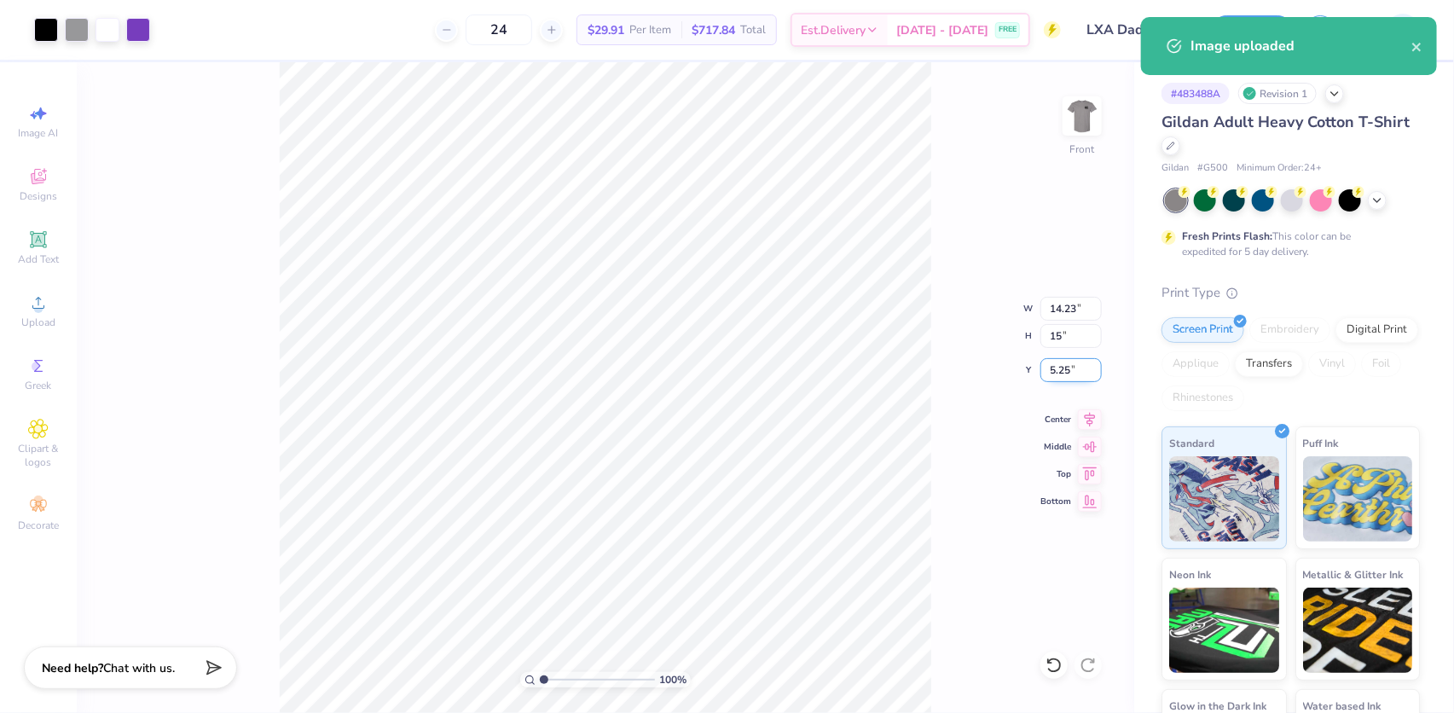
click at [1064, 366] on input "5.25" at bounding box center [1070, 370] width 61 height 24
type input "11.86"
type input "15.00"
click at [1064, 366] on input "6.75" at bounding box center [1070, 370] width 61 height 24
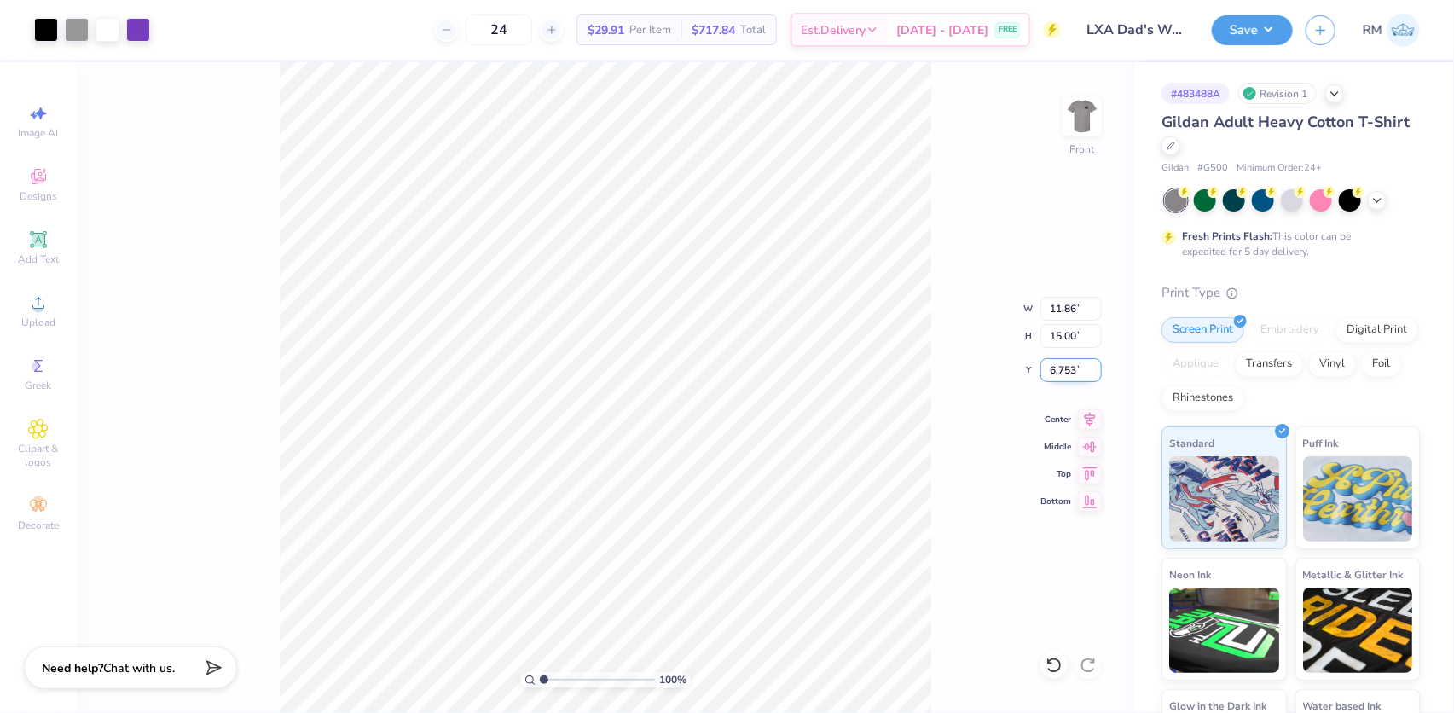
click at [1064, 366] on input "6.753" at bounding box center [1070, 370] width 61 height 24
type input "3.00"
click at [1064, 367] on input "3.00" at bounding box center [1070, 370] width 61 height 24
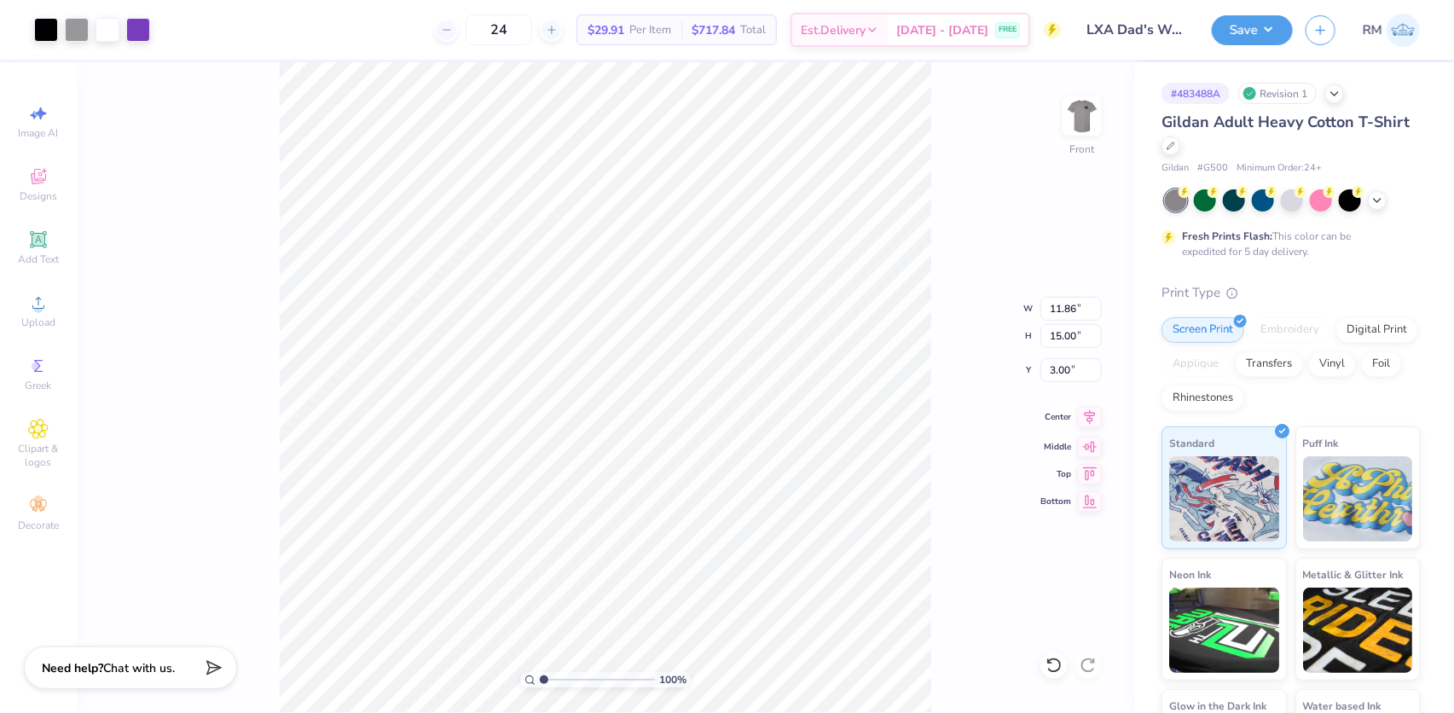
click at [1088, 414] on icon at bounding box center [1090, 417] width 24 height 20
click at [1234, 48] on div "Save RM" at bounding box center [1333, 30] width 242 height 60
click at [1237, 33] on button "Save" at bounding box center [1252, 28] width 81 height 30
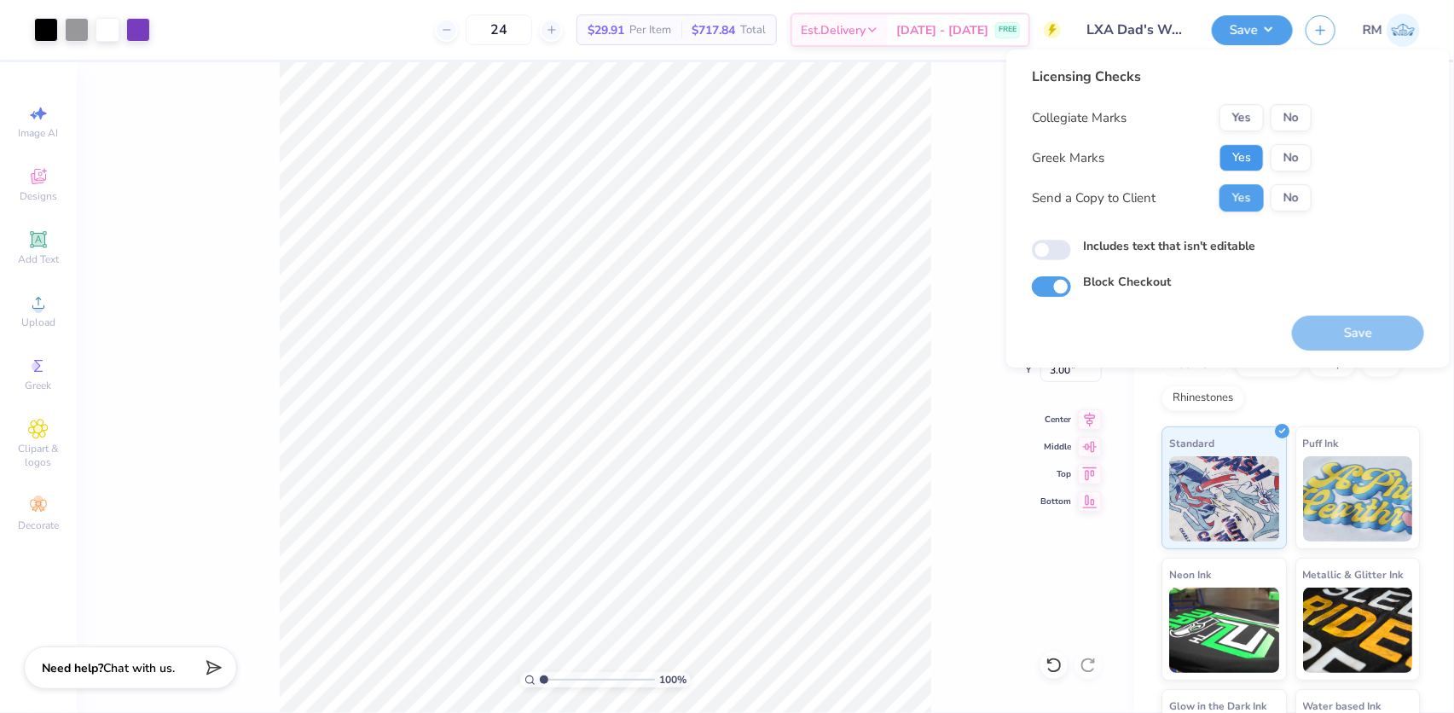
click at [1241, 153] on button "Yes" at bounding box center [1242, 157] width 44 height 27
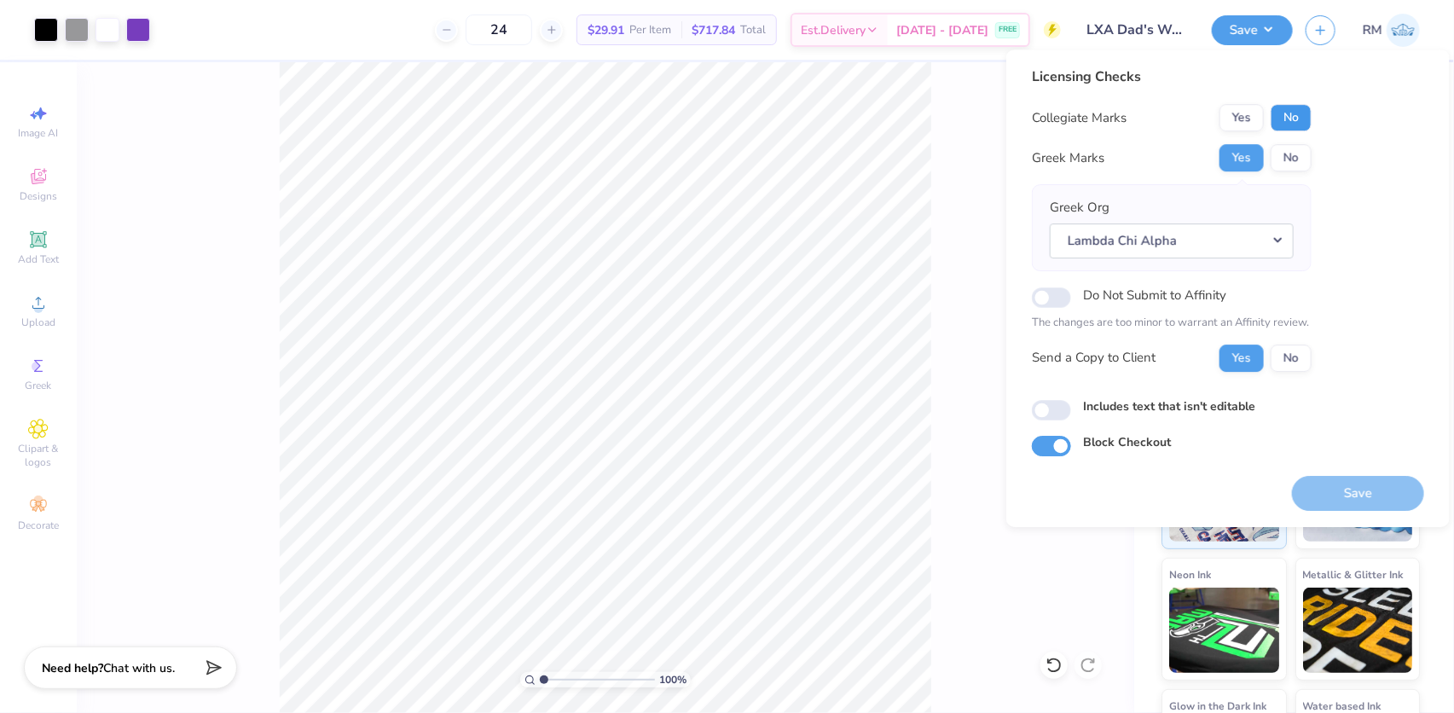
click at [1278, 117] on button "No" at bounding box center [1291, 117] width 41 height 27
click at [1359, 480] on button "Save" at bounding box center [1358, 493] width 132 height 35
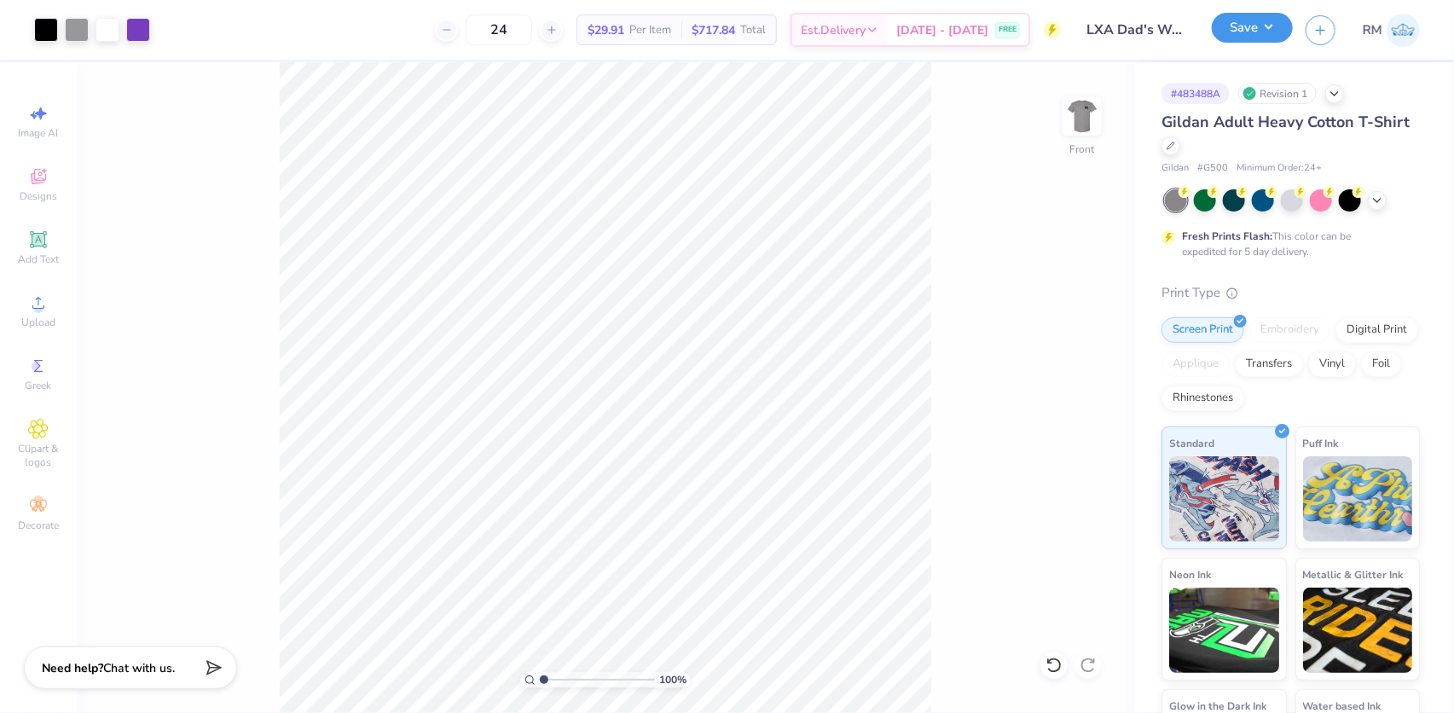
click at [1271, 36] on button "Save" at bounding box center [1252, 28] width 81 height 30
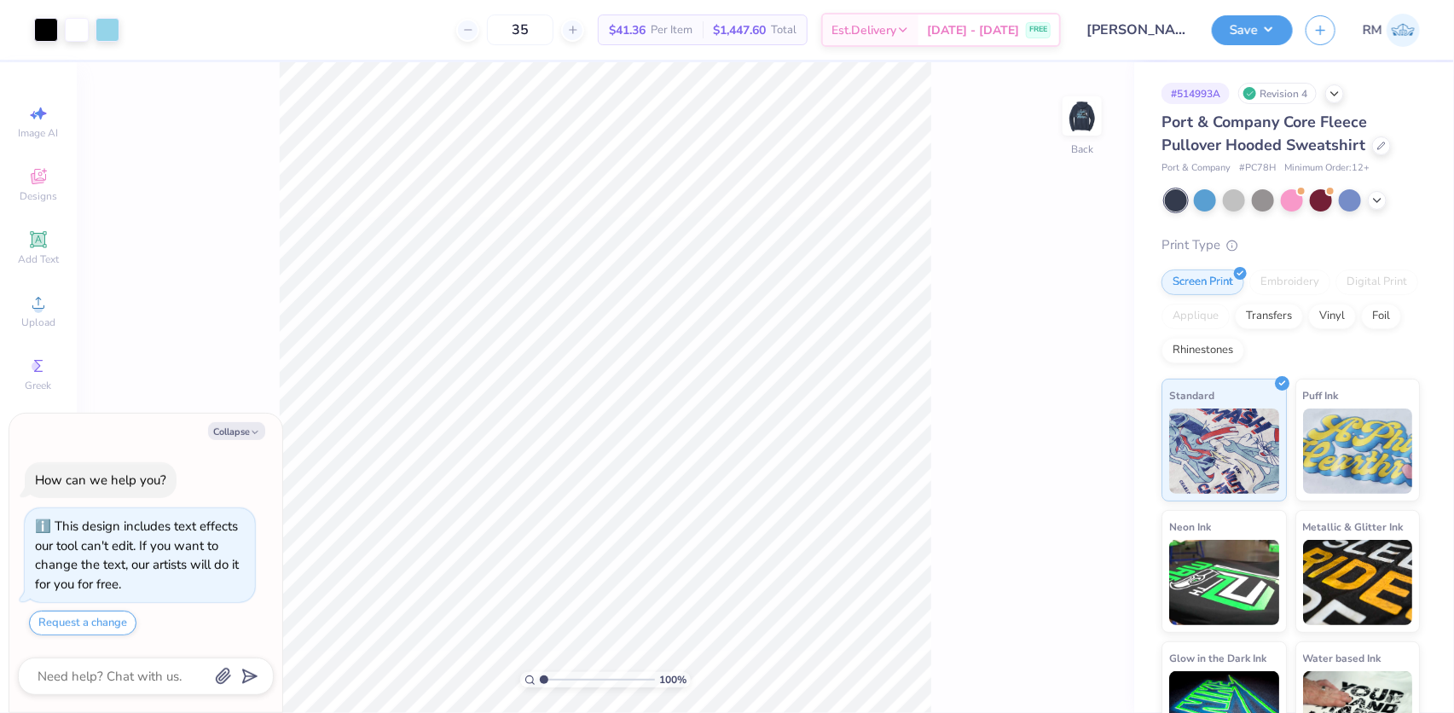
type textarea "x"
type input "1.43881275127245"
click at [1076, 113] on img at bounding box center [1082, 116] width 68 height 68
type textarea "x"
type input "1.43881275127245"
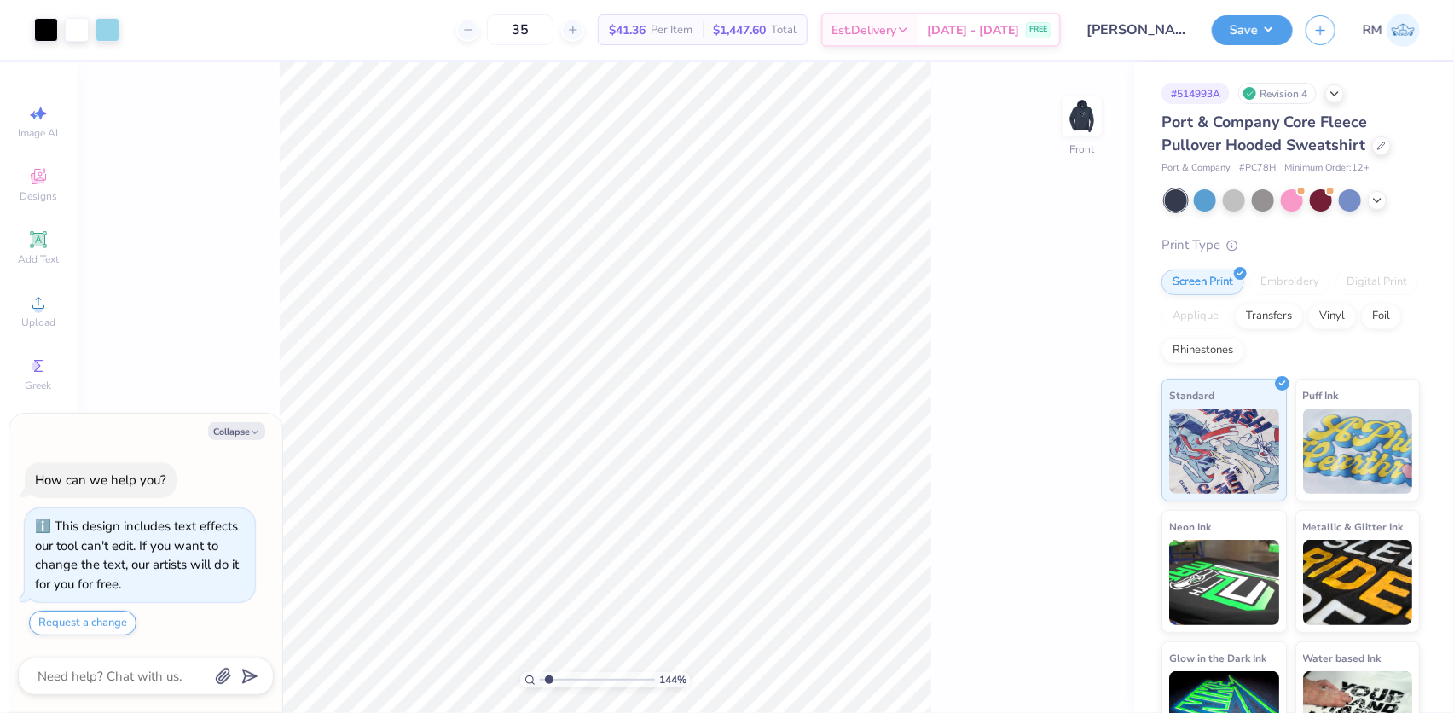
type textarea "x"
type input "2.07018213322419"
type textarea "x"
type input "2.26730332846674"
type textarea "x"
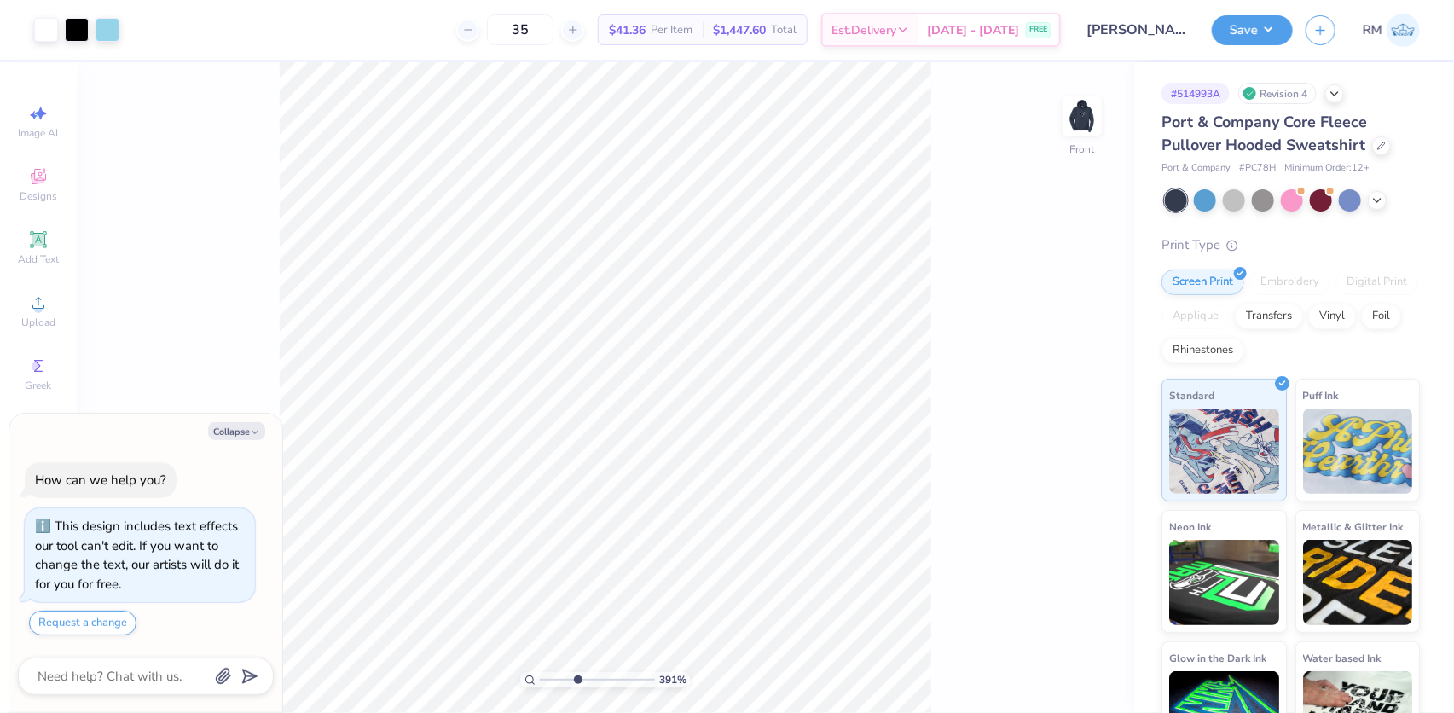
type input "4.28565406472068"
type textarea "x"
type input "4.28565406472068"
type textarea "x"
type input "4.28565406472068"
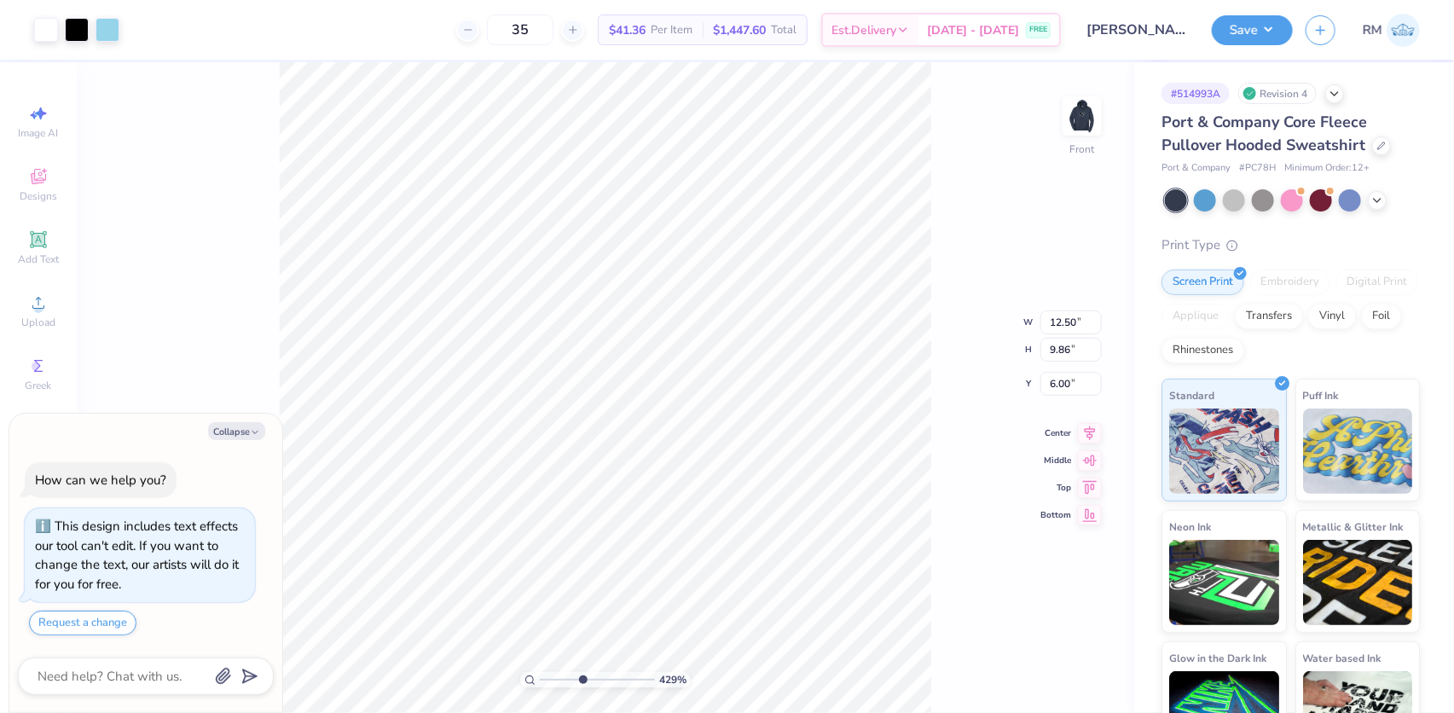
type textarea "x"
type input "4.28565406472068"
type textarea "x"
type input "4.28565406472068"
type textarea "x"
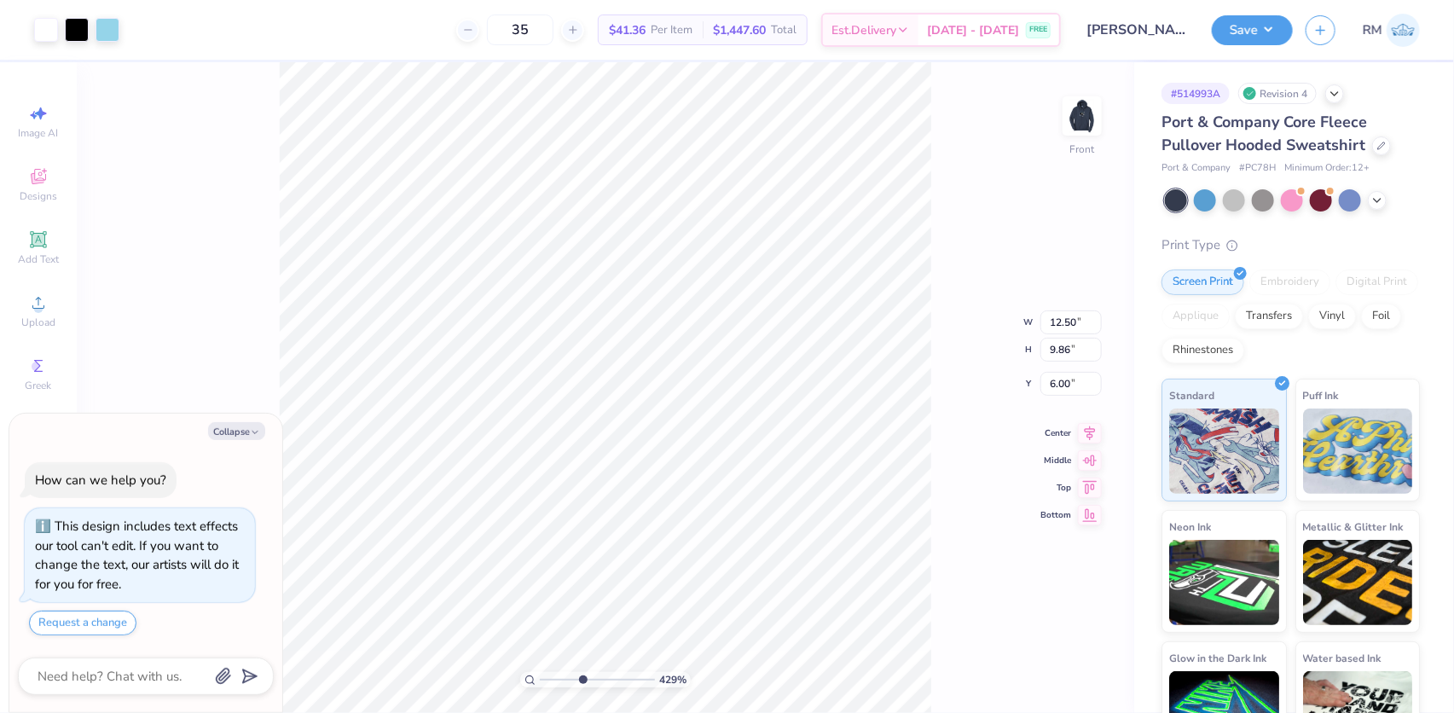
type input "4.28565406472068"
type textarea "x"
type input "4.28565406472068"
type textarea "x"
type input "4.28565406472068"
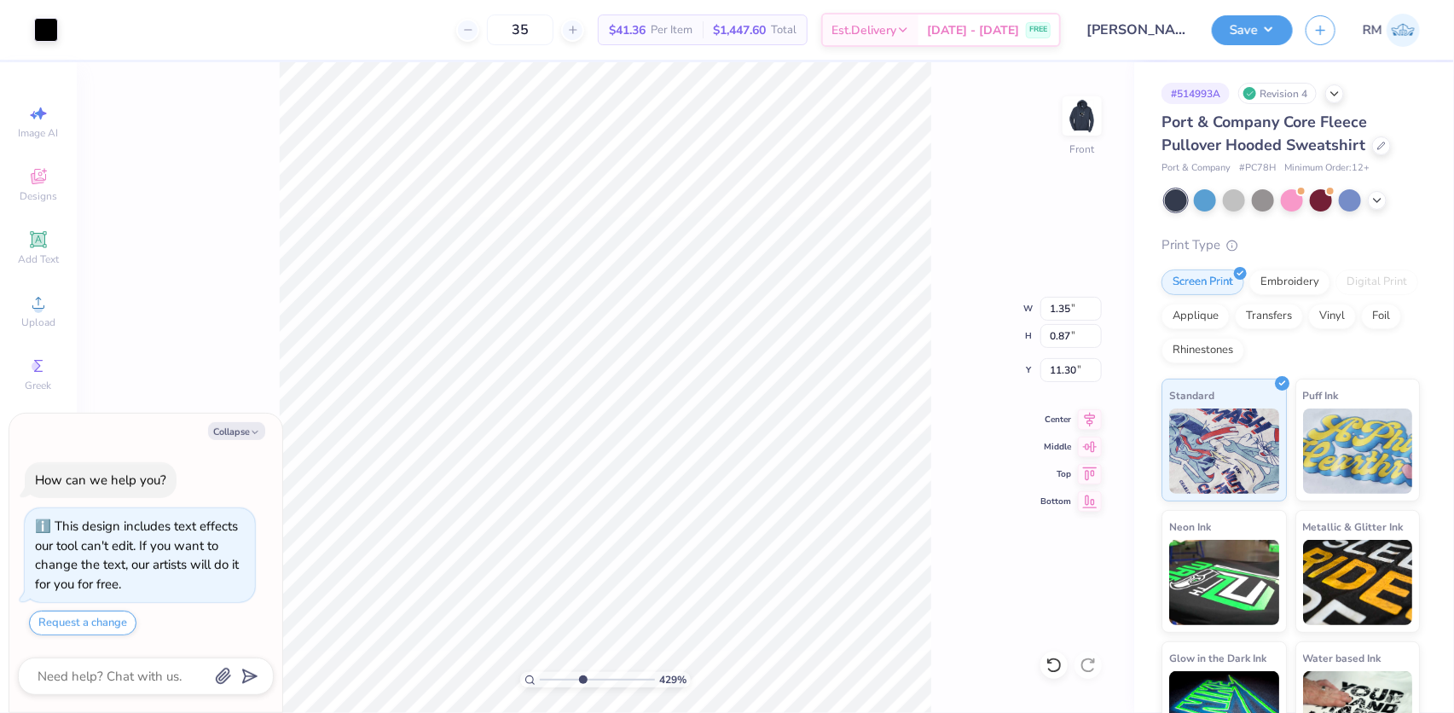
type textarea "x"
type input "4.28565406472068"
type input "11.48"
type textarea "x"
type input "4.28565406472068"
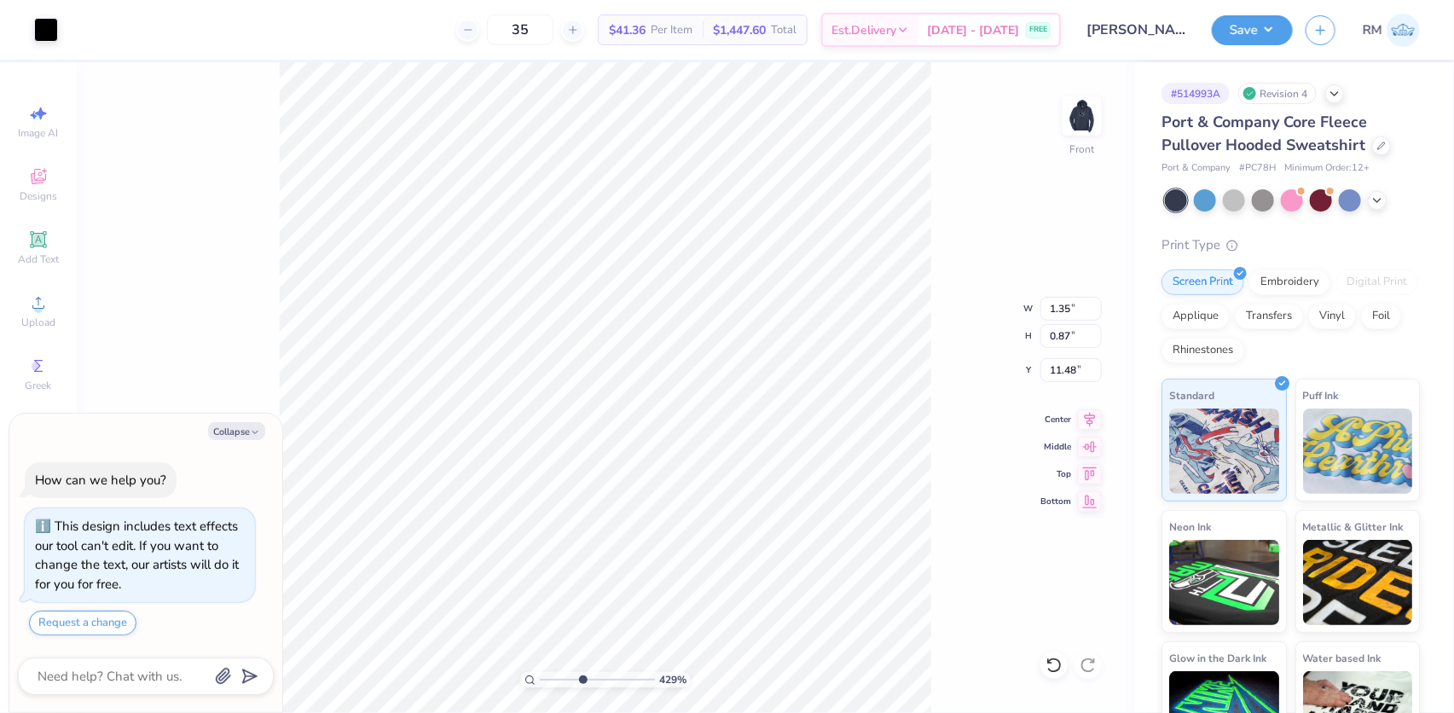
type textarea "x"
type input "4.28565406472068"
type input "11.41"
type textarea "x"
type input "4.28565406472068"
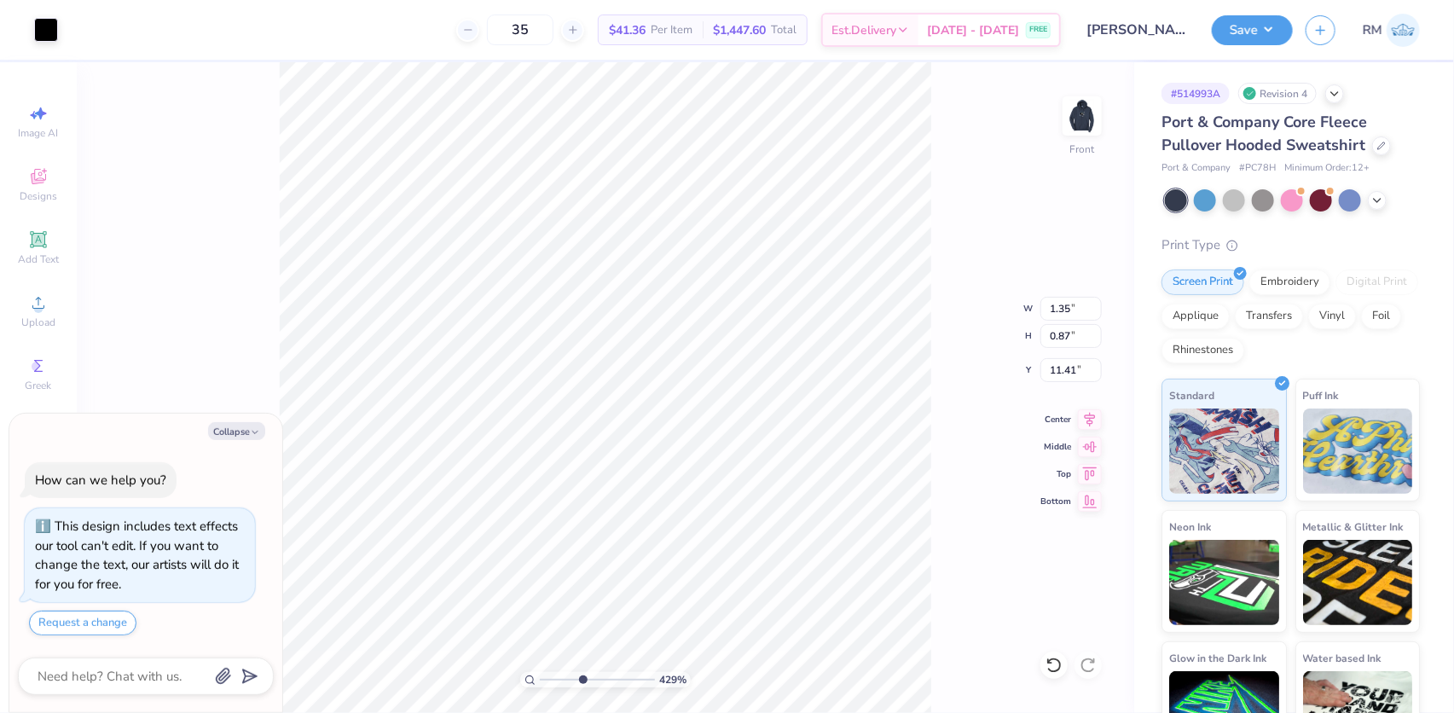
type input "6.16"
type input "3.07"
type input "12.79"
type textarea "x"
type input "4.28565406472068"
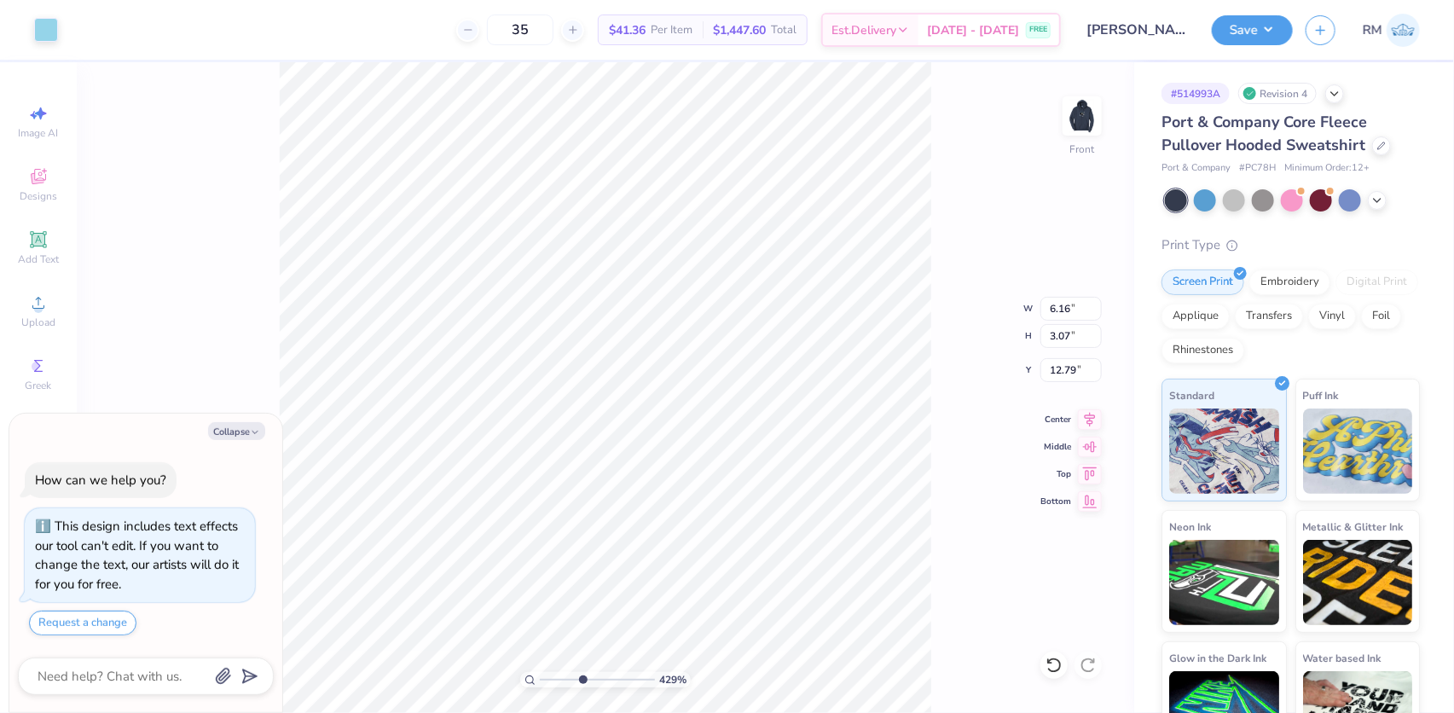
type textarea "x"
type input "4.28565406472068"
type textarea "x"
type input "4.28565406472068"
type textarea "x"
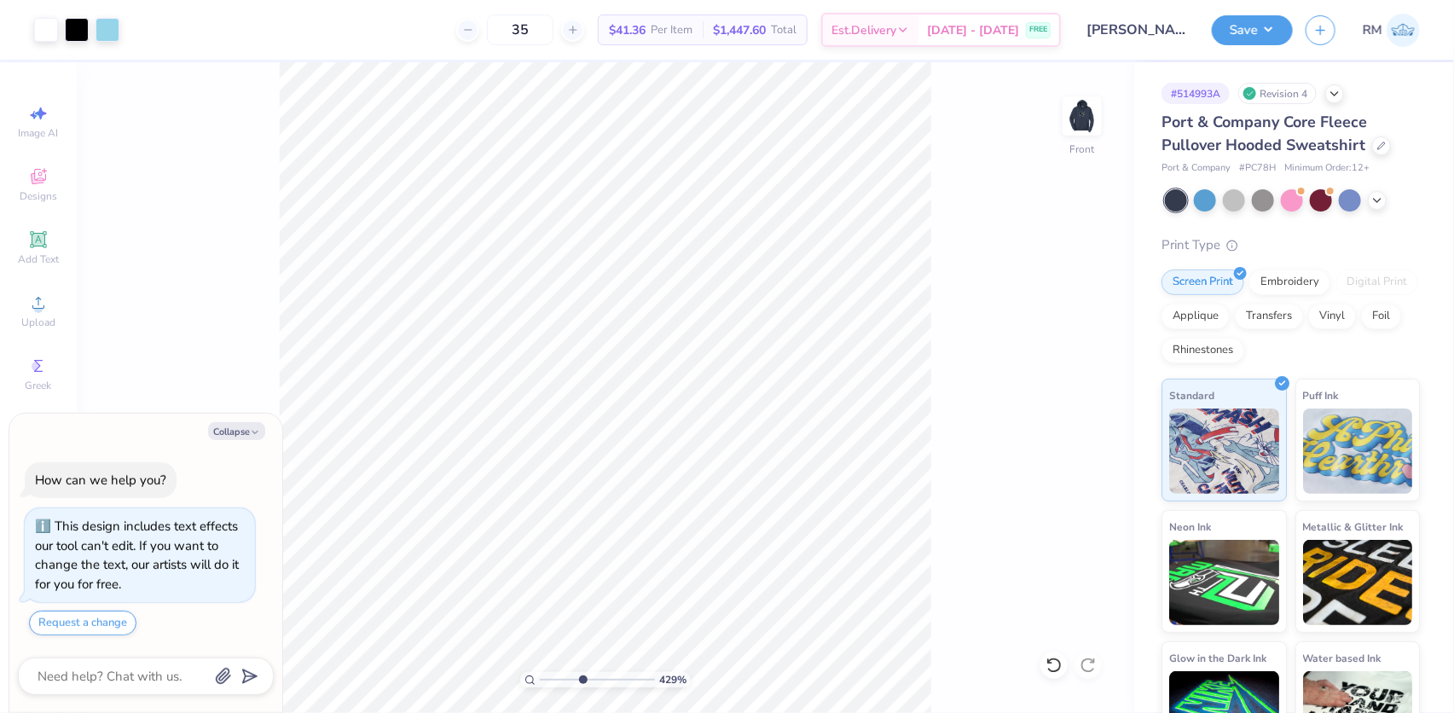
type input "4.28565406472068"
type textarea "x"
type input "4.28565406472068"
type textarea "x"
type input "1.19950521102346"
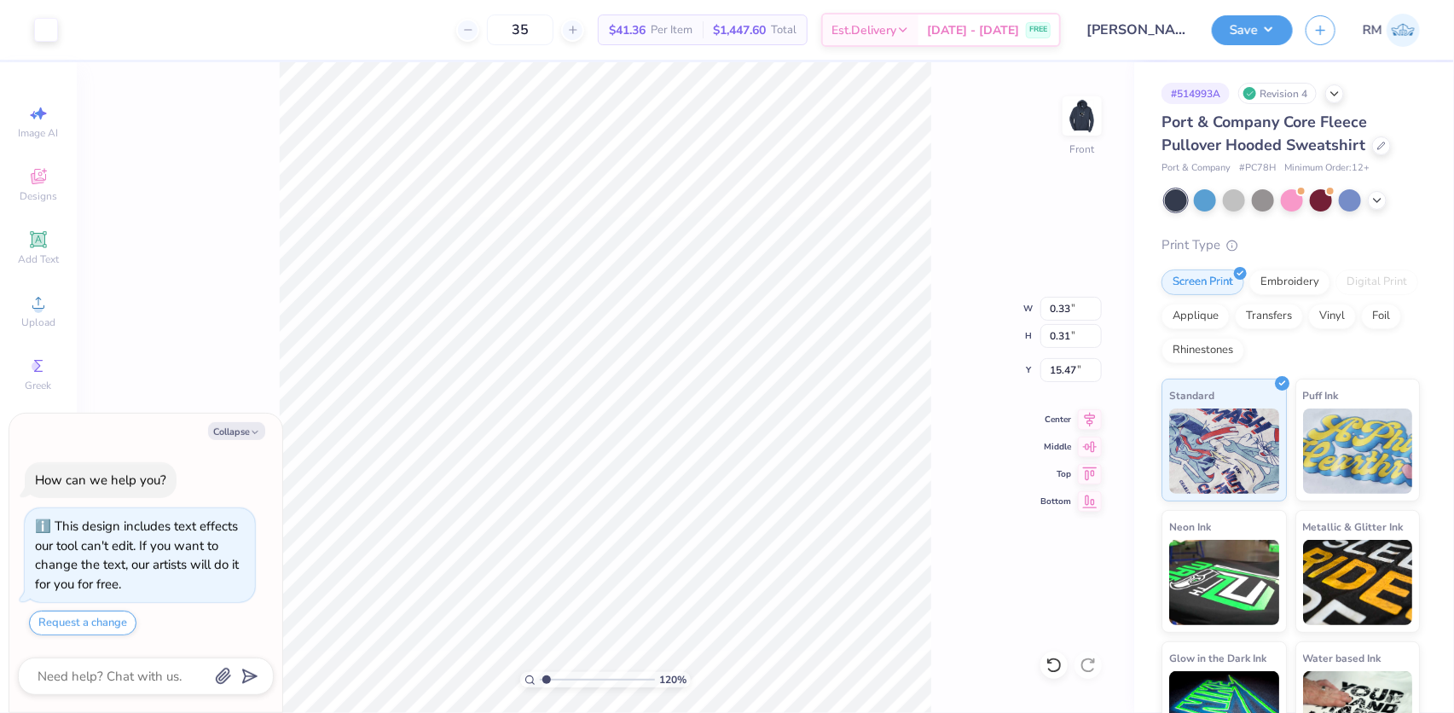
type textarea "x"
type input "1.19950521102346"
type textarea "x"
type input "1.19950521102346"
type textarea "x"
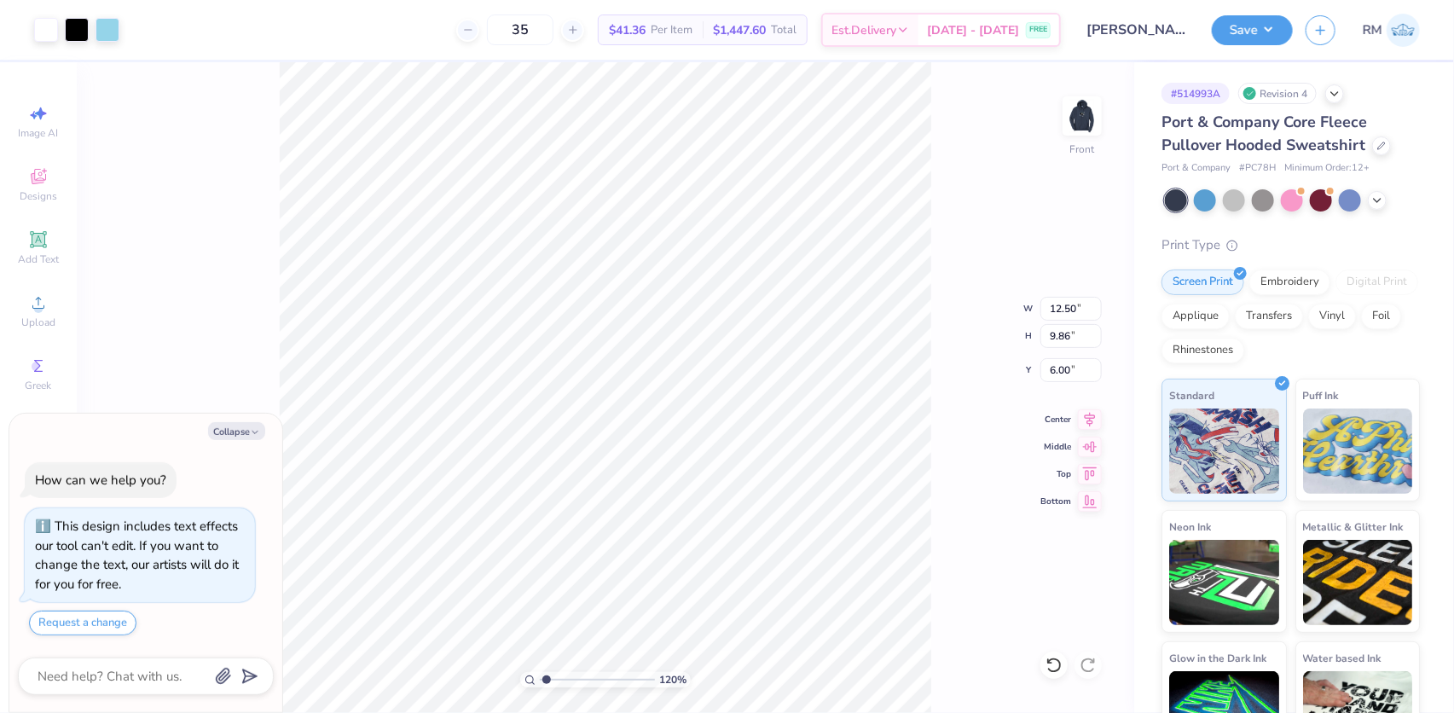
type input "1.19950521102346"
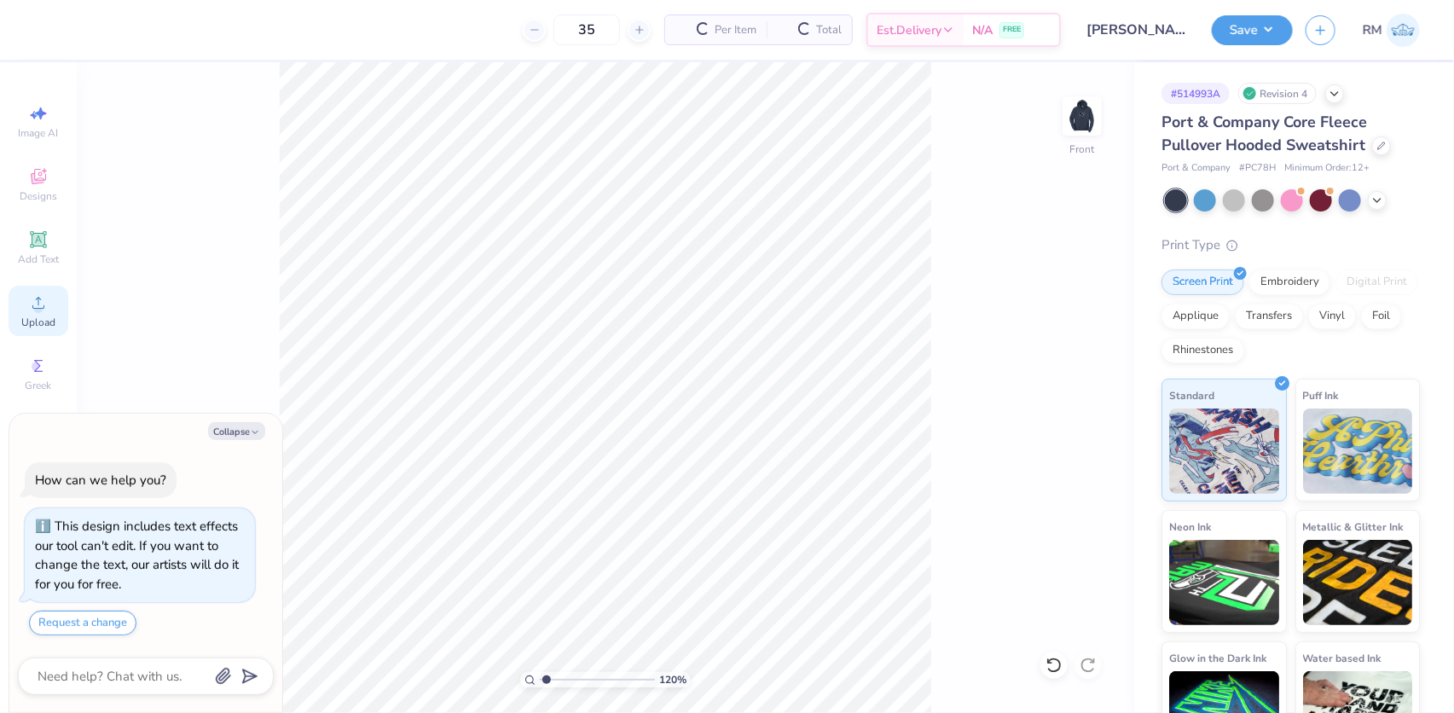
click at [38, 310] on circle at bounding box center [37, 308] width 9 height 9
type textarea "x"
type input "1.19950521102346"
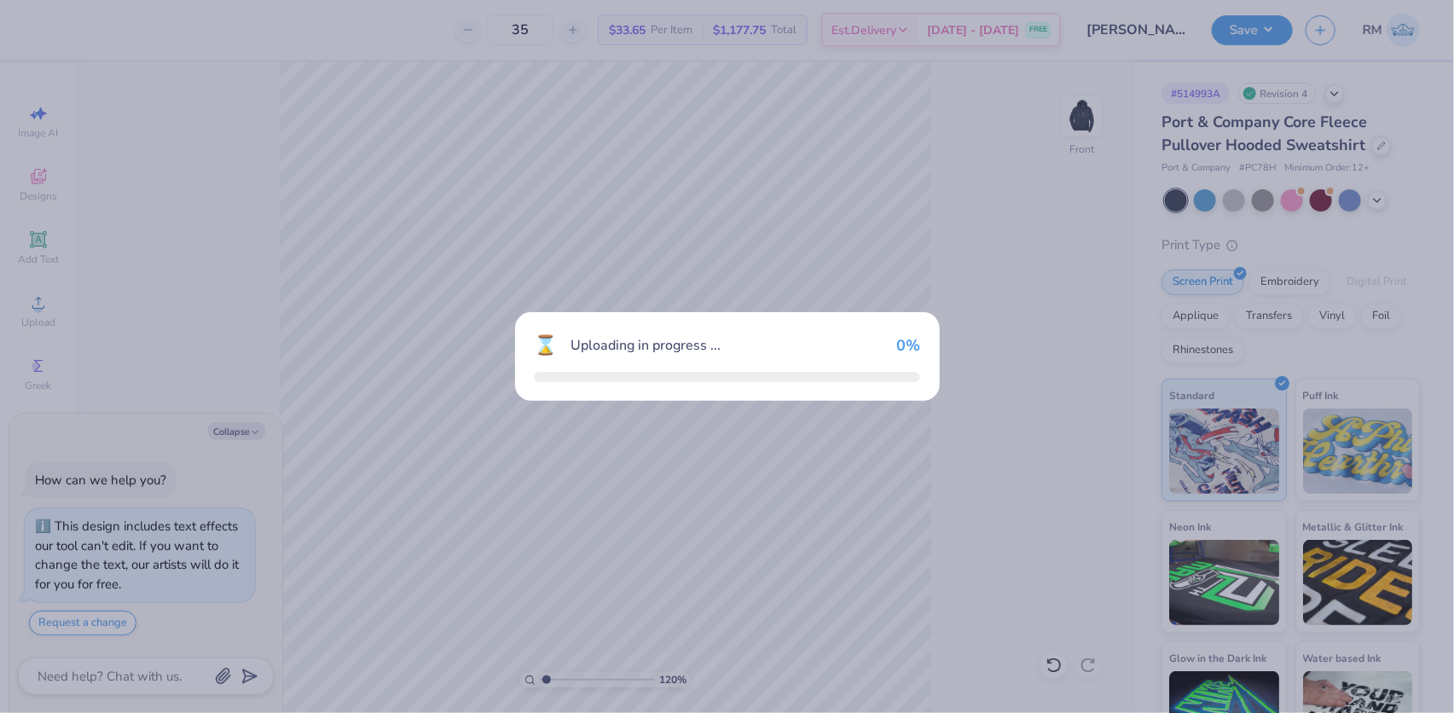
type textarea "x"
type input "1.19950521102346"
type textarea "x"
type input "1.19950521102346"
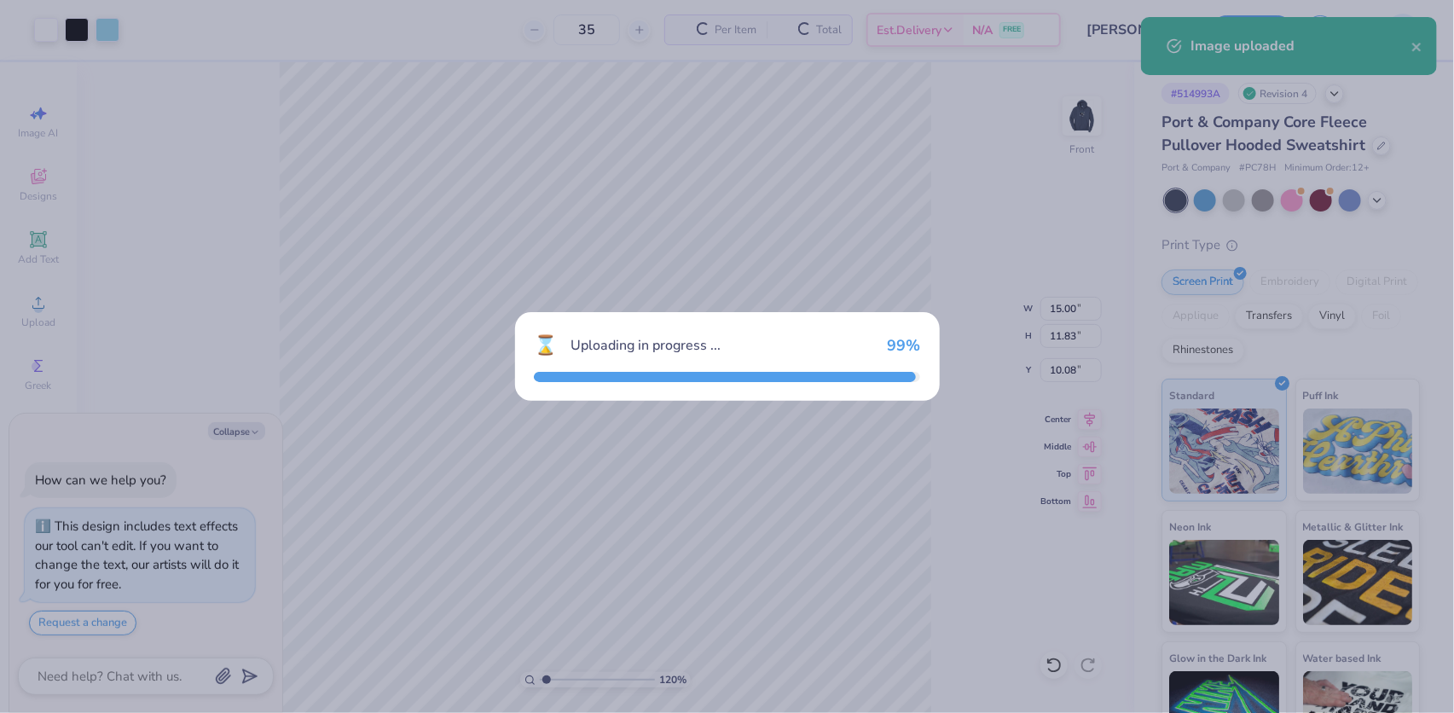
type textarea "x"
type input "1.19950521102346"
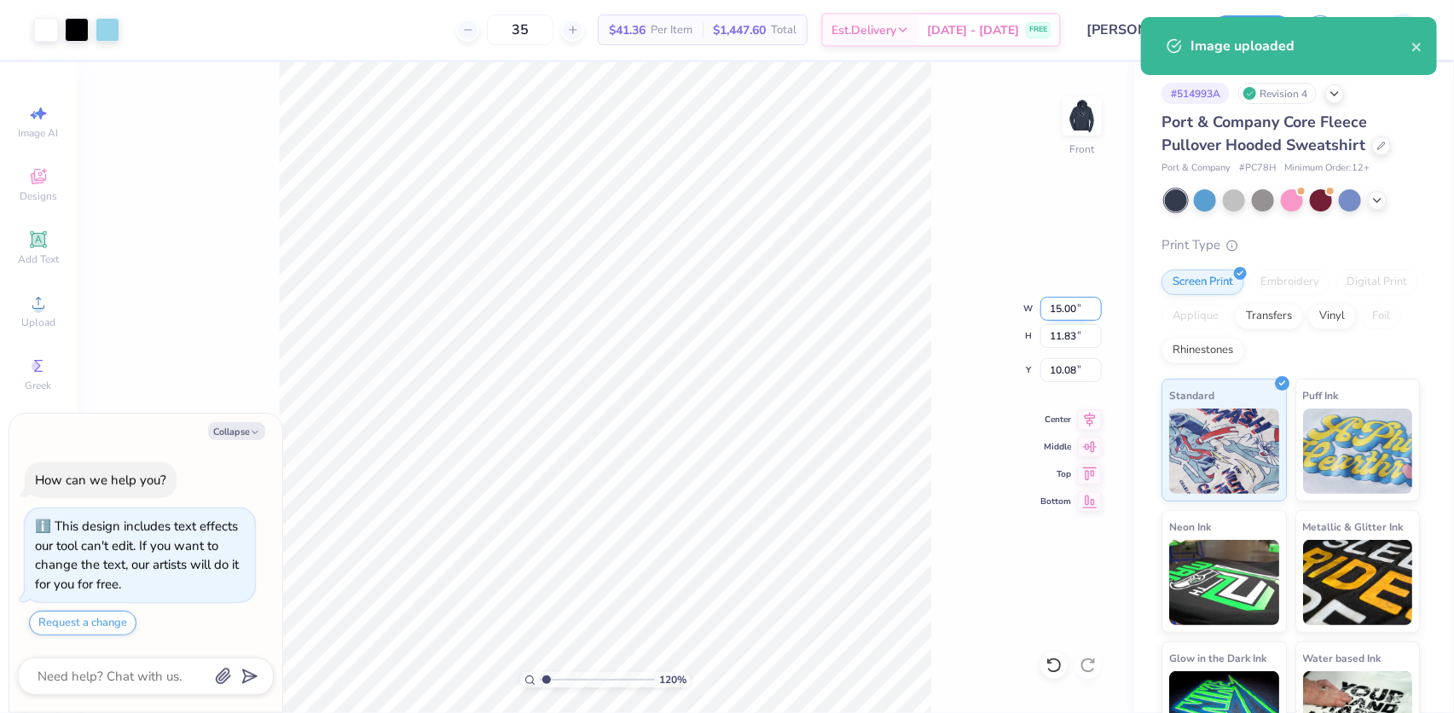
click at [1064, 316] on input "15.00" at bounding box center [1070, 309] width 61 height 24
type input "12.5"
type textarea "x"
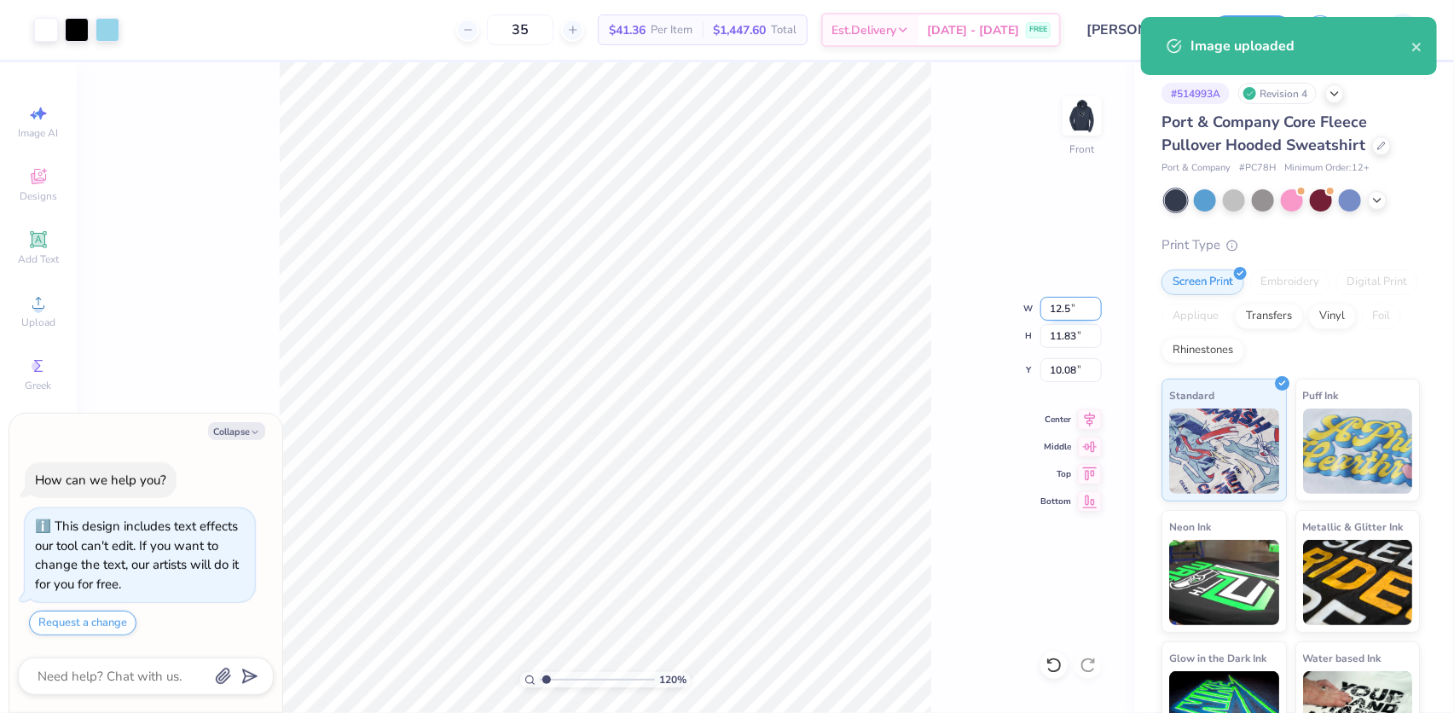
type input "1.19950521102346"
type input "12.50"
type input "9.86"
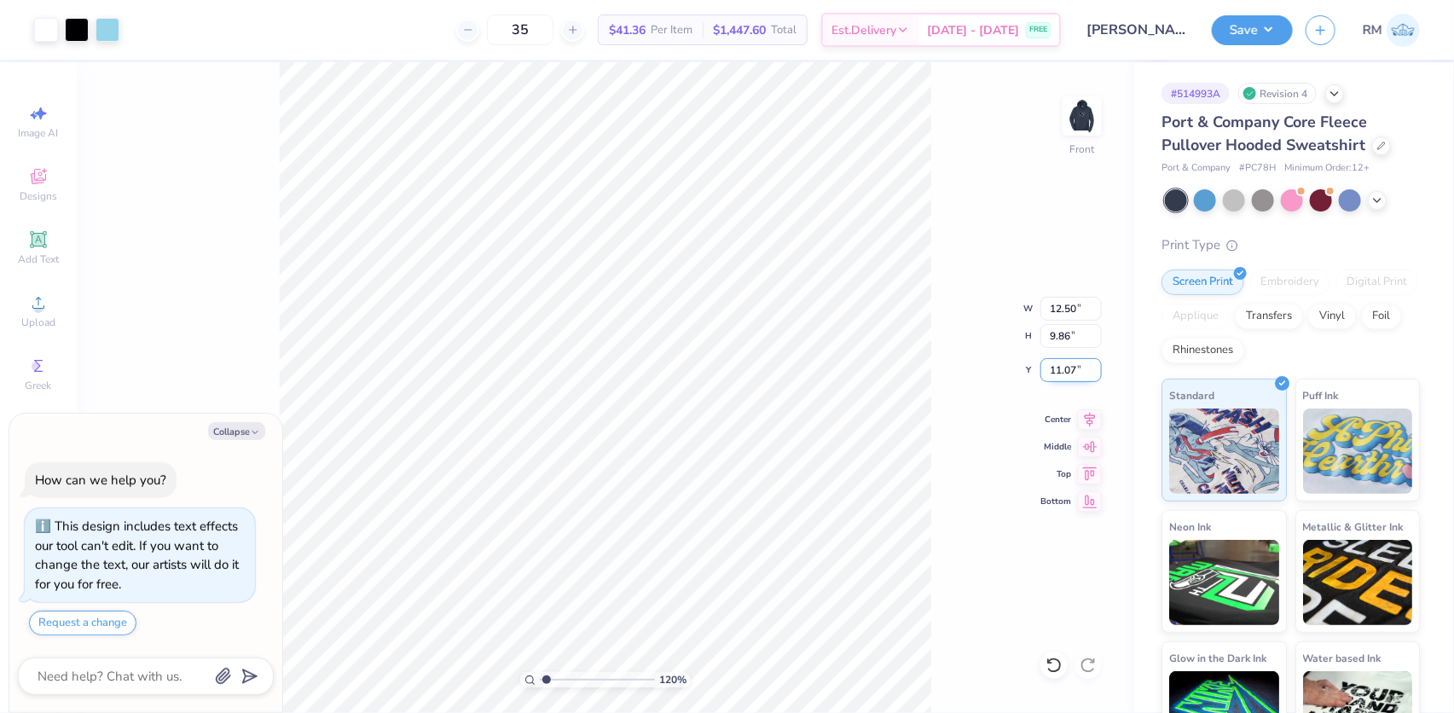
click at [1079, 373] on input "11.07" at bounding box center [1070, 370] width 61 height 24
type input "6"
type textarea "x"
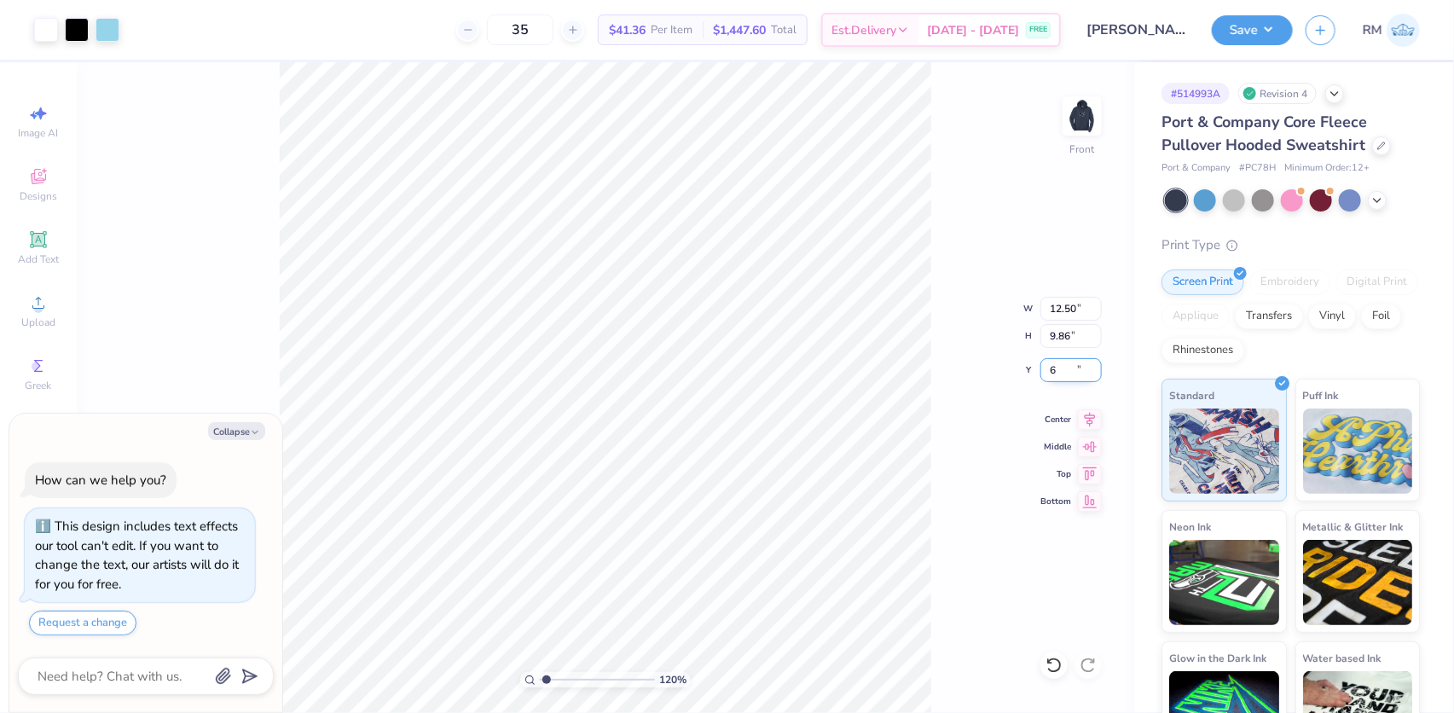
type input "1.19950521102346"
type input "6.00"
click at [1090, 419] on icon at bounding box center [1090, 417] width 24 height 20
click at [1087, 115] on img at bounding box center [1082, 116] width 68 height 68
type textarea "x"
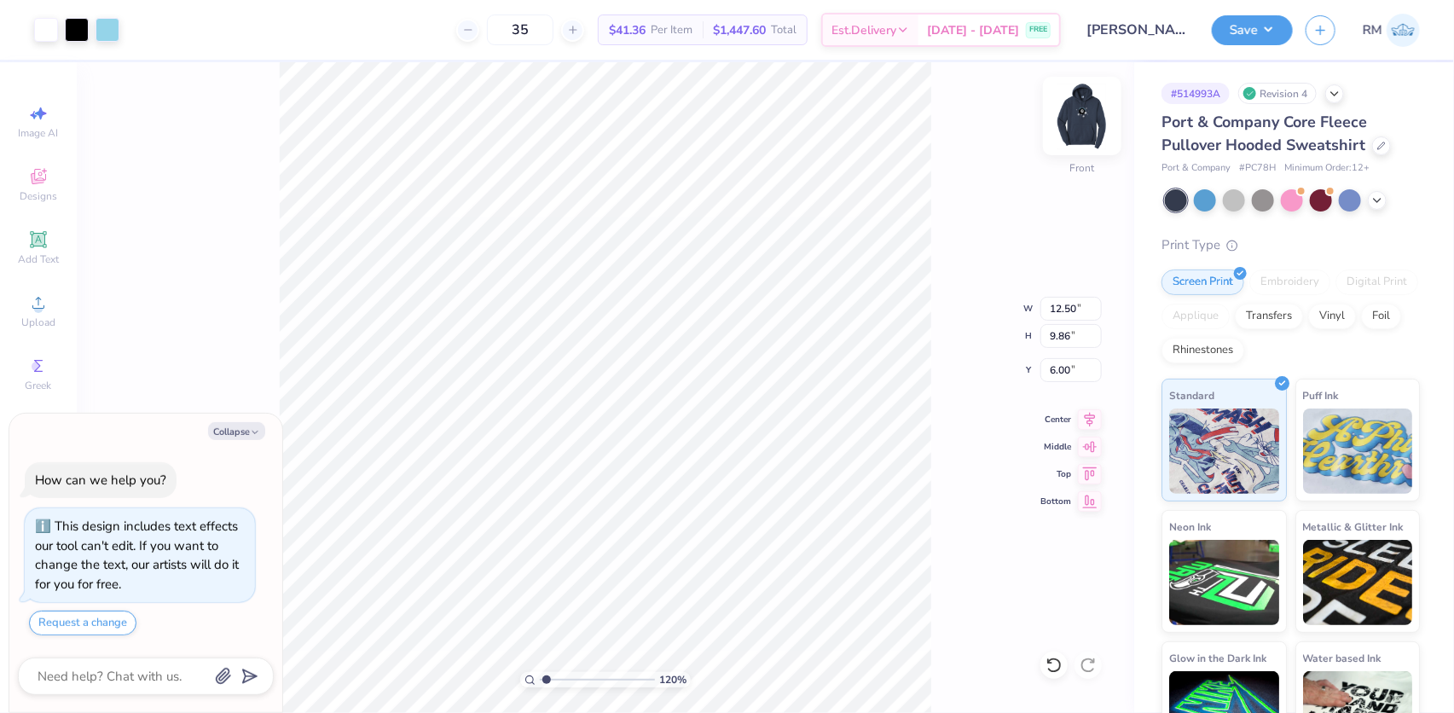
type input "1.19950521102346"
type textarea "x"
type input "1.19950521102346"
type textarea "x"
type input "1.19950521102346"
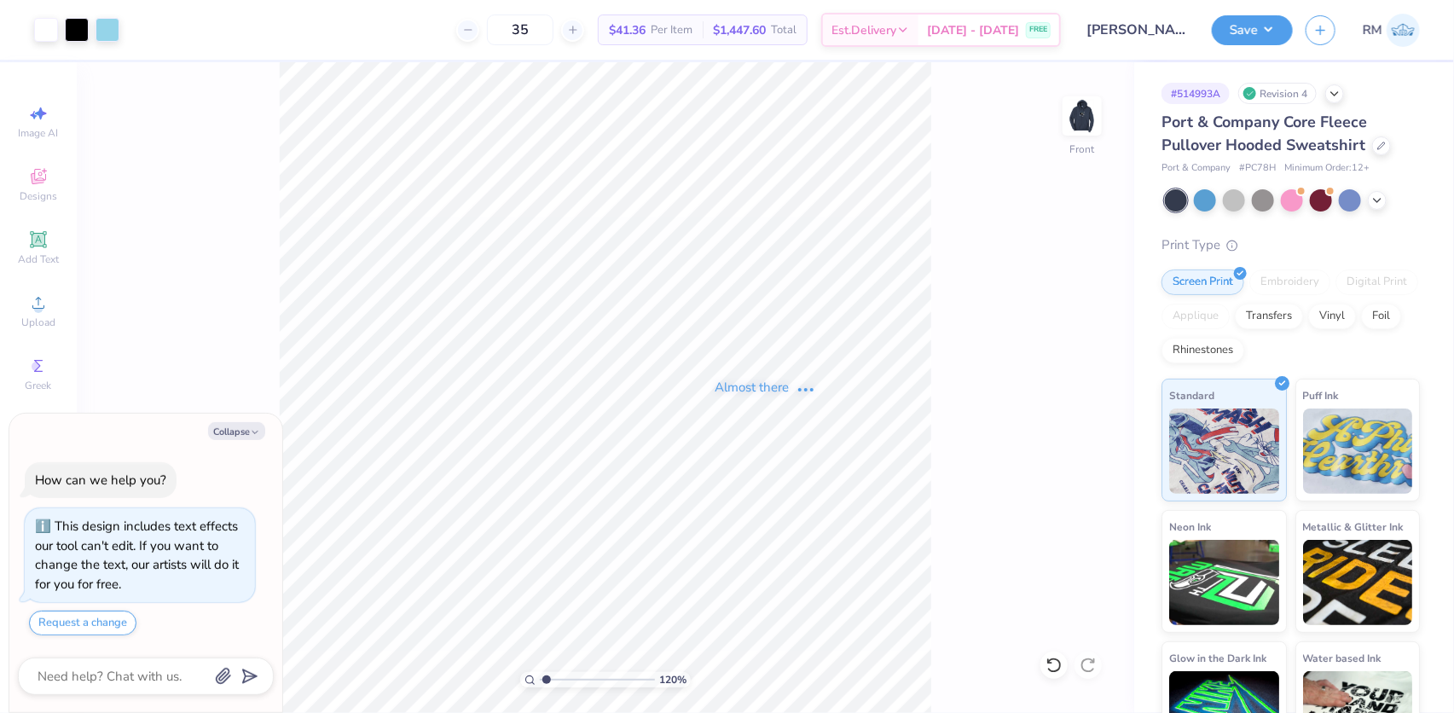
type textarea "x"
type input "1.19950521102346"
type textarea "x"
type input "1.19950521102346"
type textarea "x"
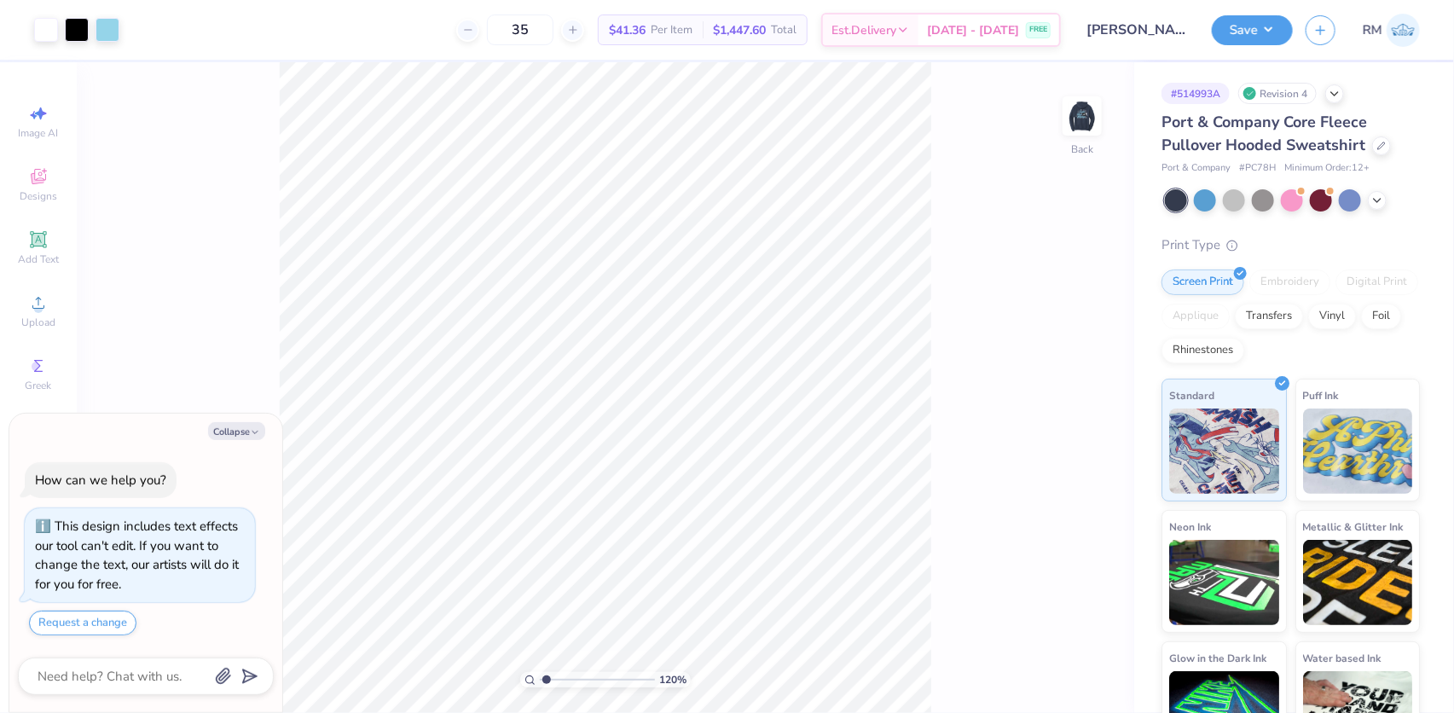
type input "1.19950521102346"
type textarea "x"
type input "1.19950521102346"
type textarea "x"
type input "1.19950521102346"
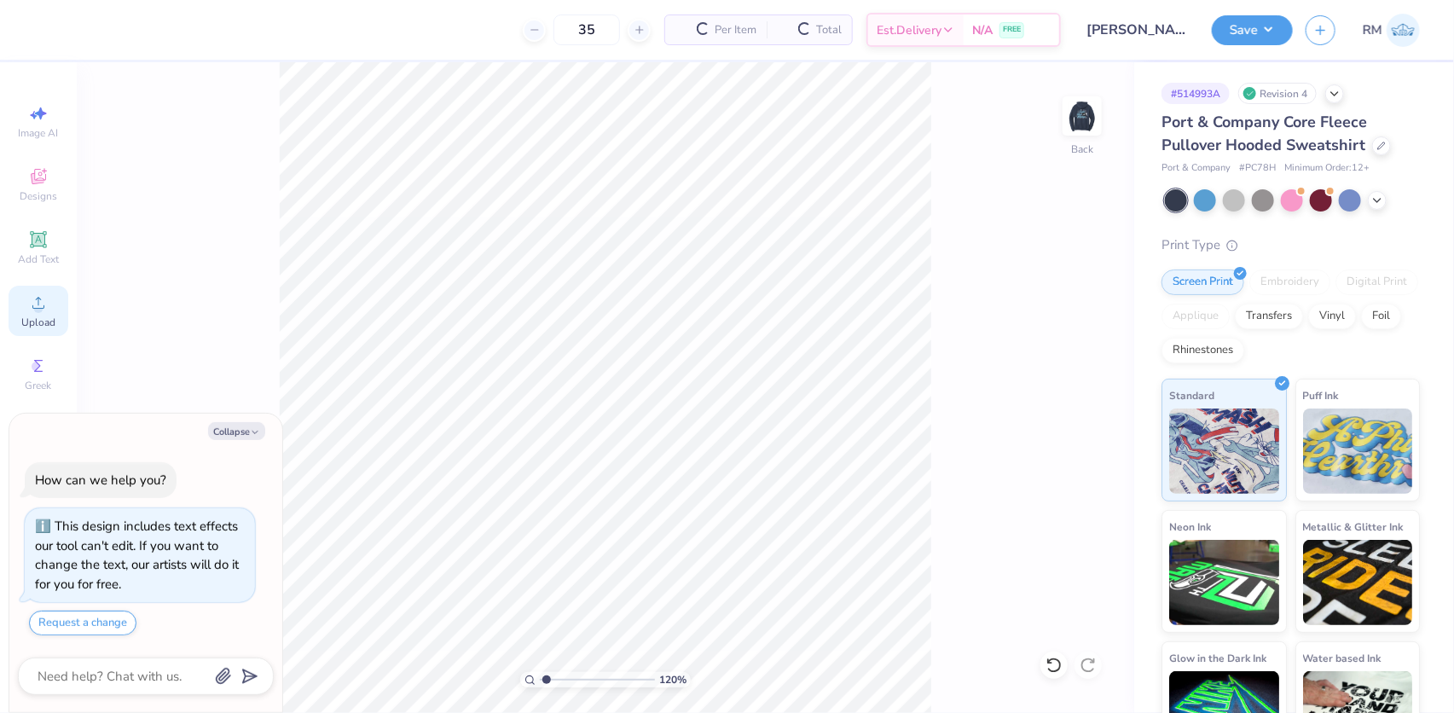
click at [46, 313] on icon at bounding box center [38, 303] width 20 height 20
type textarea "x"
type input "1.19950521102346"
type textarea "x"
type input "1.19950521102346"
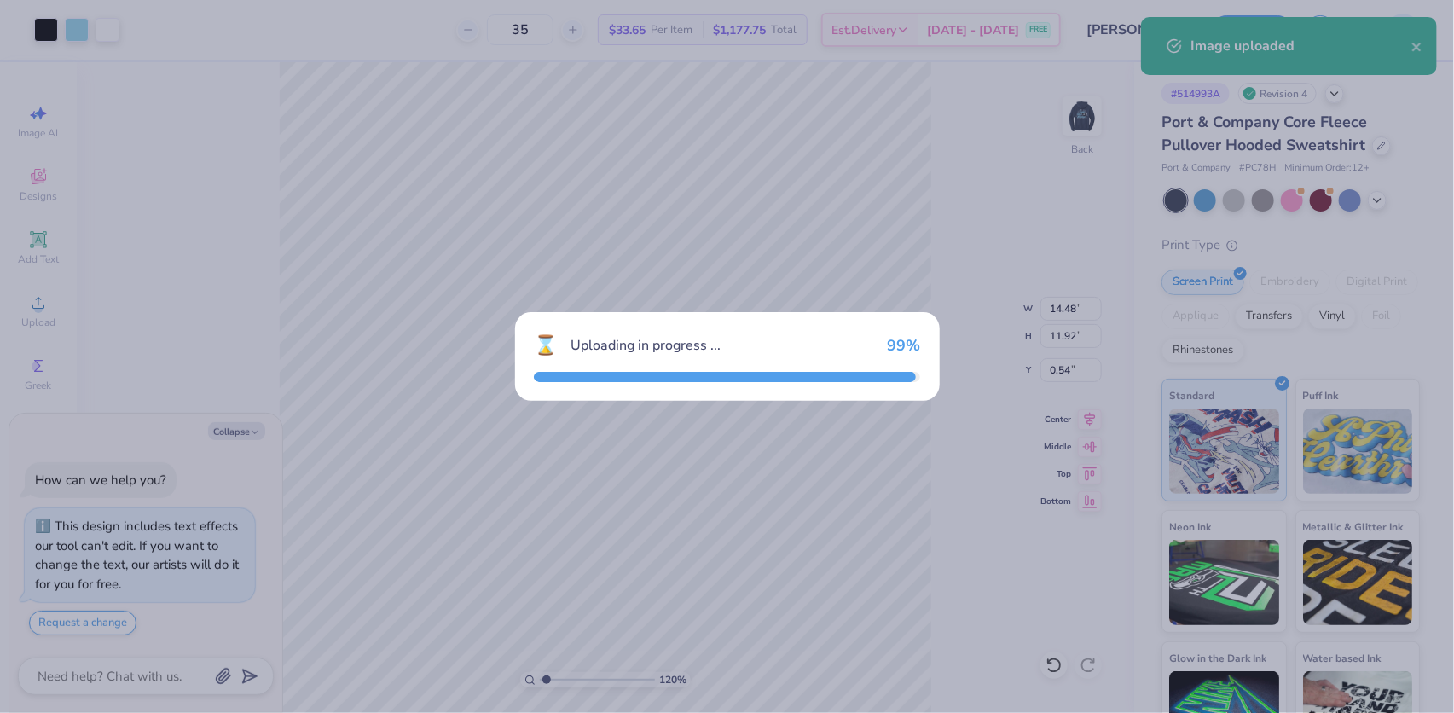
type textarea "x"
type input "1.19950521102346"
type textarea "x"
type input "1.19950521102346"
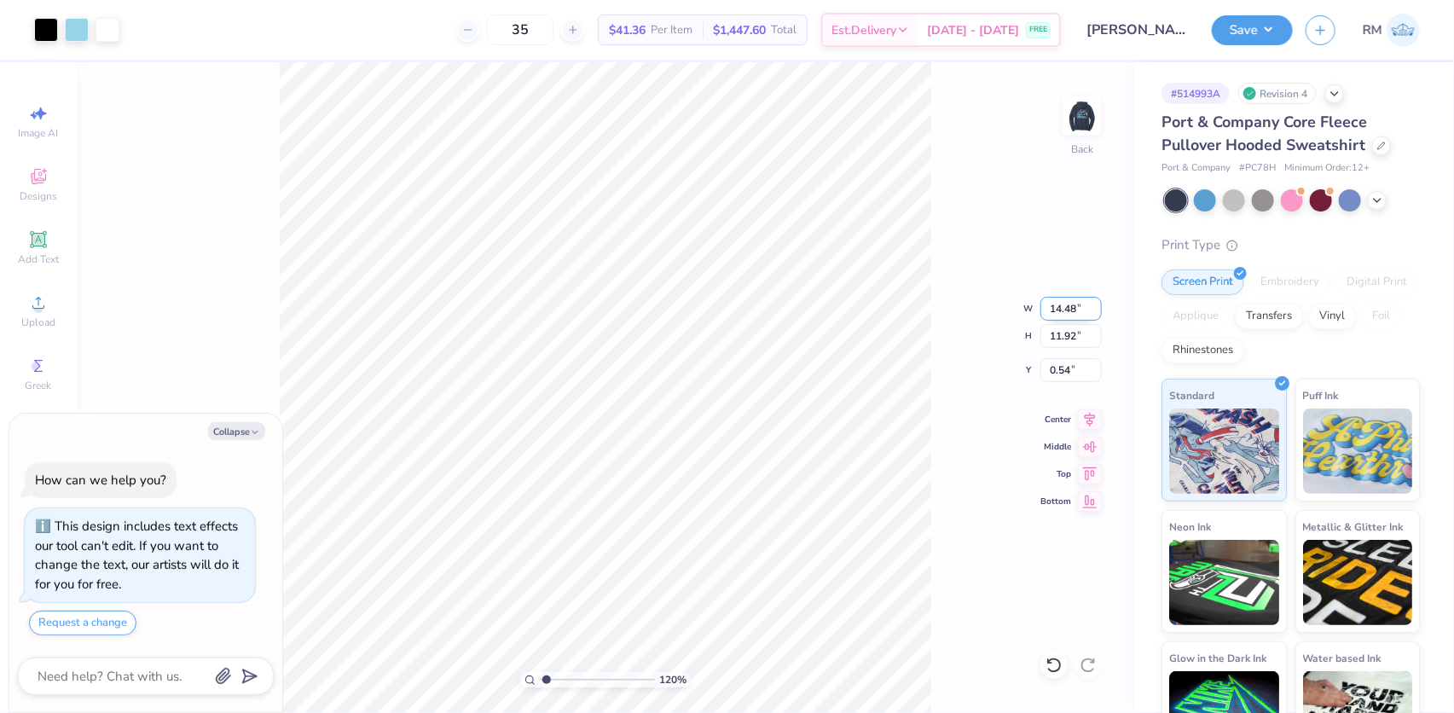
click at [1065, 311] on input "14.48" at bounding box center [1070, 309] width 61 height 24
type input "7.00"
type textarea "x"
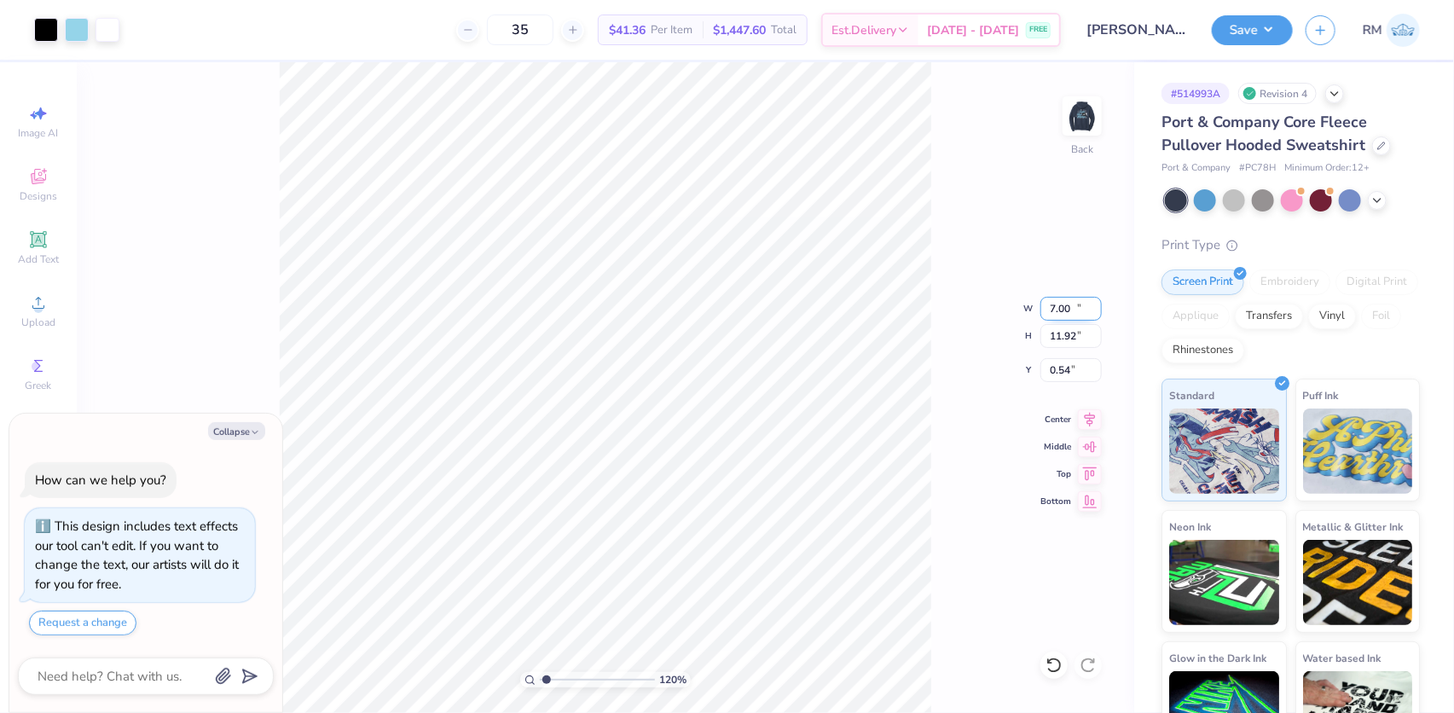
type input "1.19950521102346"
type input "5.76"
click at [1052, 367] on input "3.62" at bounding box center [1070, 370] width 61 height 24
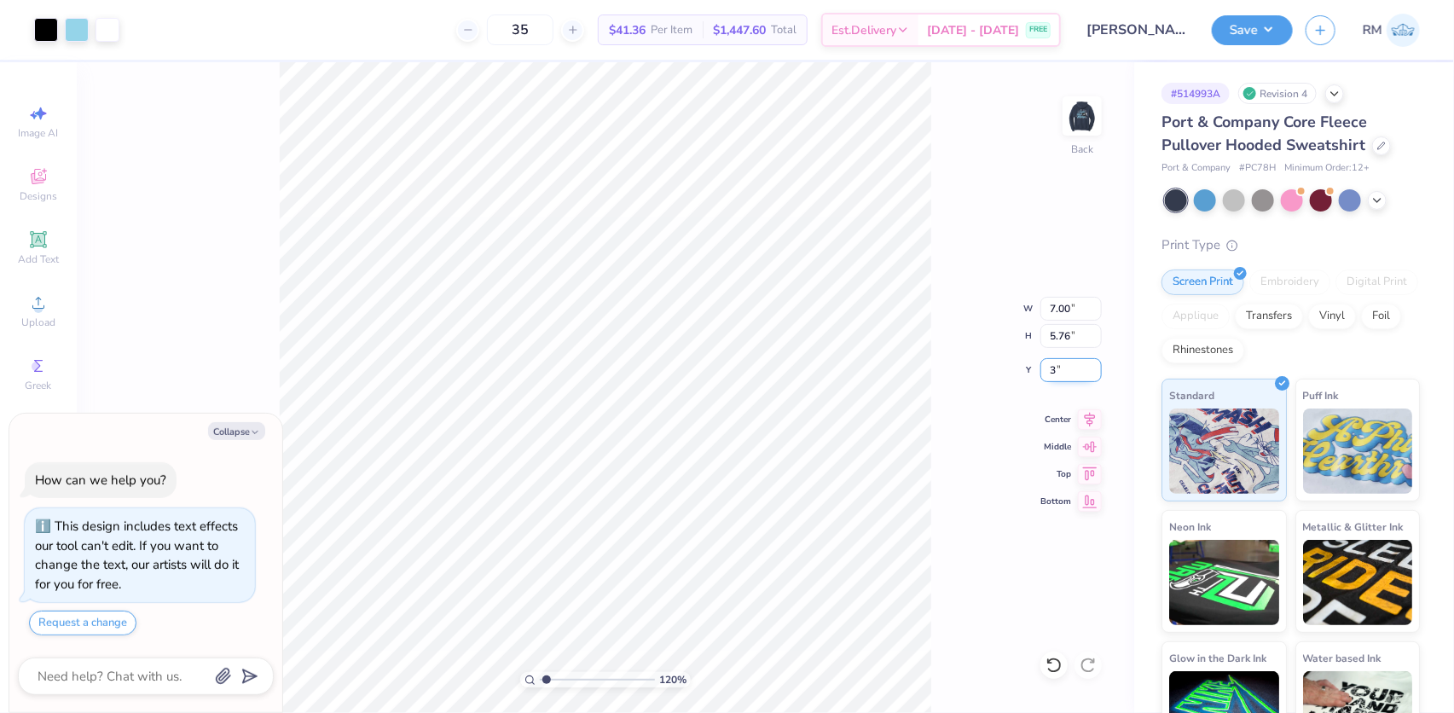
type input "3.00"
type textarea "x"
type input "1.19950521102346"
click at [1092, 424] on icon at bounding box center [1090, 417] width 24 height 20
type textarea "x"
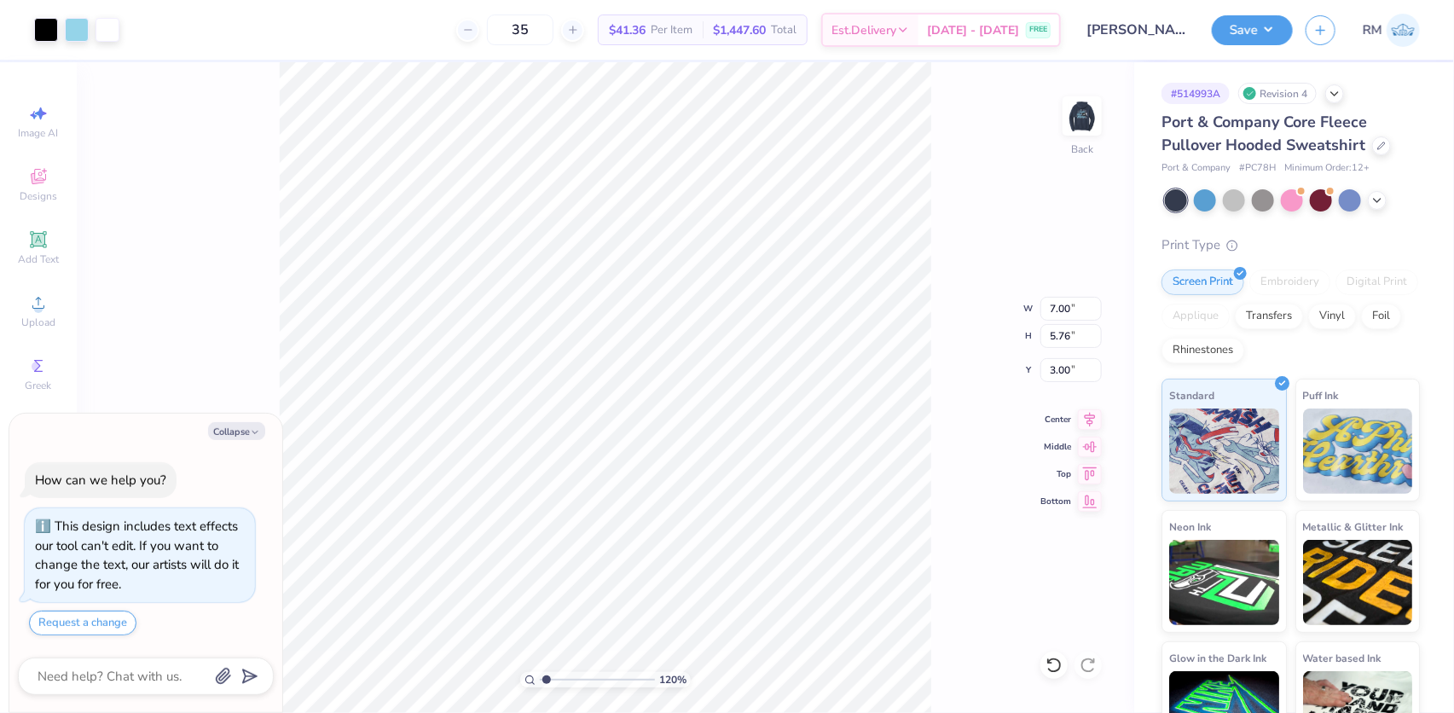
type input "1.19950521102346"
click at [1251, 39] on button "Save" at bounding box center [1252, 28] width 81 height 30
type textarea "x"
type input "1.19950521102346"
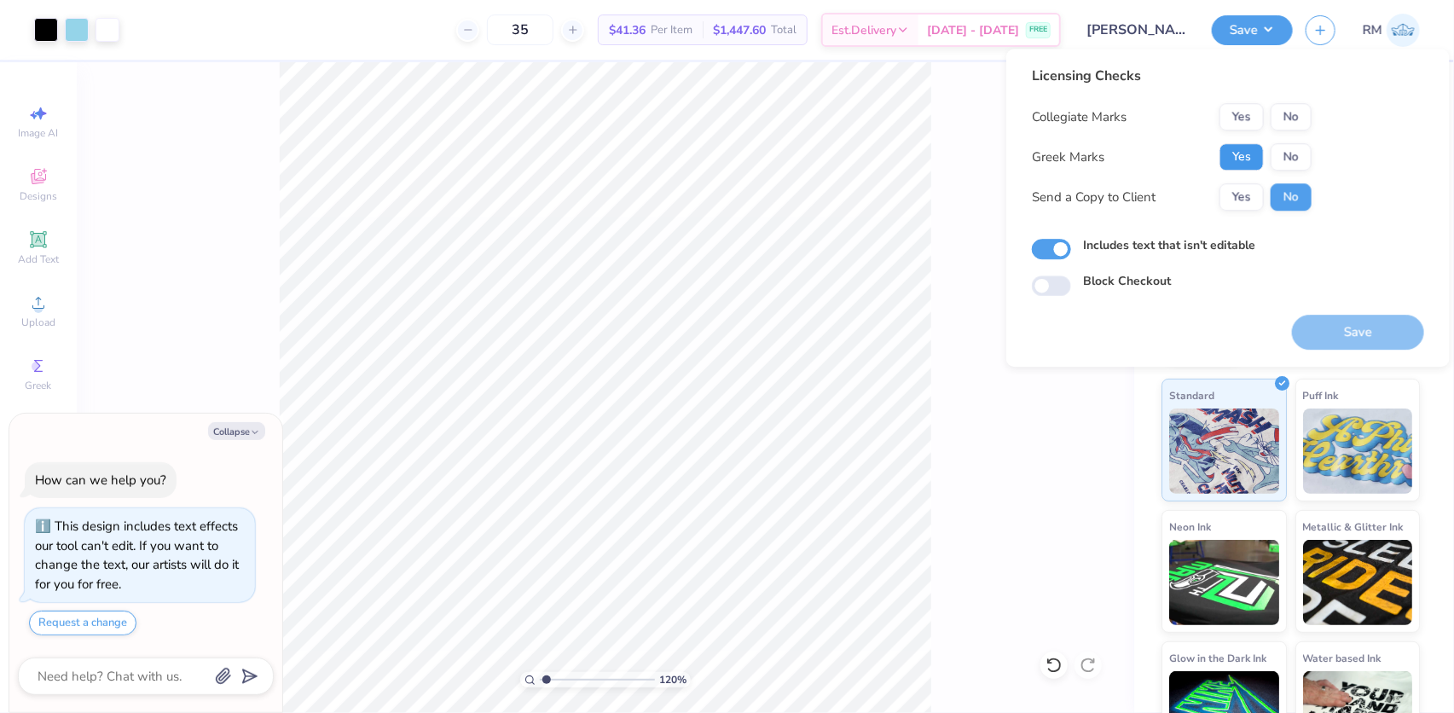
click at [1253, 154] on button "Yes" at bounding box center [1242, 156] width 44 height 27
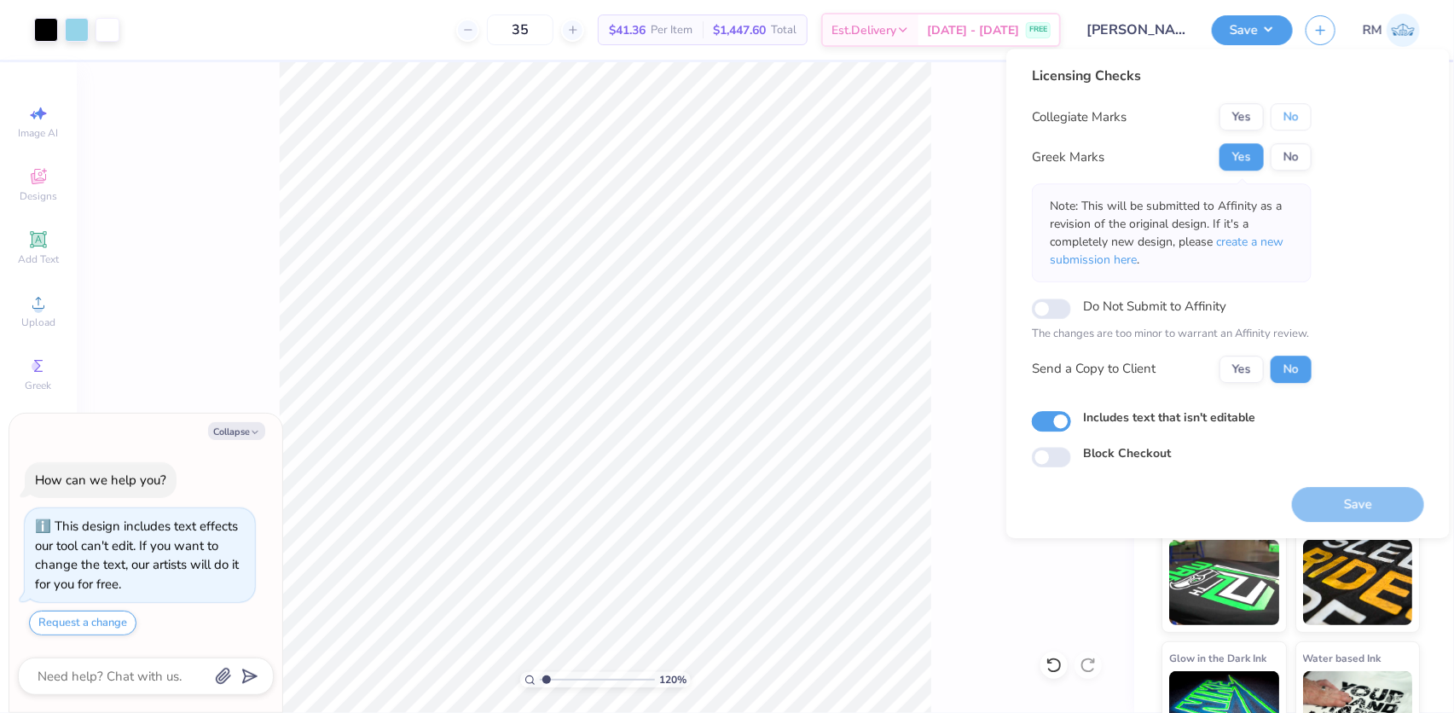
click at [1285, 119] on button "No" at bounding box center [1291, 116] width 41 height 27
type textarea "x"
type input "1.19950521102346"
click at [1257, 246] on span "create a new submission here" at bounding box center [1167, 251] width 234 height 34
type textarea "x"
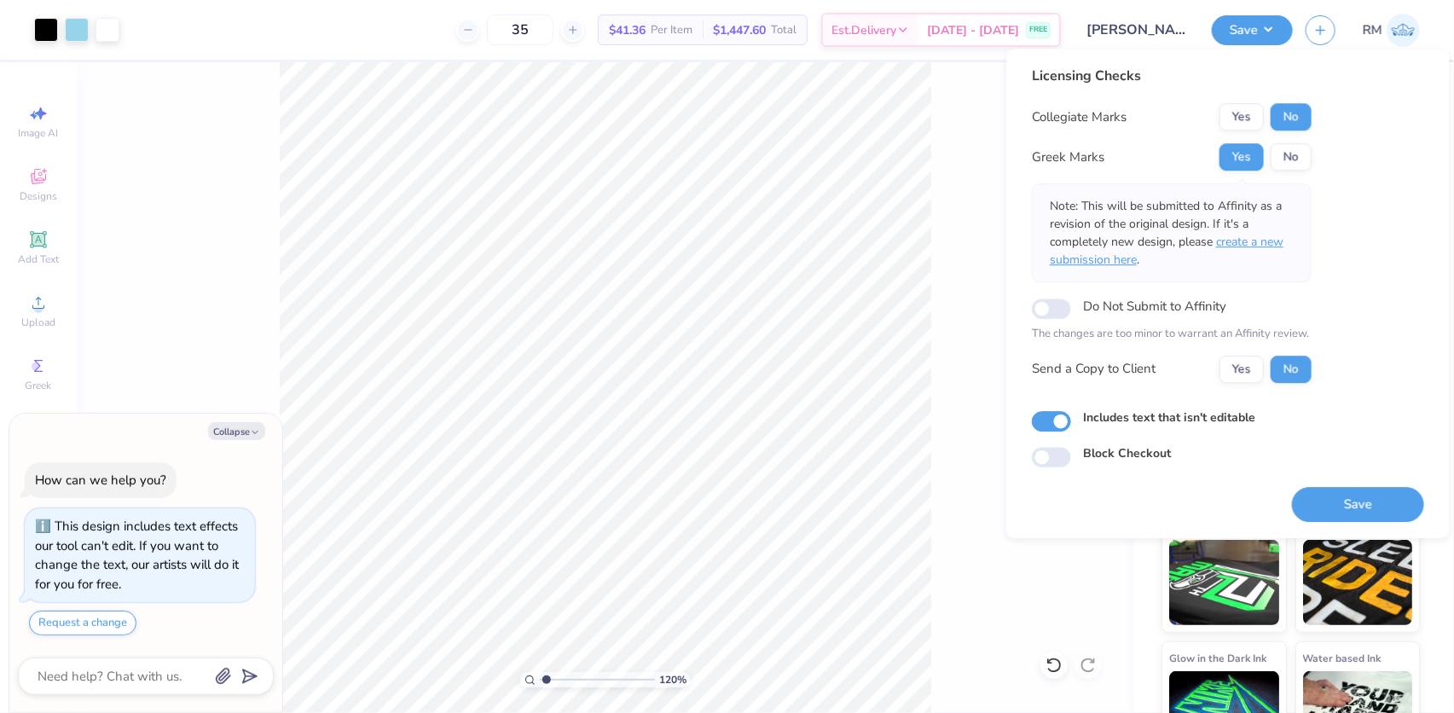
type input "1.19950521102346"
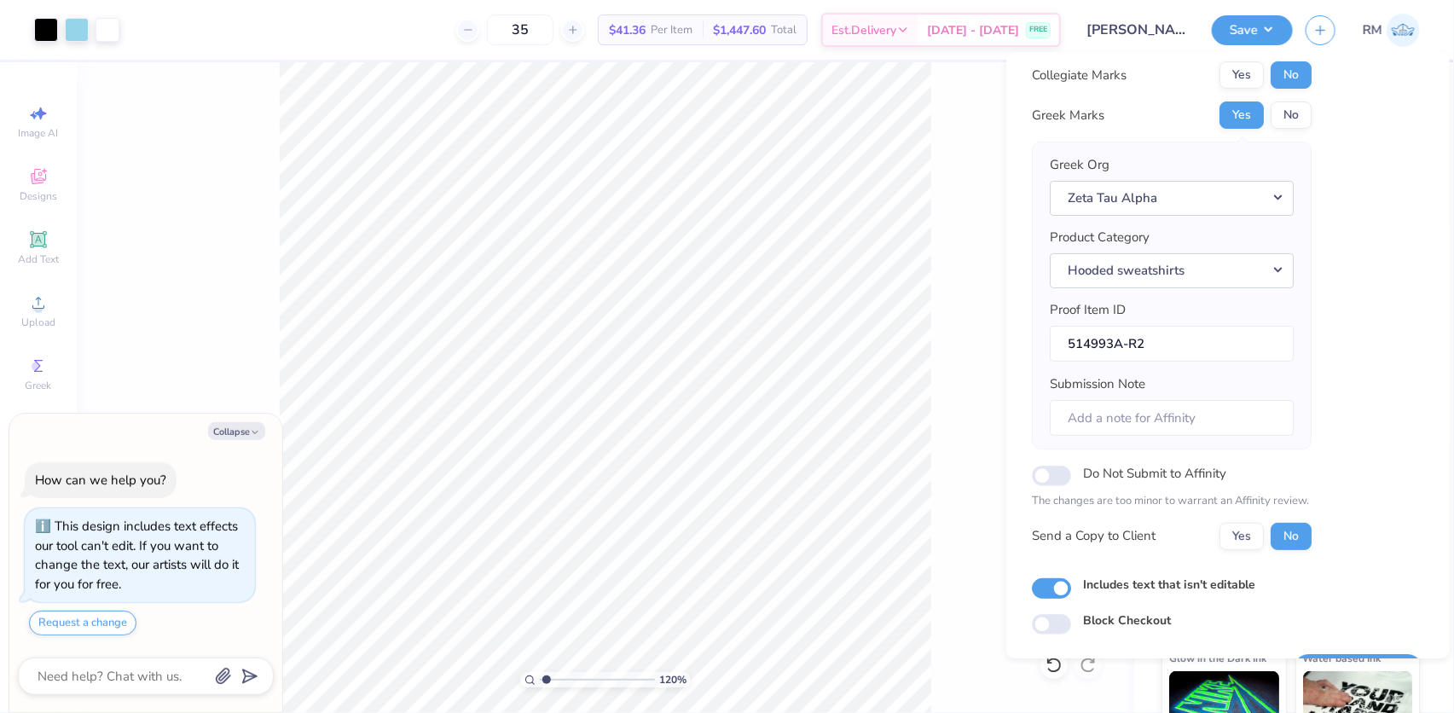
scroll to position [91, 0]
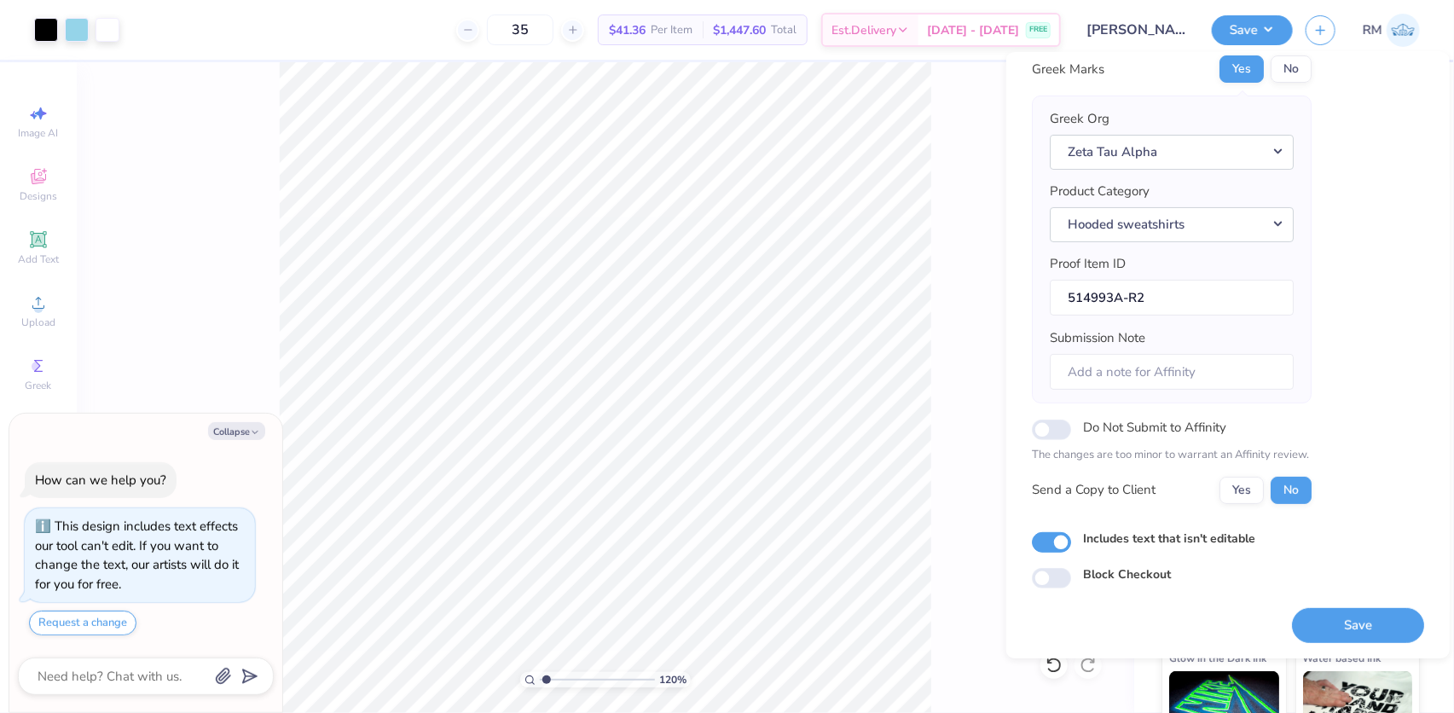
click at [1359, 633] on button "Save" at bounding box center [1358, 624] width 132 height 35
click at [247, 435] on button "Collapse" at bounding box center [236, 431] width 57 height 18
type textarea "x"
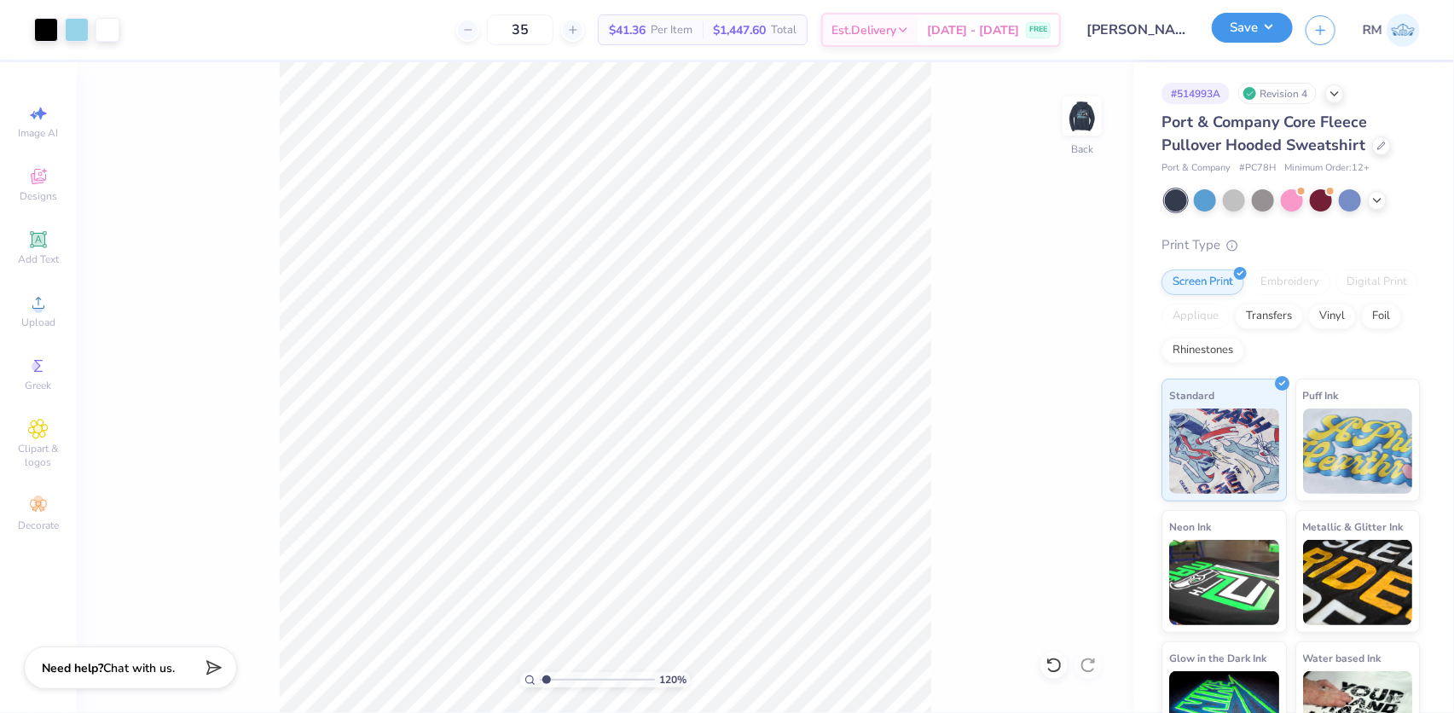
click at [1277, 26] on button "Save" at bounding box center [1252, 28] width 81 height 30
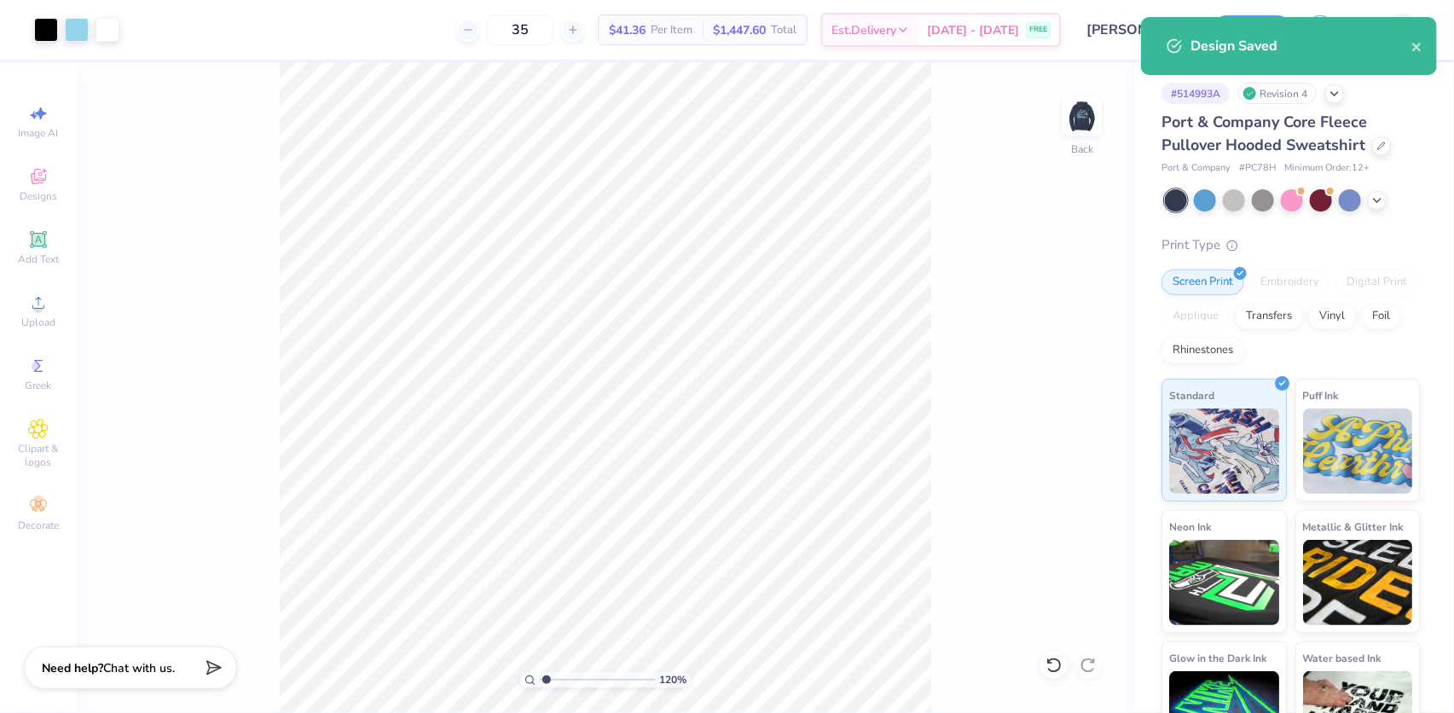
type input "1.19950521102346"
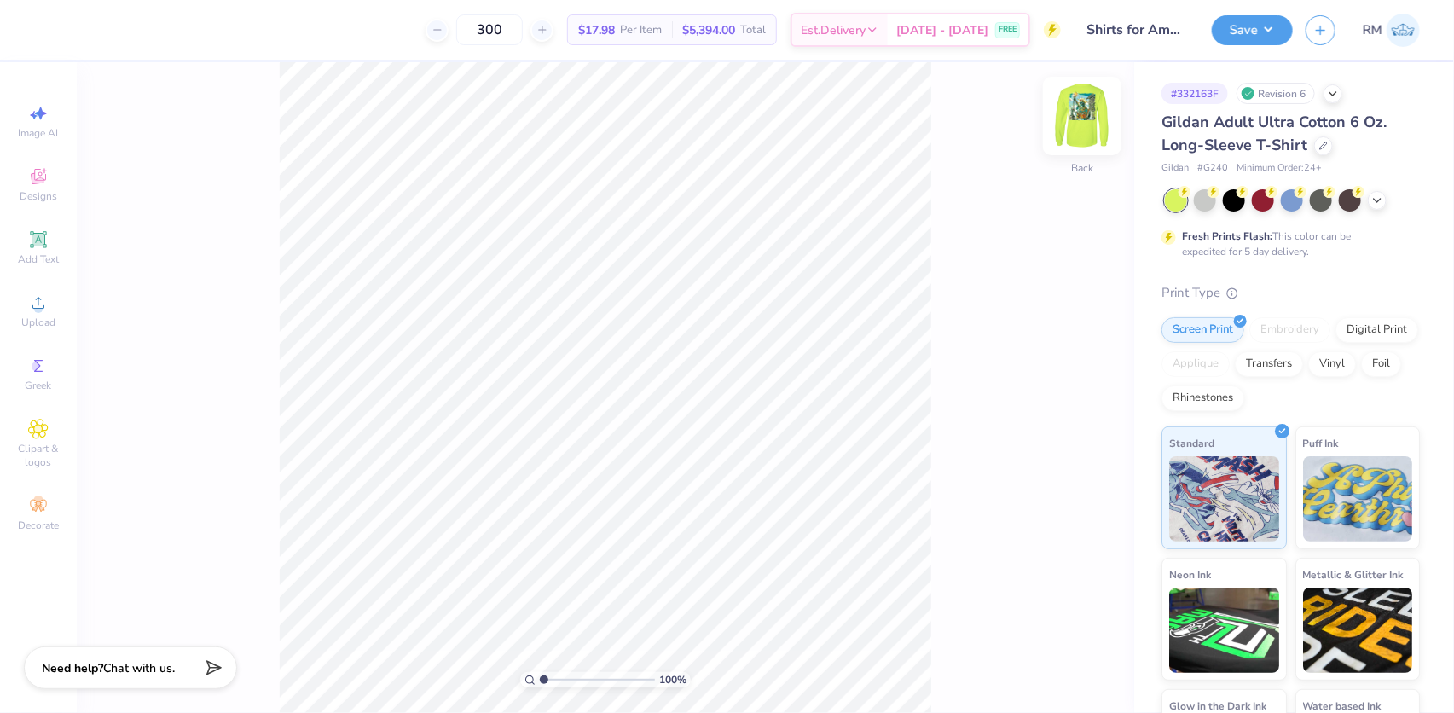
click at [1076, 121] on img at bounding box center [1082, 116] width 68 height 68
